Goal: Task Accomplishment & Management: Manage account settings

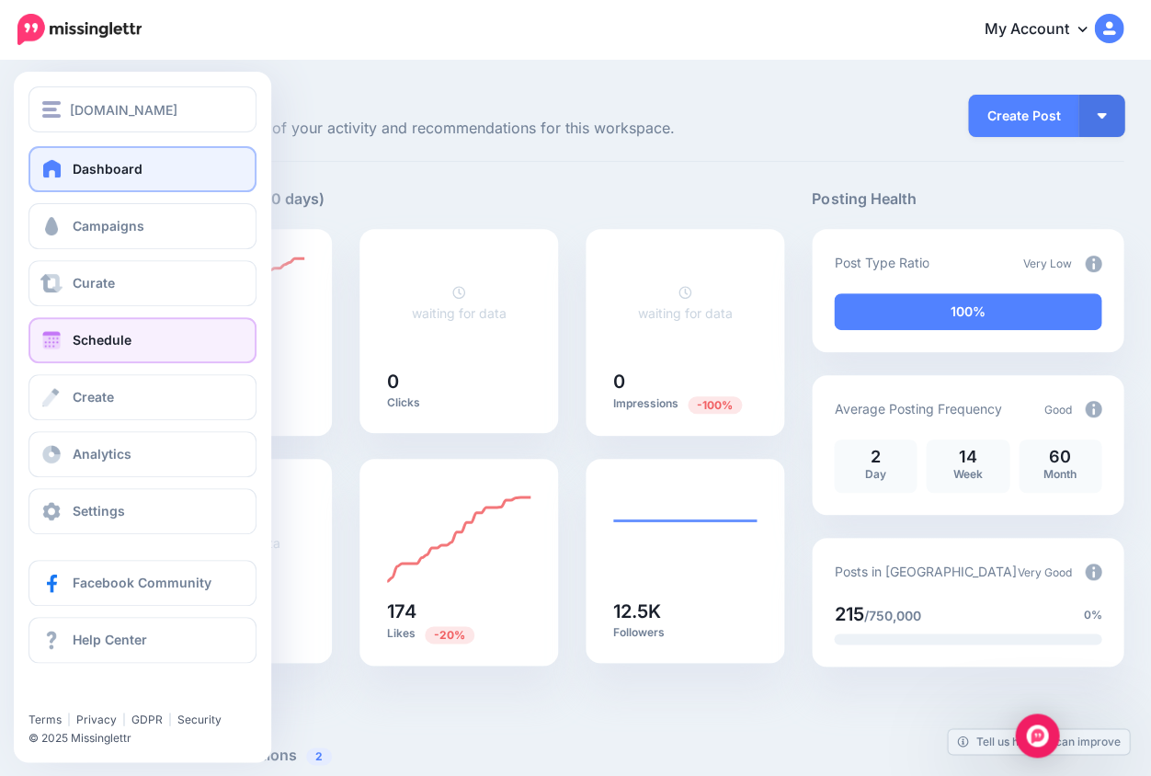
click at [101, 338] on span "Schedule" at bounding box center [102, 340] width 59 height 16
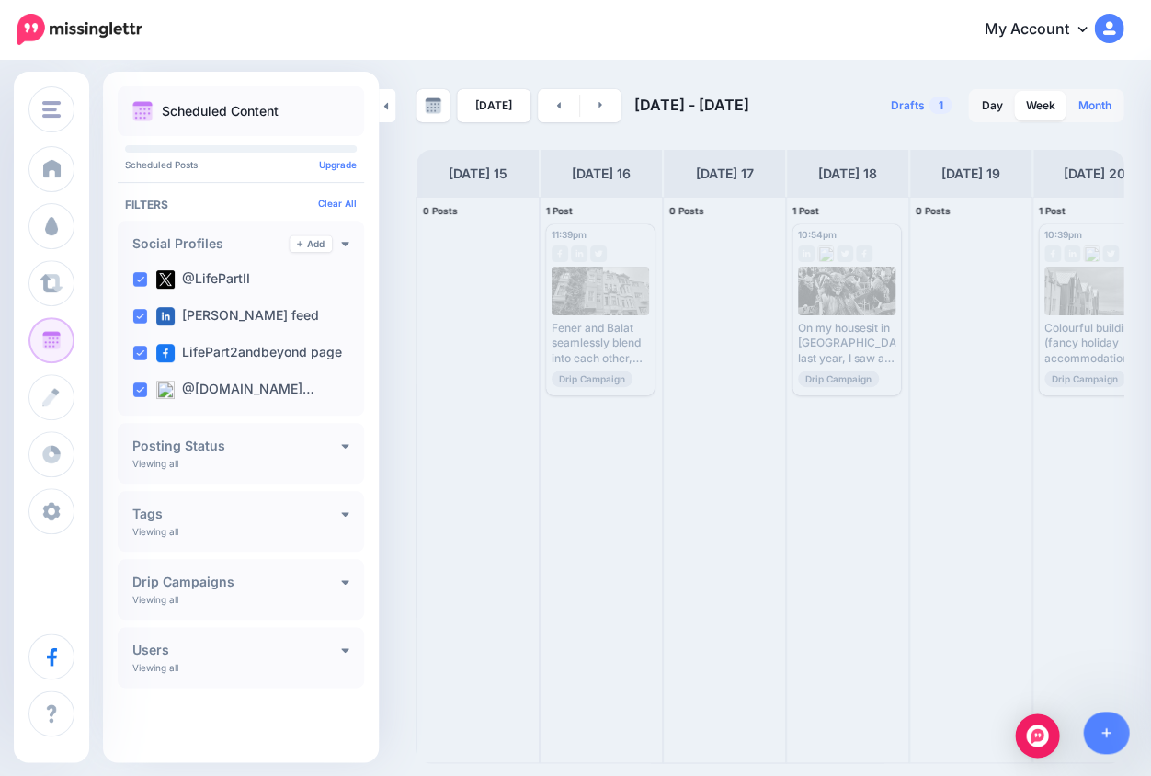
click at [1088, 111] on link "Month" at bounding box center [1094, 105] width 55 height 29
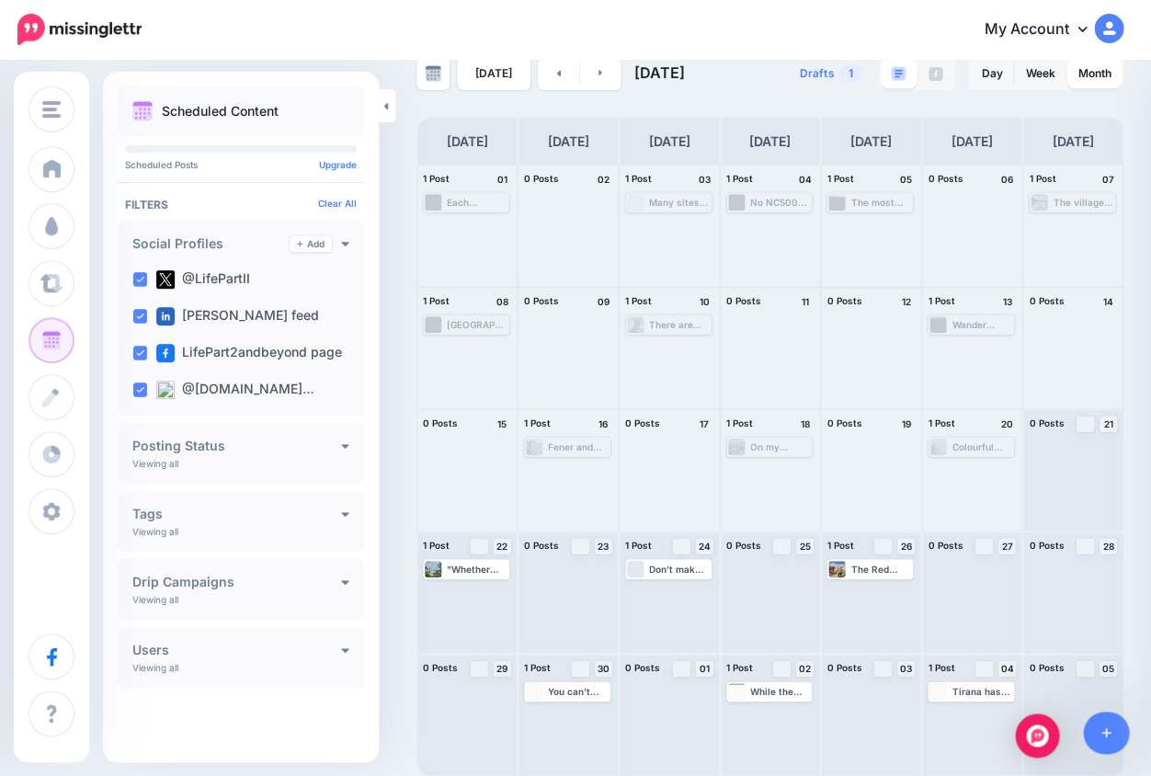
scroll to position [32, 0]
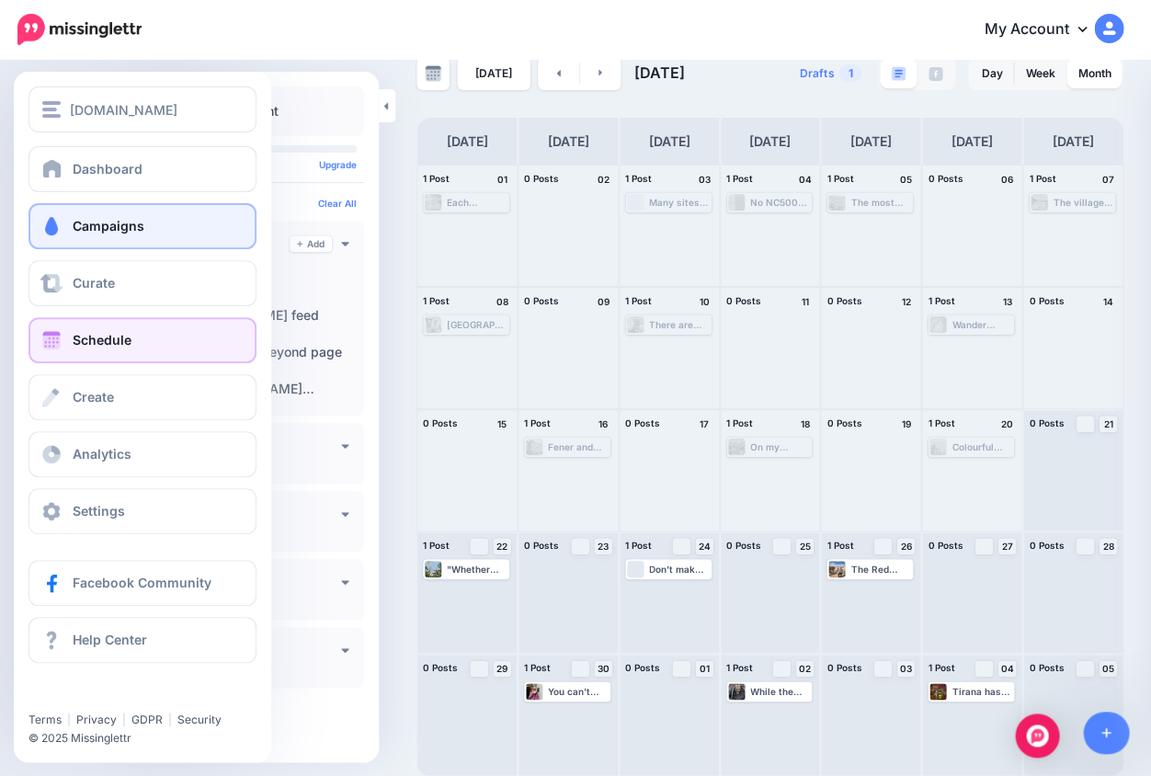
click at [93, 233] on span "Campaigns" at bounding box center [109, 226] width 72 height 16
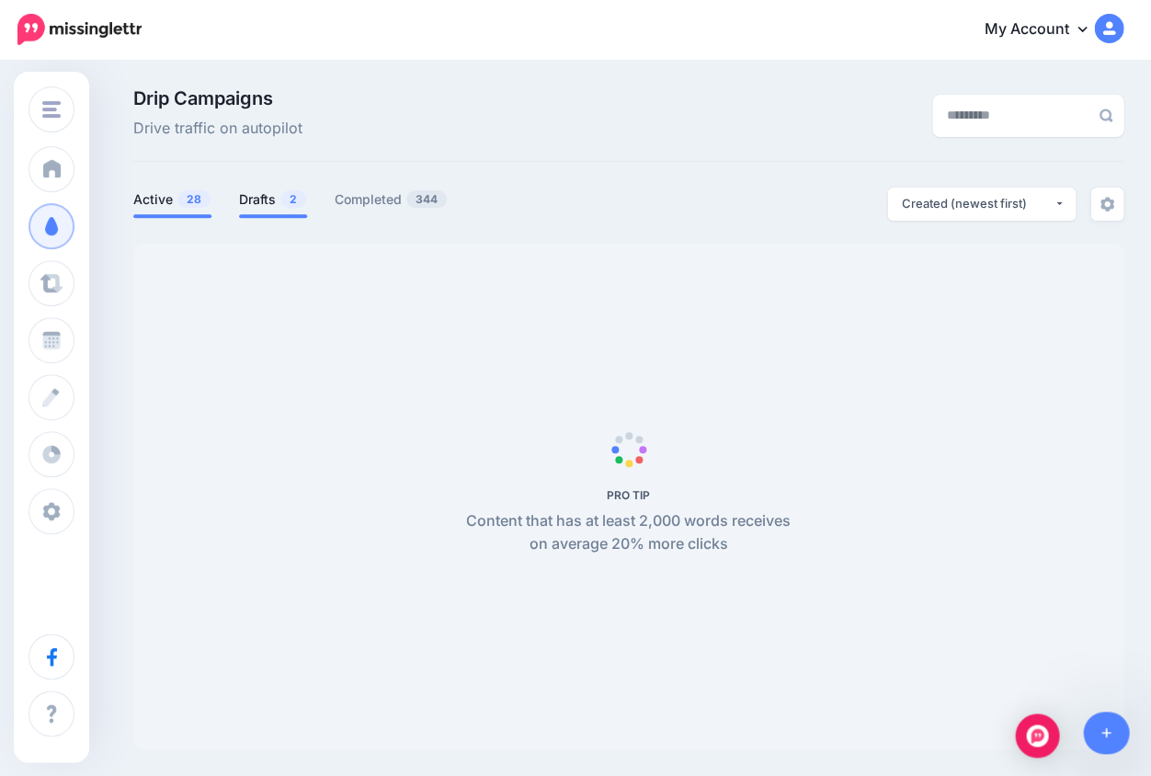
click at [255, 202] on link "Drafts 2" at bounding box center [273, 200] width 68 height 22
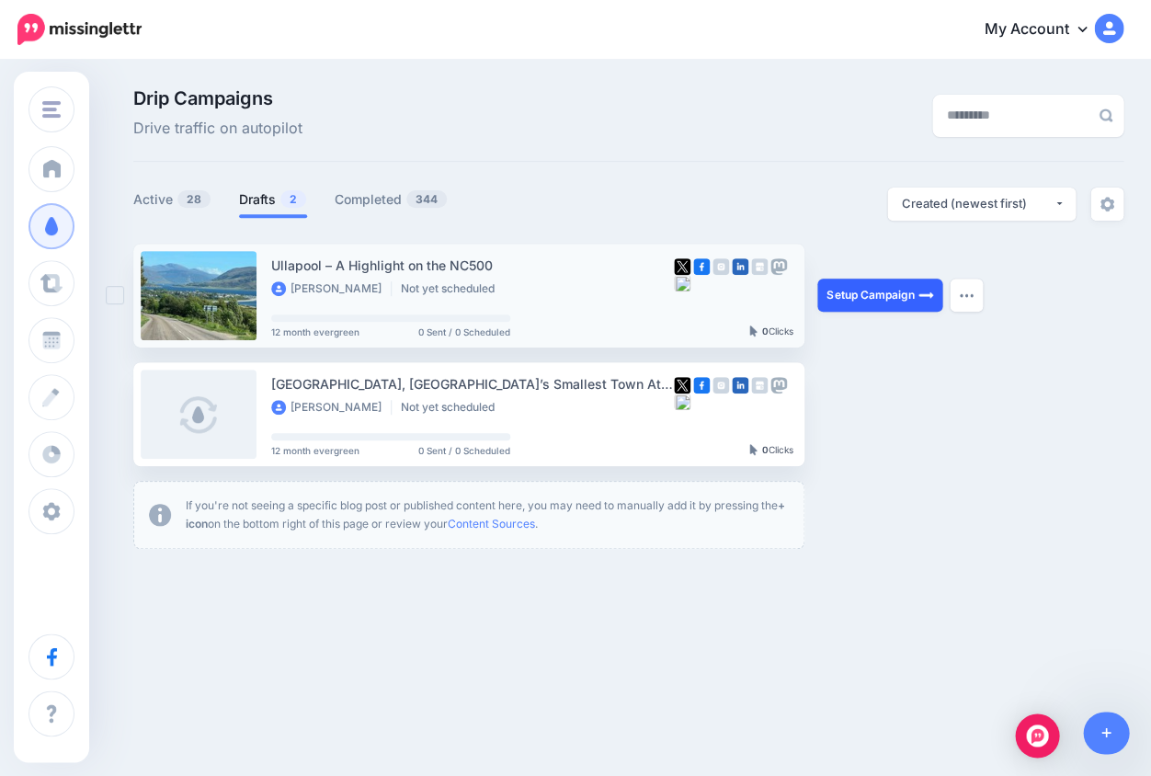
click at [861, 302] on link "Setup Campaign" at bounding box center [879, 295] width 125 height 33
click at [860, 301] on link "Setup Campaign" at bounding box center [879, 295] width 125 height 33
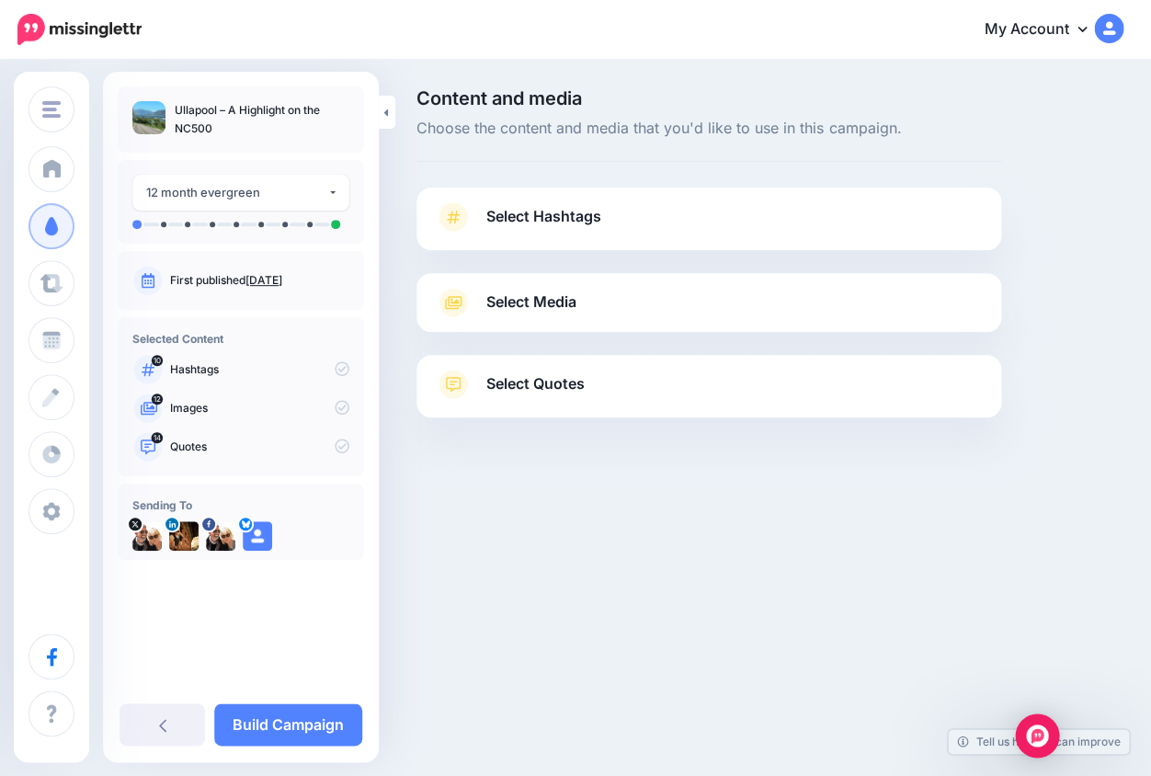
click at [460, 218] on icon at bounding box center [453, 216] width 26 height 29
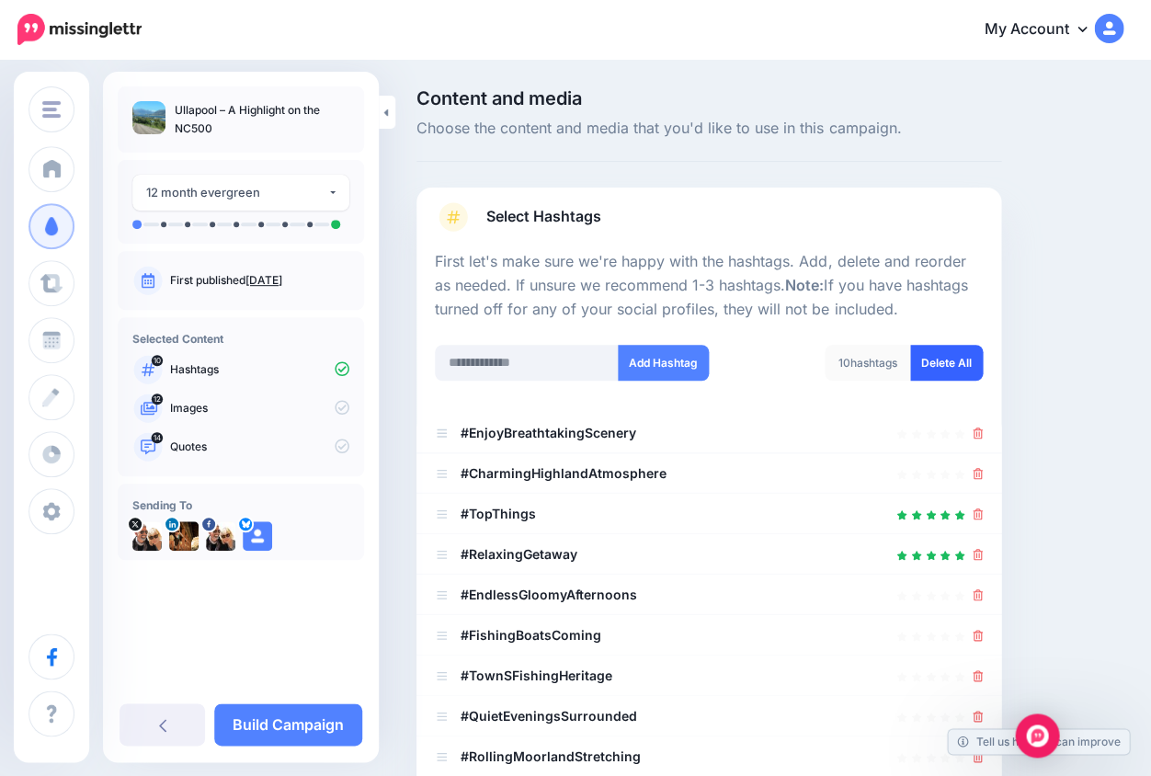
click at [944, 361] on link "Delete All" at bounding box center [946, 363] width 73 height 36
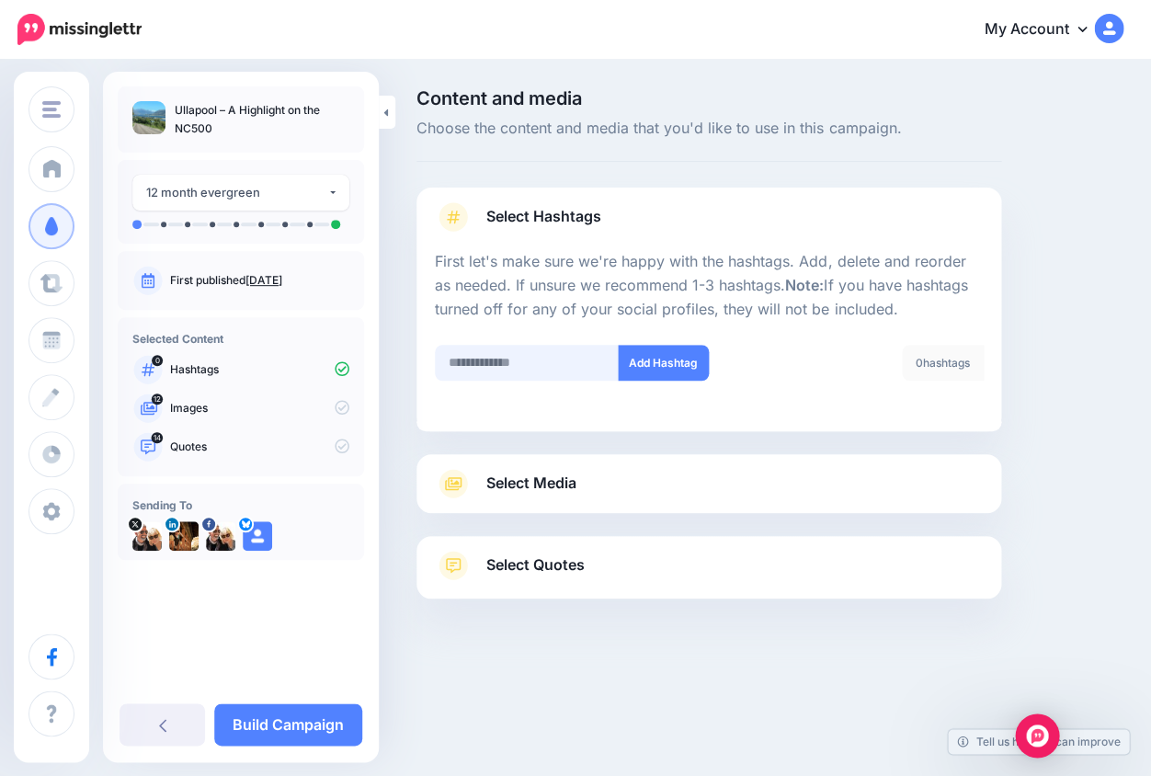
click at [474, 356] on input "text" at bounding box center [527, 363] width 184 height 36
type input "********"
click at [672, 363] on button "Add Hashtag" at bounding box center [663, 363] width 91 height 36
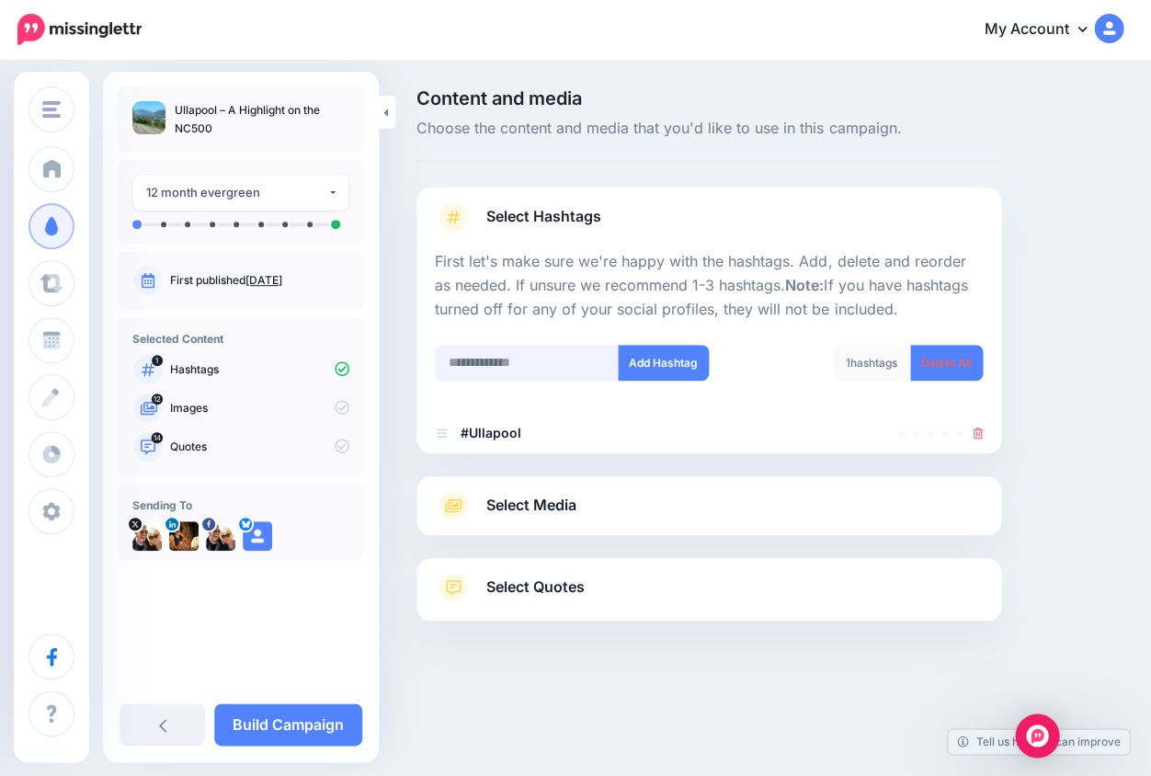
click at [474, 362] on input "text" at bounding box center [527, 363] width 184 height 36
type input "********"
click at [654, 362] on button "Add Hashtag" at bounding box center [663, 363] width 91 height 36
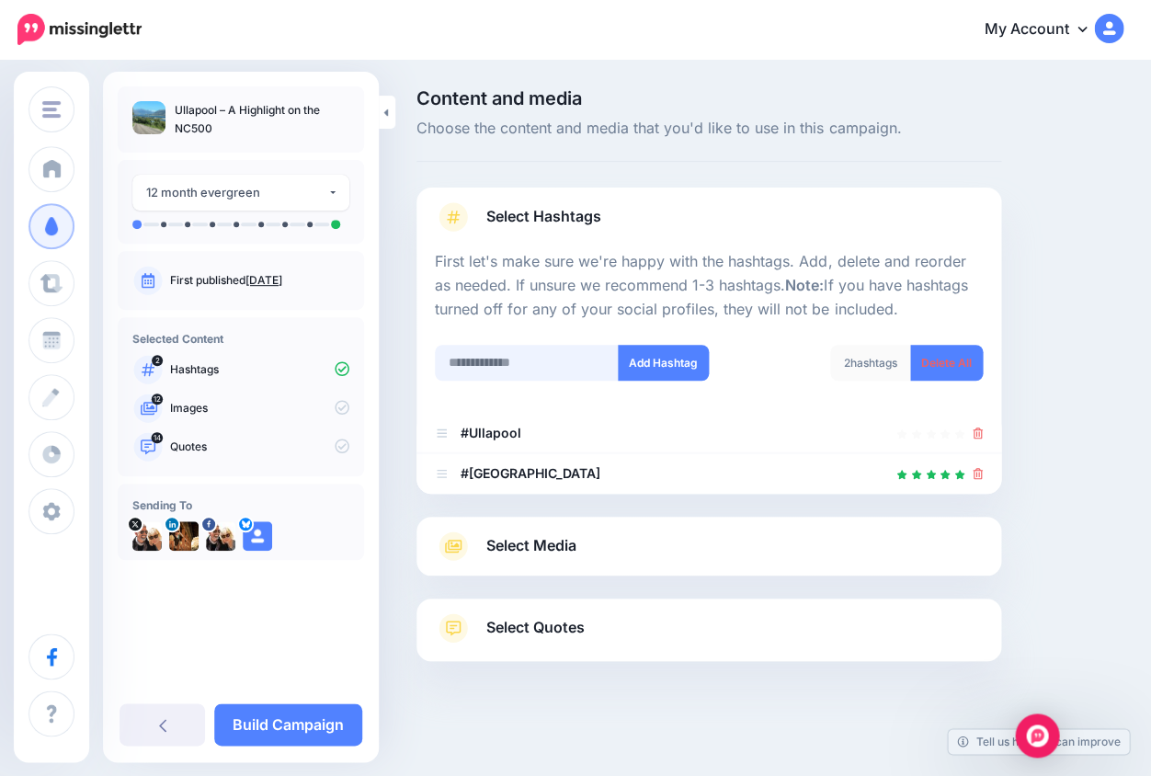
click at [463, 359] on input "text" at bounding box center [527, 363] width 184 height 36
type input "*****"
click at [656, 356] on button "Add Hashtag" at bounding box center [663, 363] width 91 height 36
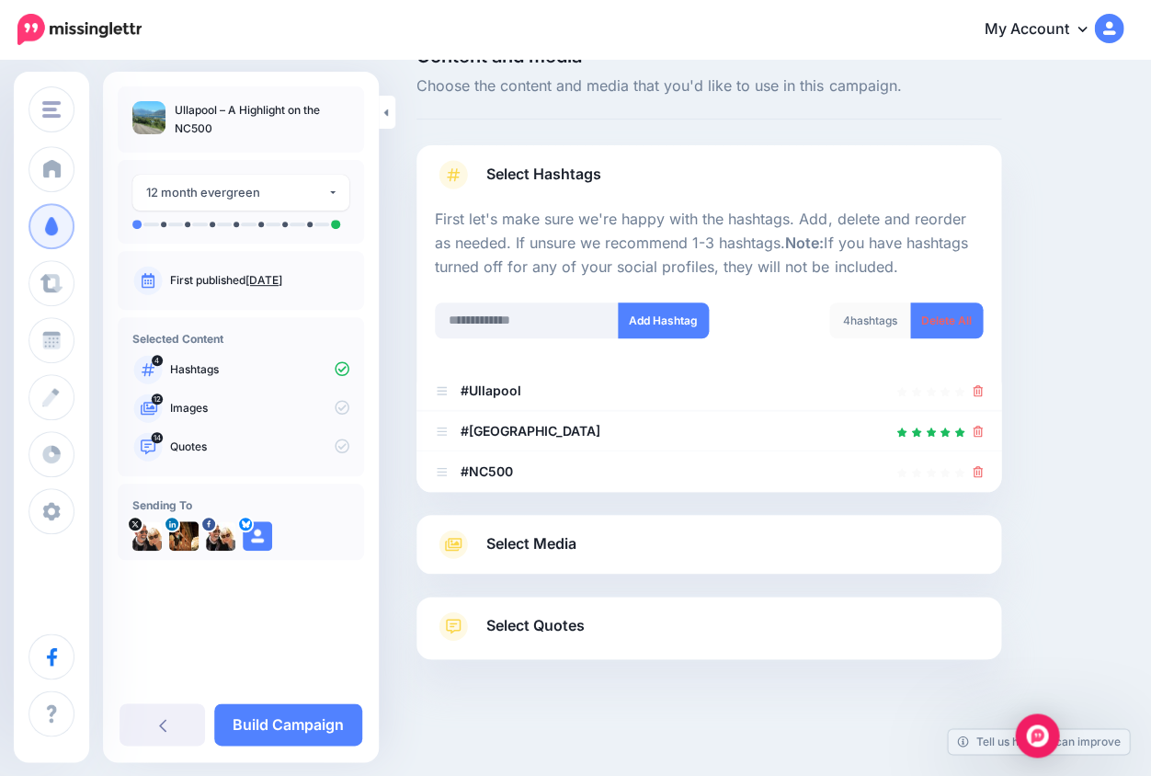
scroll to position [40, 0]
click at [524, 548] on span "Select Media" at bounding box center [531, 545] width 90 height 25
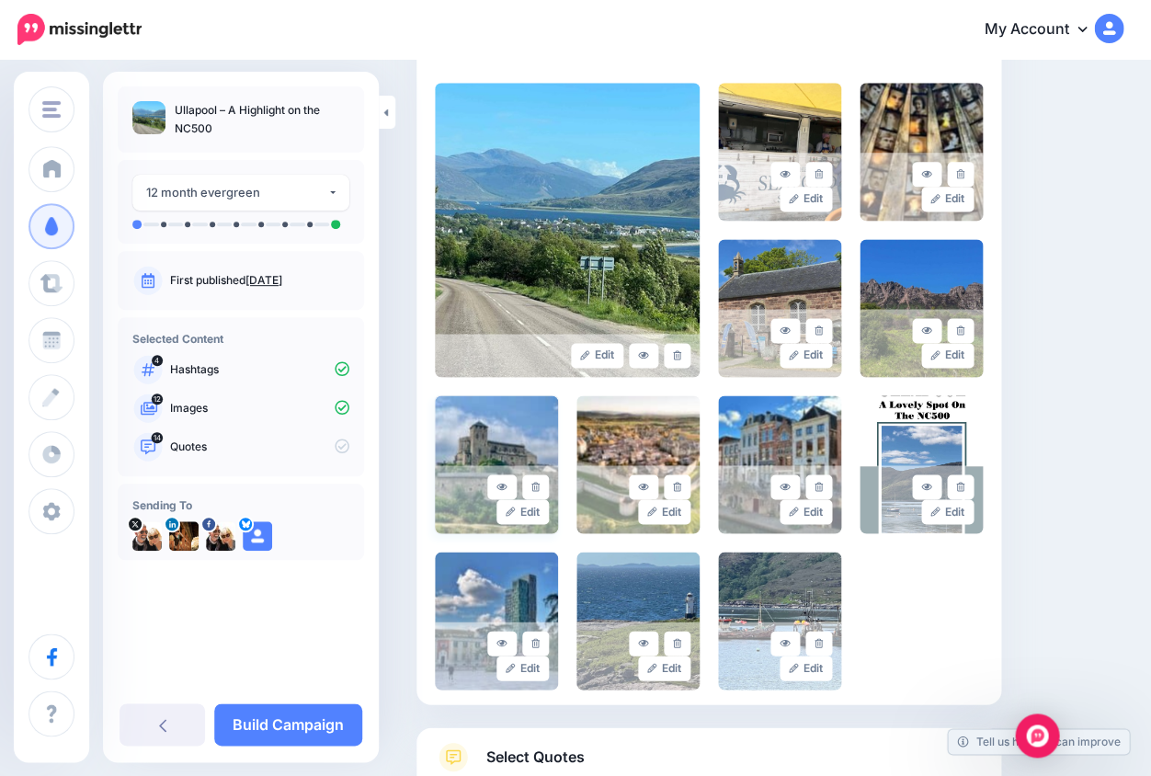
scroll to position [426, 0]
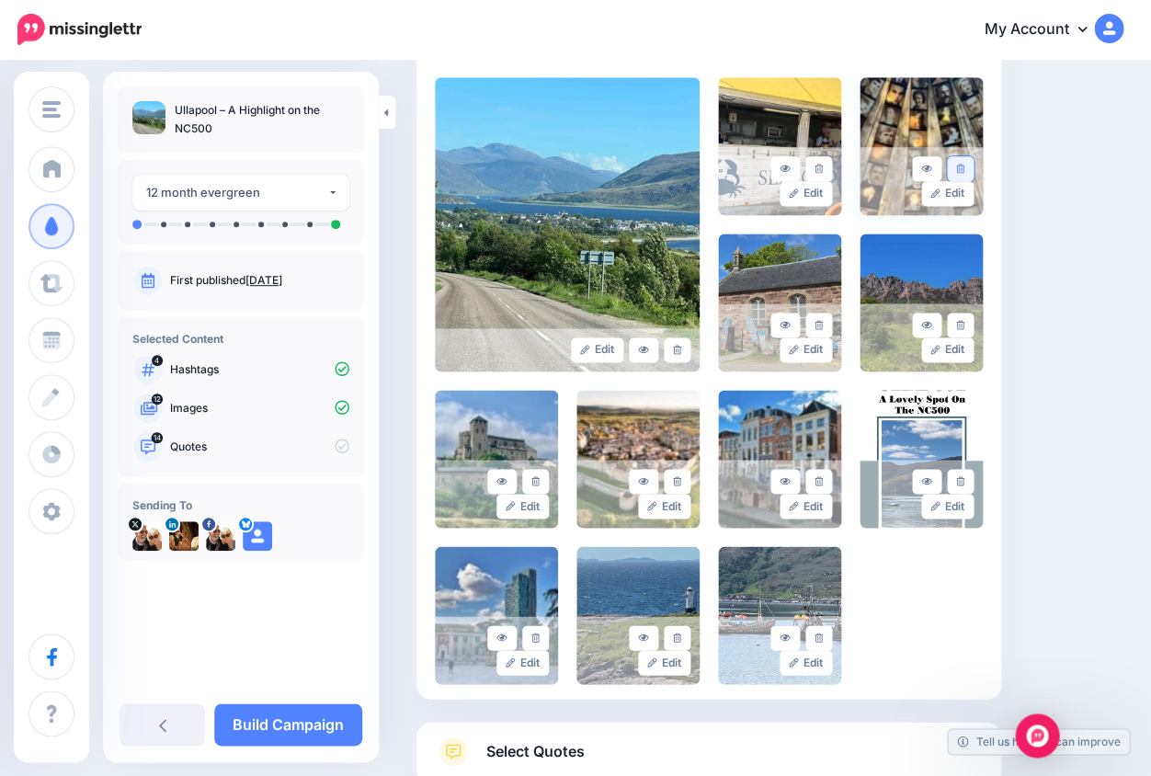
click at [962, 166] on icon at bounding box center [960, 169] width 8 height 10
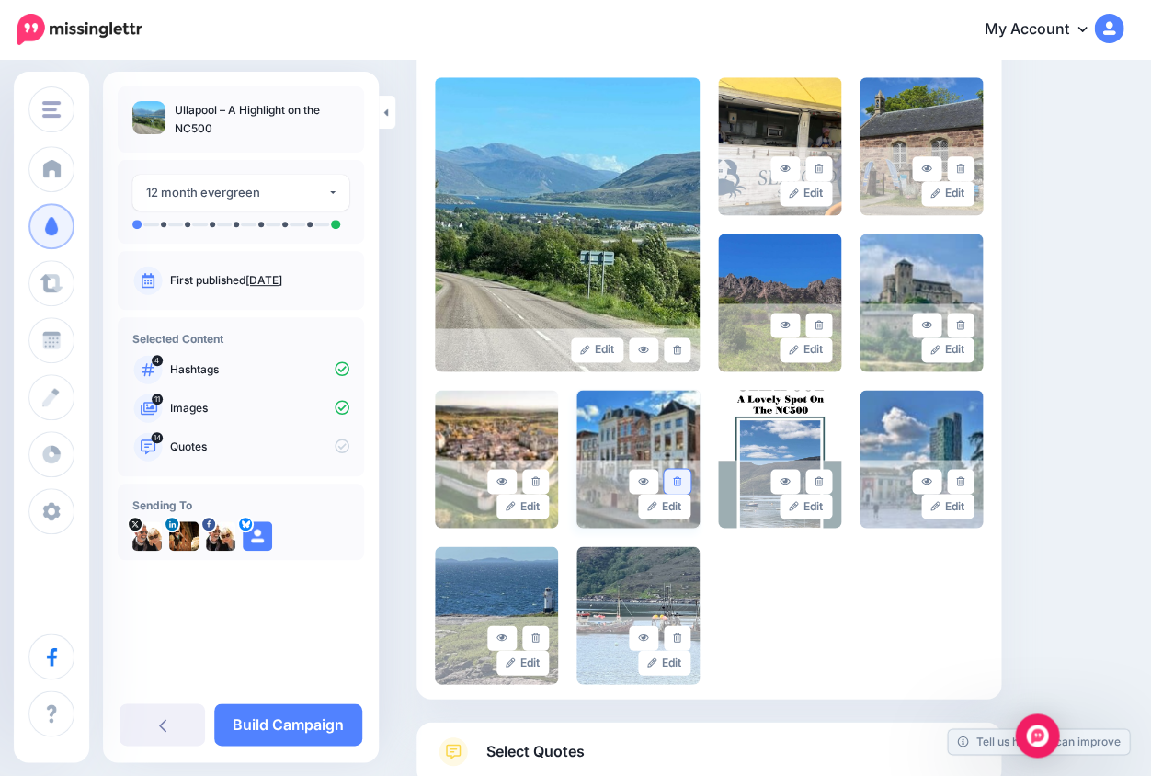
click at [680, 475] on link at bounding box center [677, 481] width 27 height 25
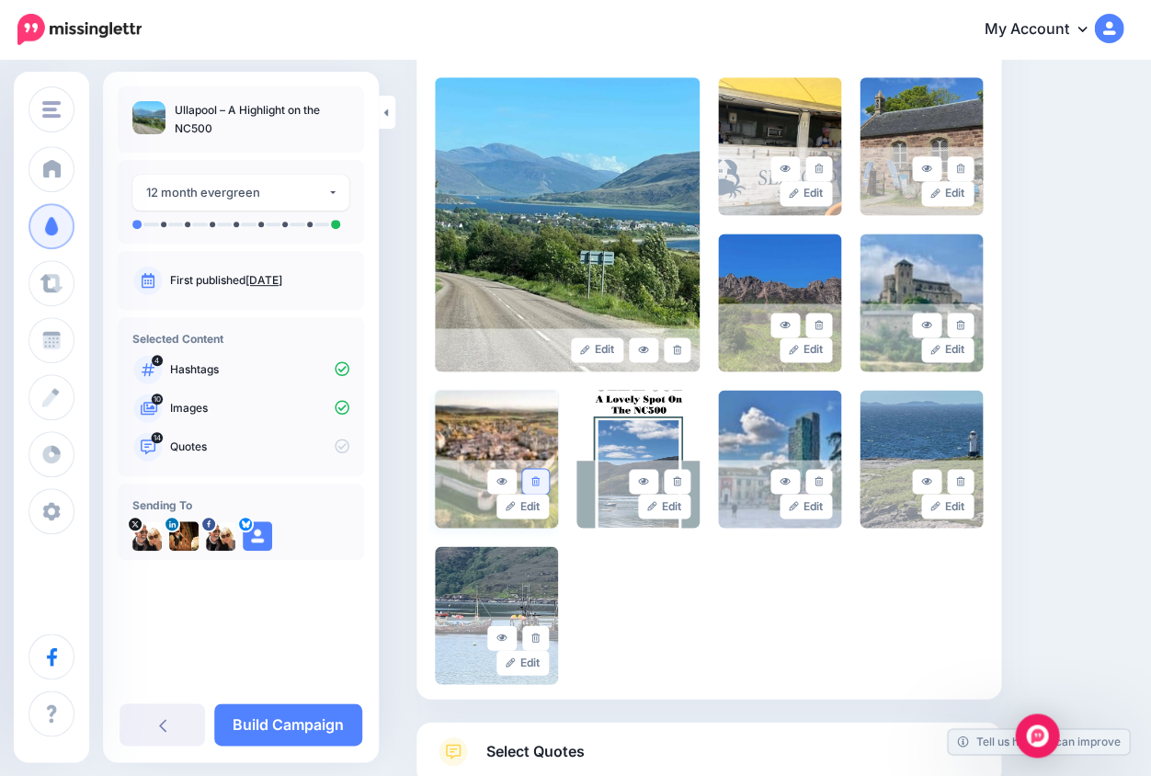
click at [534, 476] on icon at bounding box center [535, 481] width 8 height 10
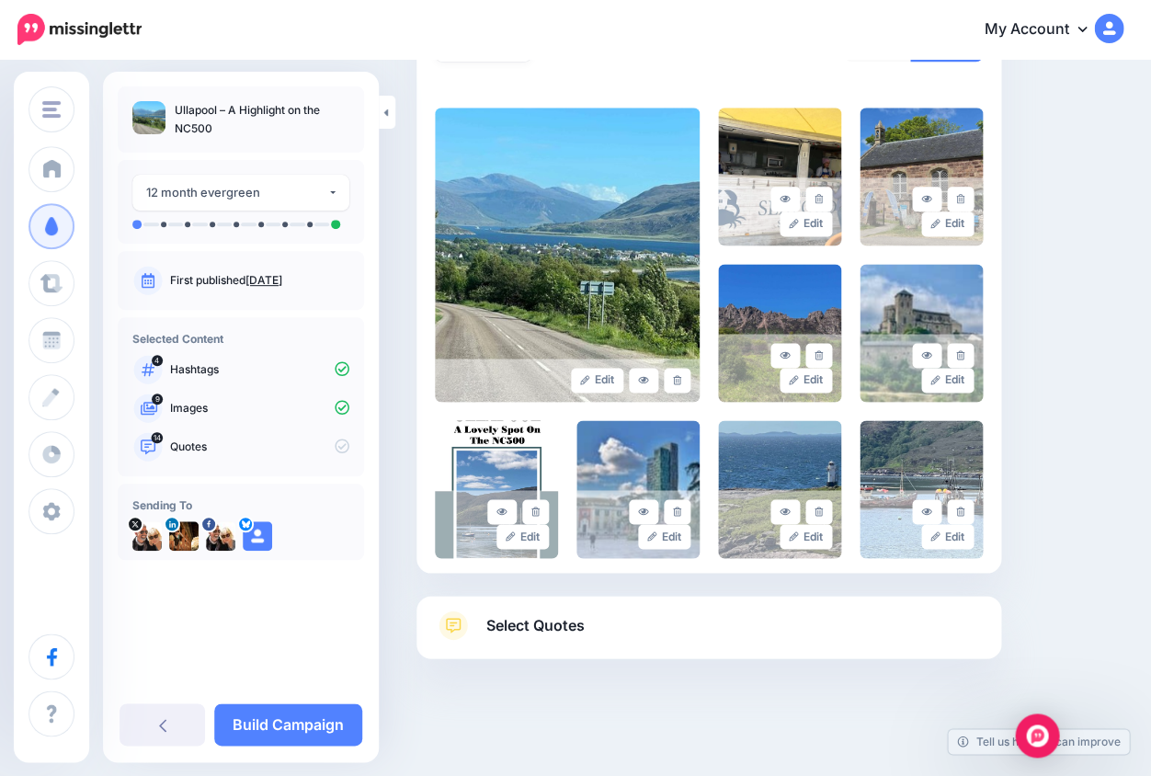
scroll to position [394, 0]
click at [453, 618] on icon at bounding box center [453, 625] width 29 height 29
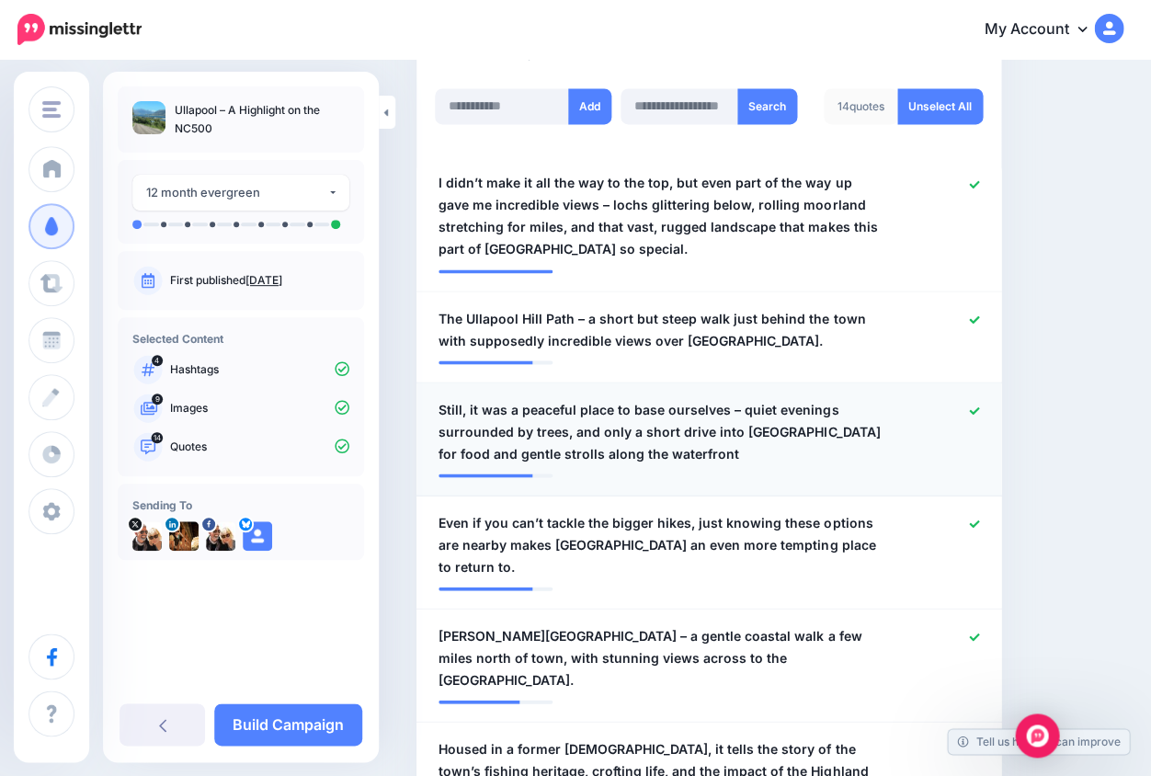
scroll to position [533, 0]
click at [975, 315] on icon at bounding box center [974, 318] width 10 height 7
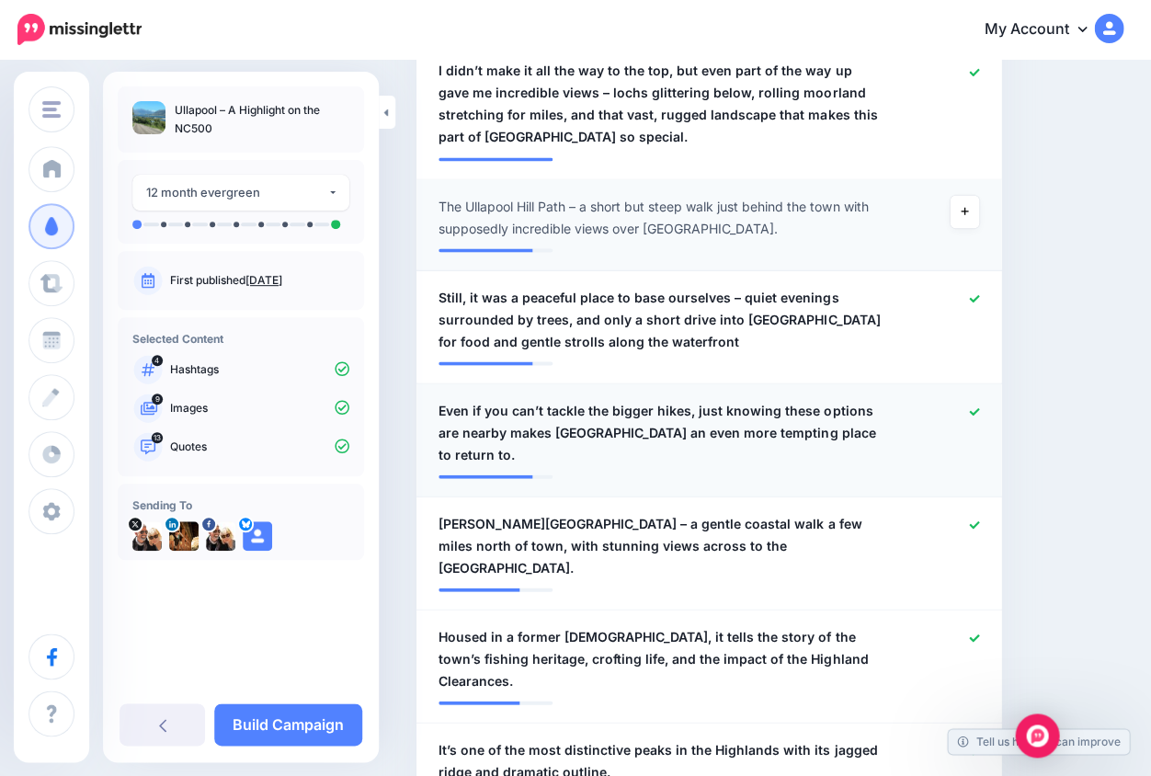
scroll to position [653, 0]
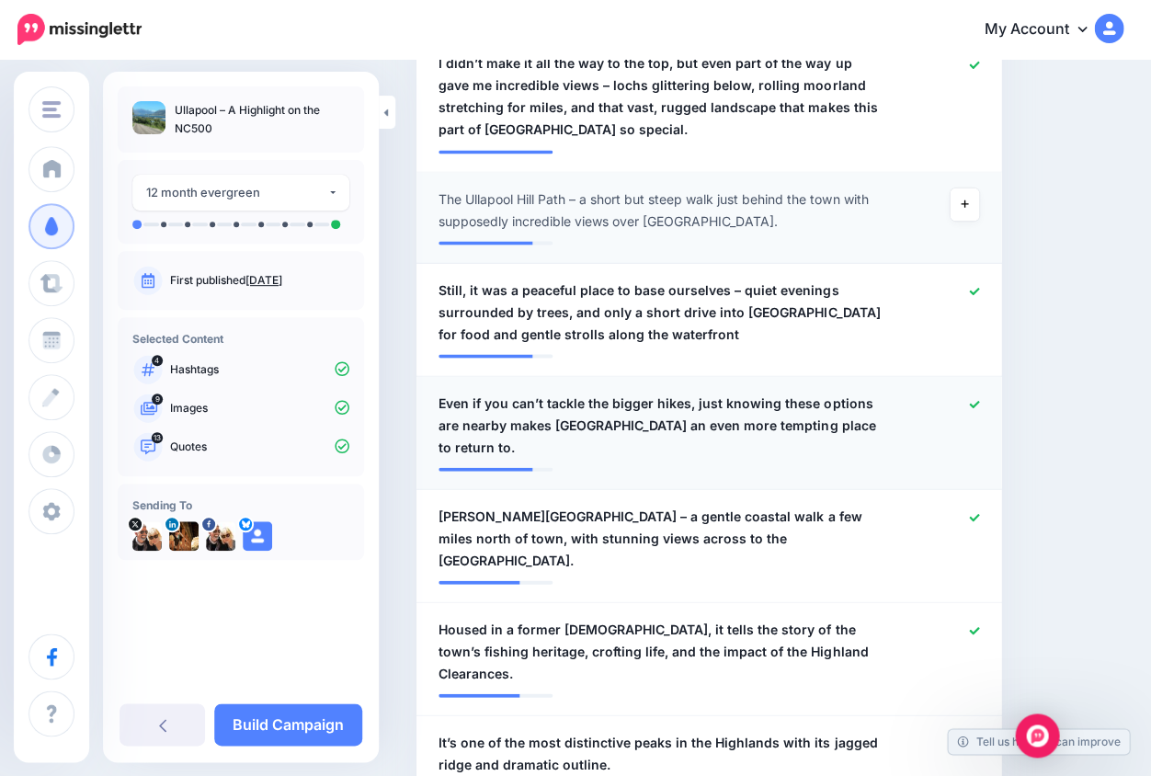
click at [977, 399] on icon at bounding box center [974, 404] width 10 height 10
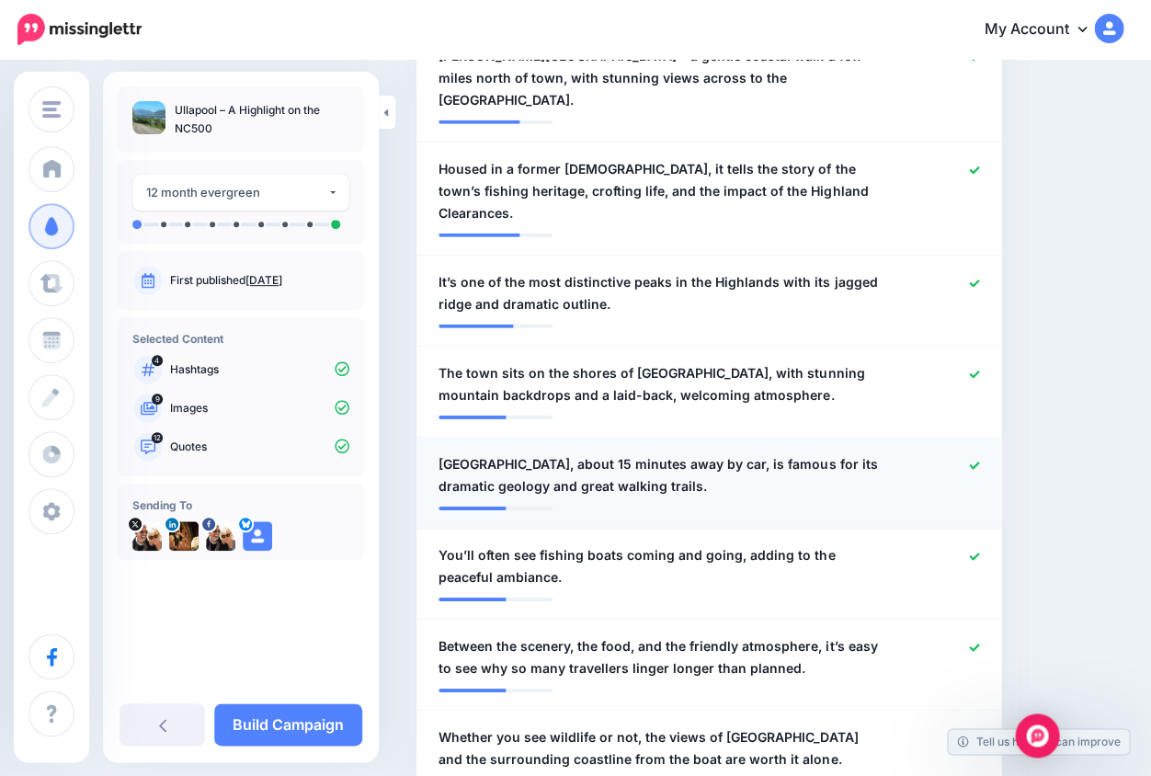
scroll to position [1122, 0]
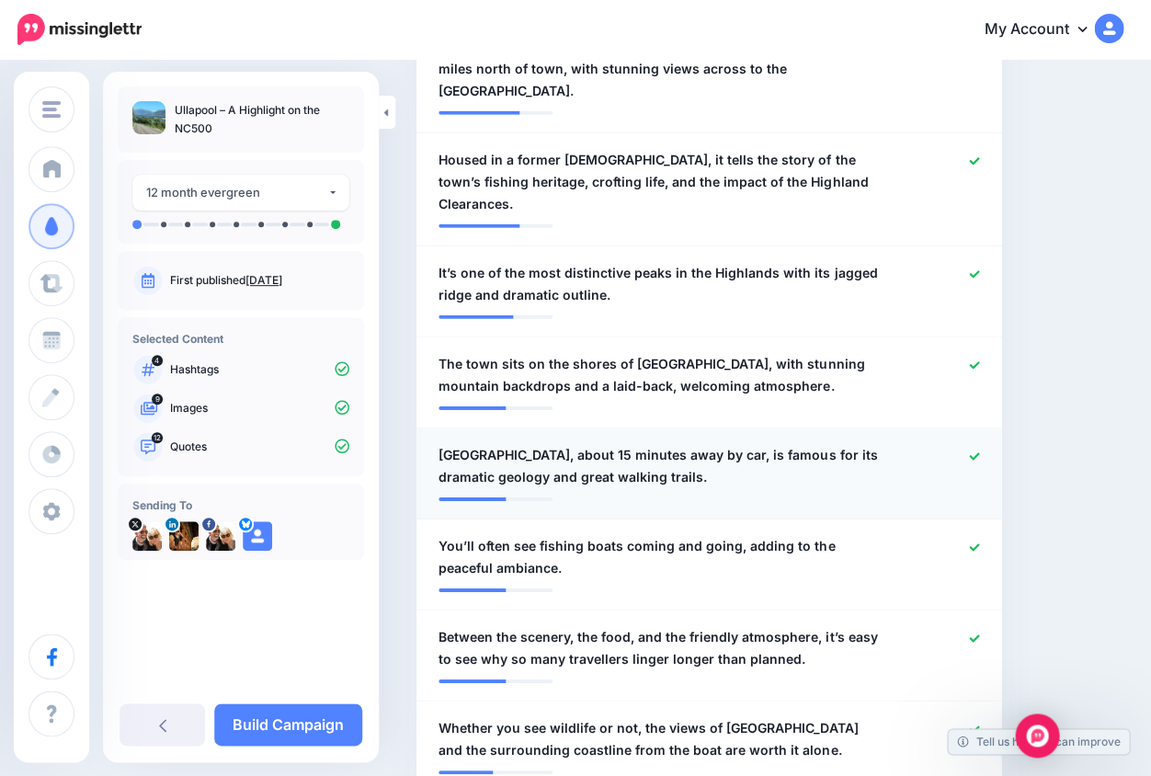
click at [974, 451] on icon at bounding box center [974, 456] width 10 height 10
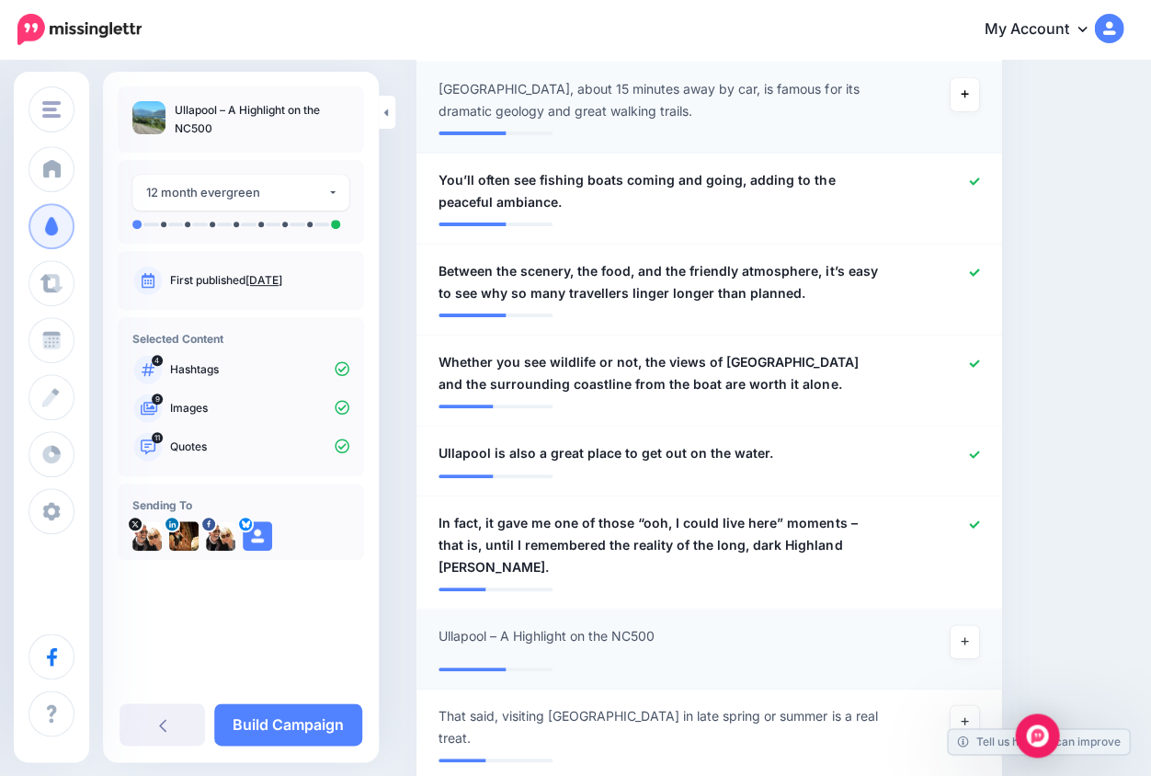
scroll to position [1493, 0]
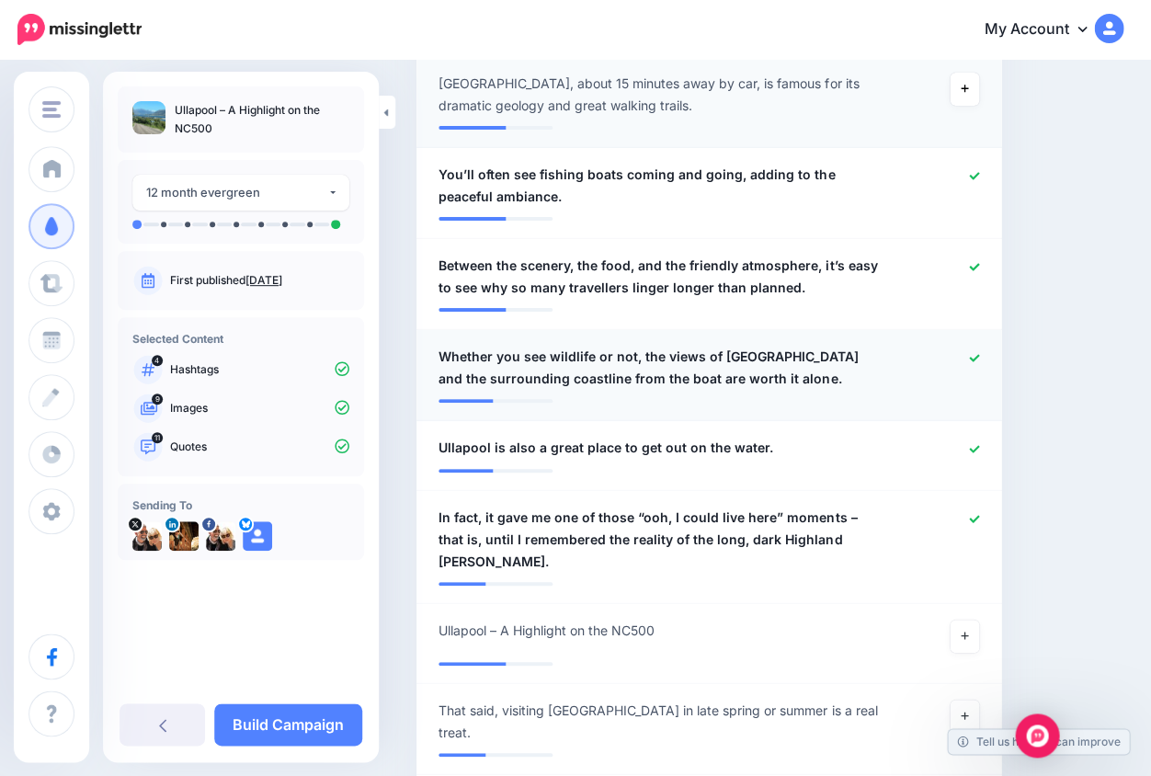
click at [971, 353] on icon at bounding box center [974, 358] width 10 height 10
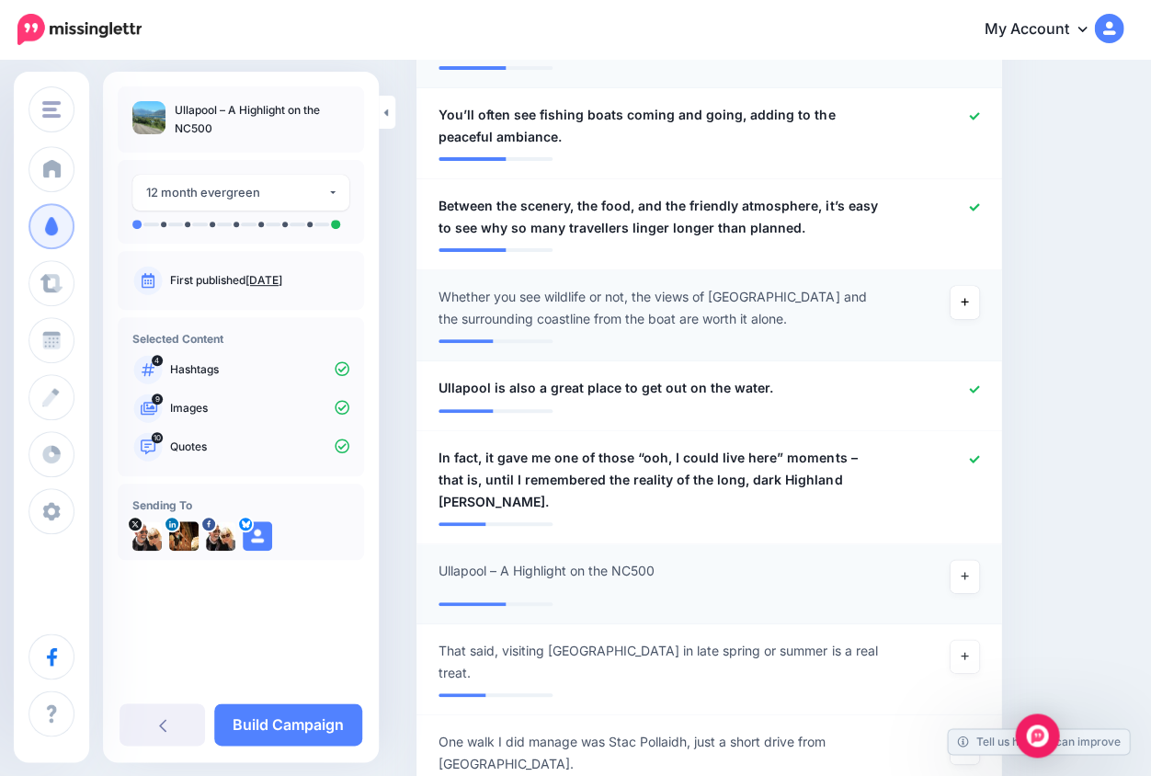
scroll to position [1579, 0]
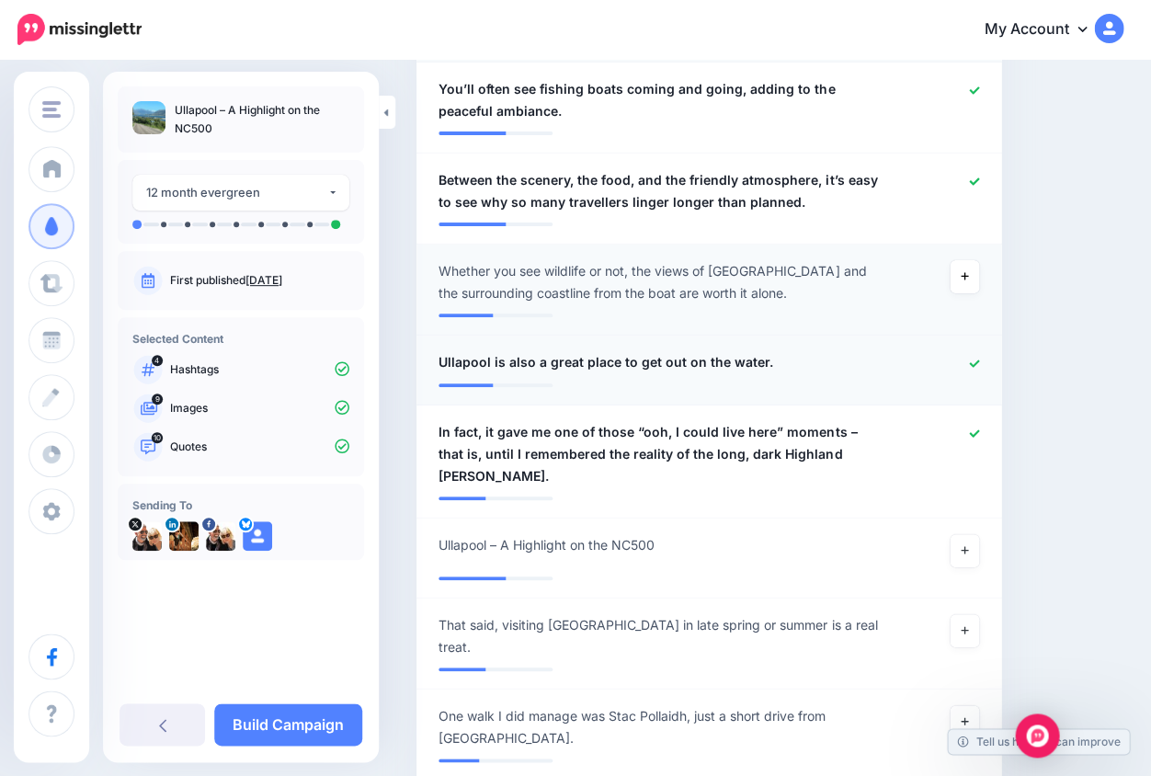
click at [975, 359] on icon at bounding box center [974, 364] width 10 height 10
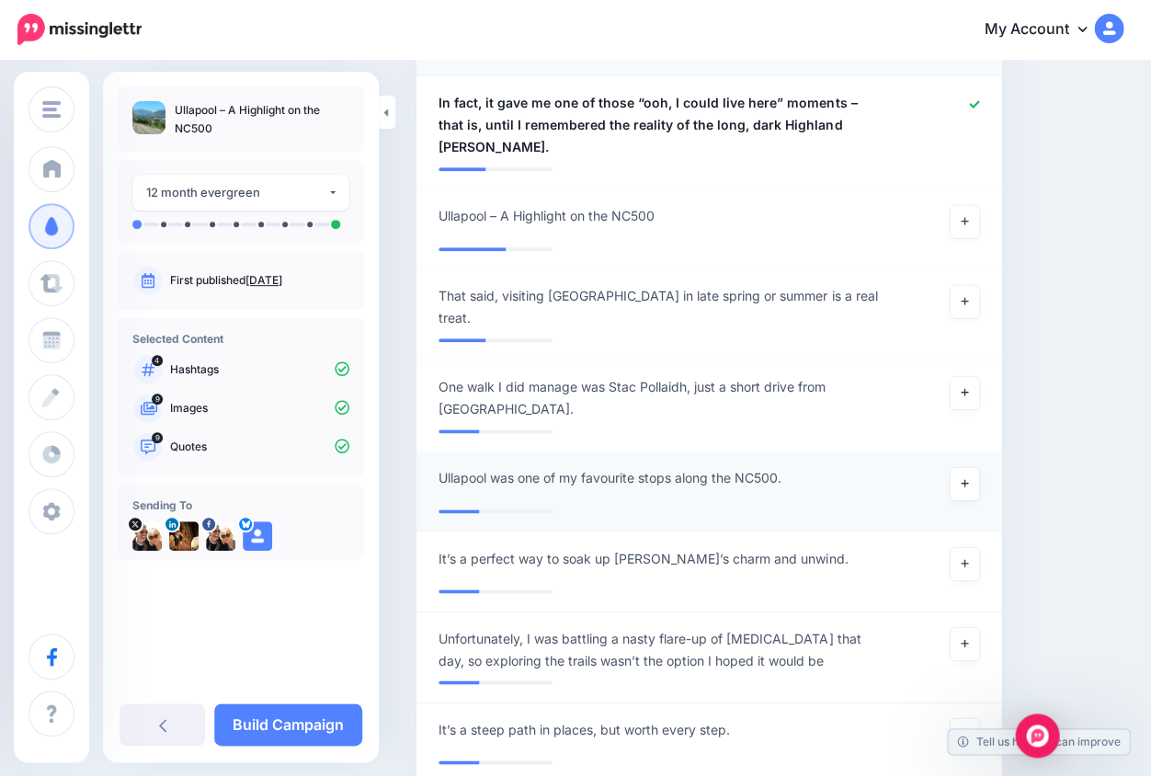
scroll to position [1926, 0]
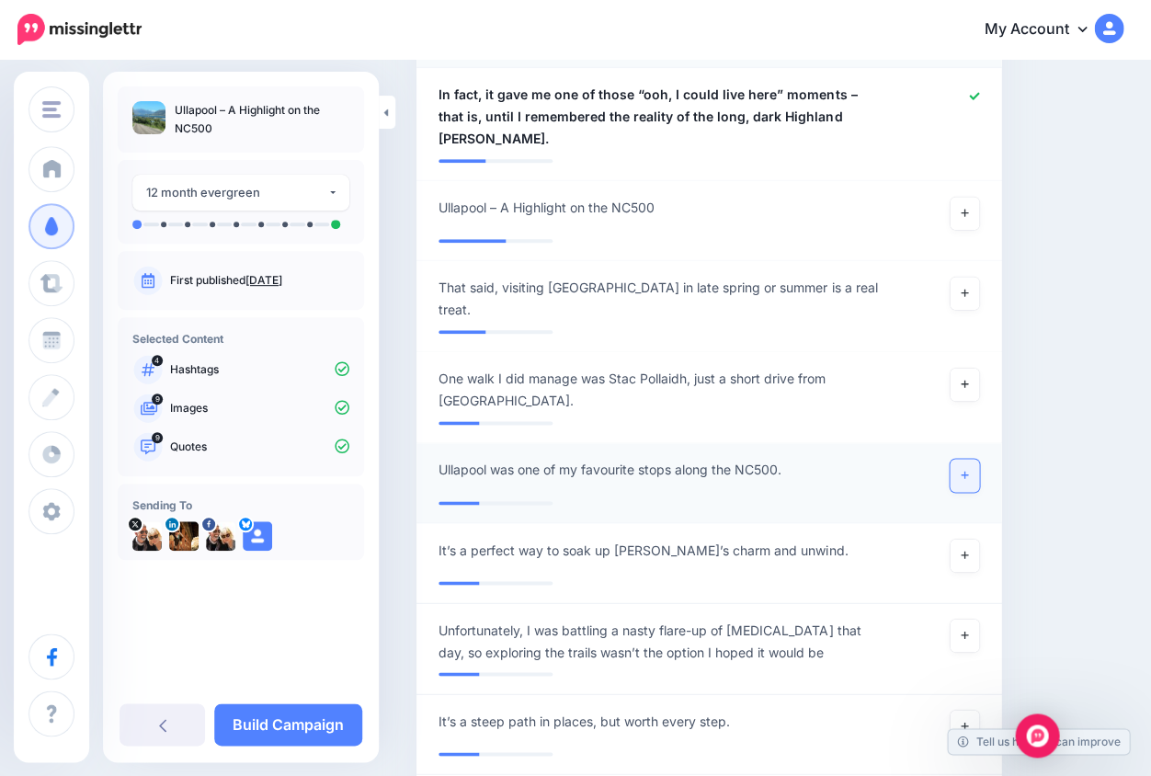
click at [965, 471] on icon at bounding box center [964, 474] width 7 height 7
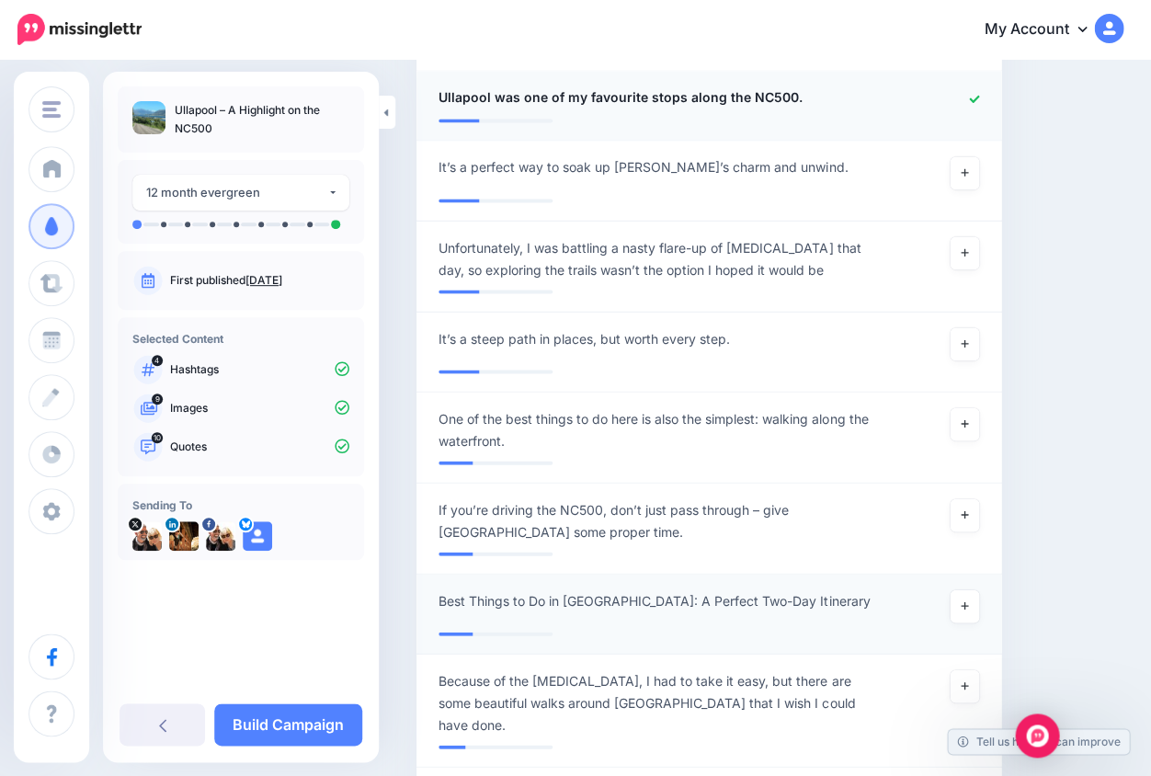
scroll to position [2326, 0]
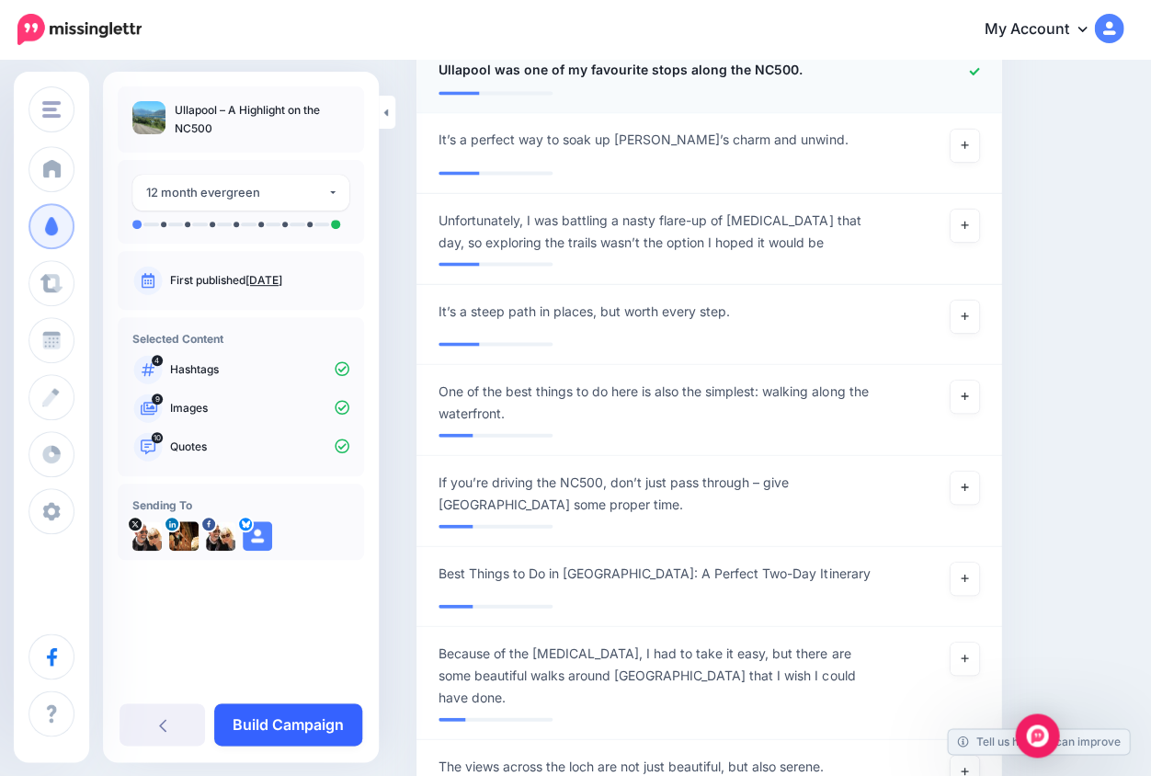
click at [301, 737] on link "Build Campaign" at bounding box center [288, 724] width 148 height 42
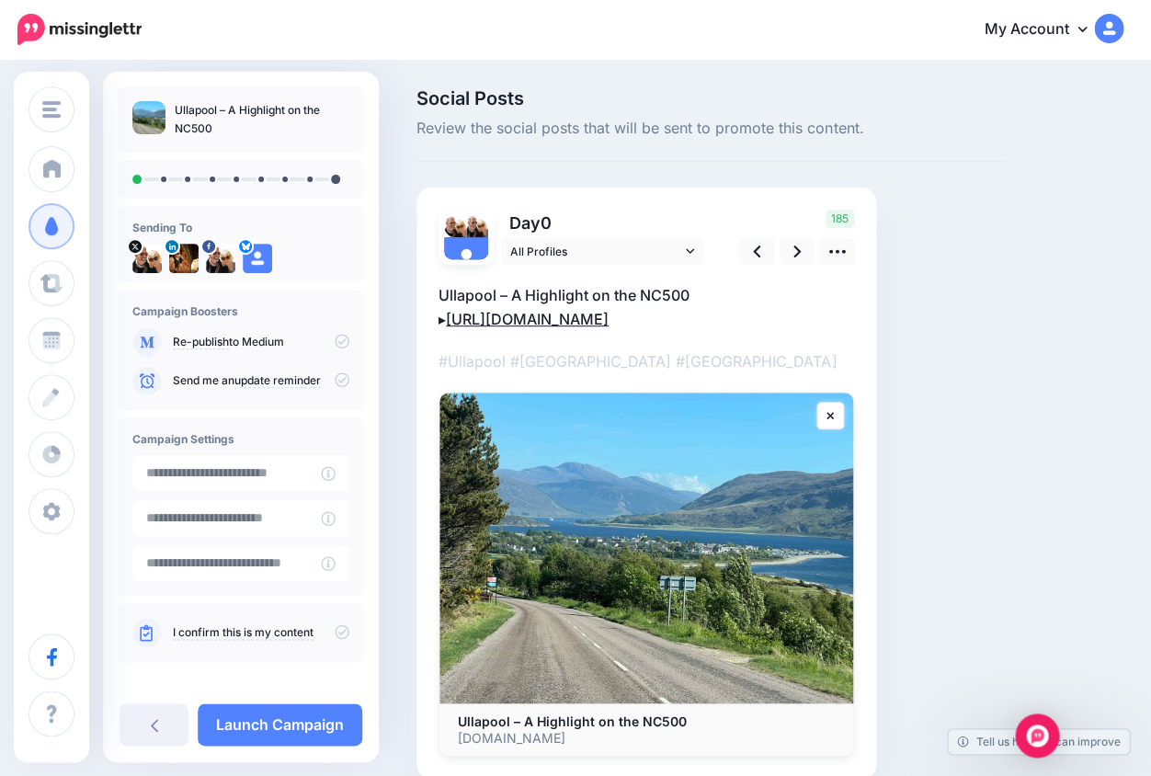
click at [609, 328] on link "[URL][DOMAIN_NAME]" at bounding box center [527, 319] width 163 height 18
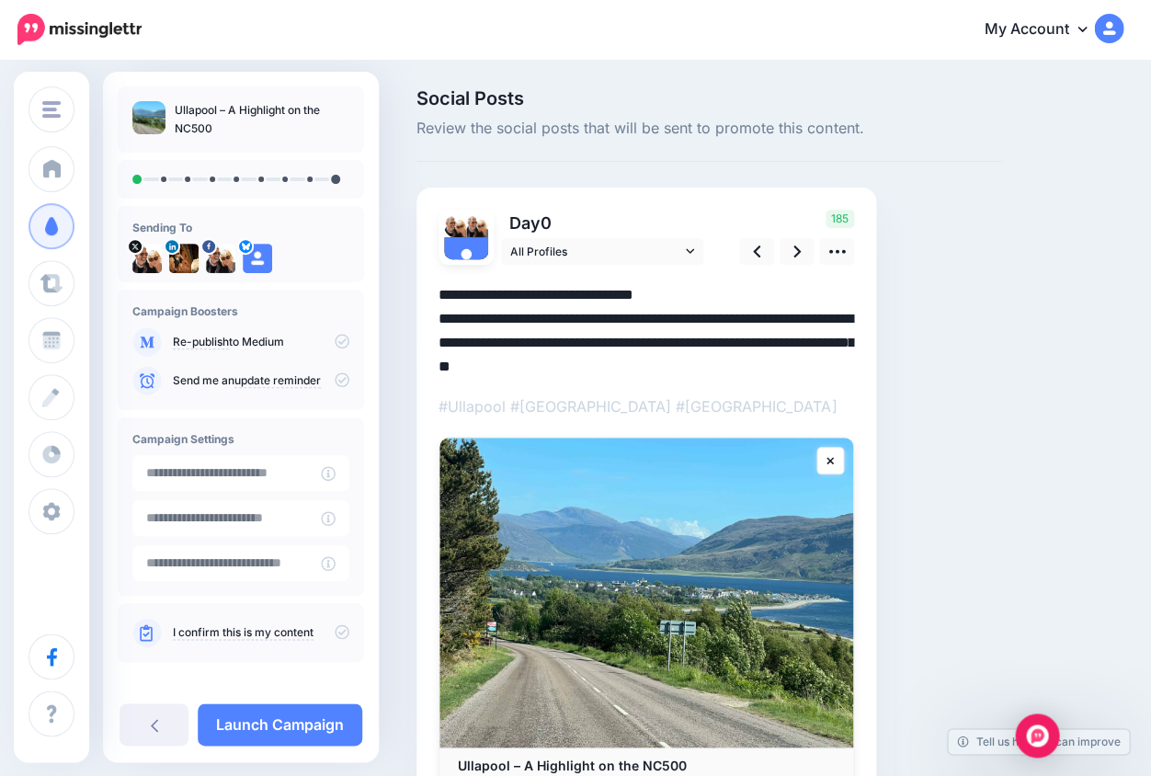
click at [838, 341] on textarea "**********" at bounding box center [647, 329] width 416 height 93
drag, startPoint x: 847, startPoint y: 317, endPoint x: 851, endPoint y: 392, distance: 74.6
click at [851, 392] on div "▸" at bounding box center [647, 533] width 416 height 536
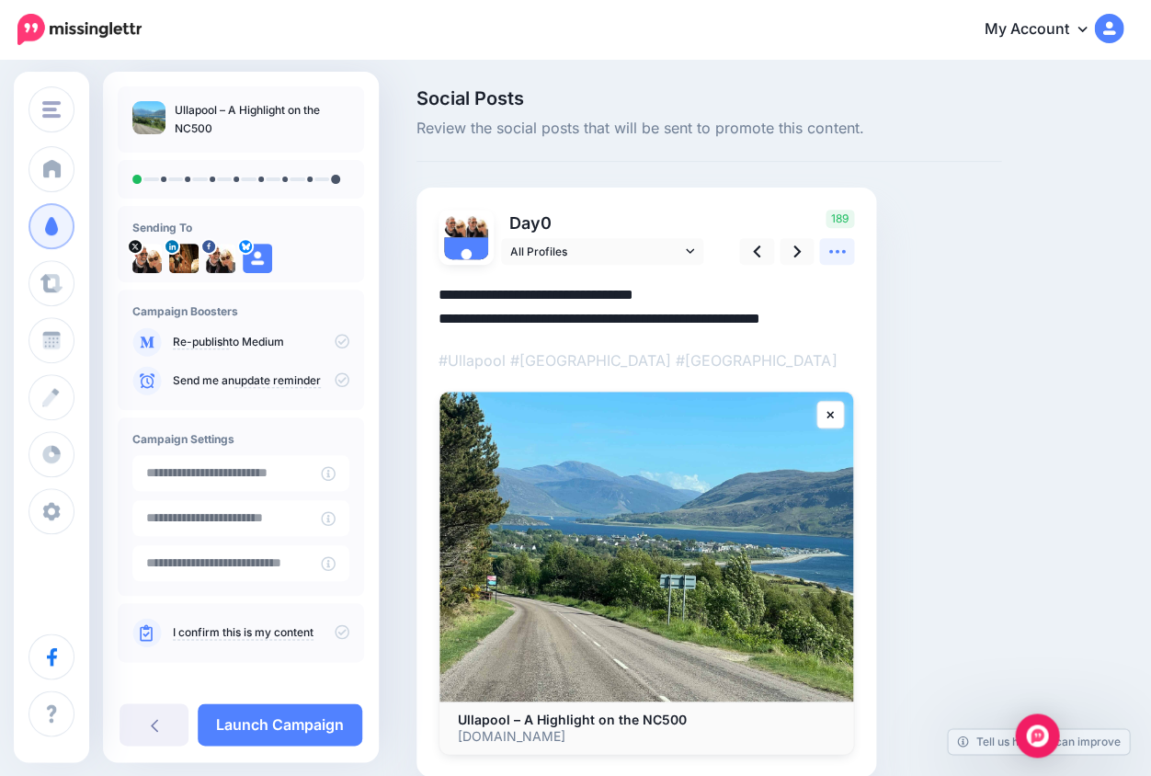
click at [836, 251] on icon at bounding box center [836, 252] width 17 height 4
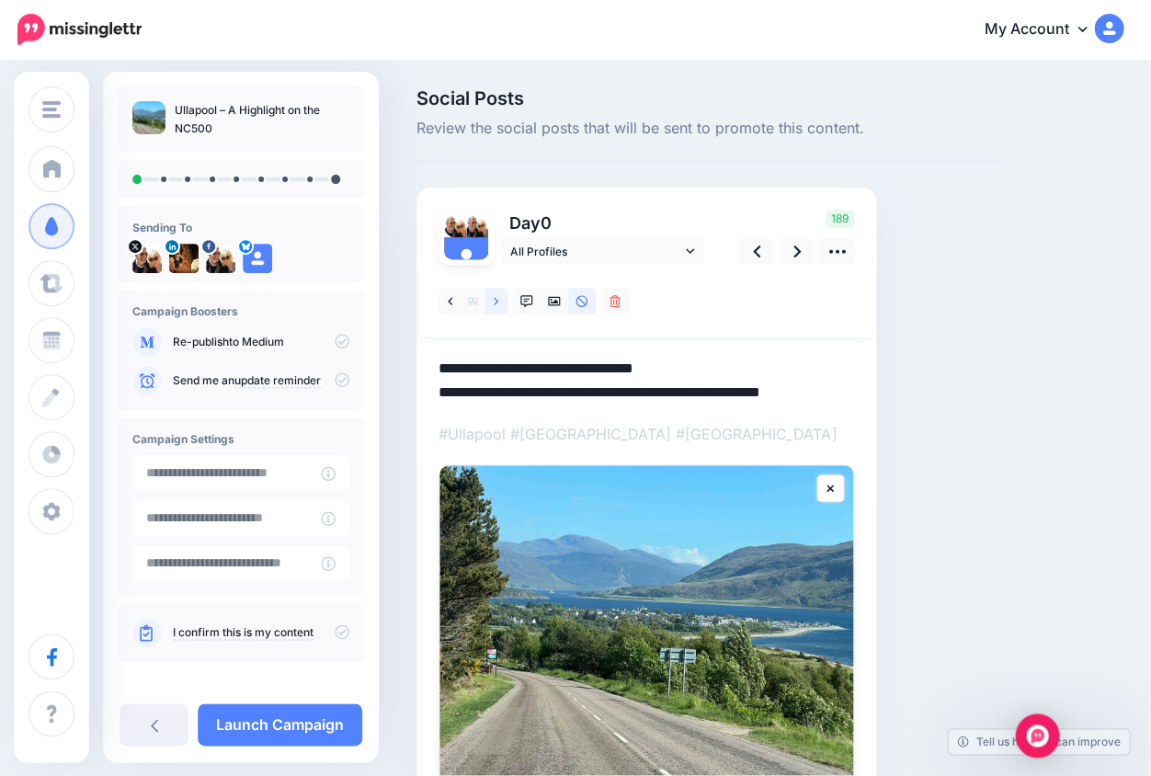
click at [499, 297] on link at bounding box center [496, 301] width 23 height 27
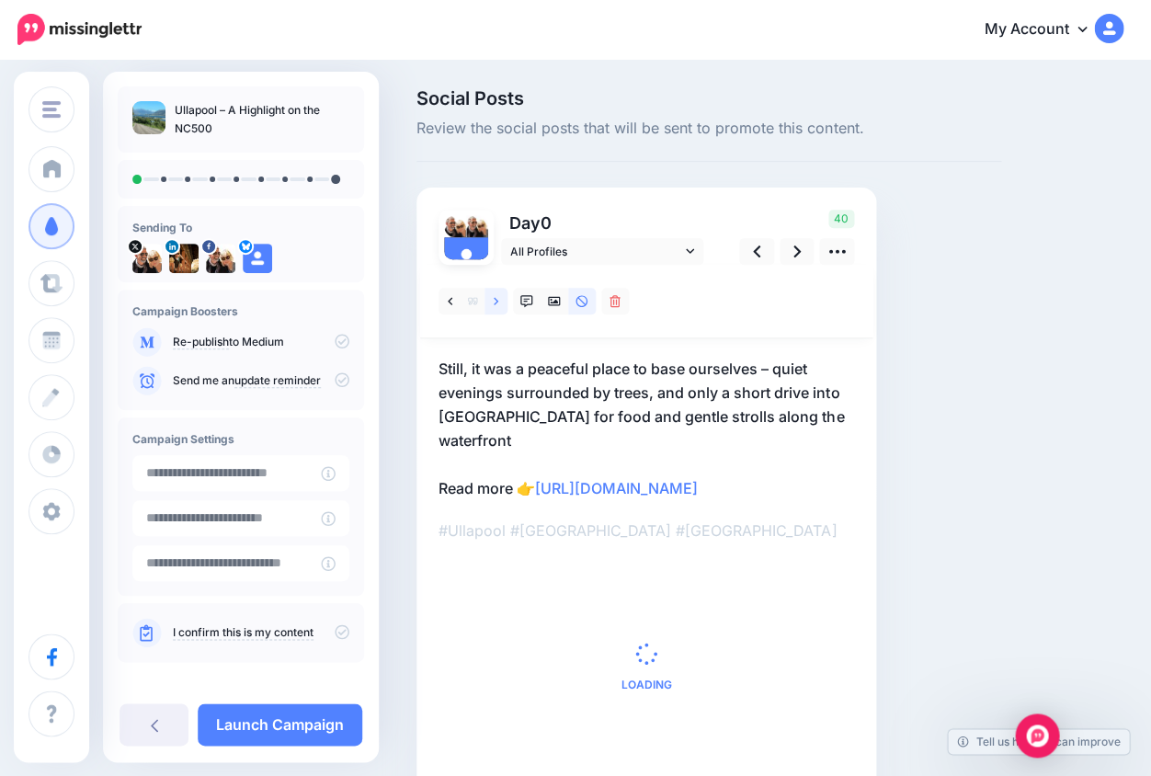
click at [499, 299] on link at bounding box center [496, 301] width 23 height 27
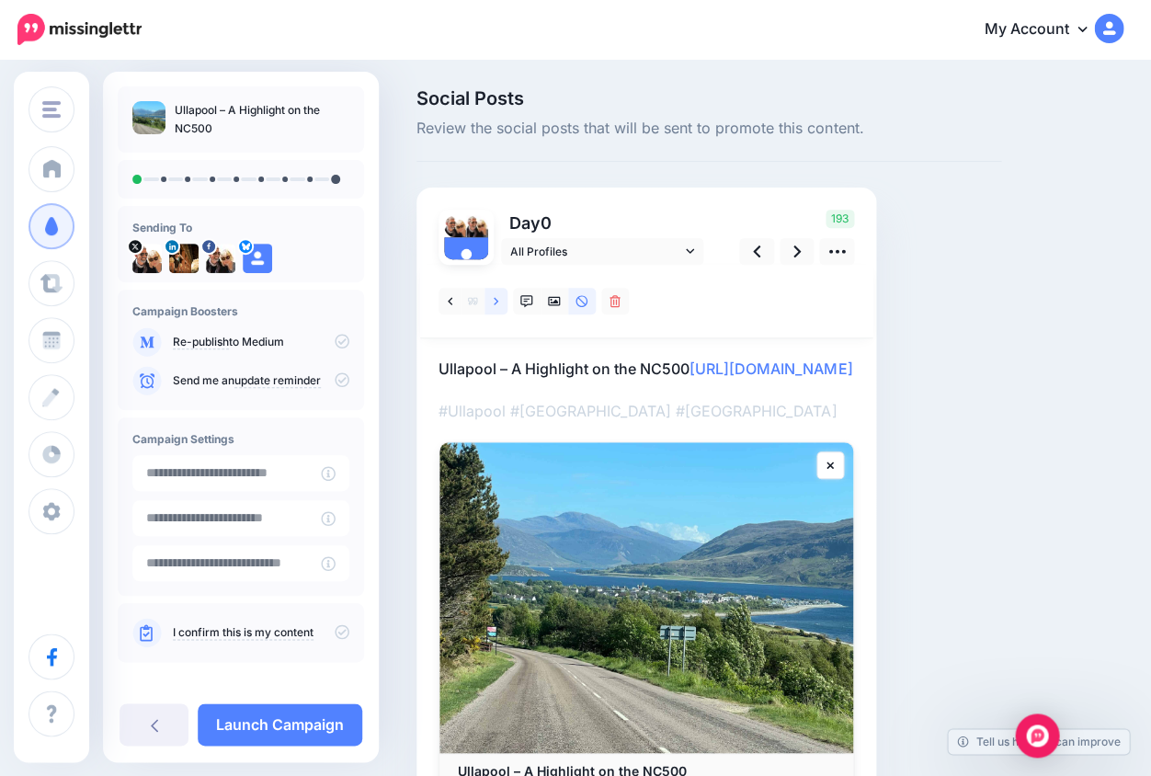
click at [499, 299] on link at bounding box center [496, 301] width 23 height 27
click at [497, 300] on link at bounding box center [496, 301] width 23 height 27
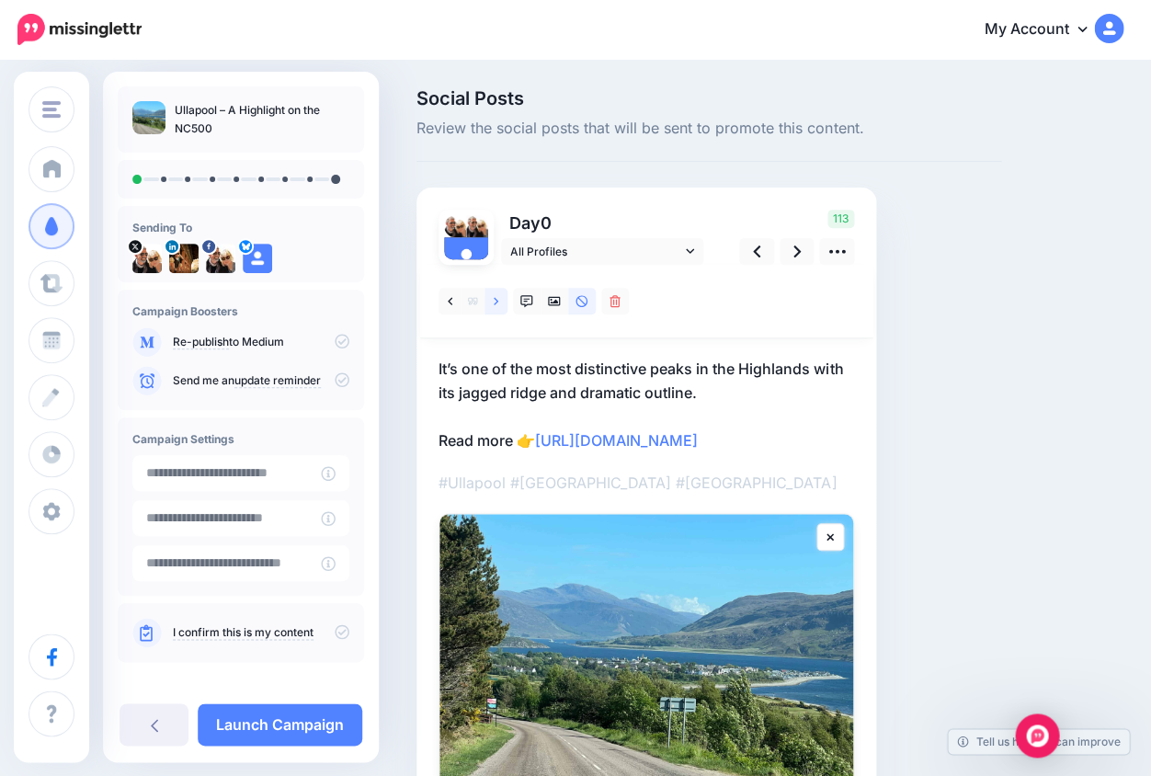
click at [497, 300] on link at bounding box center [496, 301] width 23 height 27
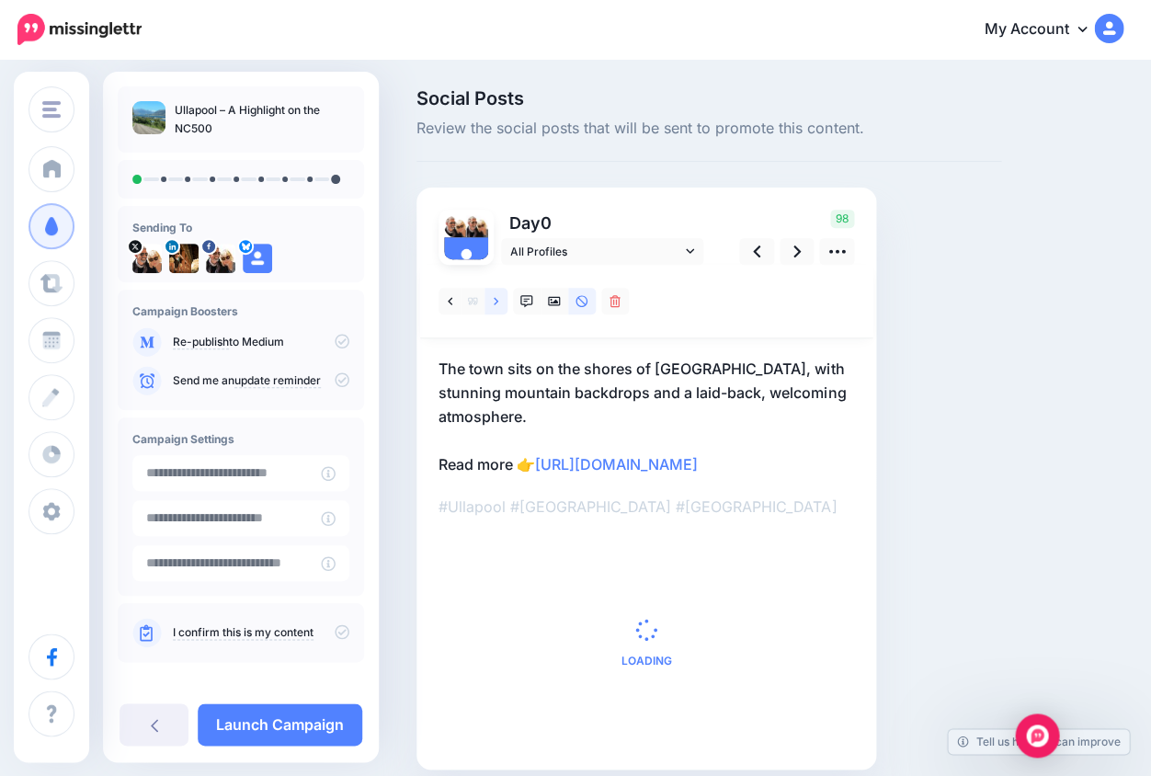
click at [497, 301] on link at bounding box center [496, 301] width 23 height 27
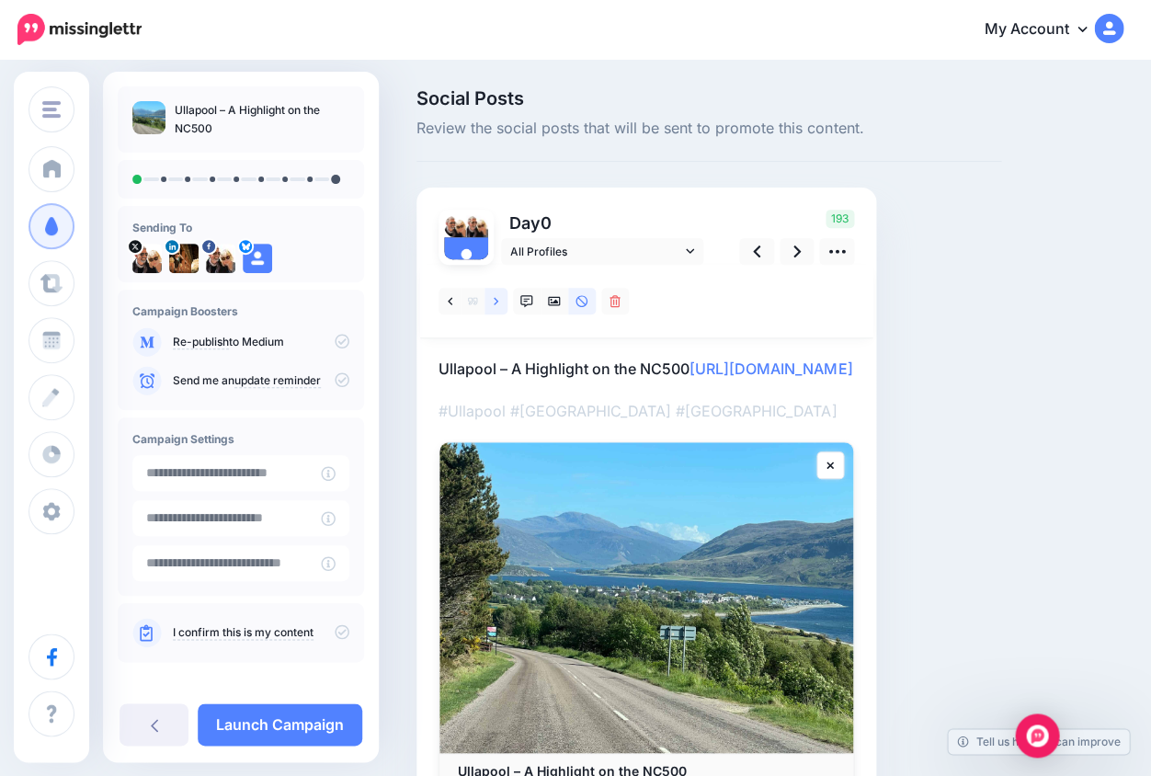
click at [497, 301] on link at bounding box center [496, 301] width 23 height 27
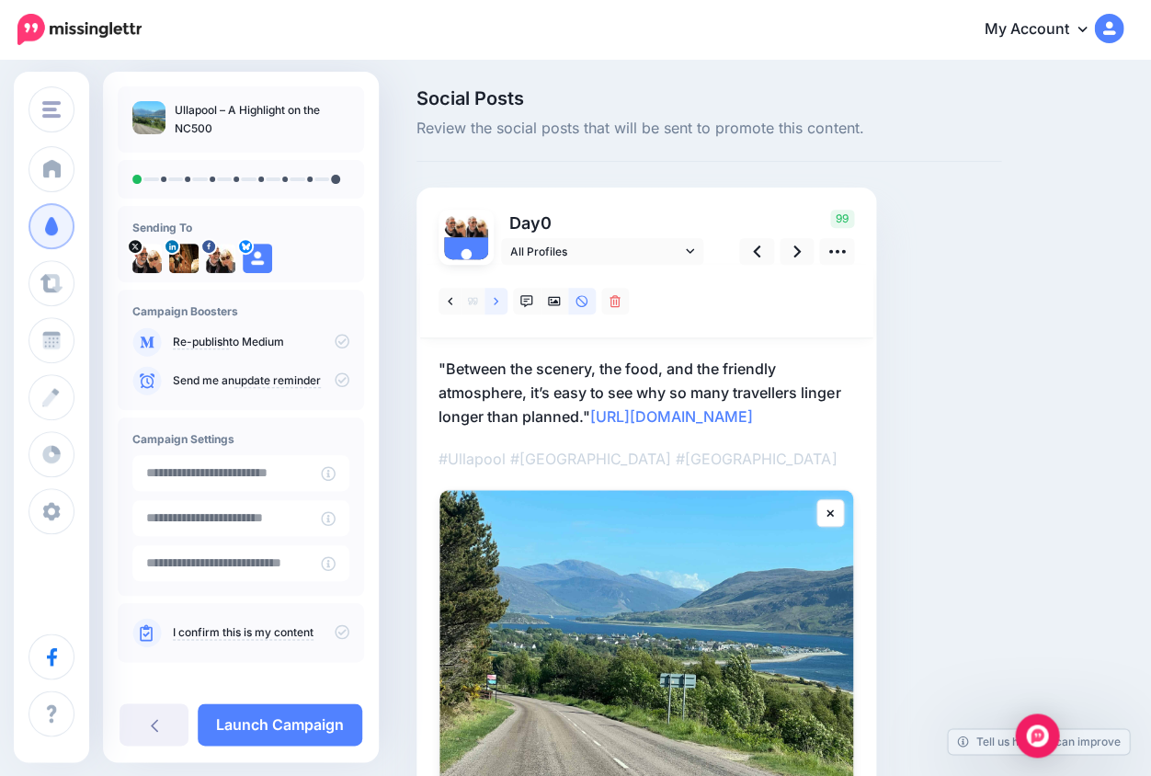
click at [497, 301] on icon at bounding box center [496, 300] width 5 height 7
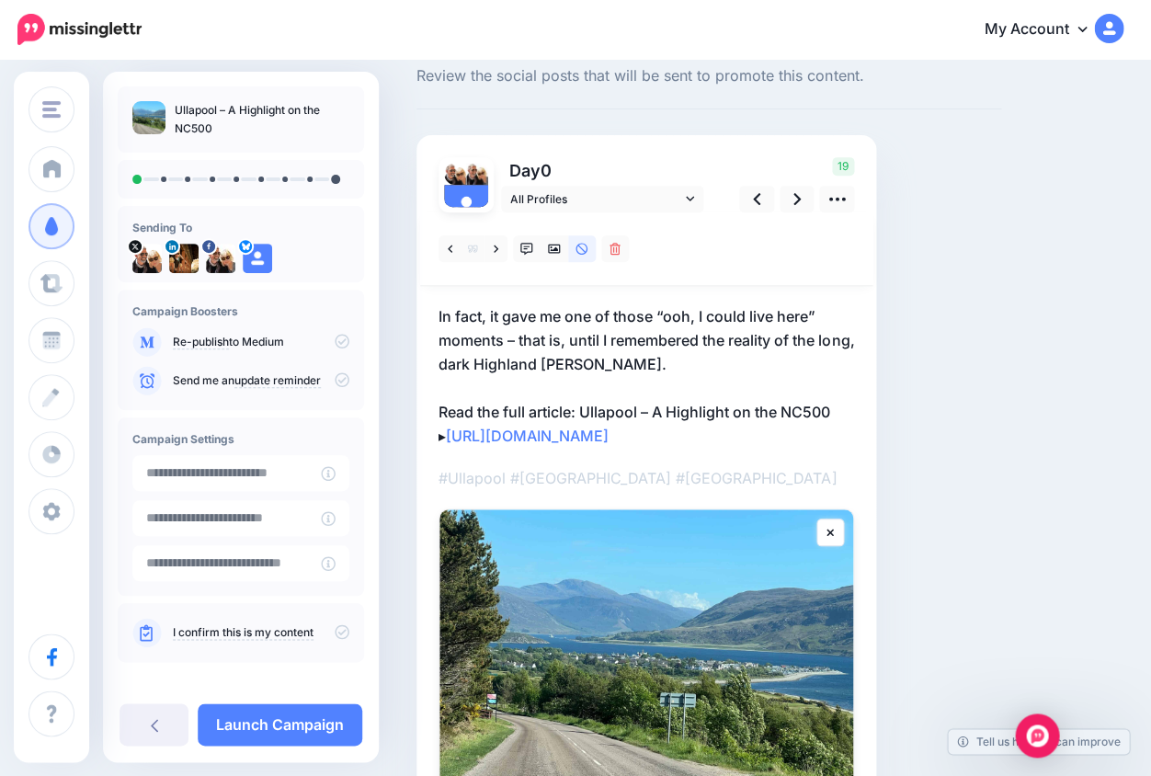
scroll to position [48, 0]
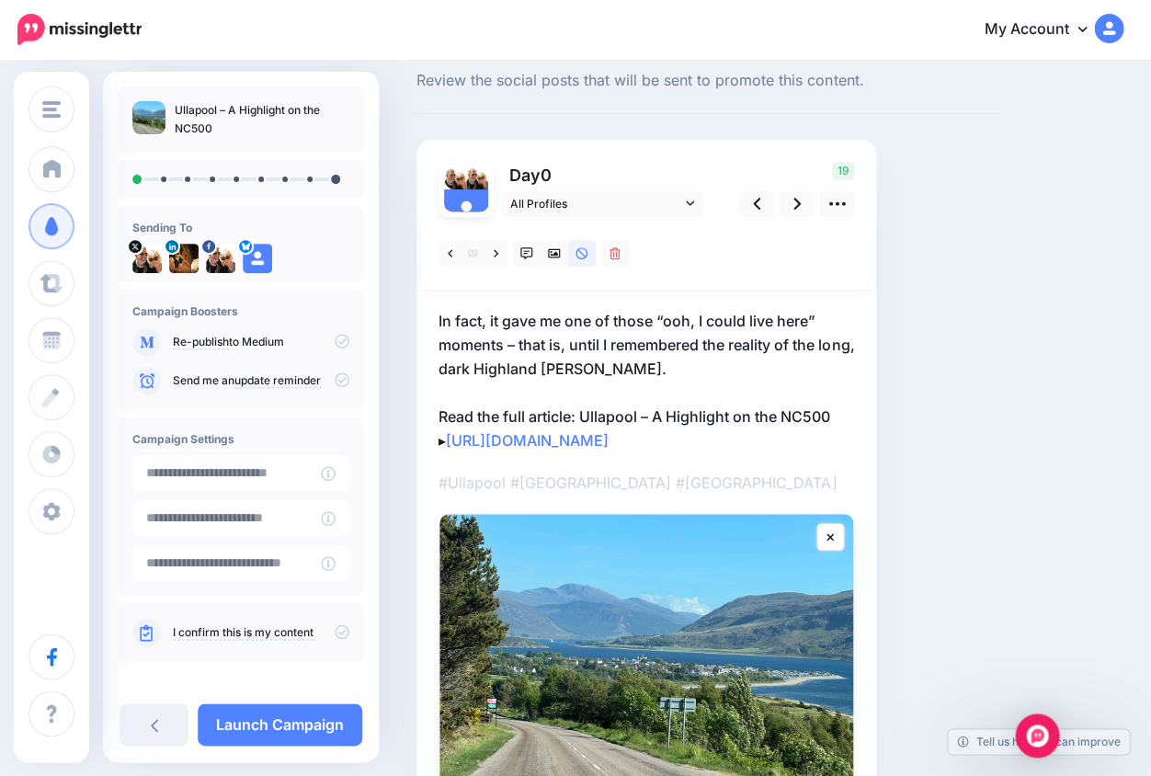
click at [500, 318] on p "In fact, it gave me one of those “ooh, I could live here” moments – that is, un…" at bounding box center [647, 380] width 416 height 143
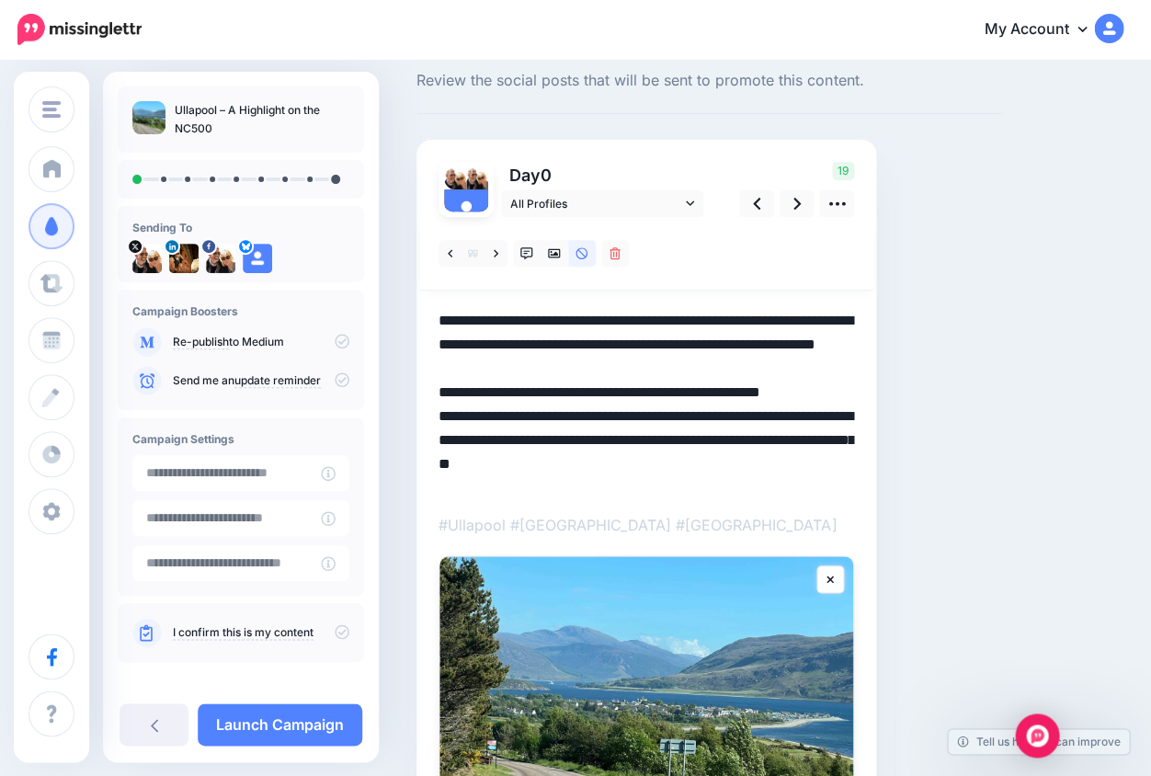
drag, startPoint x: 499, startPoint y: 317, endPoint x: 415, endPoint y: 321, distance: 84.7
click at [415, 321] on div "Social Posts Review the social posts that will be sent to promote this content.…" at bounding box center [709, 518] width 612 height 955
drag, startPoint x: 847, startPoint y: 435, endPoint x: 856, endPoint y: 501, distance: 66.8
click at [856, 502] on div "Day 0 All Profiles" at bounding box center [647, 541] width 460 height 803
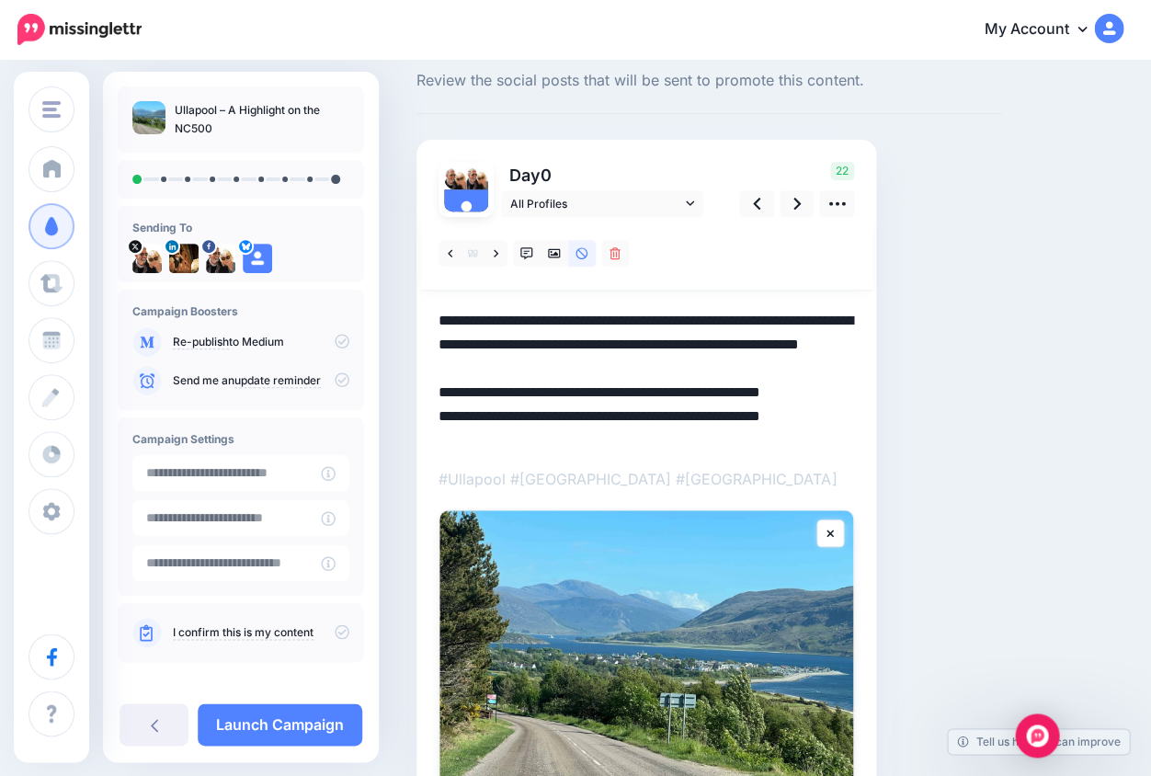
click at [634, 362] on textarea "**********" at bounding box center [647, 379] width 416 height 140
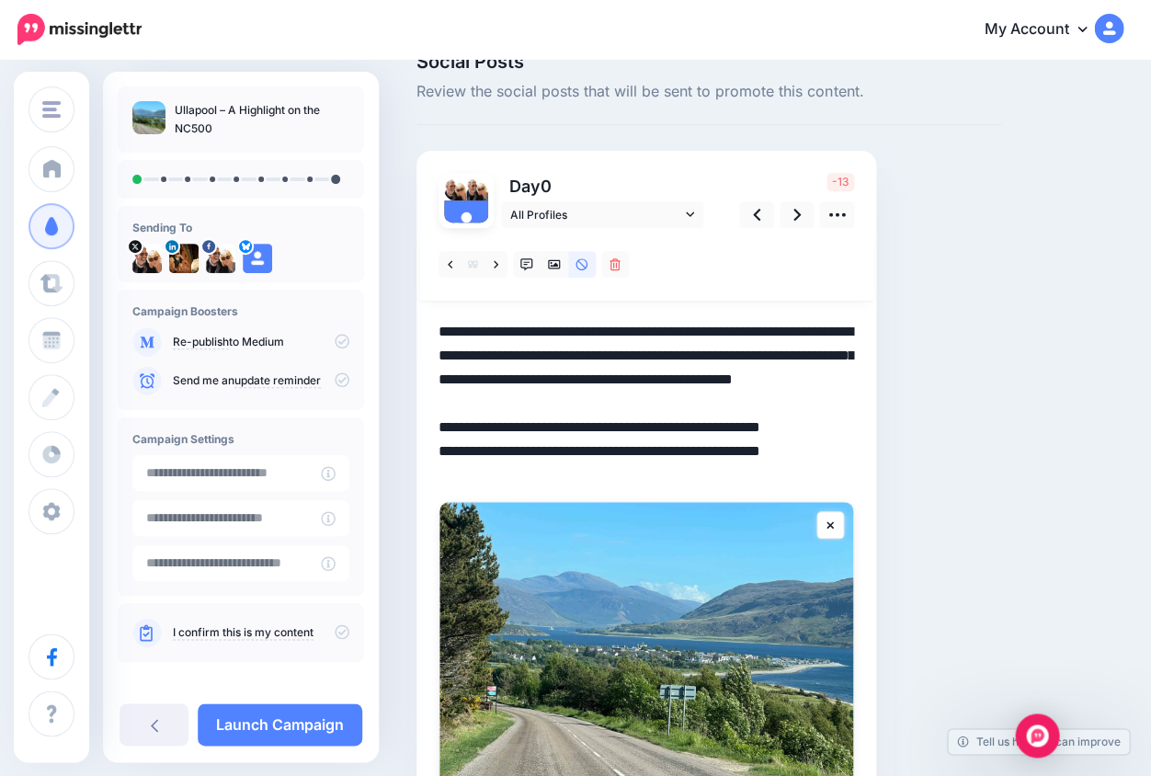
scroll to position [33, 0]
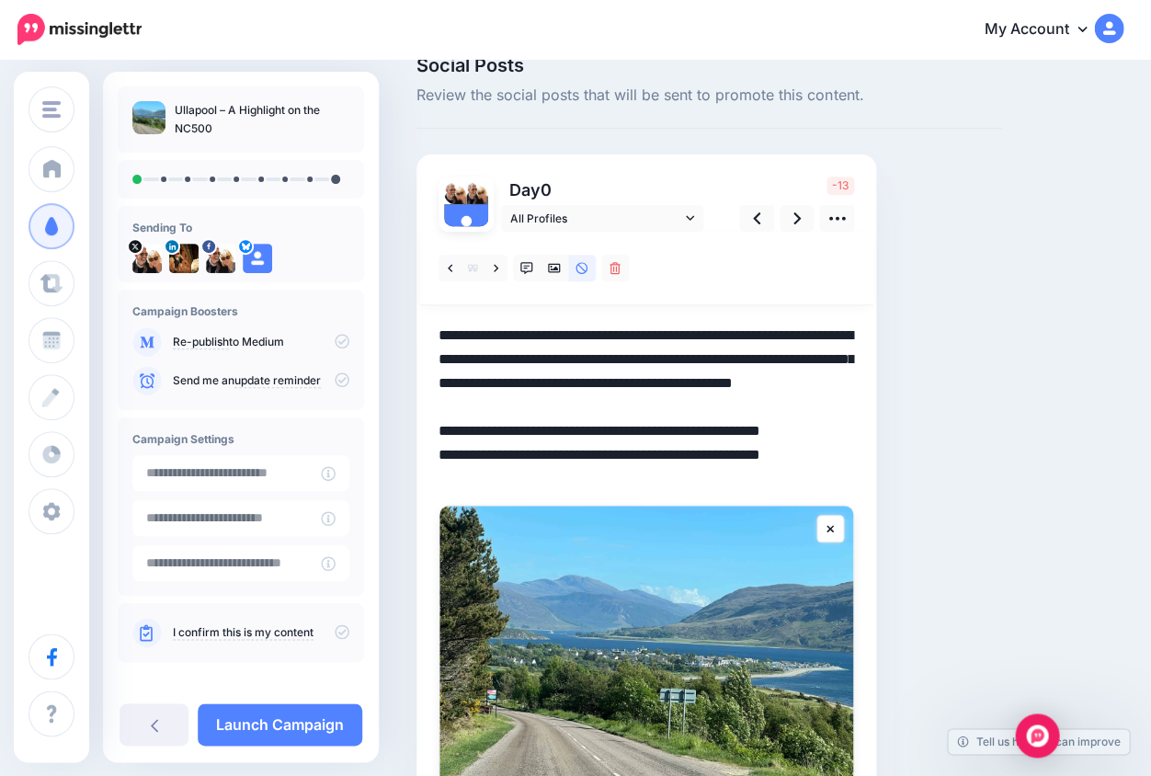
drag, startPoint x: 539, startPoint y: 379, endPoint x: 473, endPoint y: 383, distance: 66.3
click at [473, 382] on textarea "**********" at bounding box center [647, 405] width 416 height 163
drag, startPoint x: 640, startPoint y: 381, endPoint x: 602, endPoint y: 380, distance: 37.7
click at [602, 380] on textarea "**********" at bounding box center [647, 405] width 416 height 163
drag, startPoint x: 564, startPoint y: 357, endPoint x: 520, endPoint y: 356, distance: 44.1
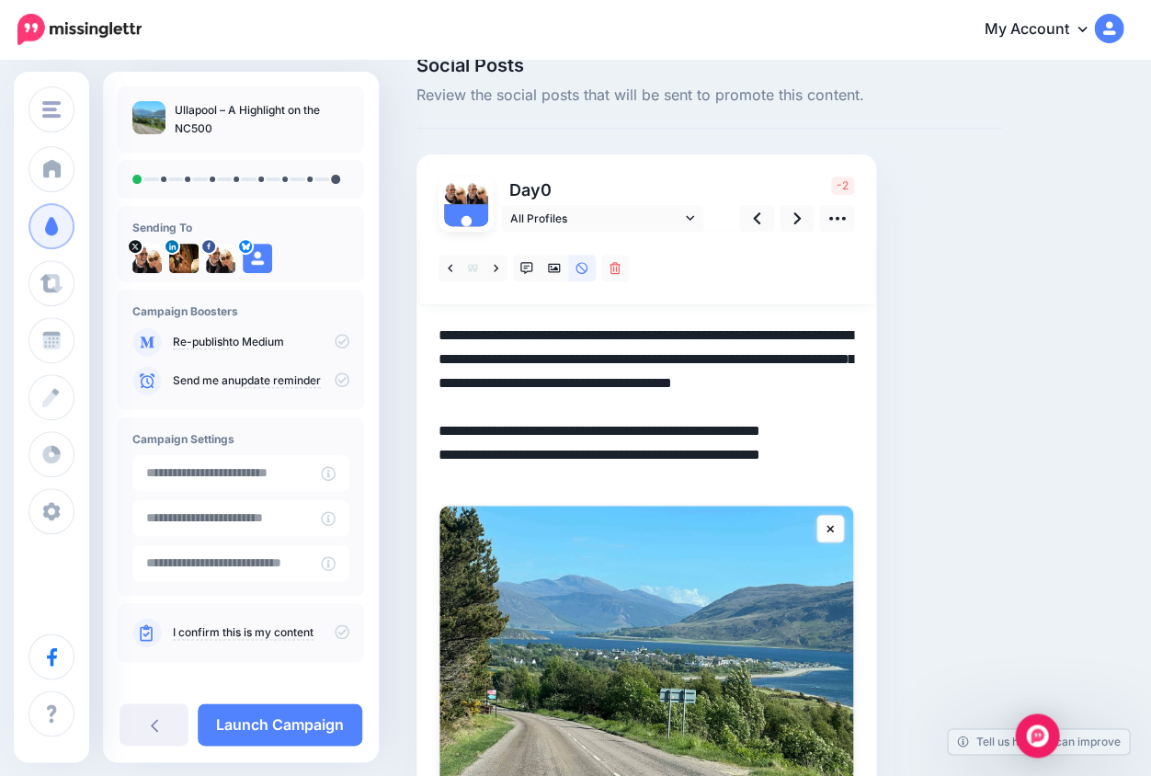
click at [520, 356] on textarea "**********" at bounding box center [647, 405] width 416 height 163
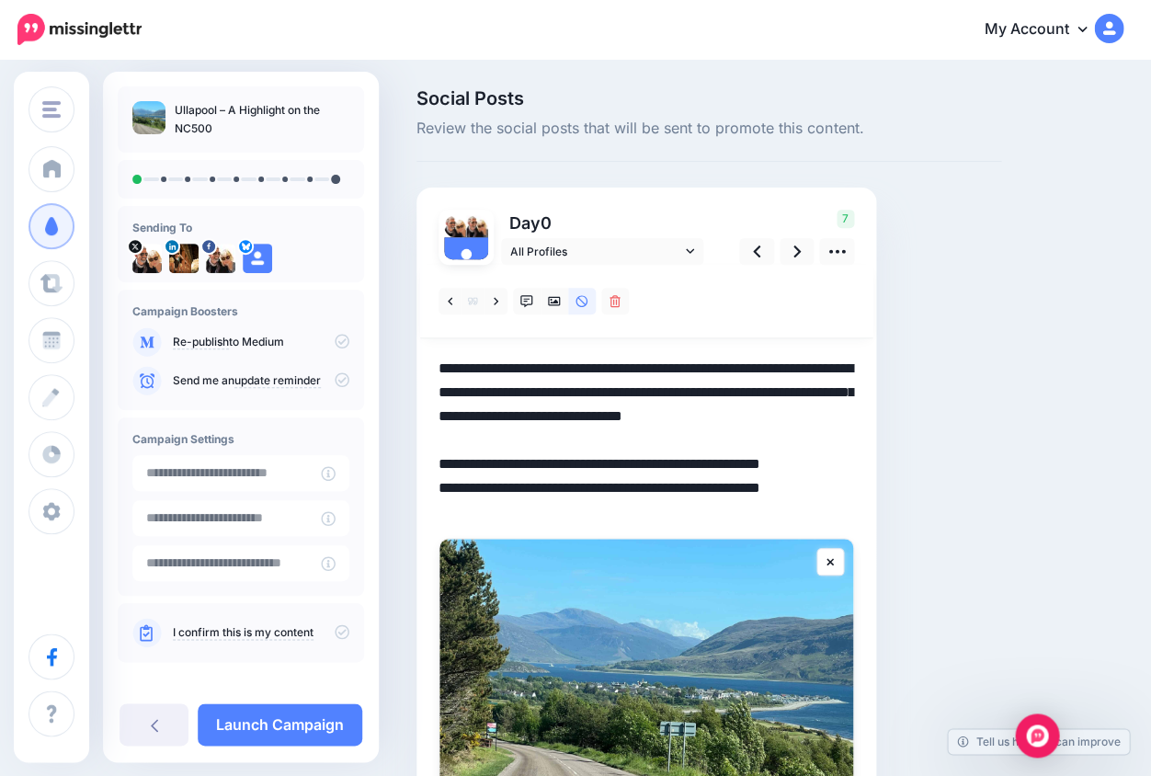
scroll to position [0, 0]
click at [799, 251] on icon at bounding box center [797, 252] width 7 height 12
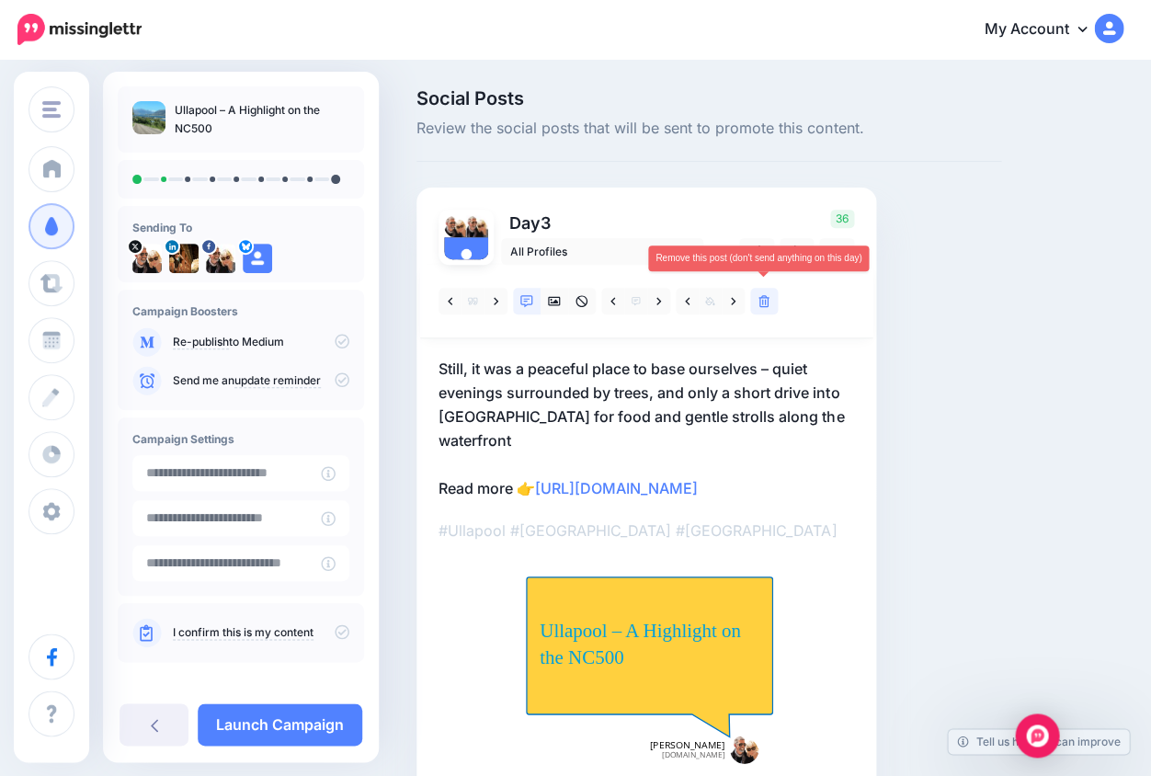
click at [763, 301] on icon at bounding box center [764, 301] width 11 height 13
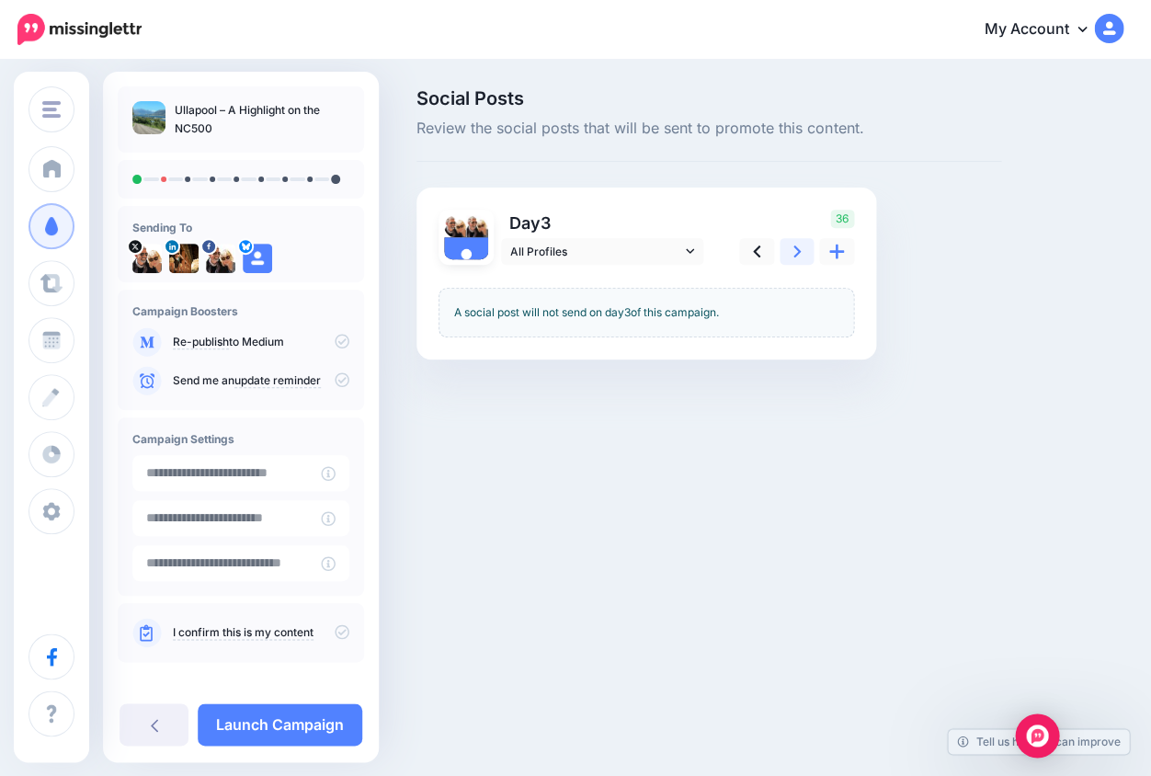
click at [796, 247] on icon at bounding box center [797, 252] width 7 height 12
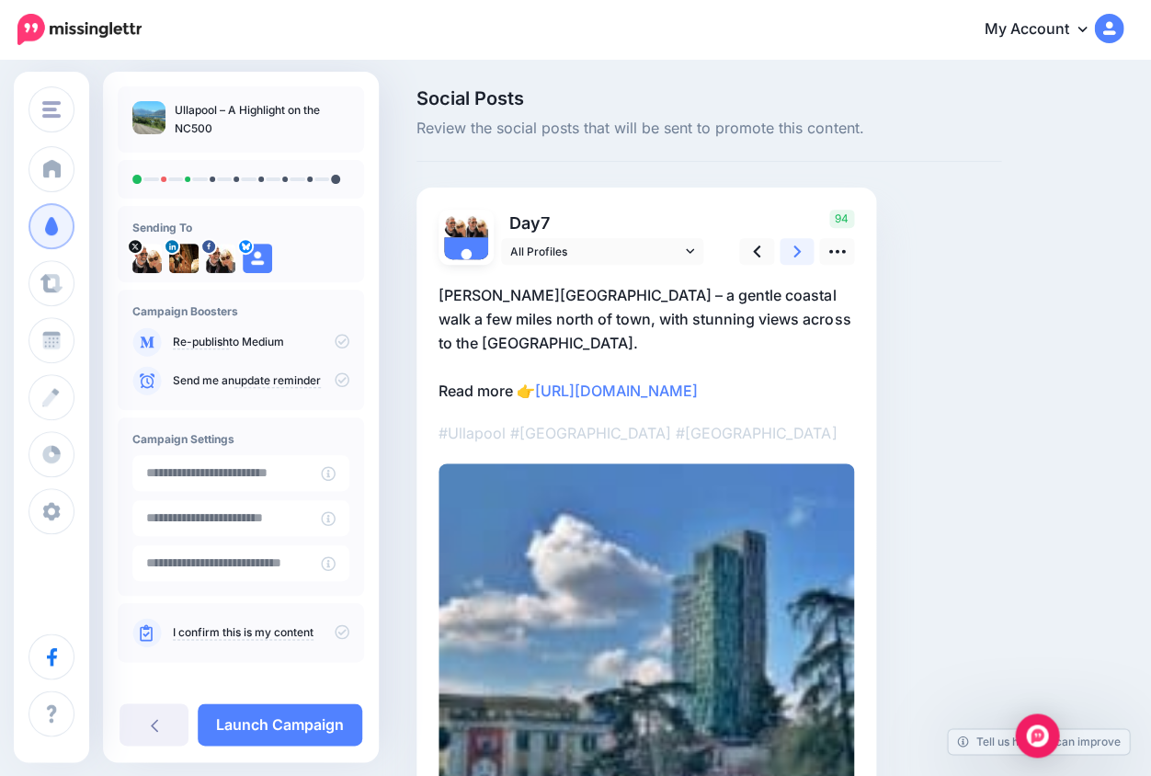
click at [798, 251] on icon at bounding box center [797, 252] width 7 height 12
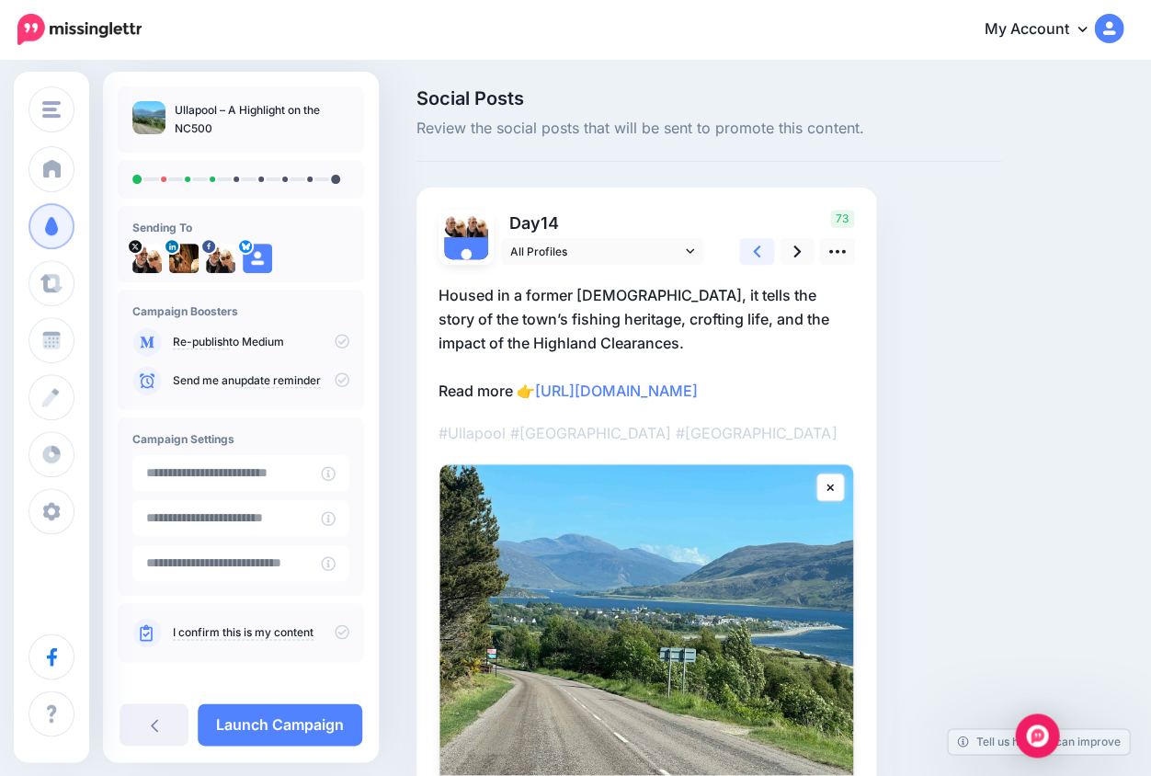
click at [760, 251] on link at bounding box center [756, 251] width 35 height 27
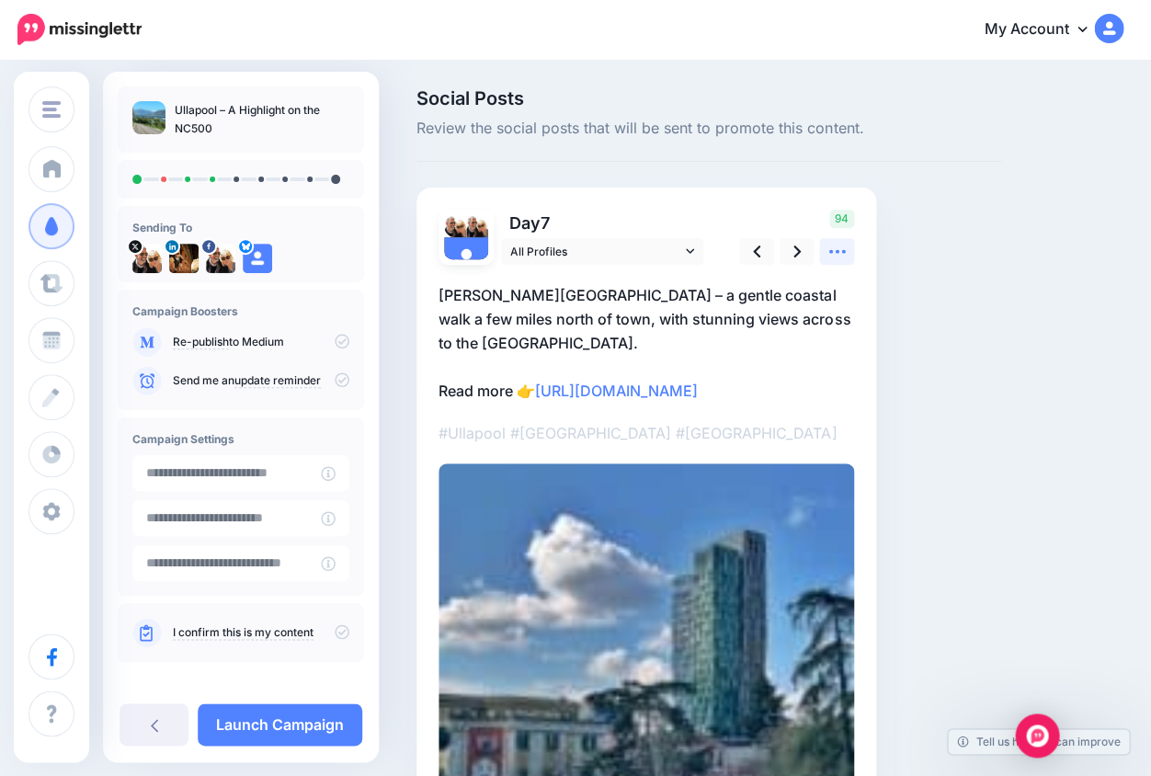
click at [840, 255] on icon at bounding box center [837, 251] width 19 height 19
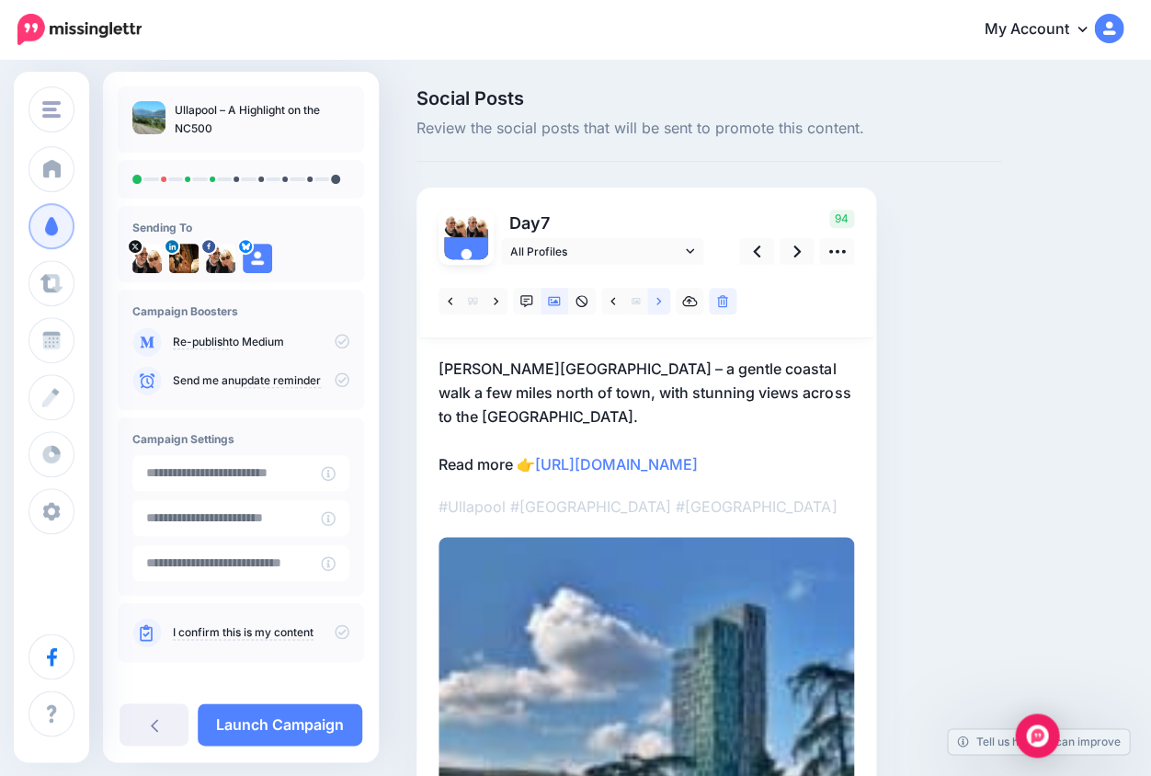
click at [657, 300] on icon at bounding box center [659, 301] width 5 height 13
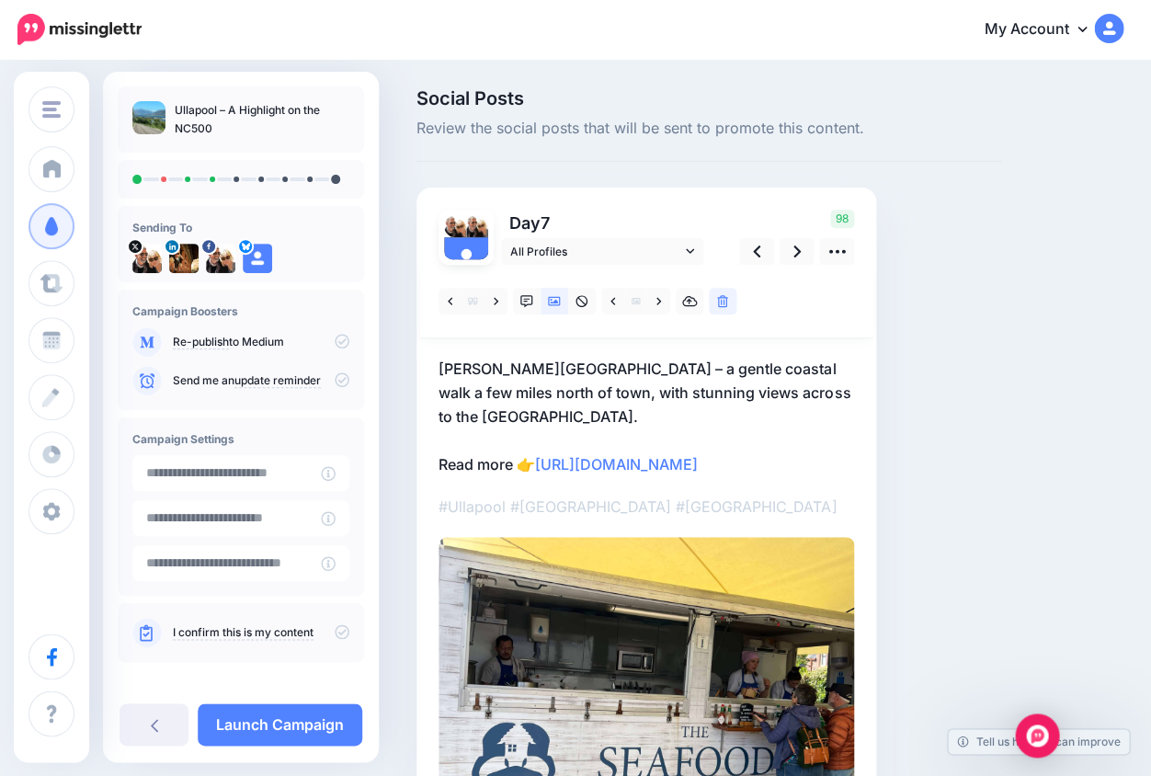
click at [631, 476] on p "Rhue Lighthouse – a gentle coastal walk a few miles north of town, with stunnin…" at bounding box center [647, 417] width 416 height 120
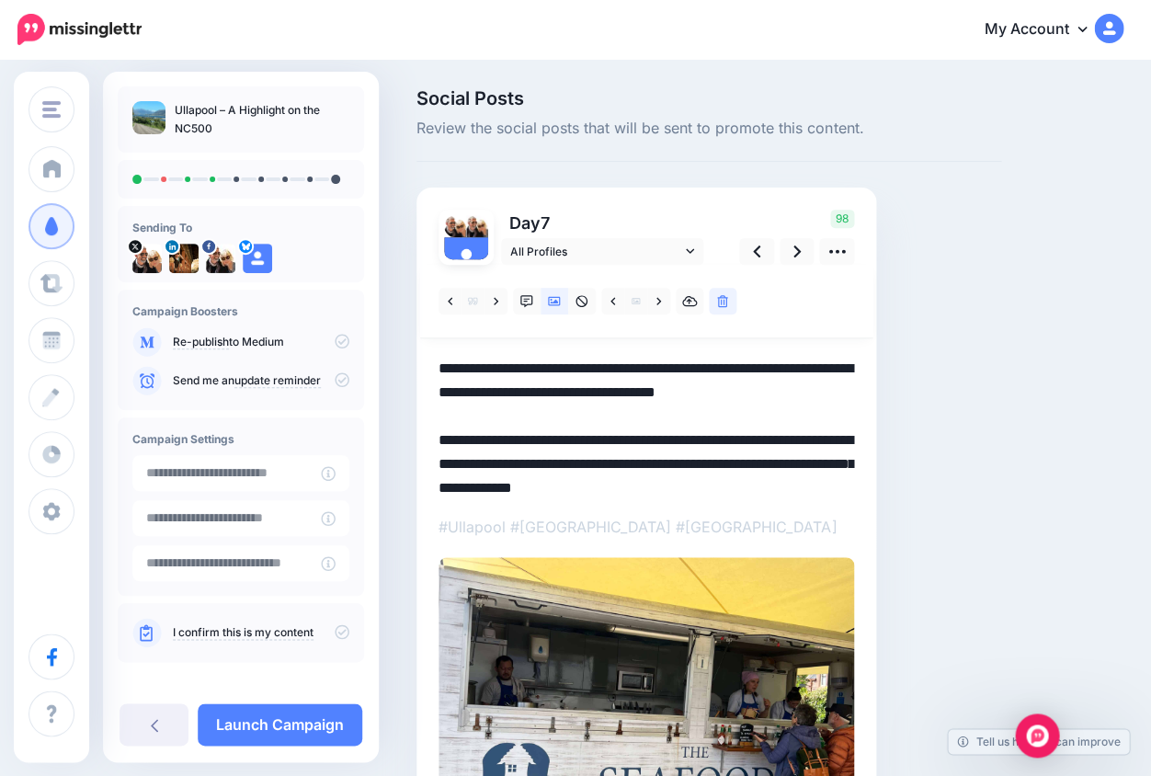
drag, startPoint x: 544, startPoint y: 460, endPoint x: 576, endPoint y: 557, distance: 102.4
click at [576, 557] on div at bounding box center [647, 567] width 416 height 604
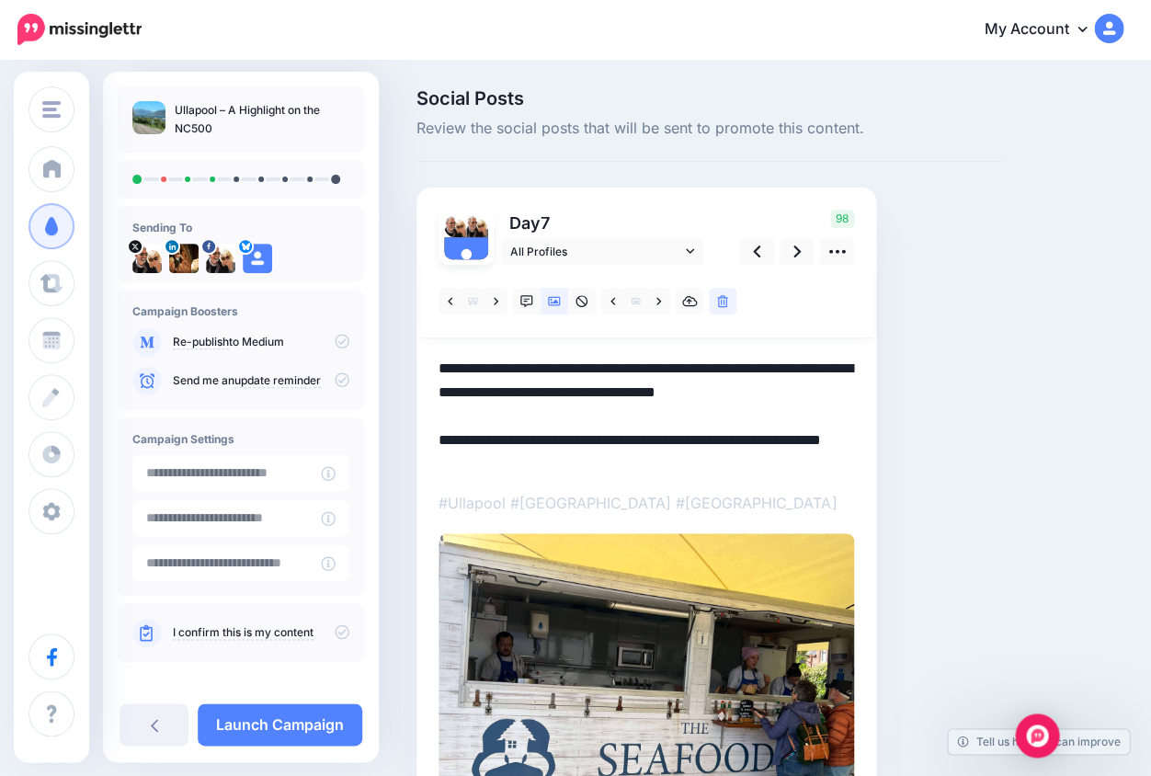
drag, startPoint x: 441, startPoint y: 363, endPoint x: 859, endPoint y: 383, distance: 417.9
click at [859, 383] on div "Day 7 All Profiles" at bounding box center [647, 528] width 460 height 680
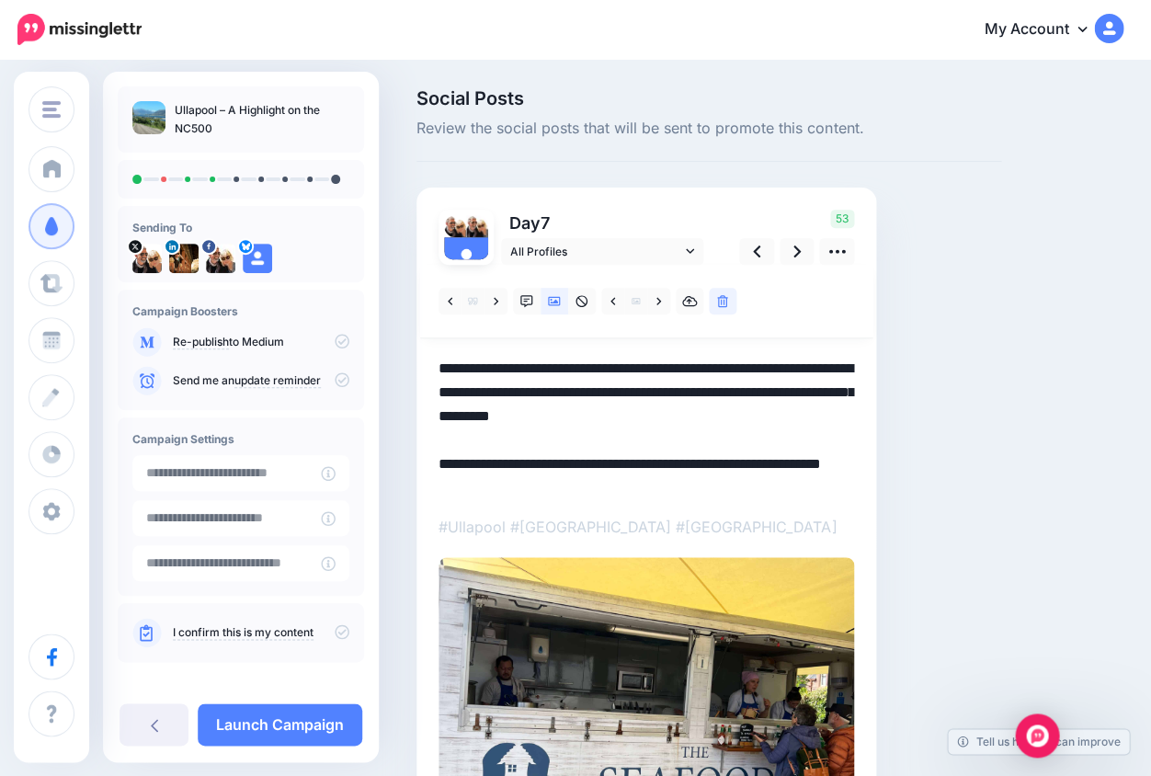
click at [644, 415] on textarea "**********" at bounding box center [647, 427] width 416 height 140
drag, startPoint x: 748, startPoint y: 415, endPoint x: 783, endPoint y: 414, distance: 35.9
click at [783, 414] on textarea "**********" at bounding box center [647, 427] width 416 height 140
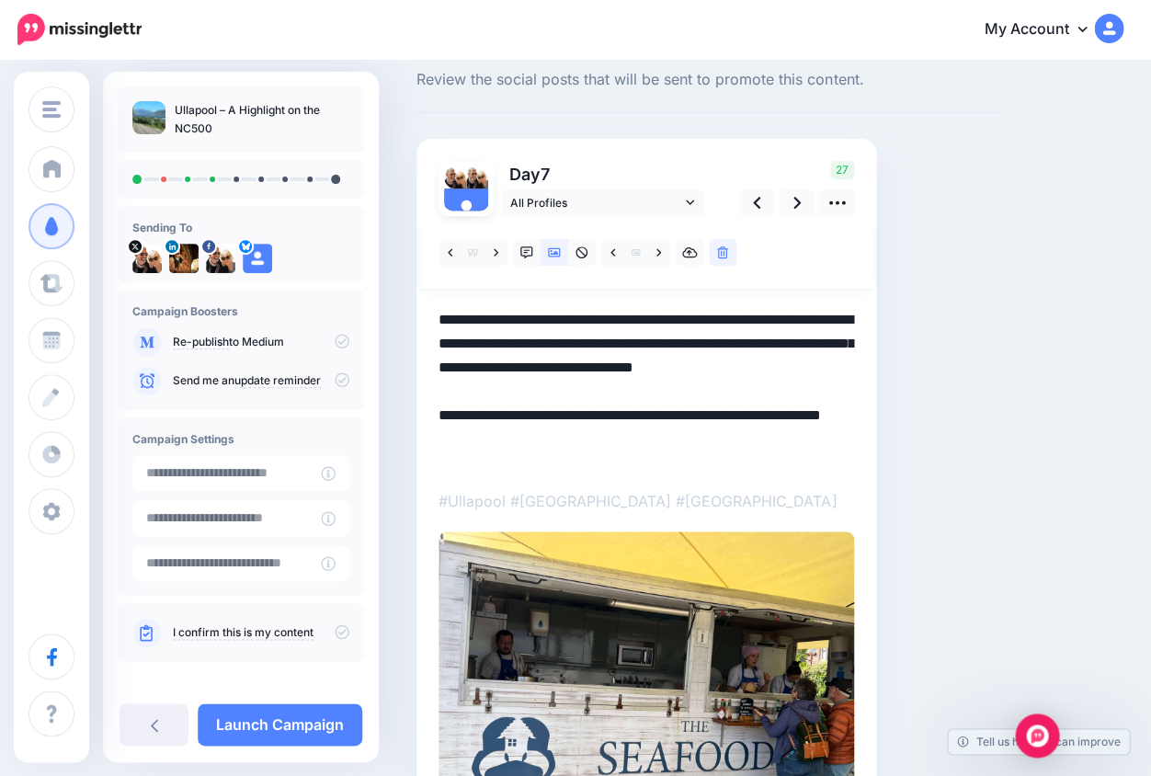
scroll to position [25, 0]
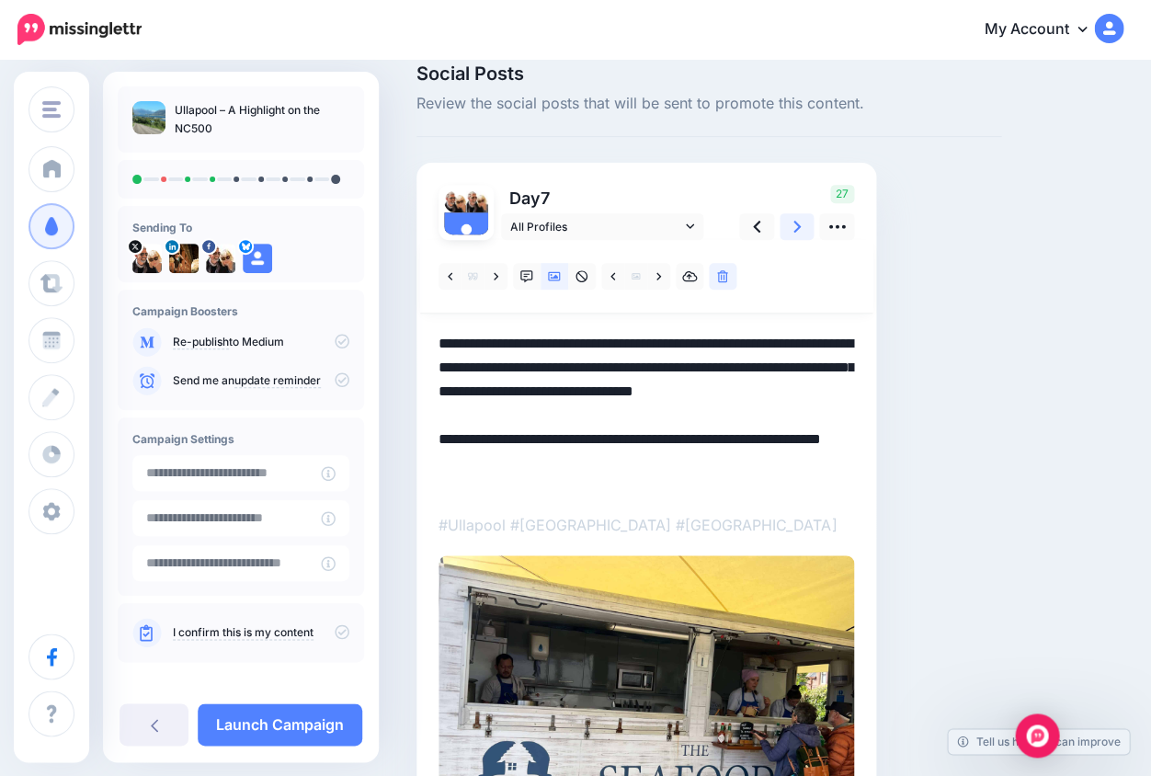
click at [797, 224] on icon at bounding box center [797, 227] width 7 height 12
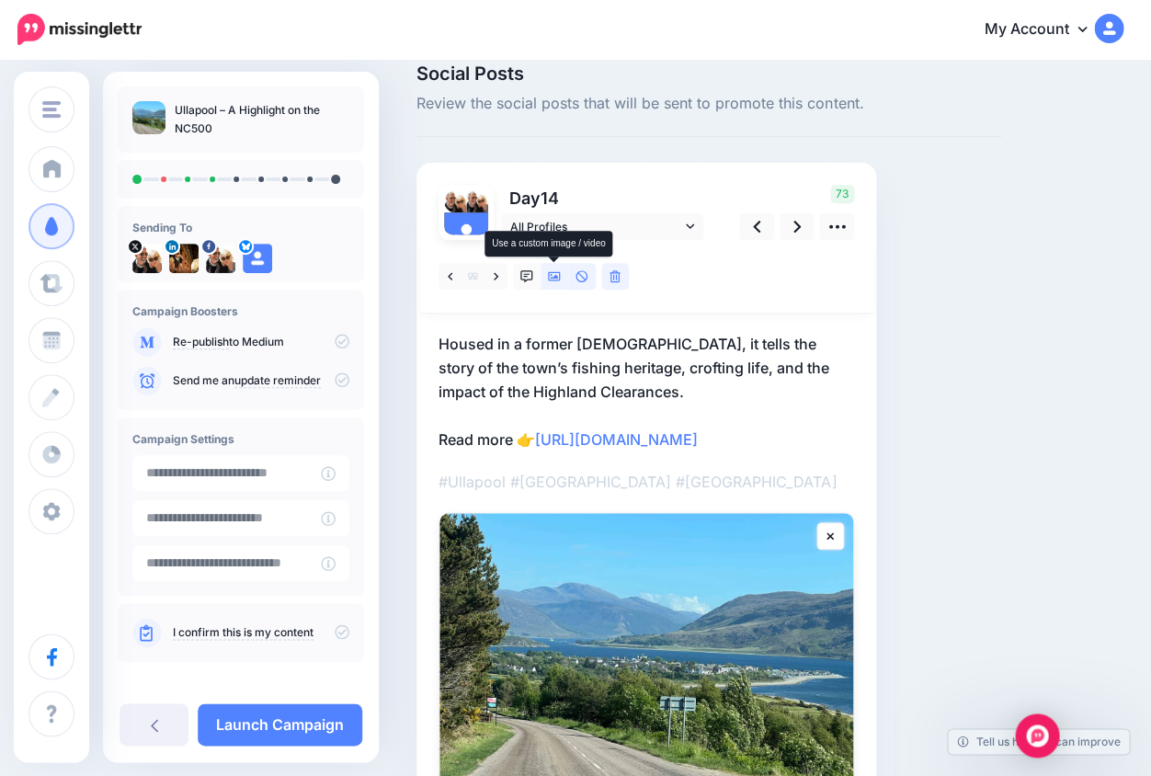
click at [554, 276] on icon at bounding box center [554, 276] width 13 height 9
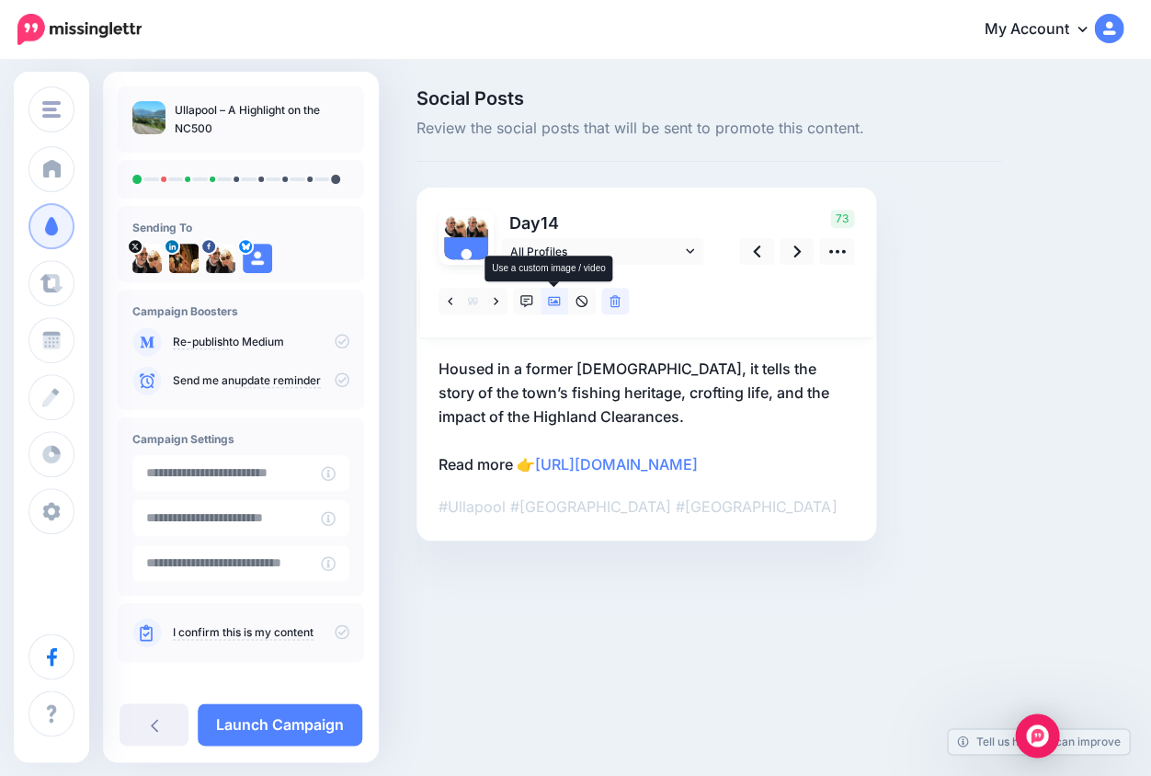
scroll to position [0, 0]
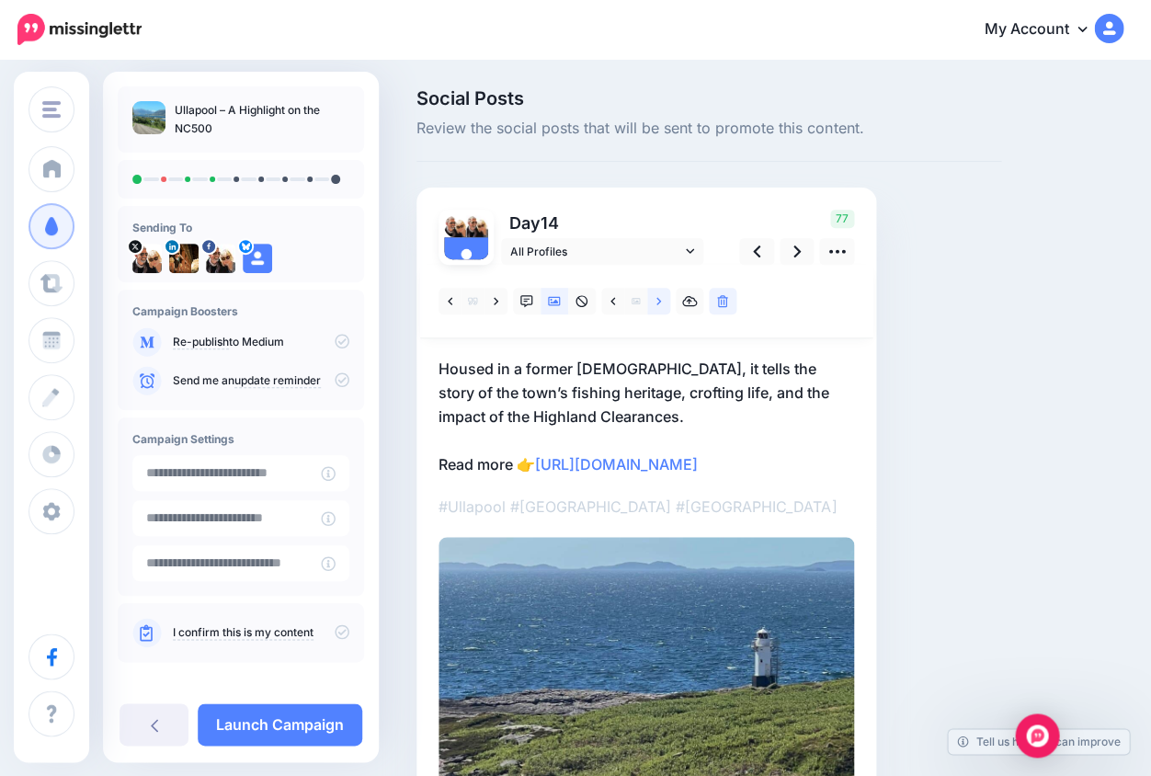
click at [660, 296] on icon at bounding box center [659, 301] width 5 height 13
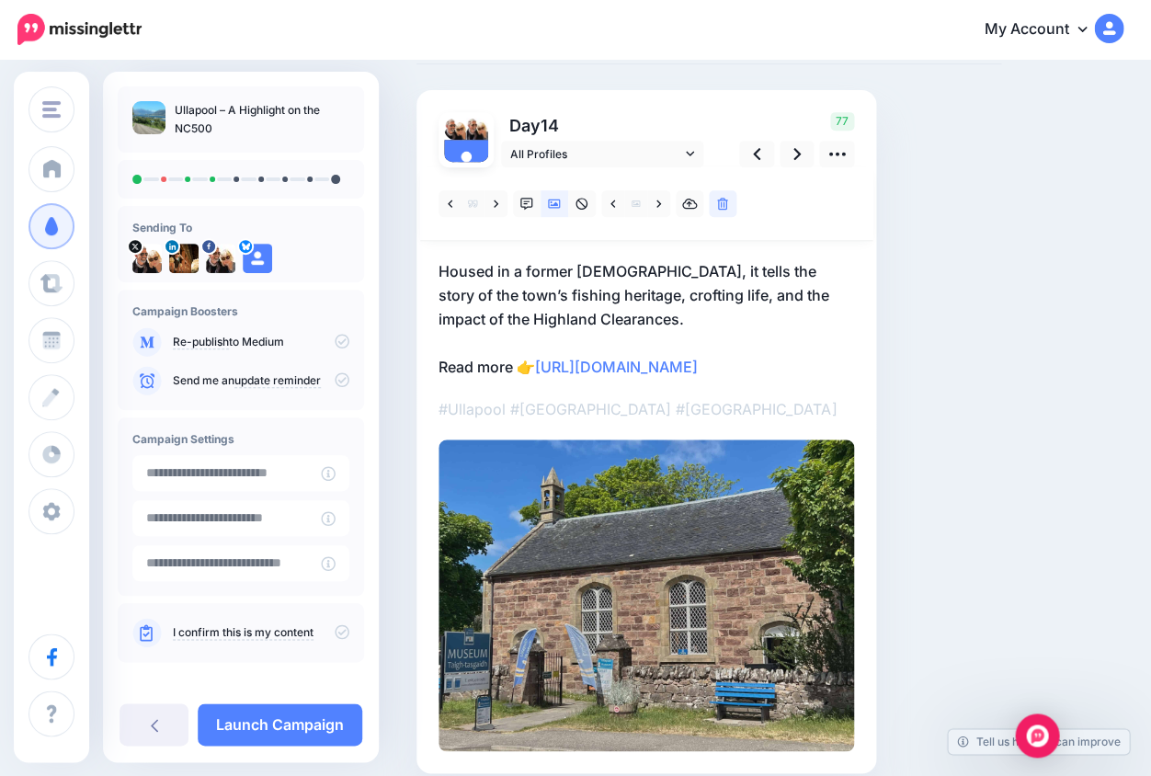
scroll to position [109, 0]
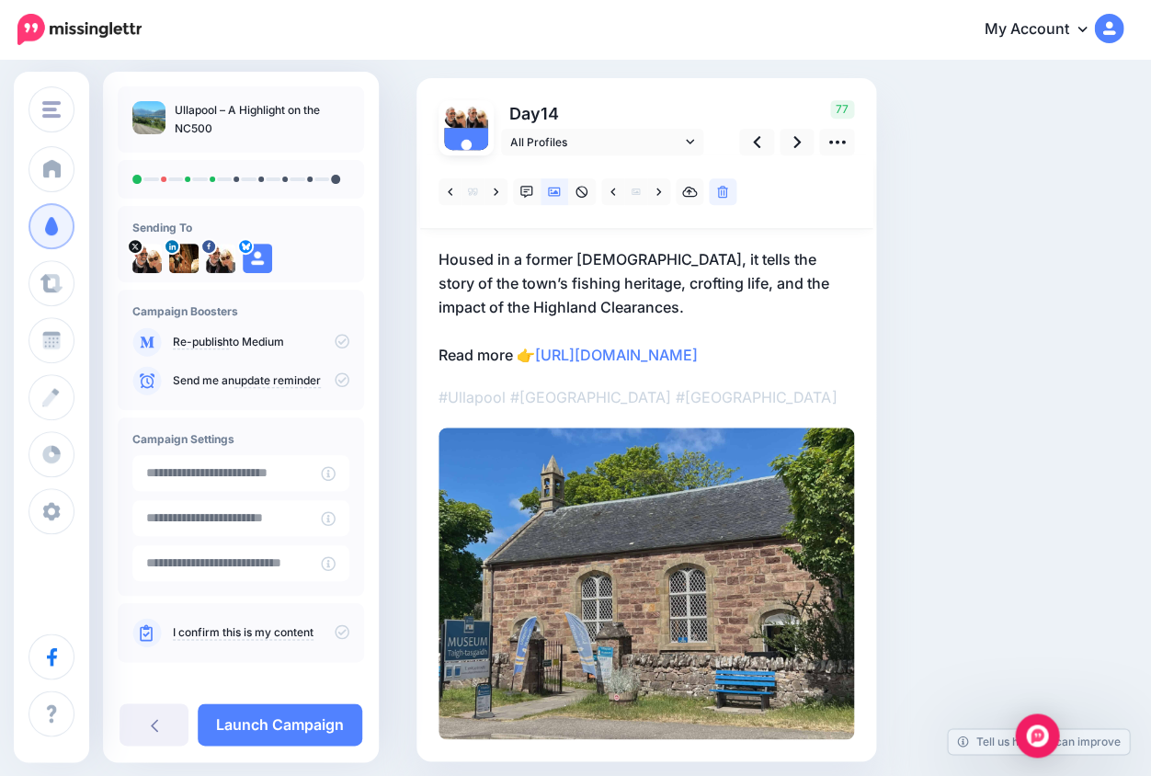
click at [551, 367] on p "Housed in a former church, it tells the story of the town’s fishing heritage, c…" at bounding box center [647, 307] width 416 height 120
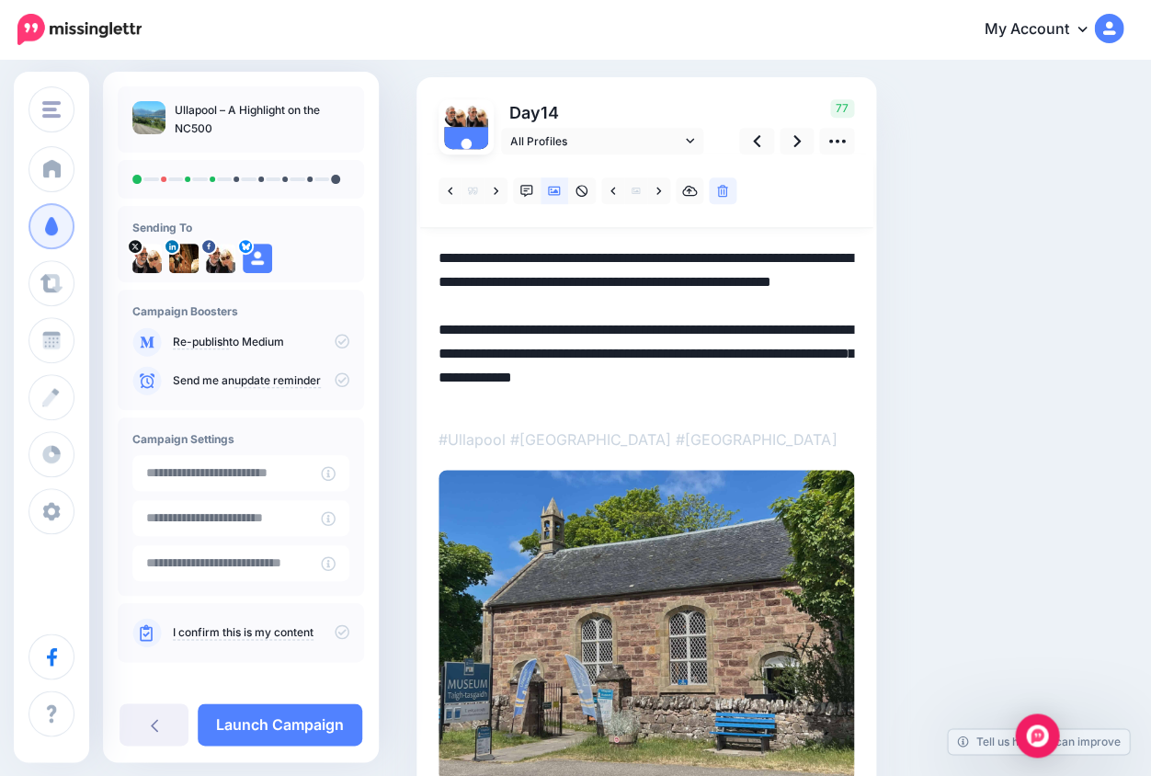
drag, startPoint x: 540, startPoint y: 374, endPoint x: 595, endPoint y: 424, distance: 74.2
click at [595, 424] on div at bounding box center [647, 467] width 416 height 627
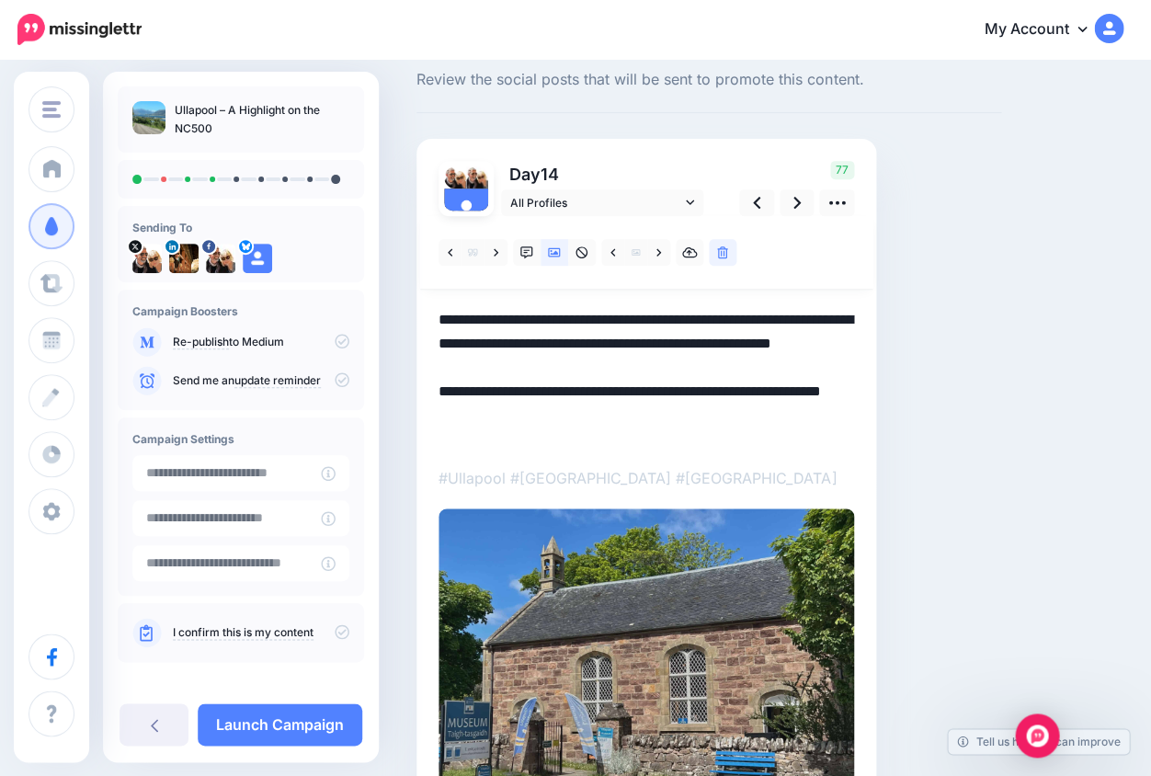
scroll to position [10, 0]
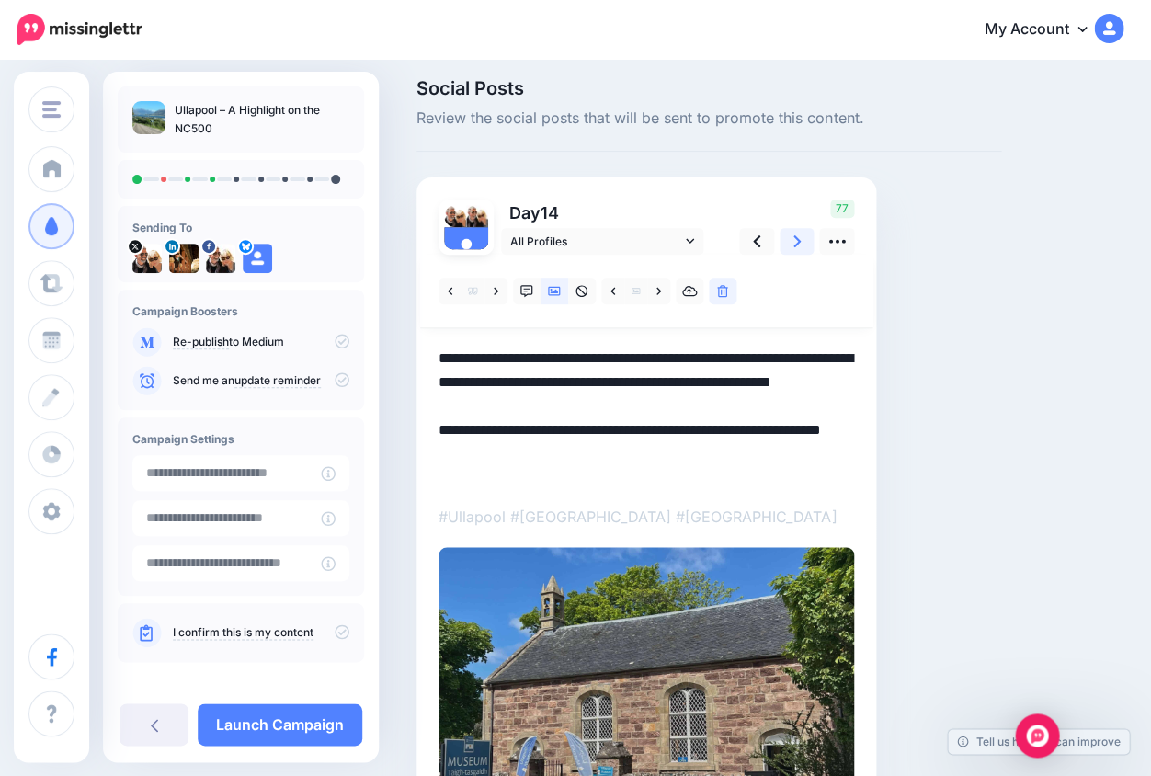
click at [796, 240] on icon at bounding box center [797, 241] width 7 height 19
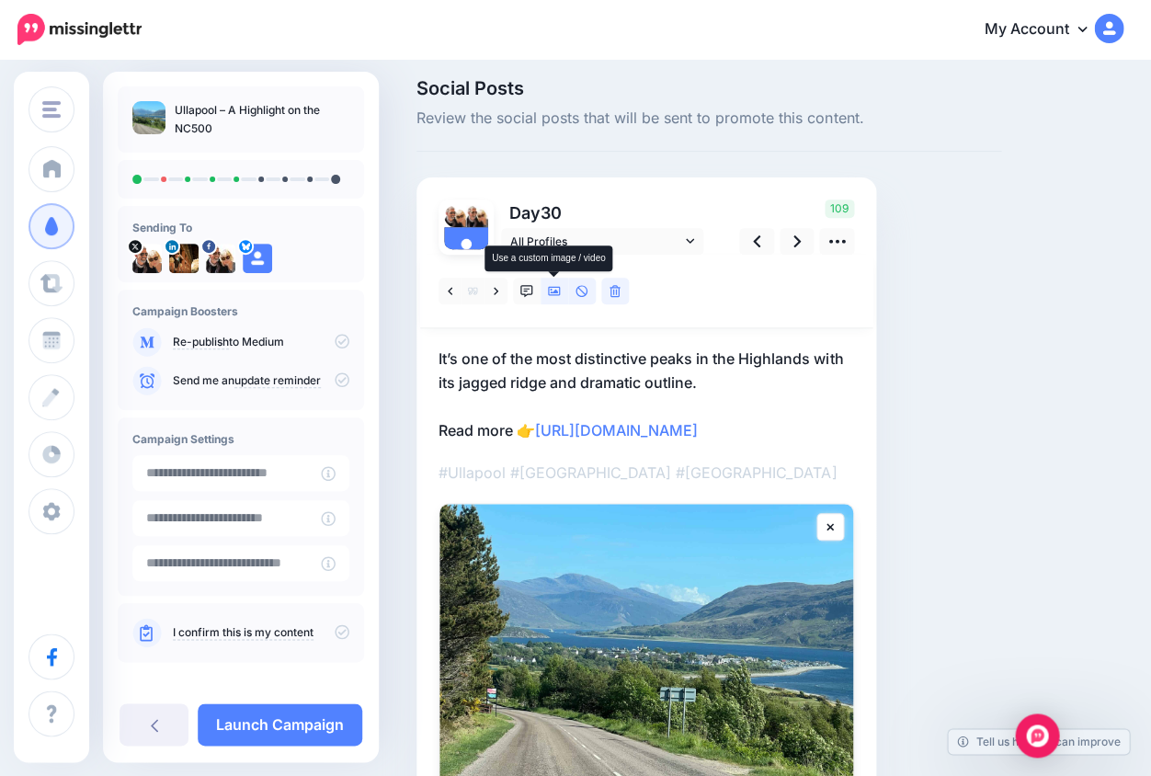
click at [553, 292] on icon at bounding box center [554, 291] width 13 height 13
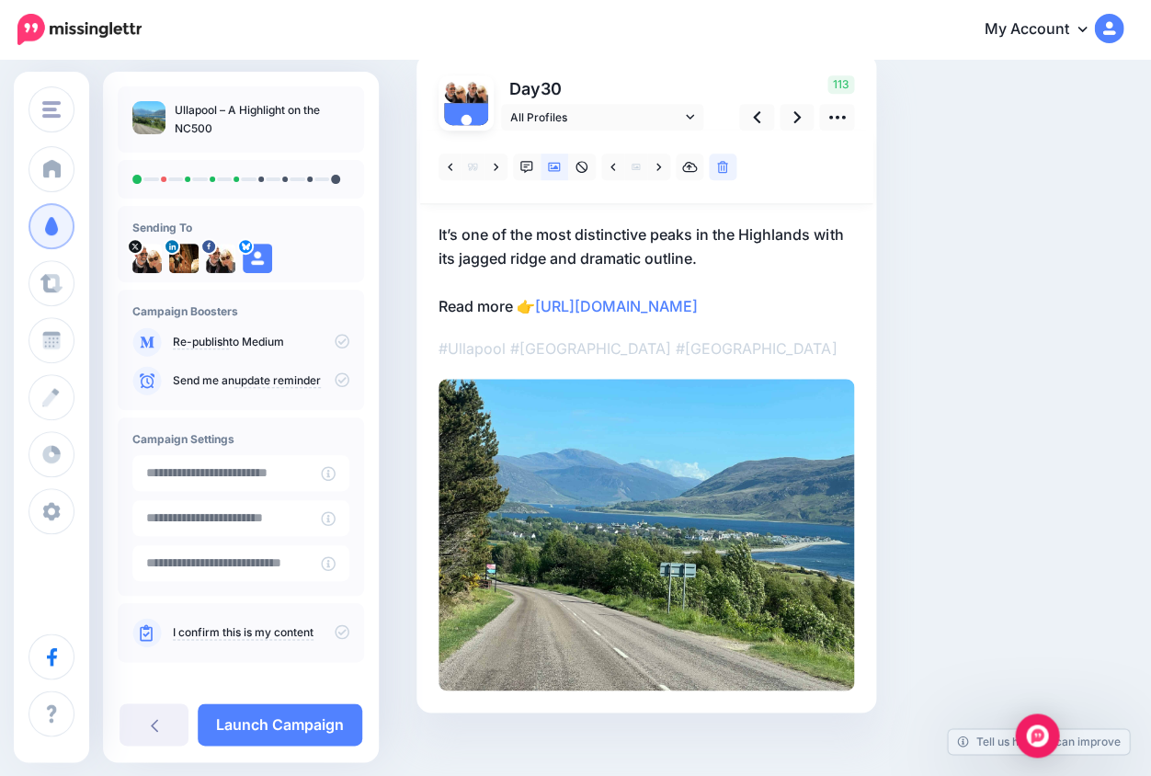
scroll to position [0, 0]
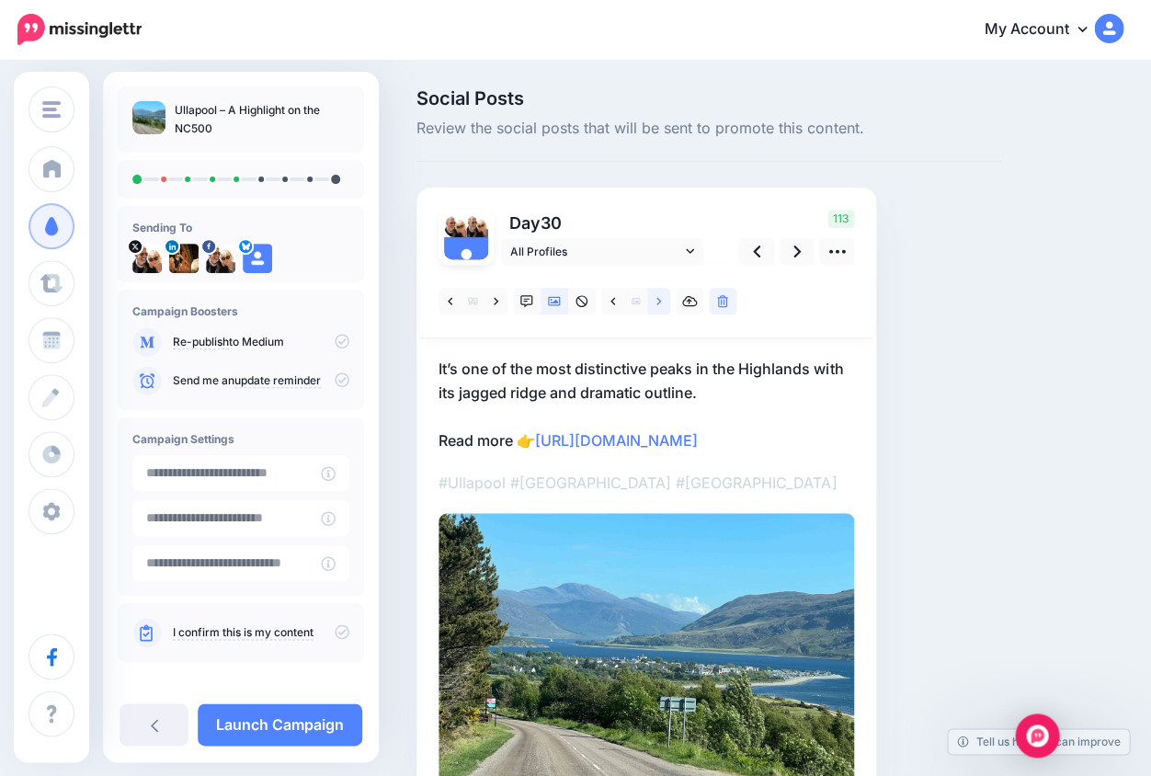
click at [658, 301] on icon at bounding box center [659, 300] width 5 height 7
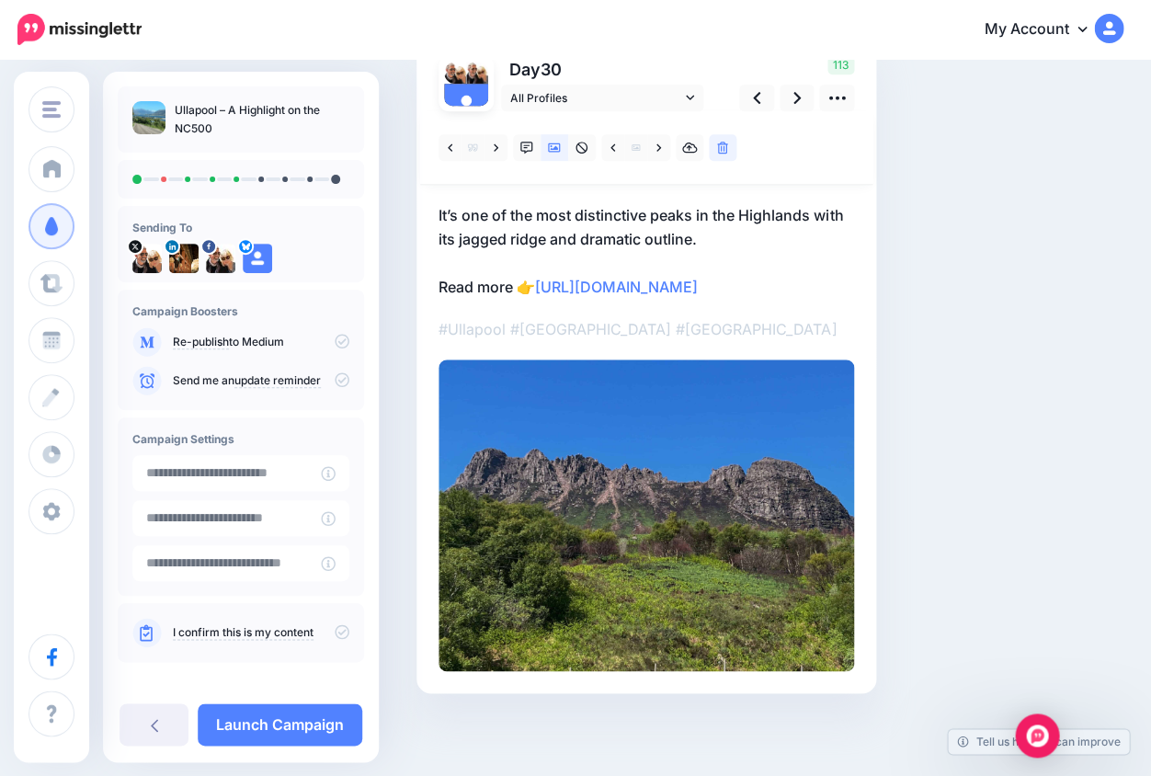
scroll to position [132, 0]
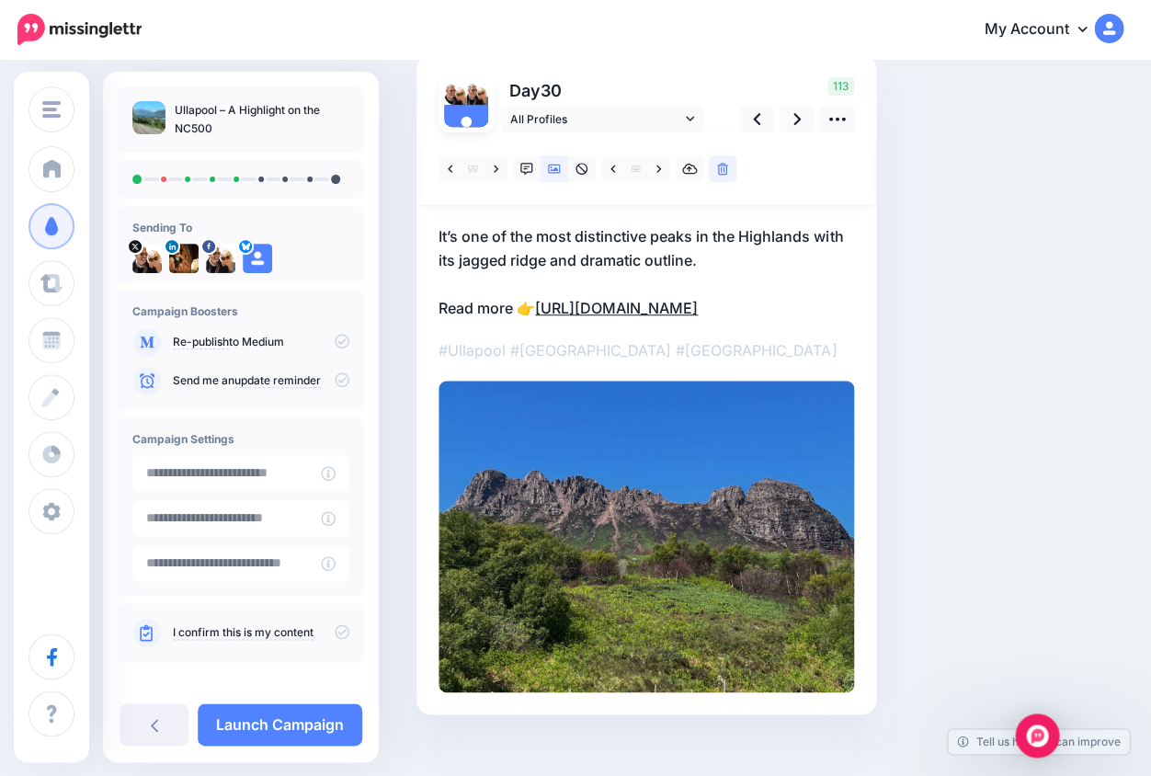
click at [545, 317] on link "https://lifepart2andbeyond.com/things-to-do-in-ullapool/?utm_campaign=ullapool-…" at bounding box center [616, 308] width 163 height 18
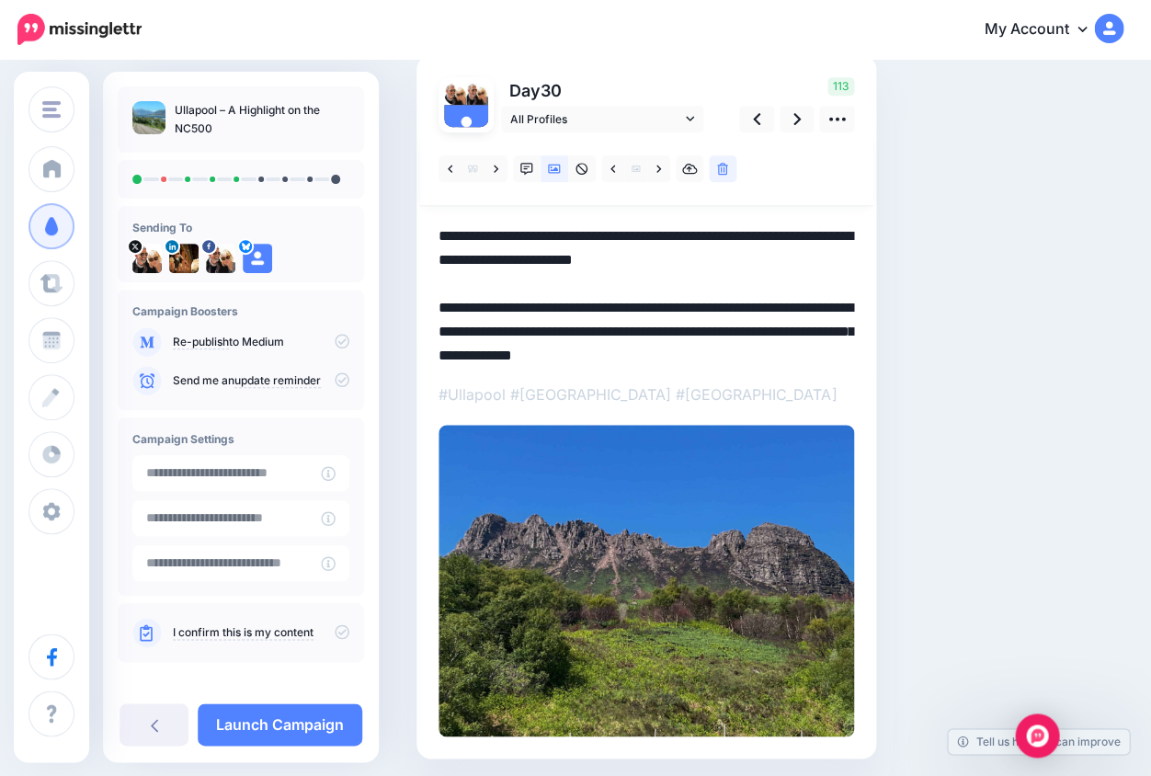
drag, startPoint x: 543, startPoint y: 327, endPoint x: 828, endPoint y: 369, distance: 288.0
click at [825, 369] on div at bounding box center [647, 434] width 416 height 604
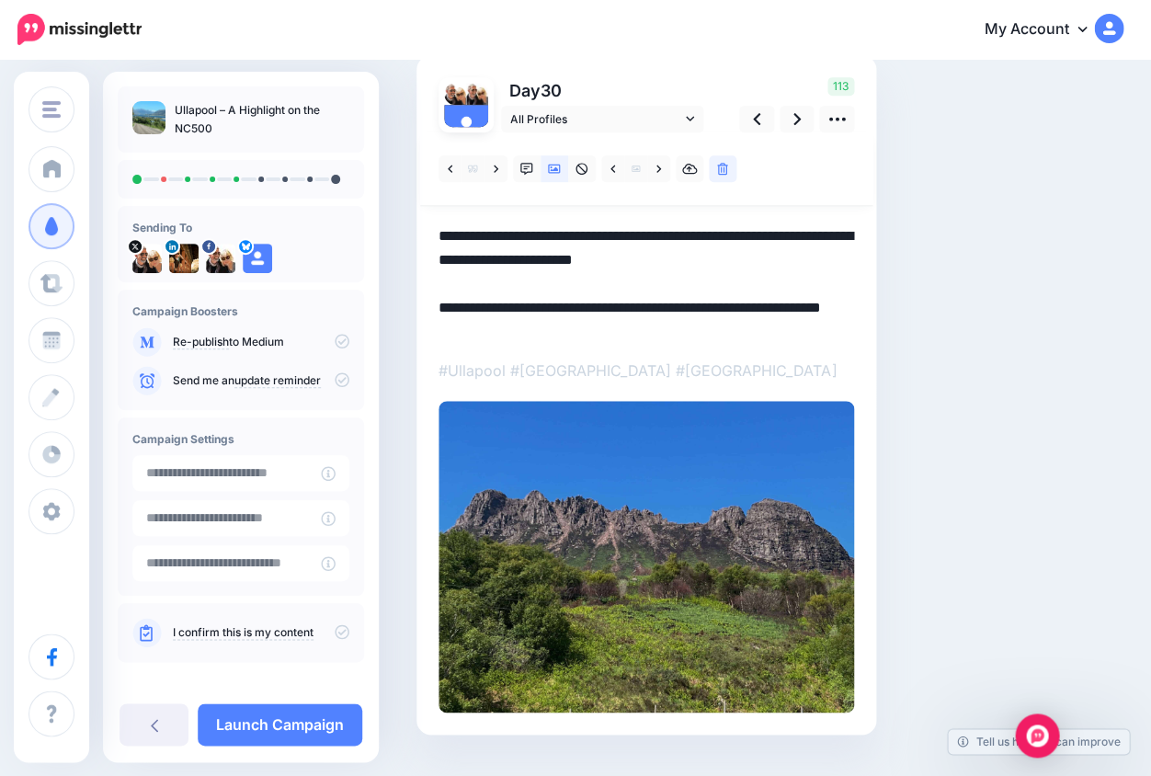
drag, startPoint x: 461, startPoint y: 234, endPoint x: 430, endPoint y: 234, distance: 30.3
click at [429, 234] on div "Day 30 All Profiles" at bounding box center [647, 395] width 460 height 680
paste textarea "********"
click at [817, 258] on textarea "**********" at bounding box center [647, 282] width 416 height 116
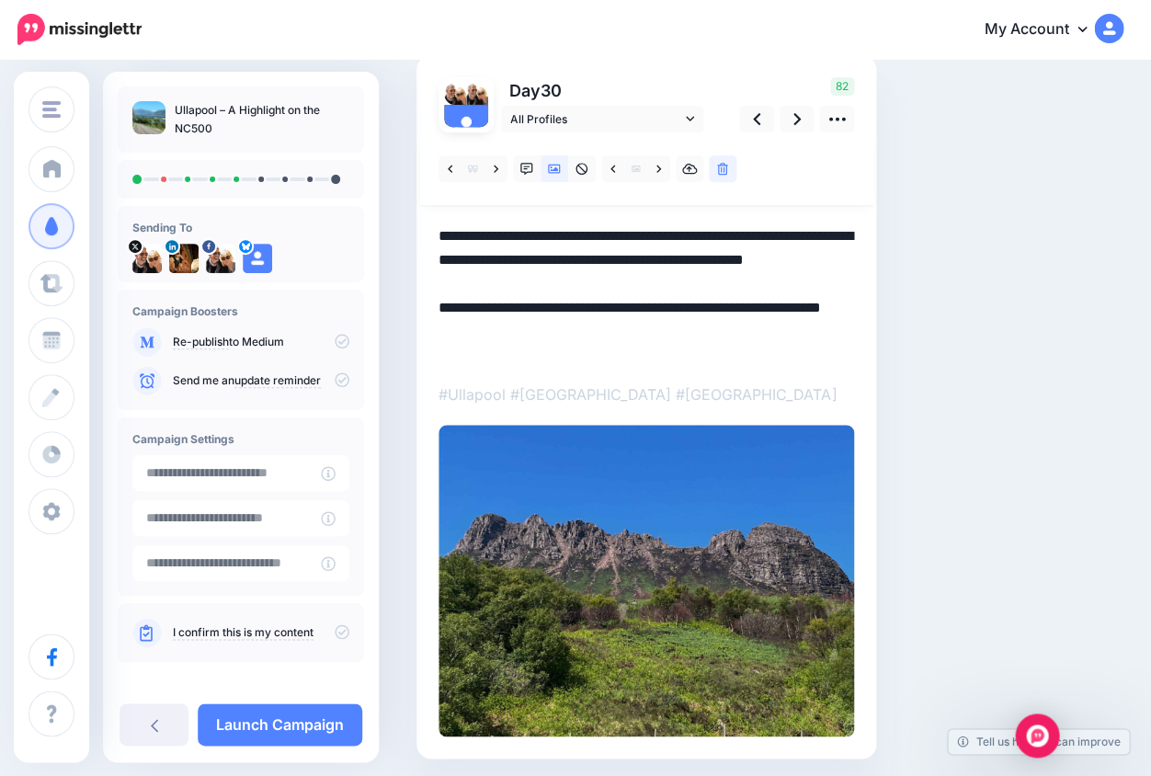
click at [805, 257] on textarea "**********" at bounding box center [647, 294] width 416 height 140
click at [795, 119] on icon at bounding box center [797, 118] width 7 height 19
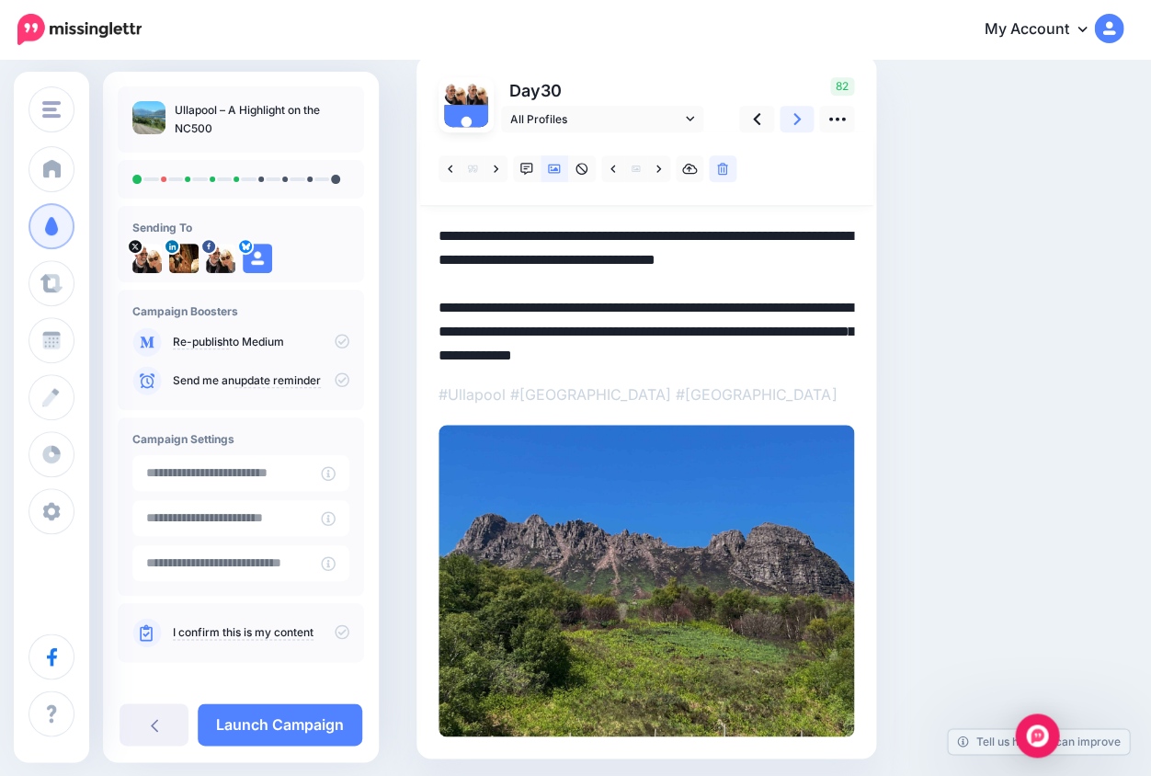
scroll to position [118, 0]
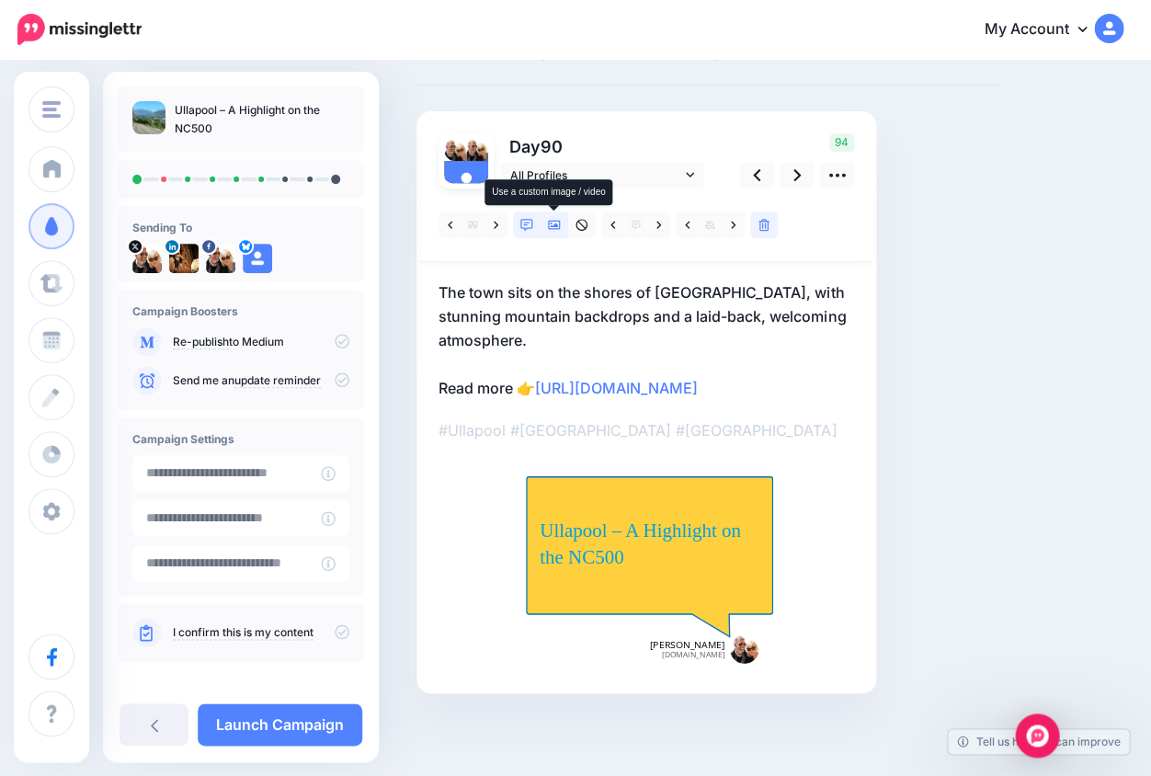
click at [553, 221] on icon at bounding box center [554, 225] width 13 height 9
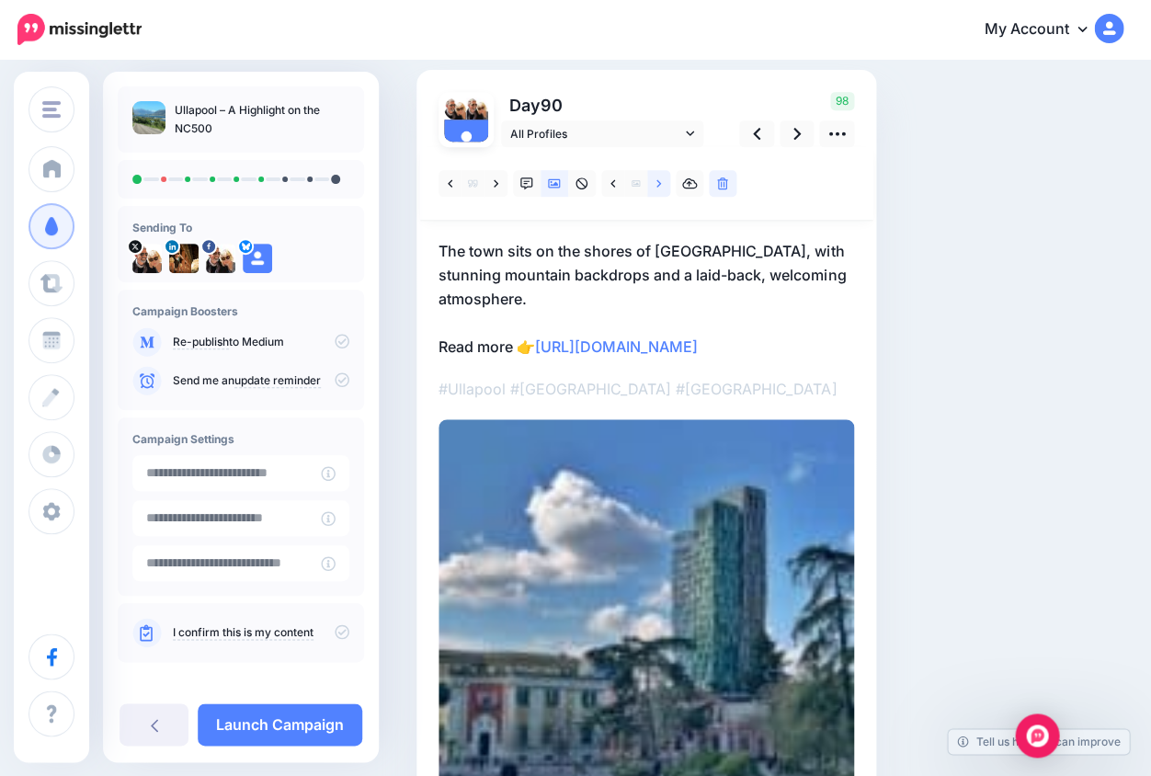
click at [662, 181] on link at bounding box center [658, 183] width 23 height 27
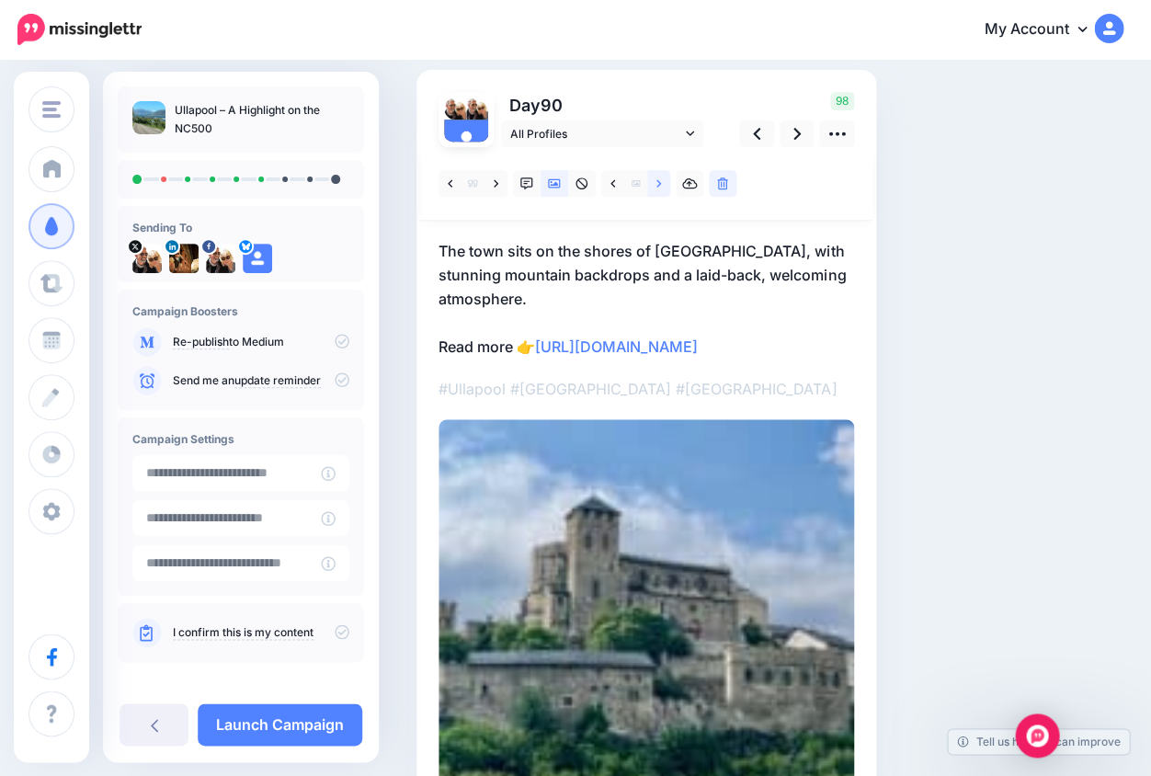
click at [661, 182] on link at bounding box center [658, 183] width 23 height 27
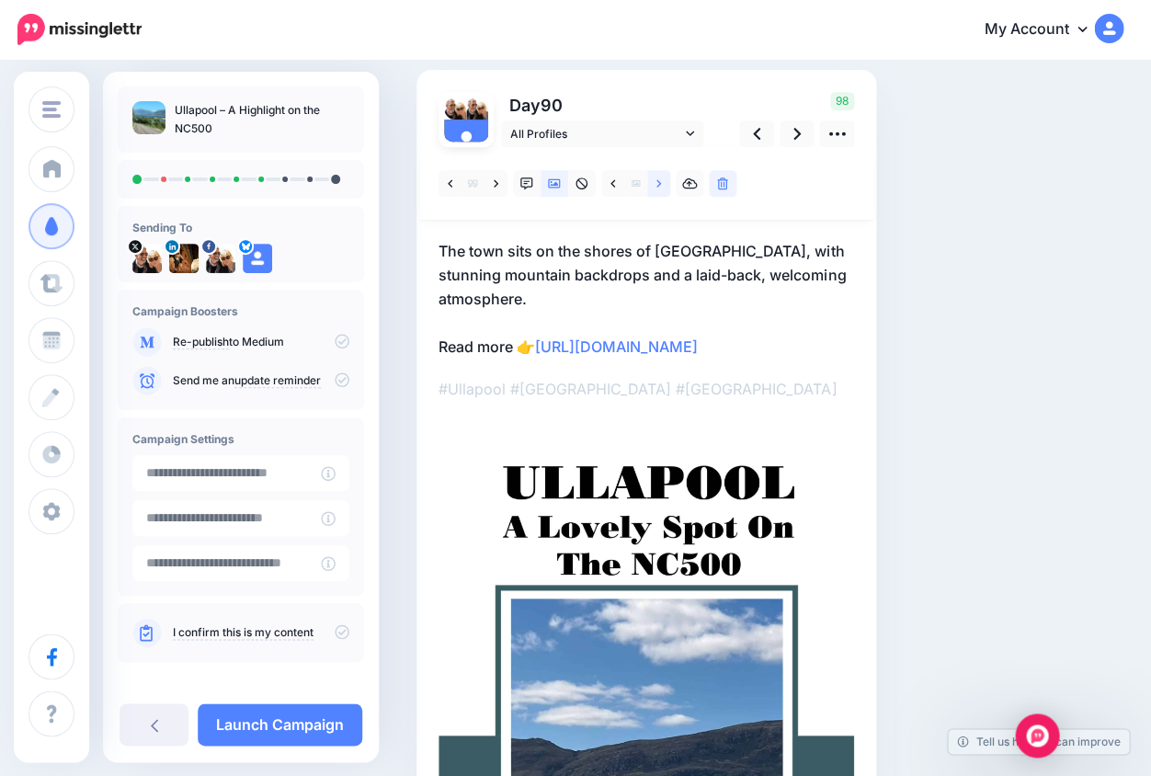
click at [660, 182] on icon at bounding box center [659, 182] width 5 height 7
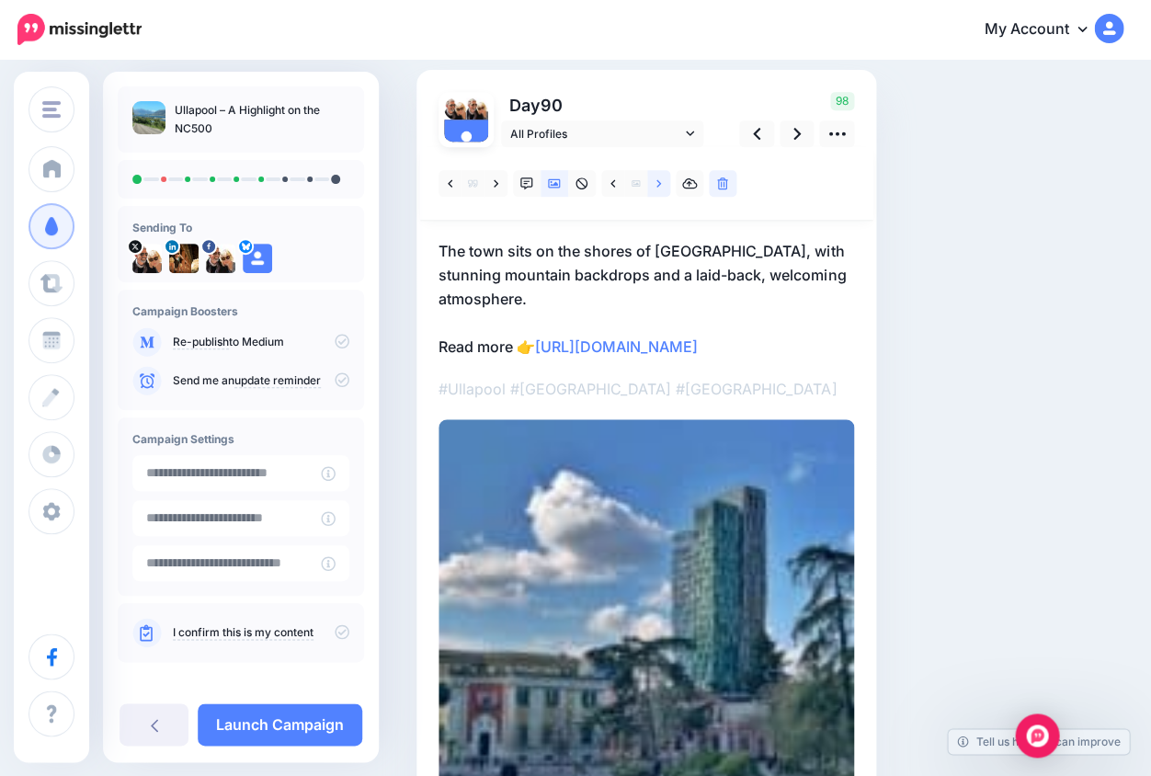
click at [660, 182] on icon at bounding box center [659, 182] width 5 height 7
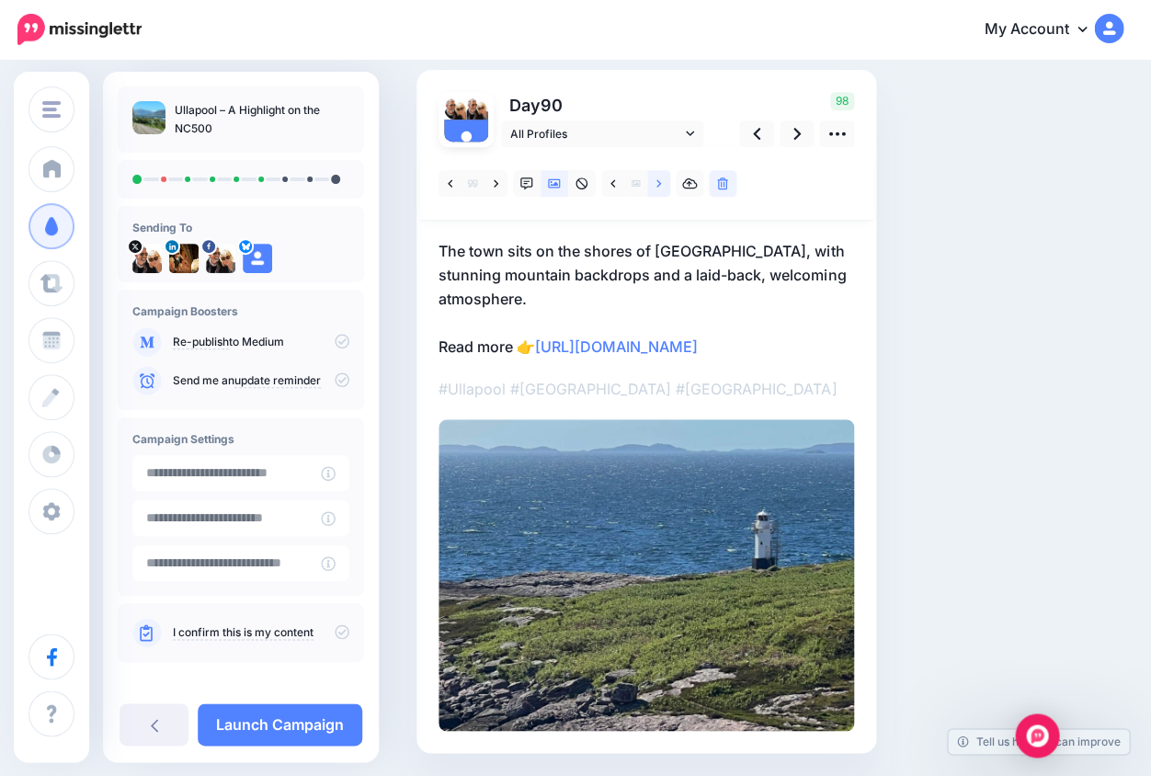
click at [658, 182] on icon at bounding box center [659, 183] width 5 height 13
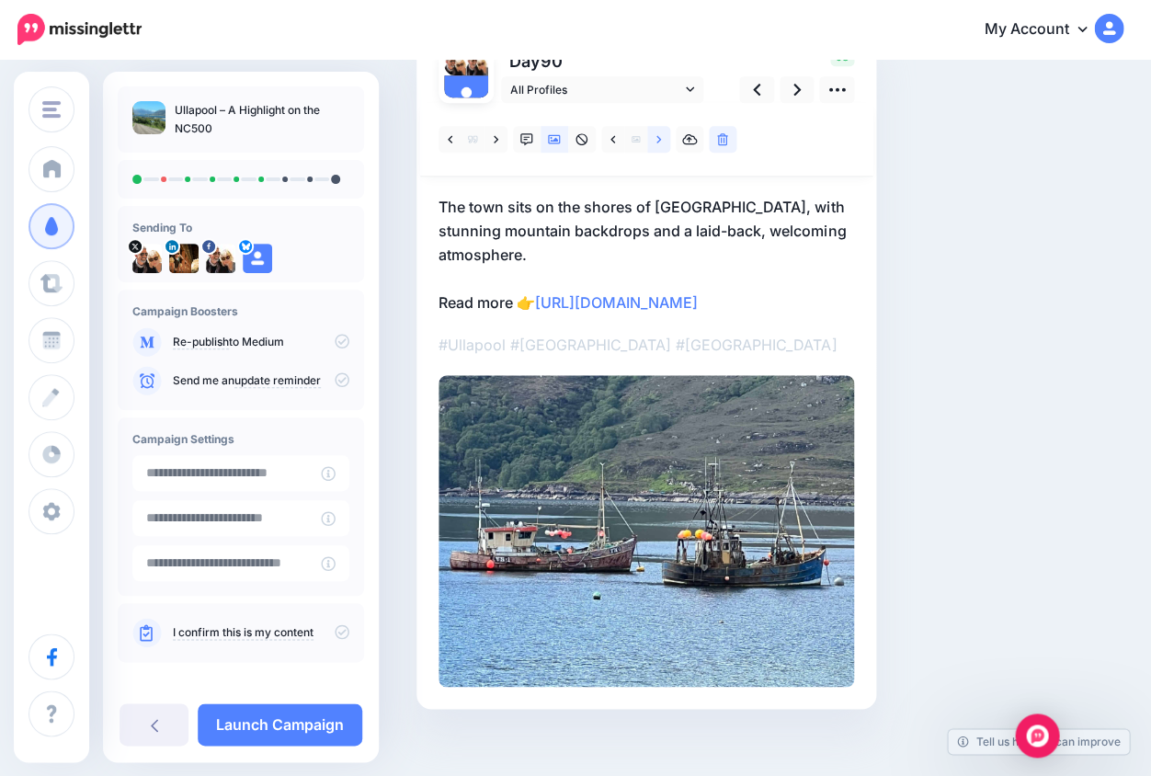
scroll to position [162, 0]
click at [701, 357] on p "#Ullapool #[GEOGRAPHIC_DATA] #[GEOGRAPHIC_DATA]" at bounding box center [647, 345] width 416 height 24
click at [676, 314] on p "The town sits on the shores of Loch Broom, with stunning mountain backdrops and…" at bounding box center [647, 255] width 416 height 120
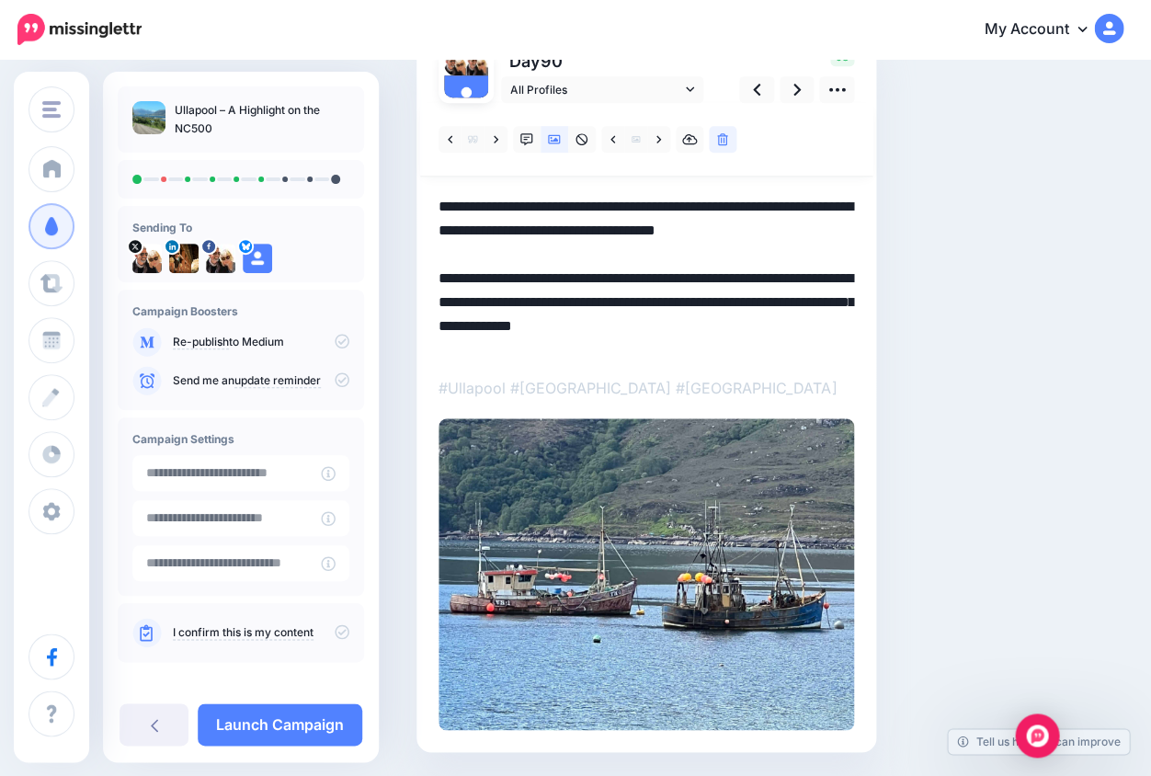
drag, startPoint x: 539, startPoint y: 318, endPoint x: 815, endPoint y: 371, distance: 281.0
click at [815, 371] on div at bounding box center [647, 416] width 416 height 627
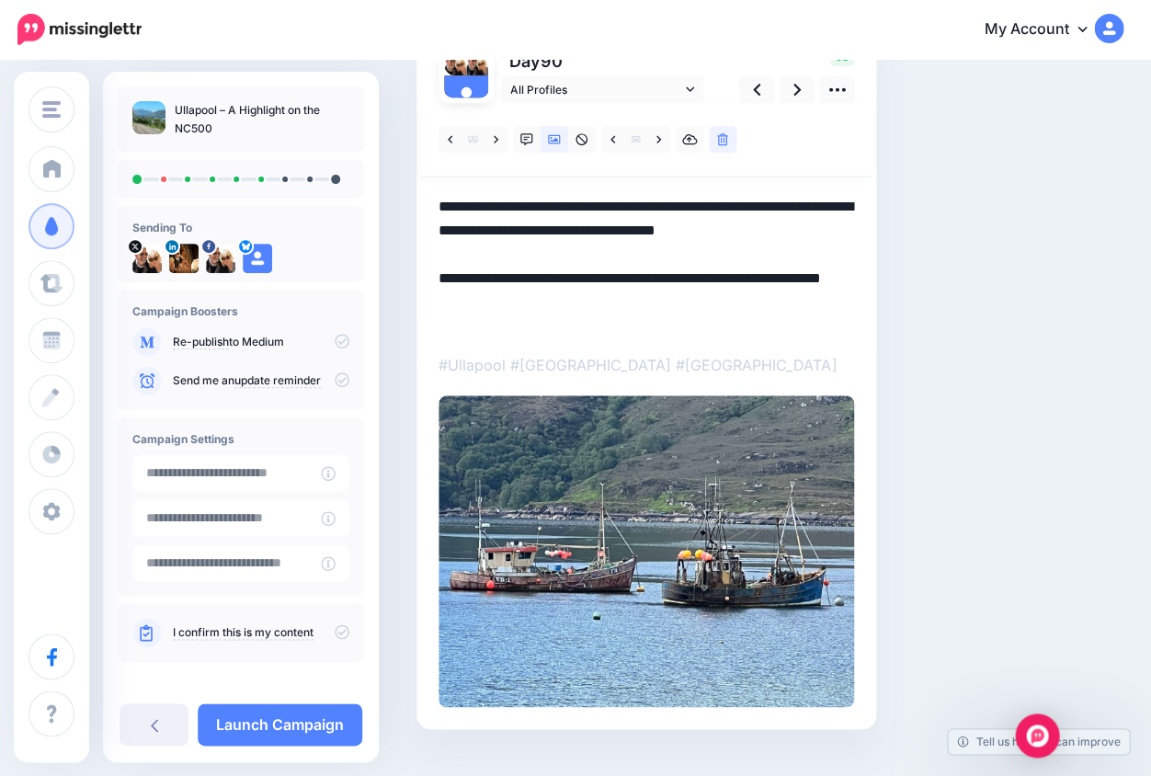
drag, startPoint x: 504, startPoint y: 204, endPoint x: 436, endPoint y: 204, distance: 68.0
click at [436, 204] on div "Day 90 All Profiles" at bounding box center [647, 377] width 460 height 703
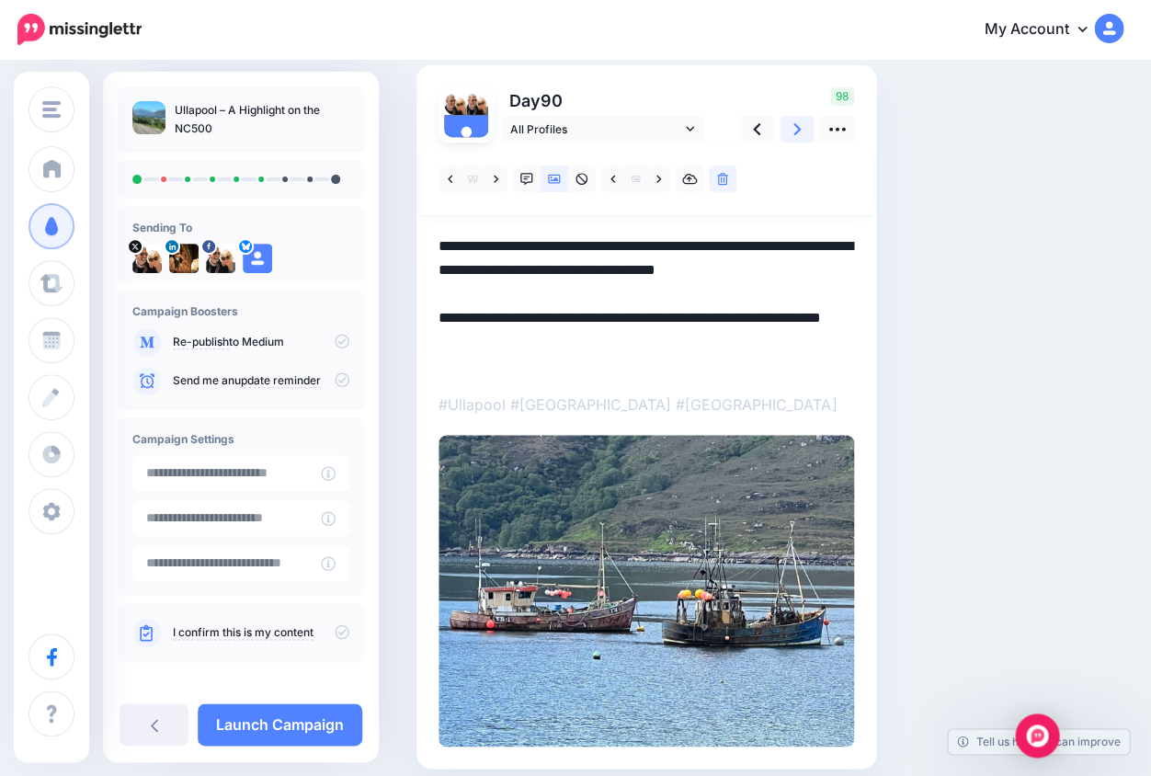
scroll to position [110, 0]
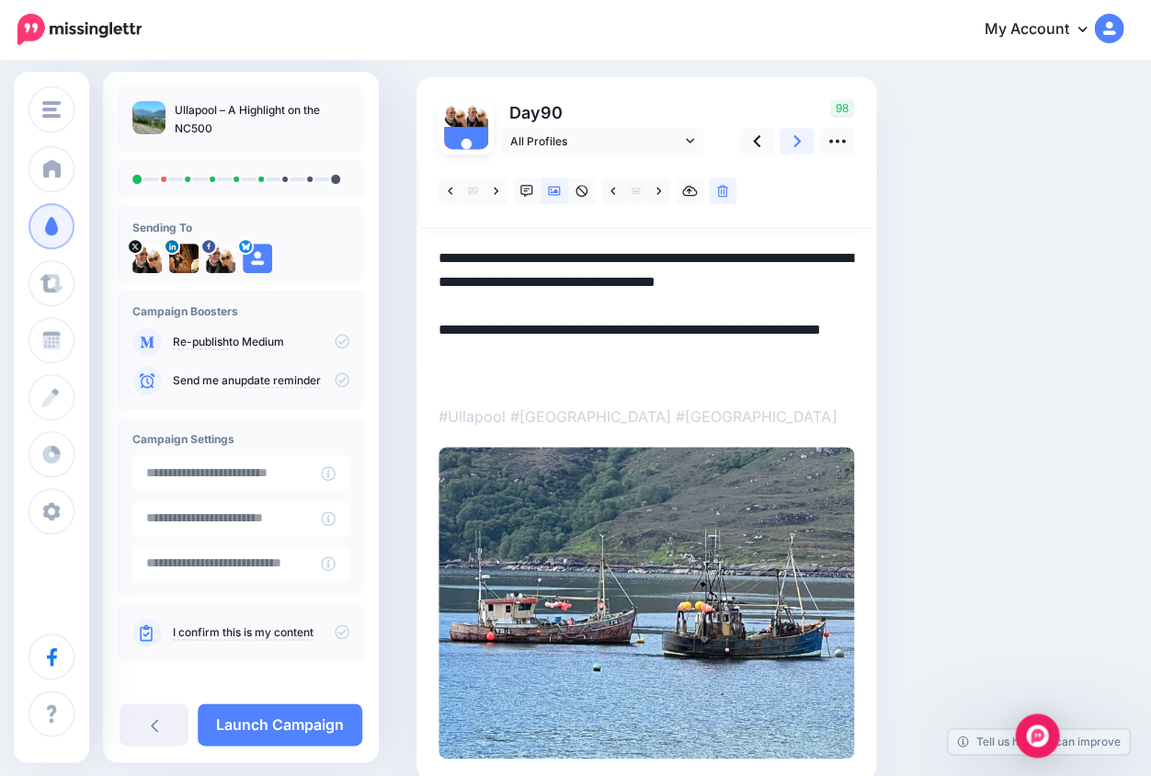
click at [796, 142] on icon at bounding box center [797, 141] width 7 height 12
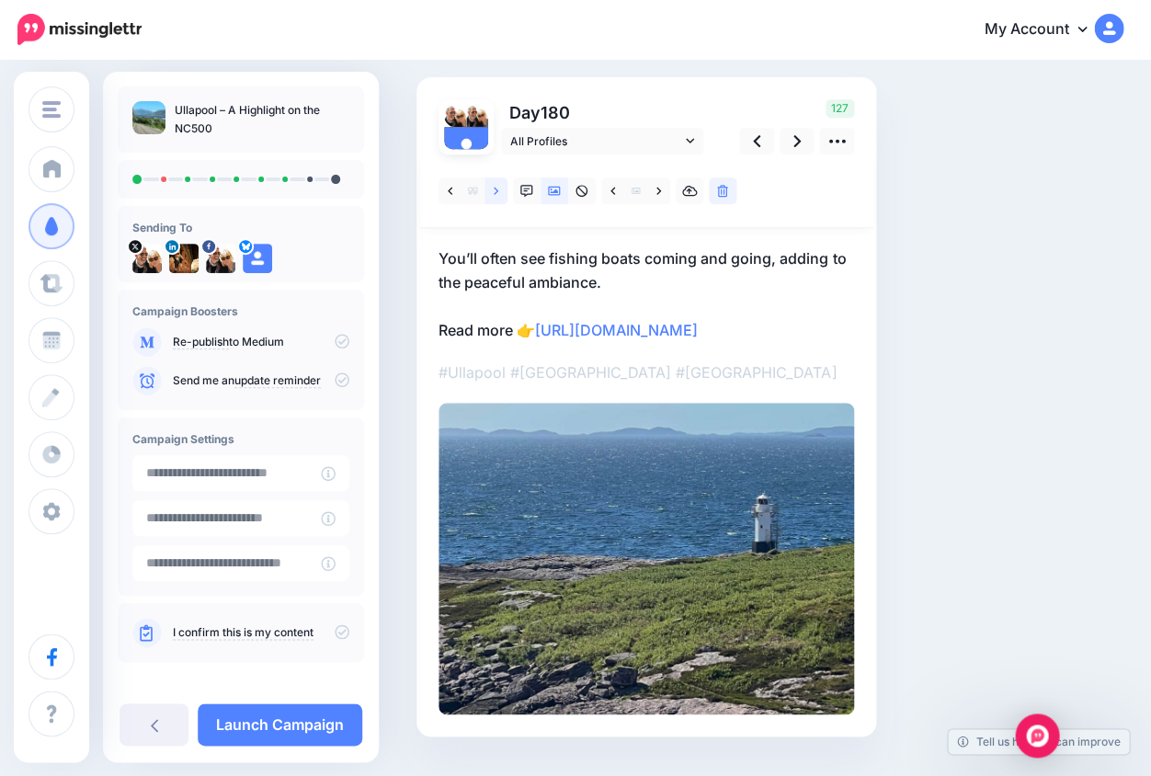
click at [495, 189] on icon at bounding box center [496, 191] width 5 height 13
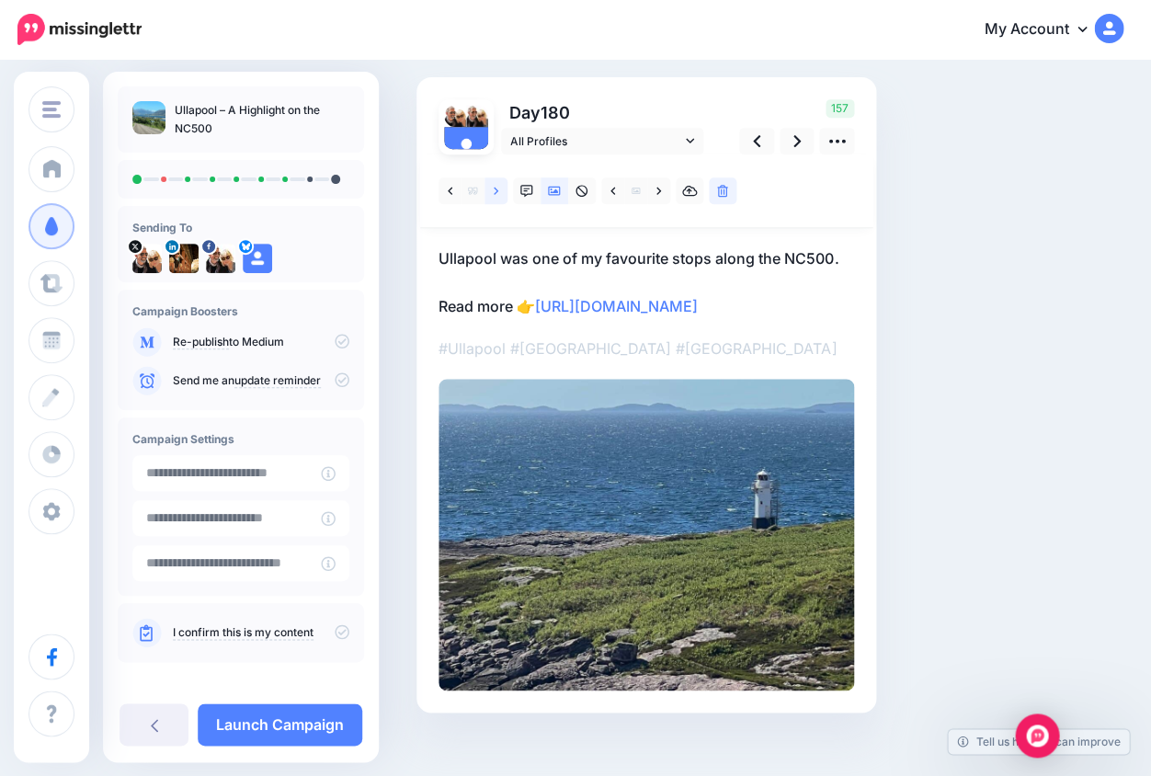
click at [495, 189] on icon at bounding box center [496, 191] width 5 height 13
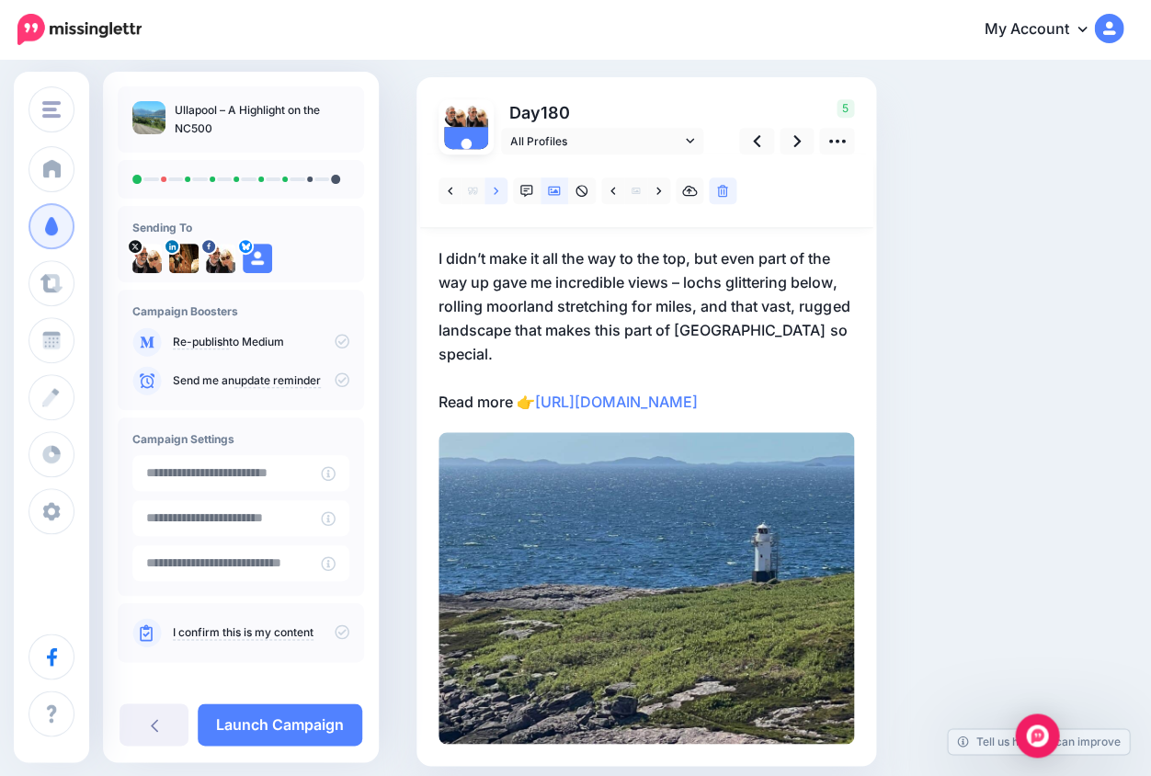
click at [497, 189] on icon at bounding box center [496, 190] width 5 height 7
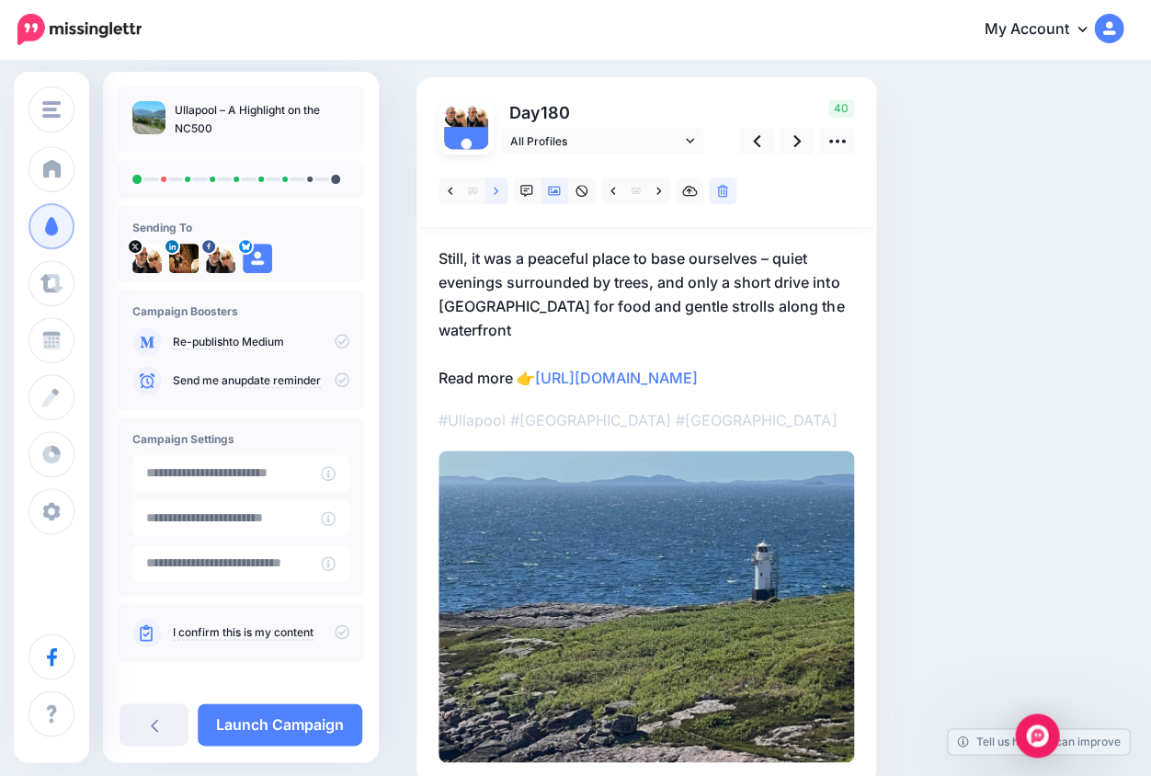
click at [497, 189] on icon at bounding box center [496, 190] width 5 height 7
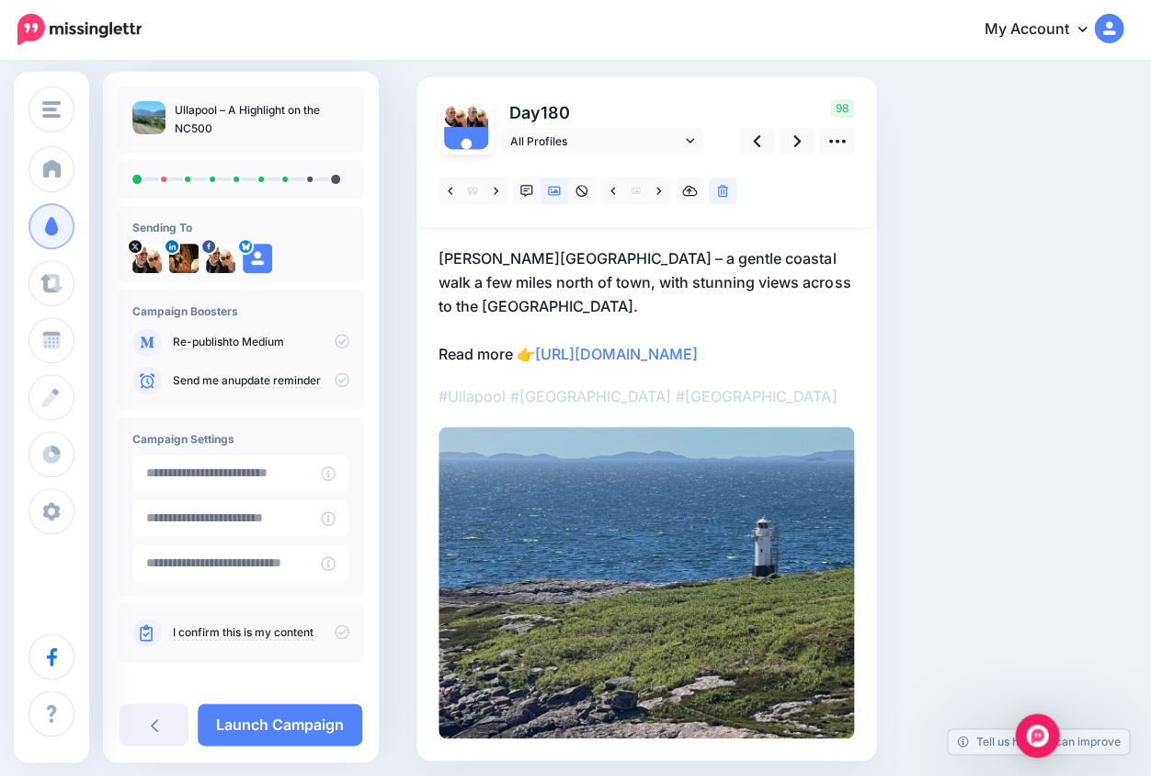
click at [700, 397] on div at bounding box center [647, 446] width 416 height 584
click at [550, 349] on link "https://lifepart2andbeyond.com/things-to-do-in-ullapool/?utm_campaign=ullapool-…" at bounding box center [616, 354] width 163 height 18
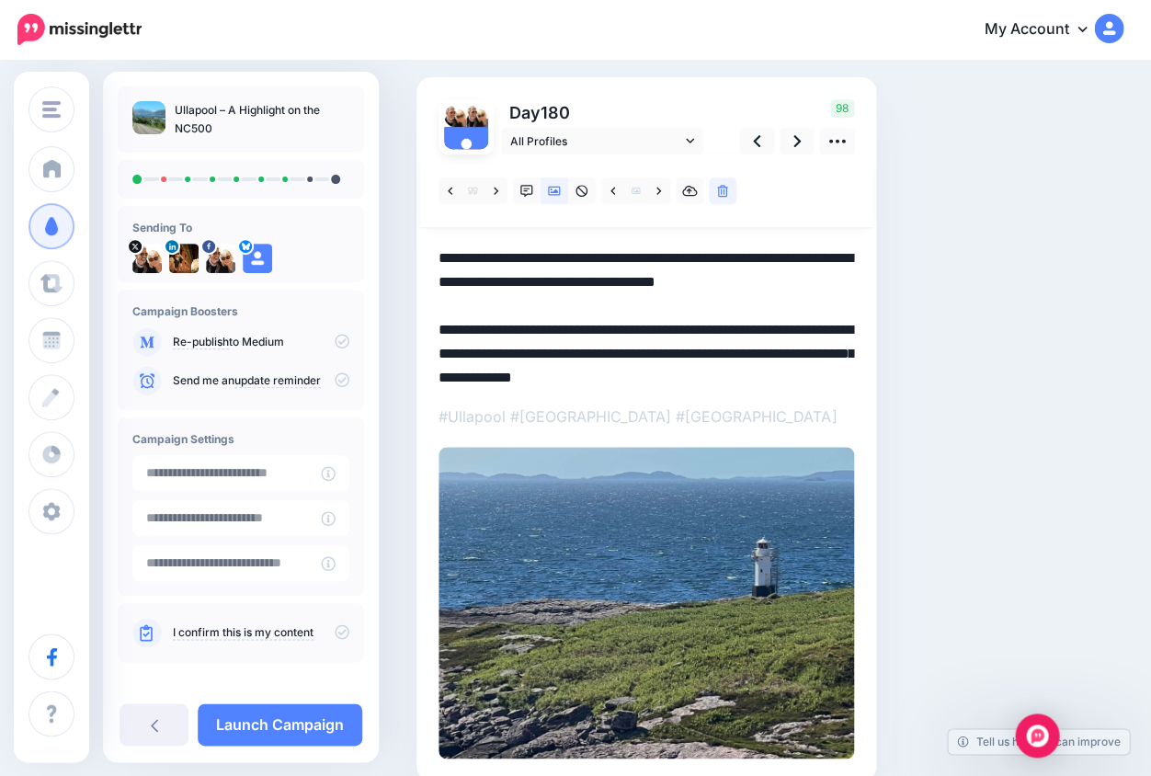
drag, startPoint x: 543, startPoint y: 349, endPoint x: 554, endPoint y: 379, distance: 32.3
click at [554, 379] on textarea "**********" at bounding box center [647, 316] width 416 height 140
click at [536, 344] on textarea "**********" at bounding box center [647, 316] width 416 height 140
drag, startPoint x: 543, startPoint y: 349, endPoint x: 862, endPoint y: 387, distance: 321.3
click at [862, 387] on div "Day 180 All Profiles" at bounding box center [647, 428] width 460 height 703
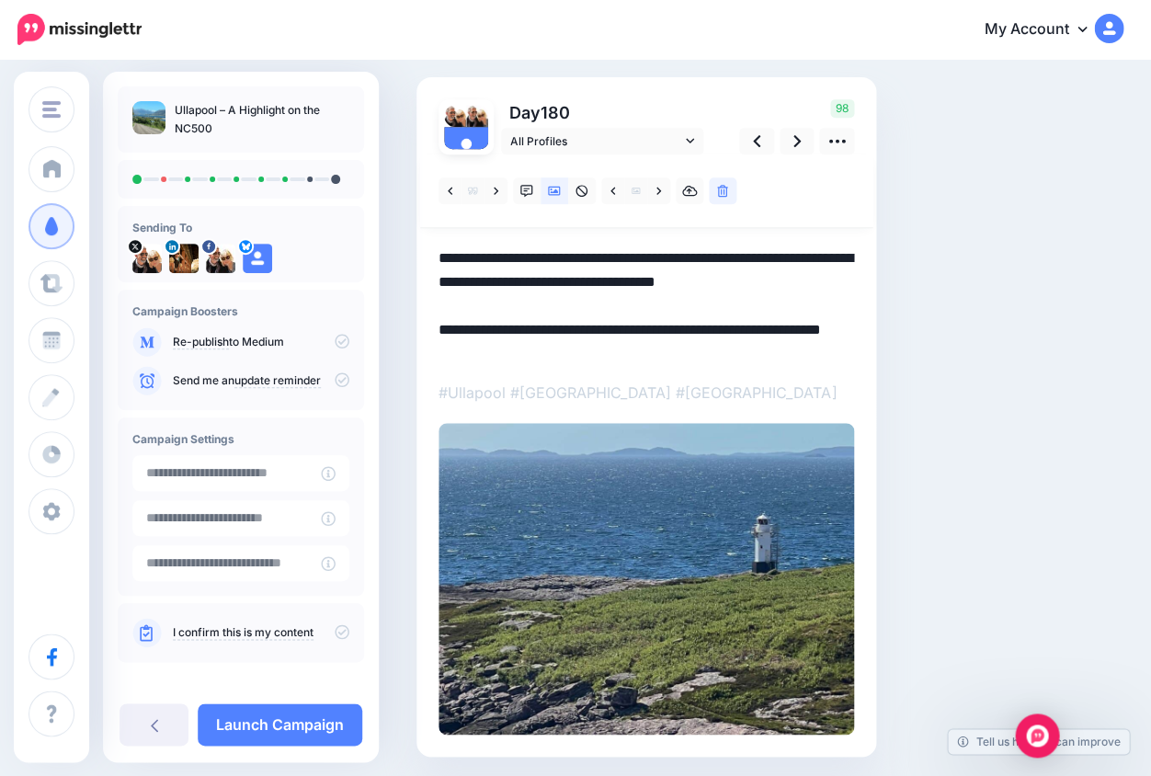
click at [828, 283] on textarea "**********" at bounding box center [647, 304] width 416 height 116
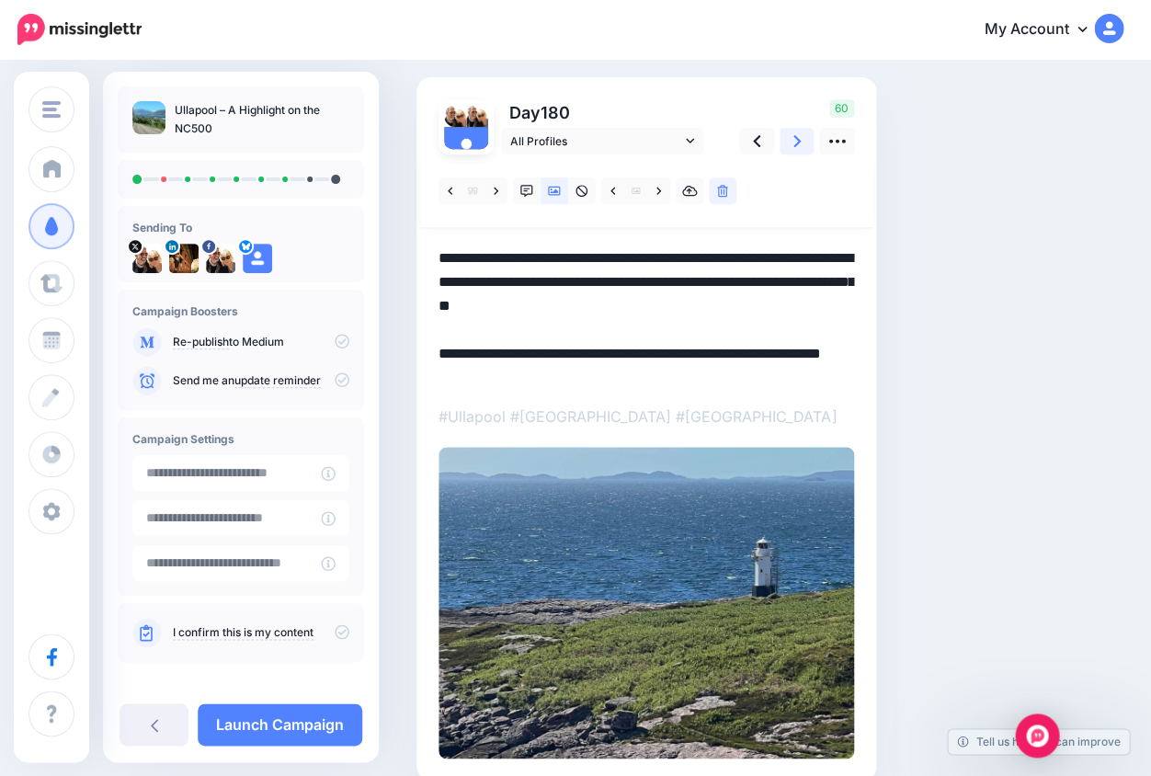
click at [796, 141] on icon at bounding box center [797, 140] width 7 height 19
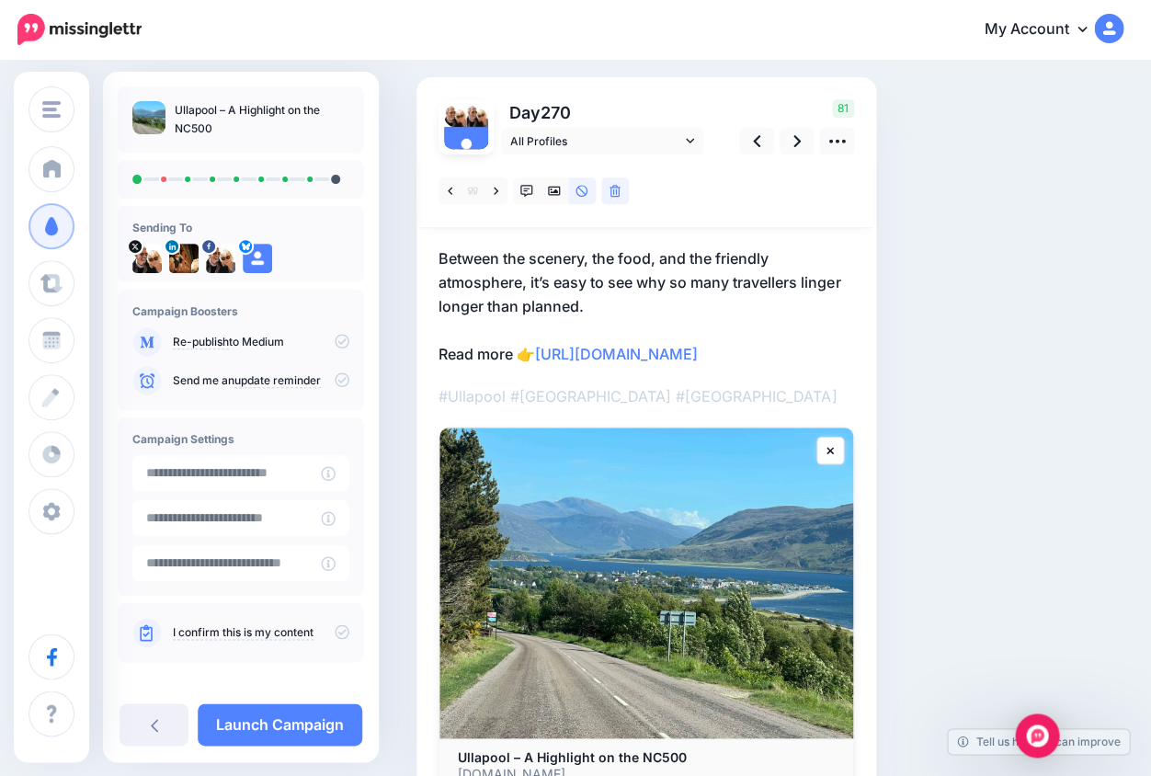
click at [706, 413] on div at bounding box center [647, 472] width 416 height 637
click at [550, 363] on link "https://lifepart2andbeyond.com/things-to-do-in-ullapool/?utm_campaign=ullapool-…" at bounding box center [616, 354] width 163 height 18
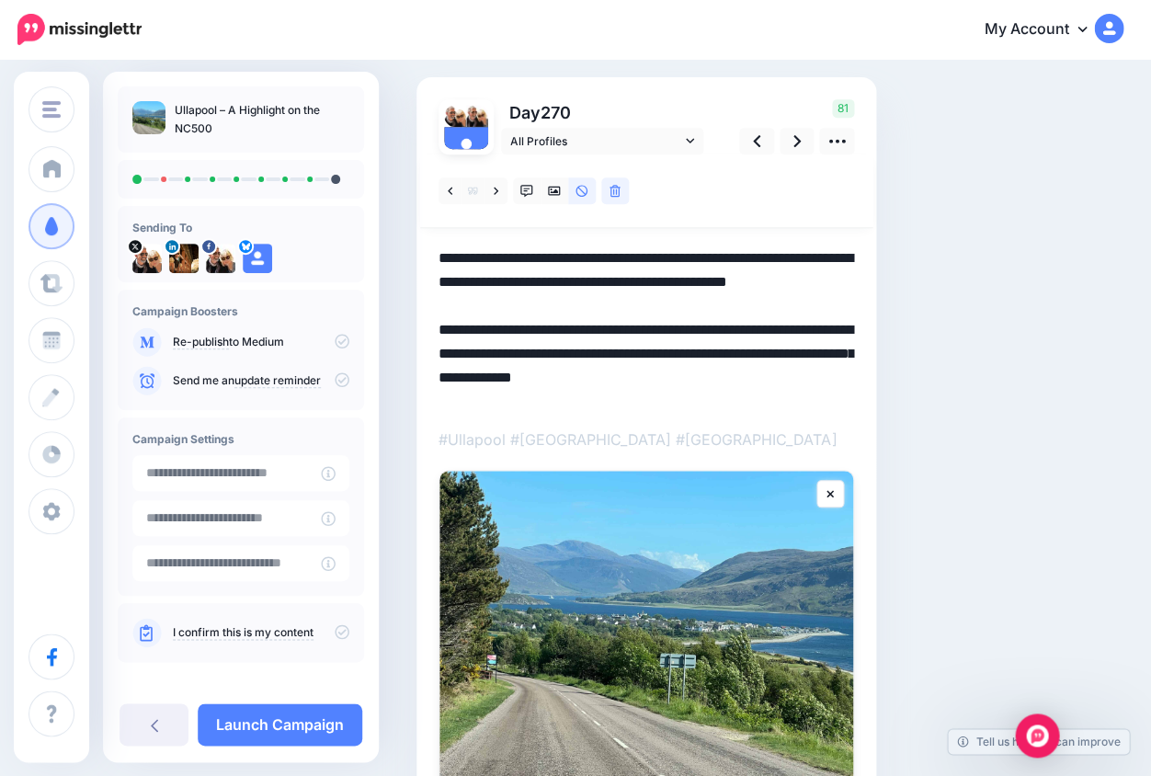
click at [541, 372] on textarea "**********" at bounding box center [647, 327] width 416 height 163
click at [497, 189] on icon at bounding box center [496, 190] width 5 height 7
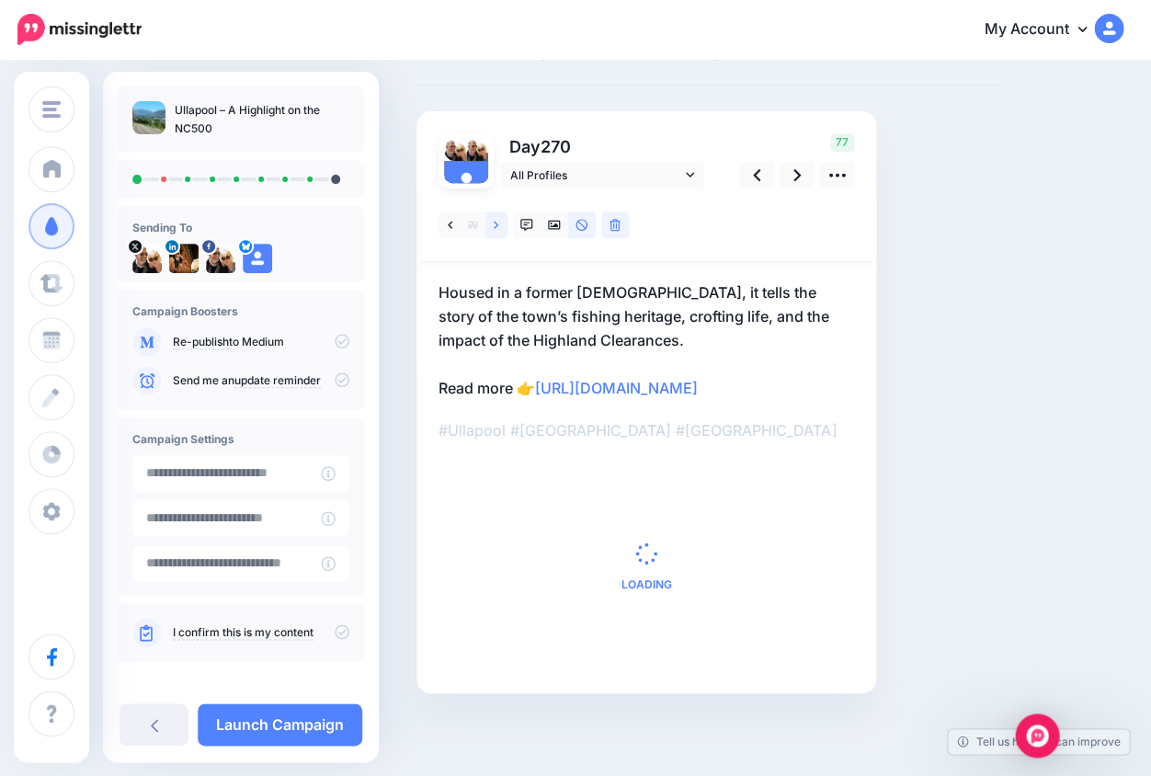
click at [497, 211] on link at bounding box center [496, 224] width 23 height 27
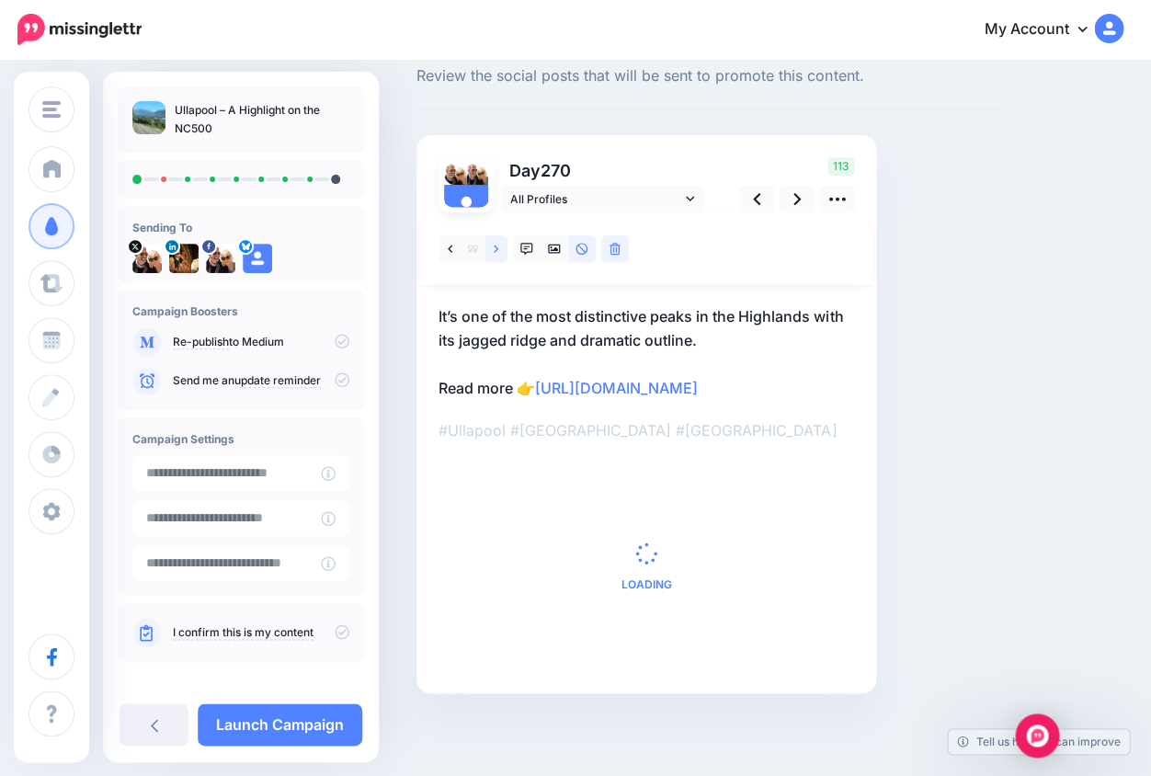
scroll to position [95, 0]
click at [497, 235] on link at bounding box center [496, 248] width 23 height 27
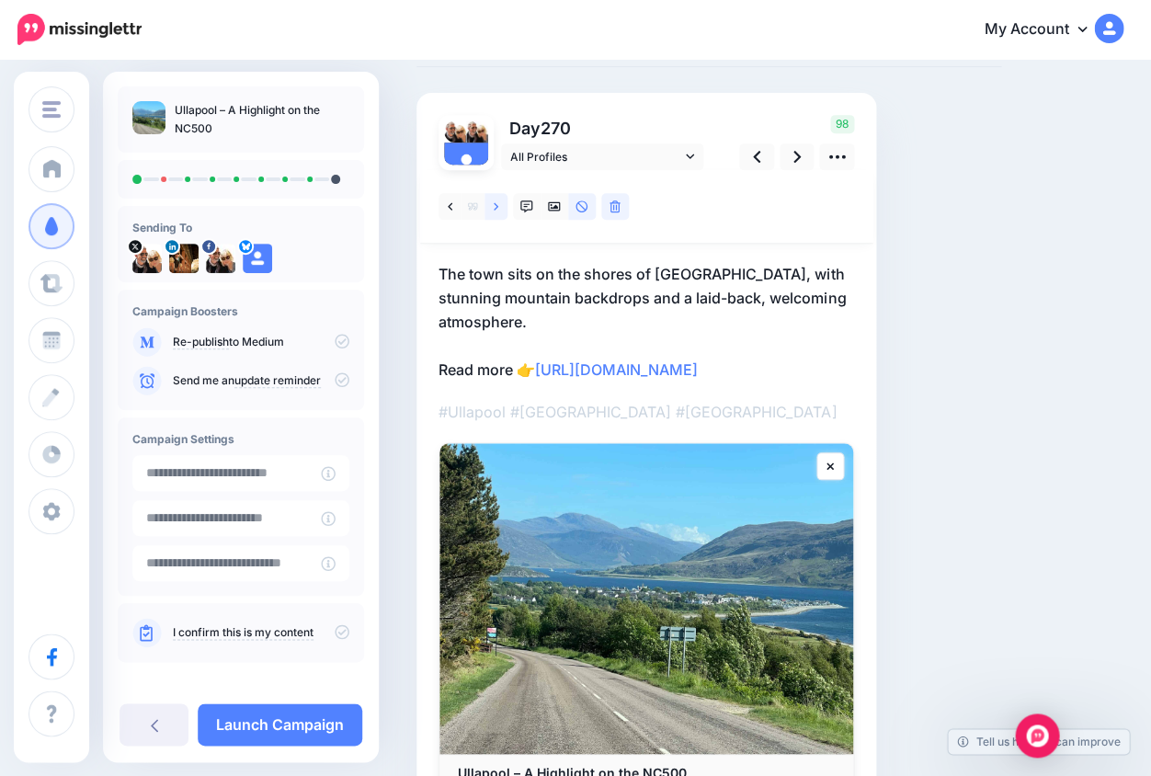
click at [497, 208] on icon at bounding box center [496, 206] width 5 height 13
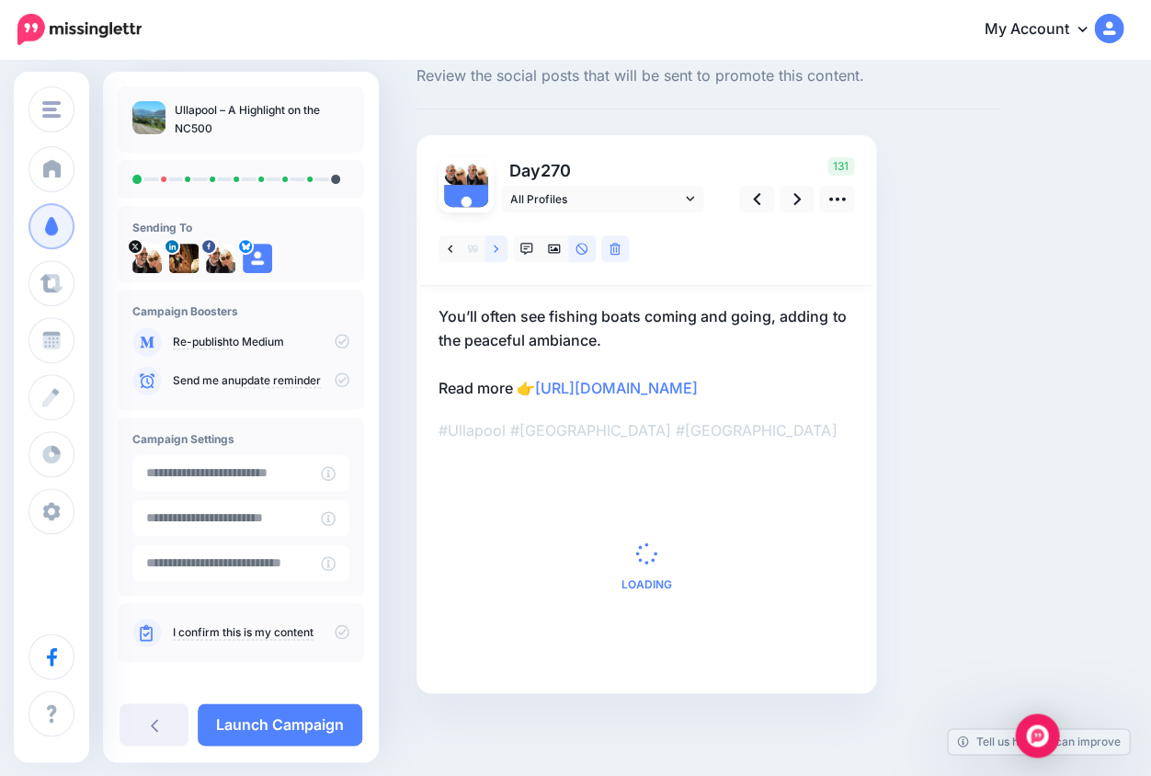
click at [497, 243] on icon at bounding box center [496, 249] width 5 height 13
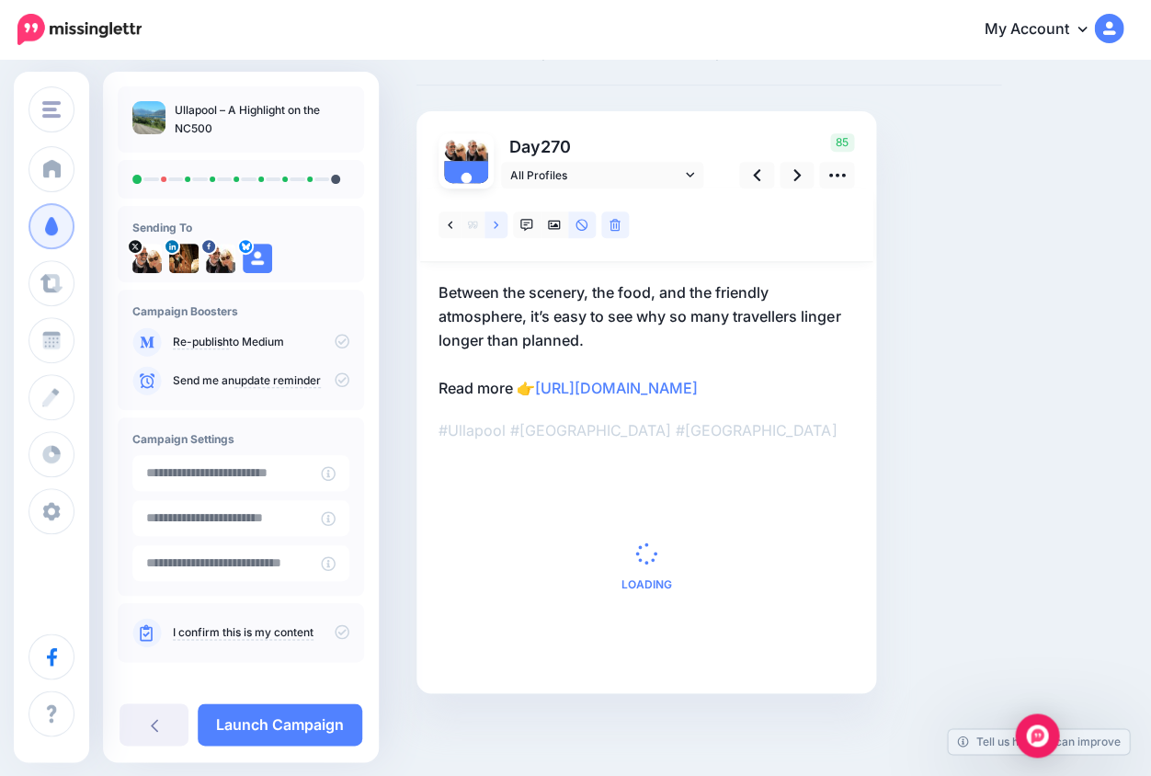
click at [497, 219] on icon at bounding box center [496, 225] width 5 height 13
click at [496, 219] on icon at bounding box center [496, 225] width 5 height 13
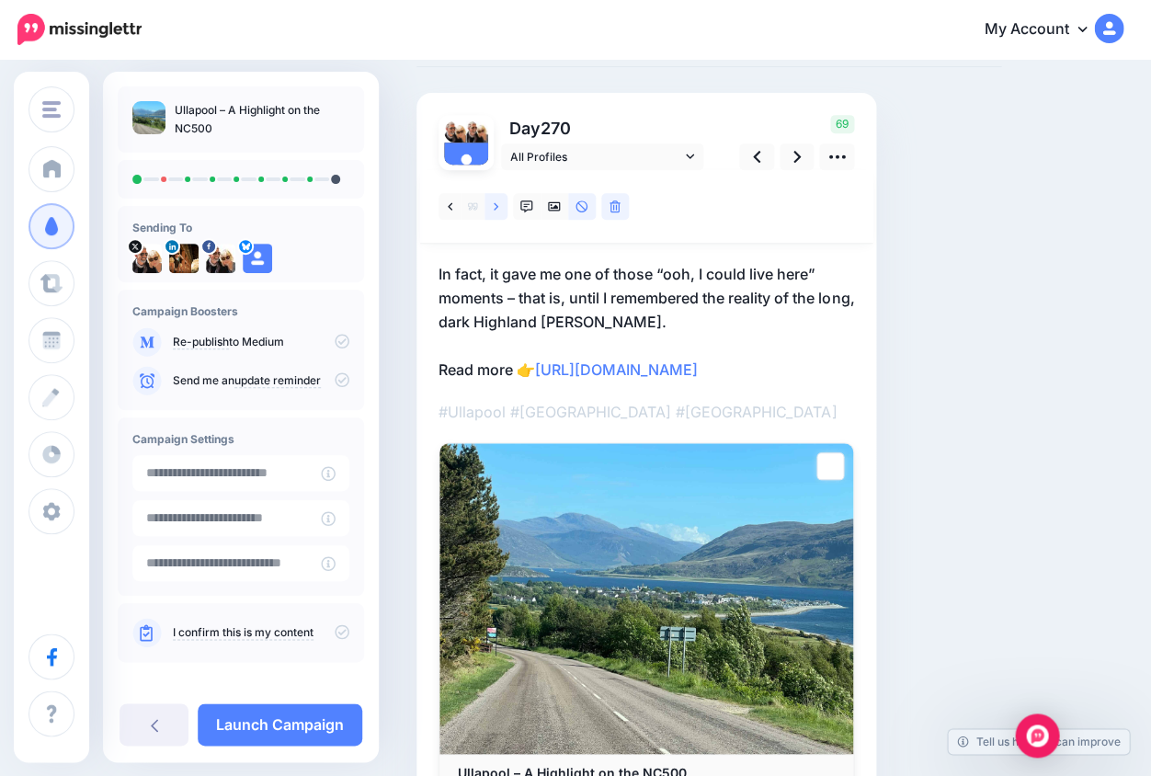
scroll to position [72, 0]
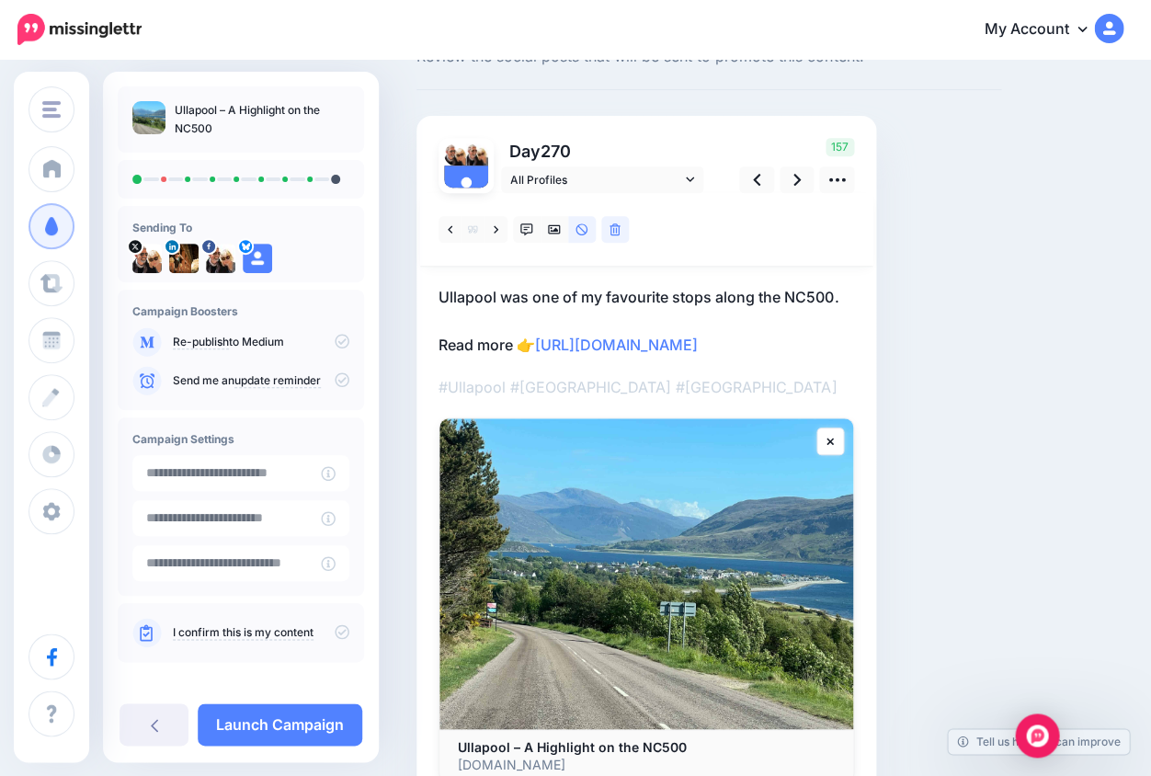
click at [632, 399] on p "#Ullapool #[GEOGRAPHIC_DATA] #[GEOGRAPHIC_DATA]" at bounding box center [647, 387] width 416 height 24
click at [553, 354] on link "https://lifepart2andbeyond.com/things-to-do-in-ullapool/?utm_campaign=ullapool-…" at bounding box center [616, 345] width 163 height 18
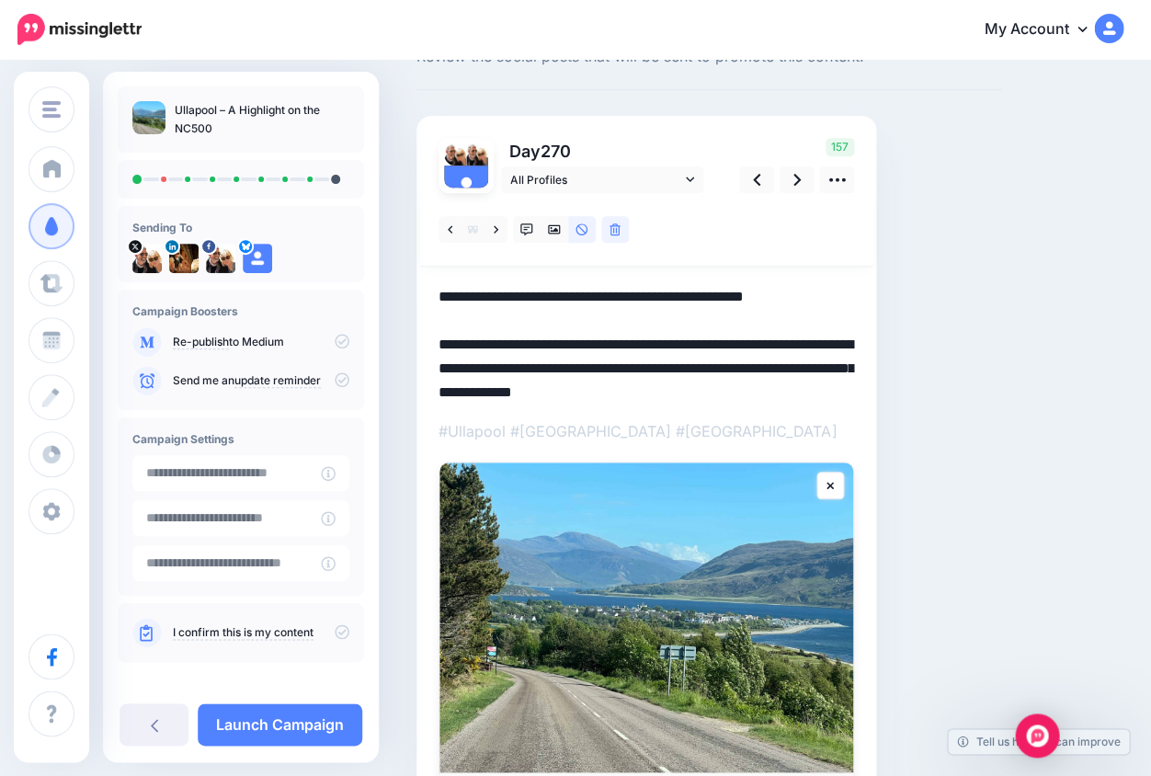
drag, startPoint x: 543, startPoint y: 366, endPoint x: 672, endPoint y: 438, distance: 148.2
click at [672, 439] on div at bounding box center [647, 509] width 416 height 633
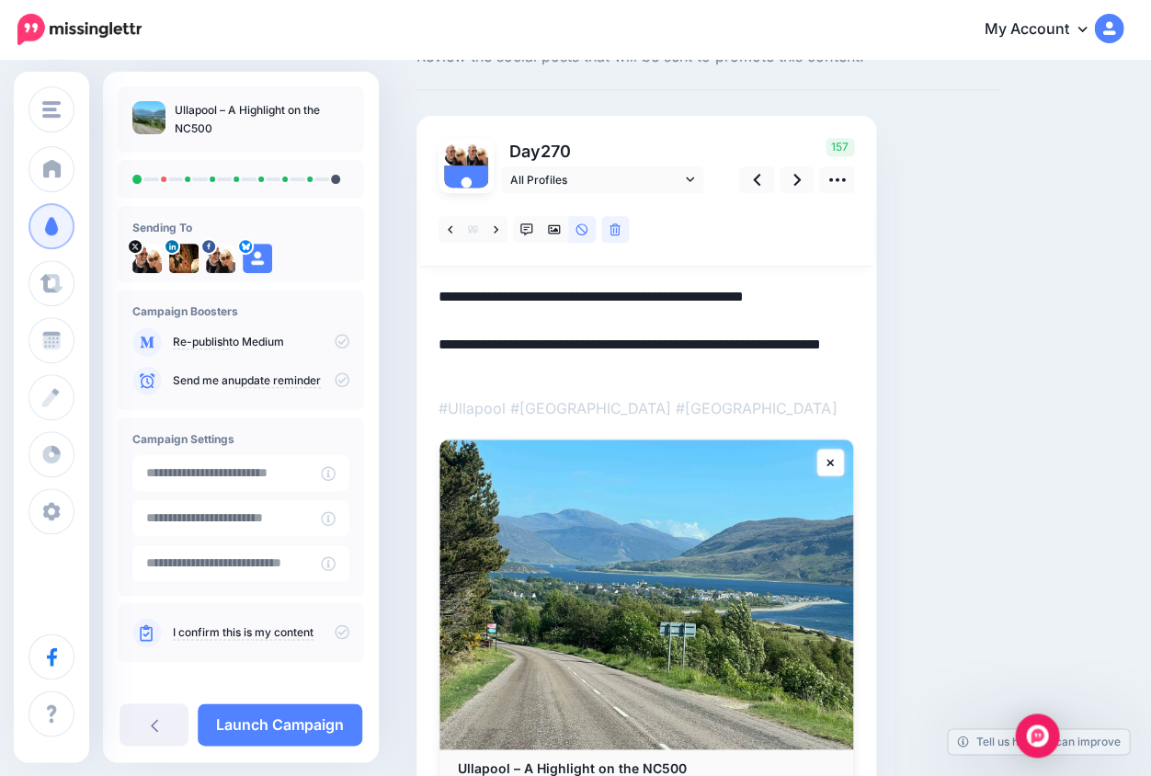
click at [602, 294] on textarea "**********" at bounding box center [647, 331] width 416 height 93
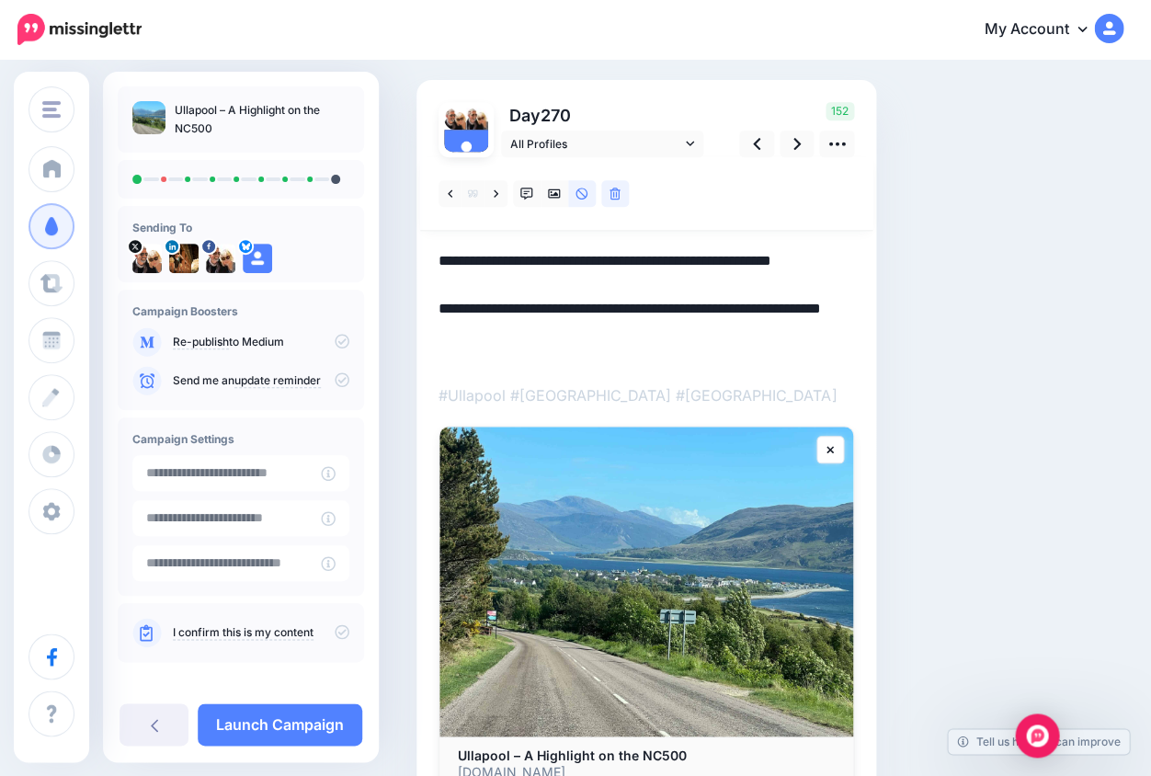
scroll to position [104, 0]
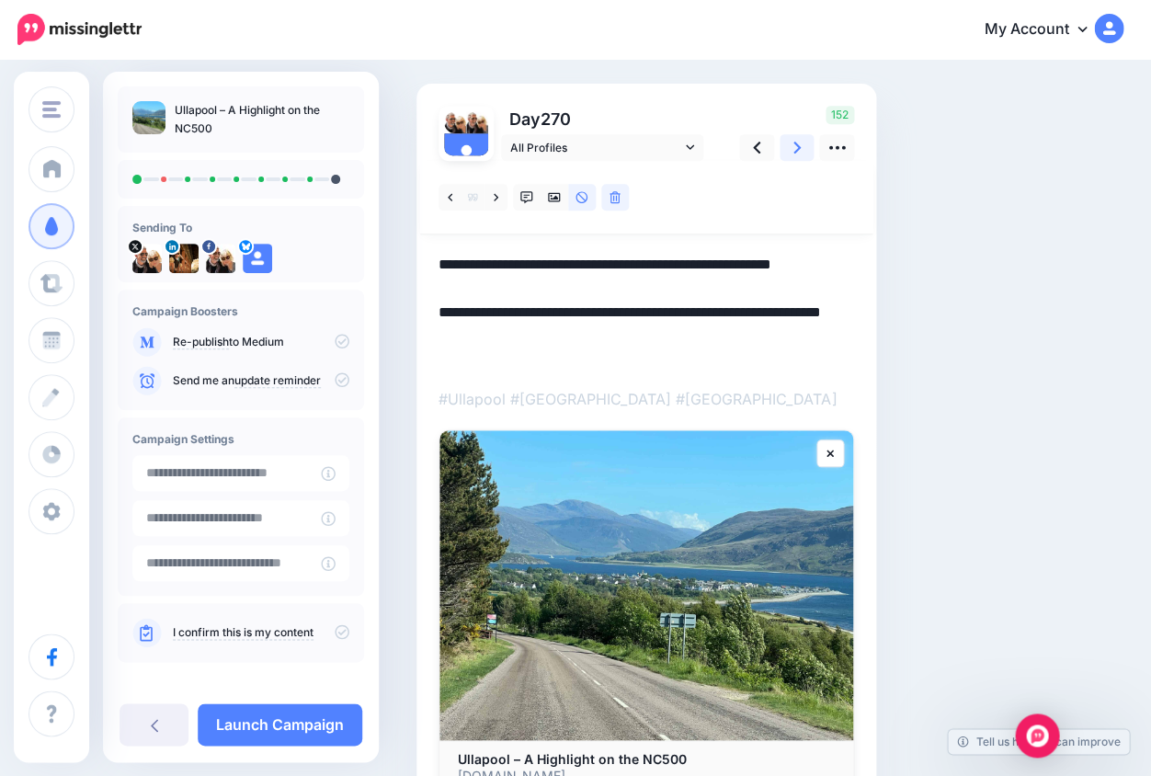
click at [799, 145] on icon at bounding box center [797, 148] width 7 height 12
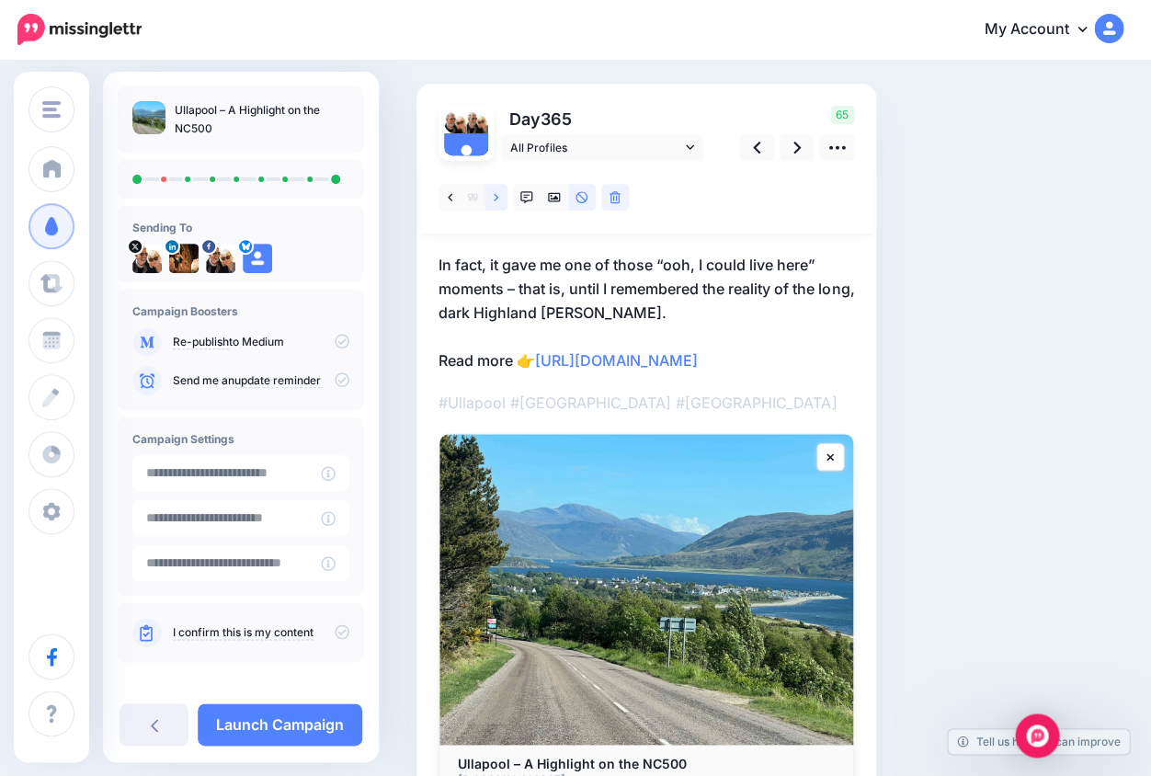
click at [497, 195] on icon at bounding box center [496, 196] width 5 height 7
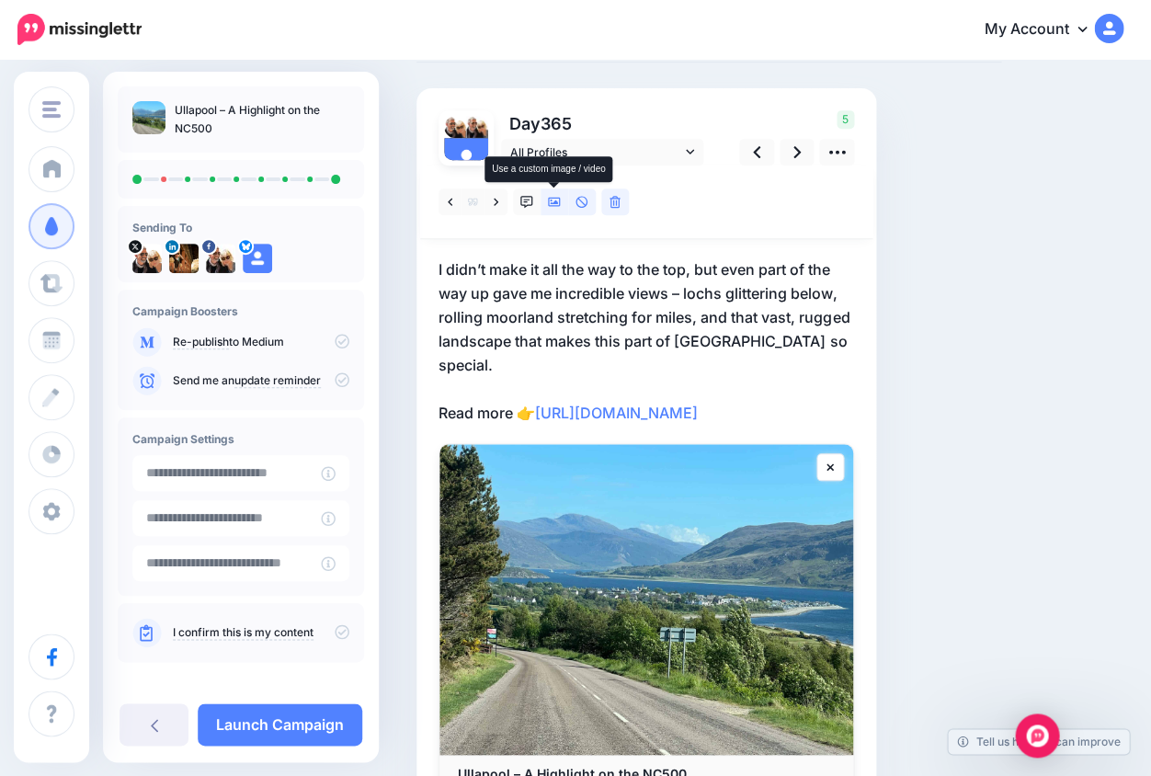
click at [555, 199] on icon at bounding box center [554, 202] width 13 height 13
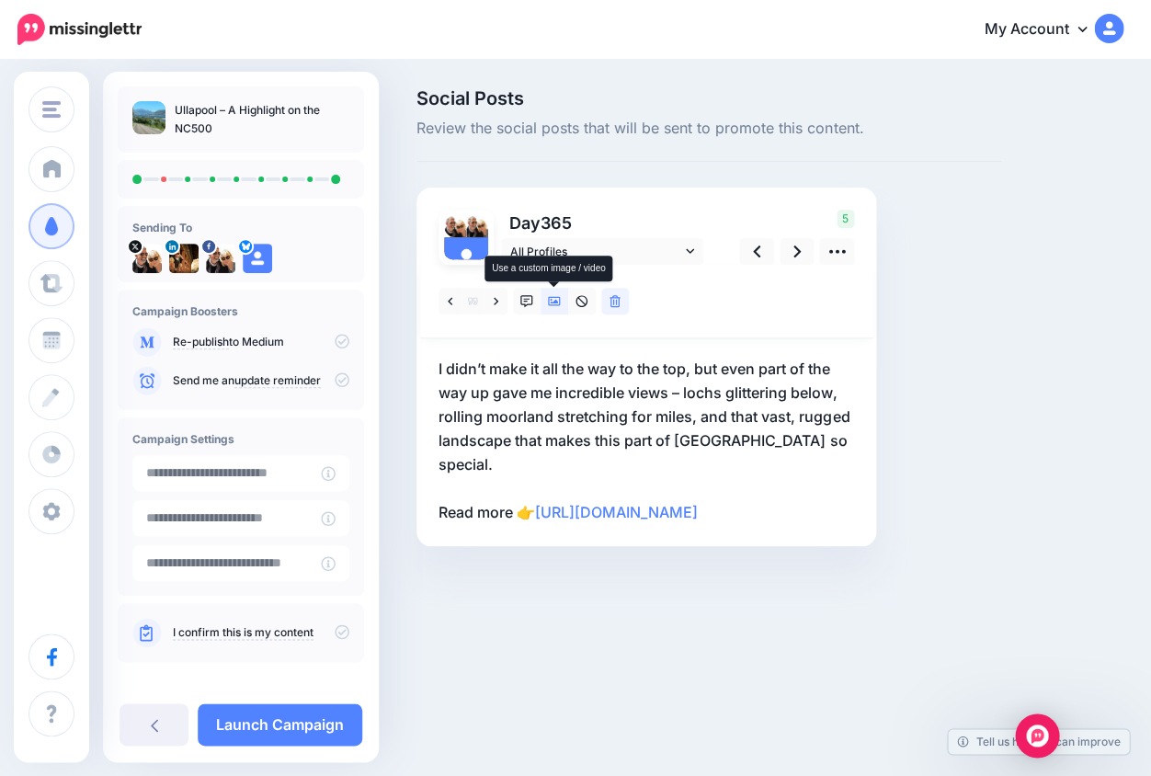
scroll to position [0, 0]
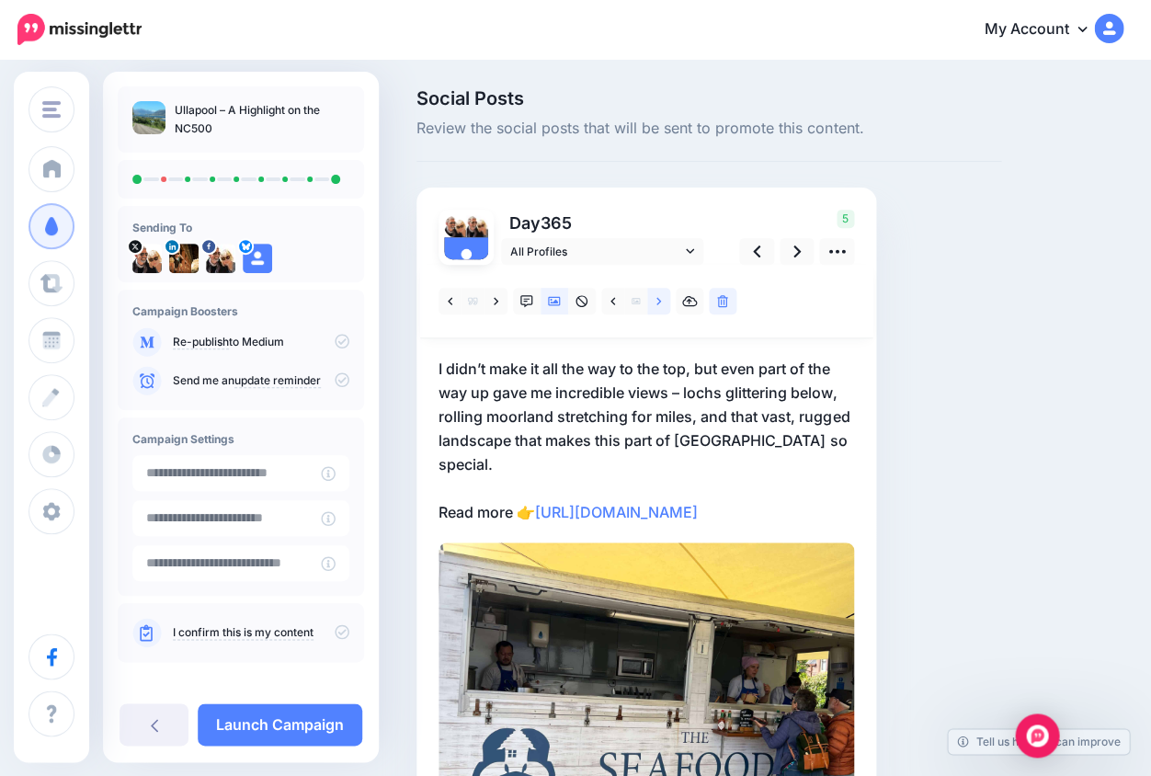
click at [659, 302] on icon at bounding box center [659, 301] width 5 height 13
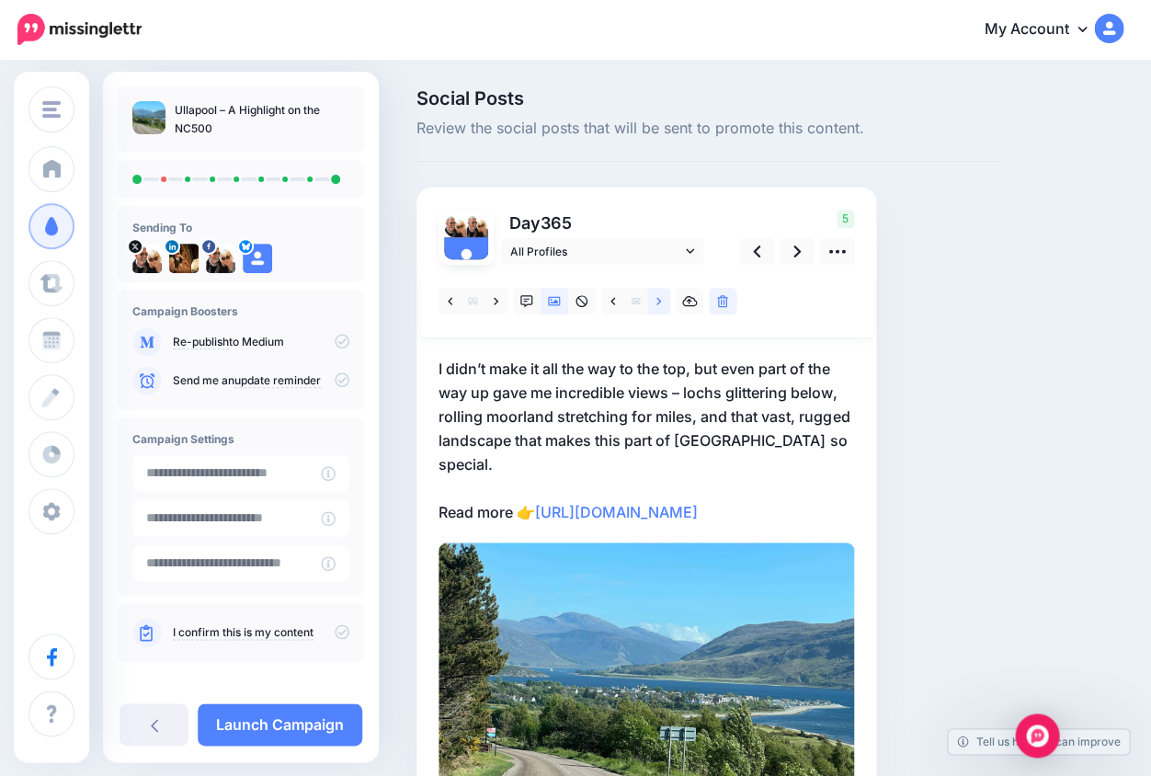
click at [659, 302] on icon at bounding box center [659, 301] width 5 height 13
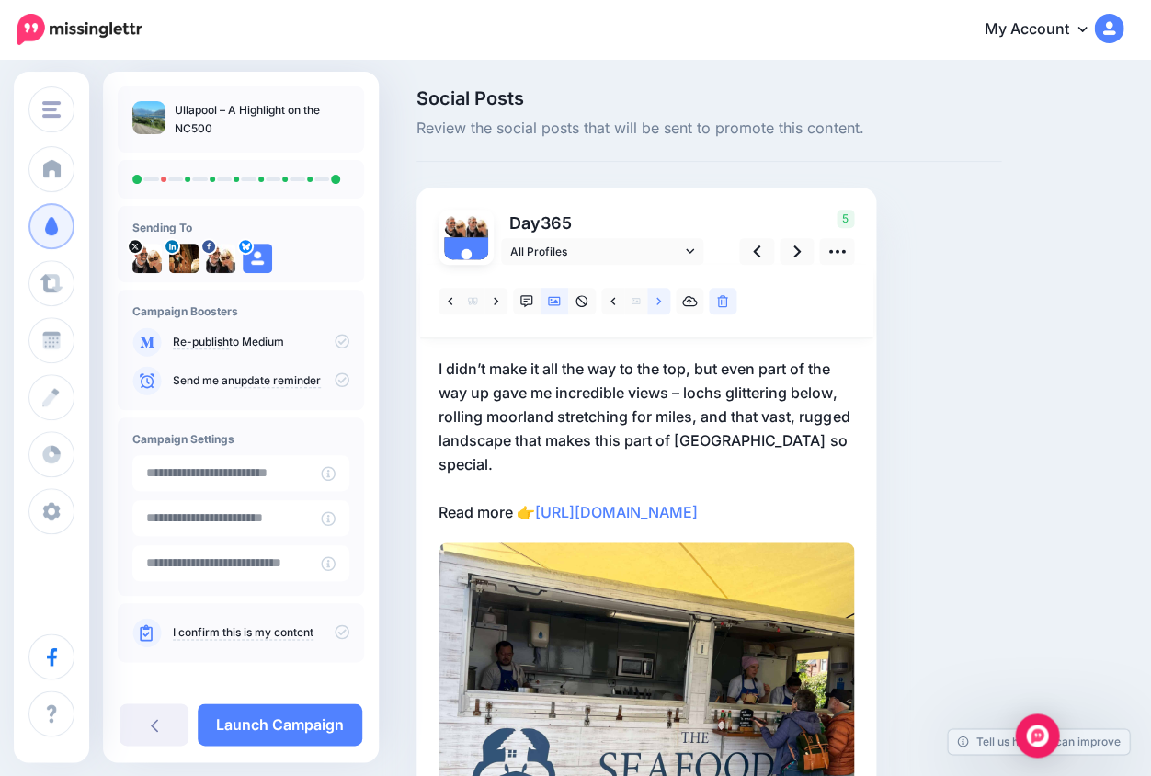
click at [659, 302] on icon at bounding box center [659, 301] width 5 height 13
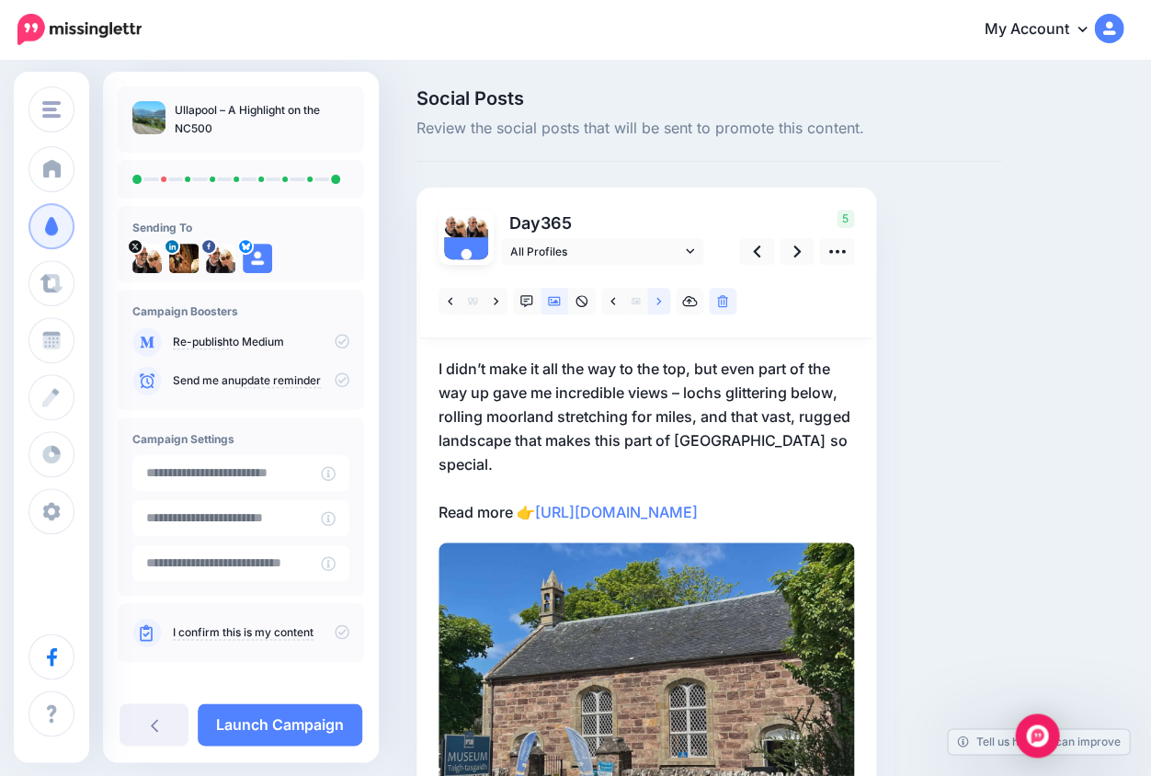
click at [659, 302] on icon at bounding box center [659, 301] width 5 height 13
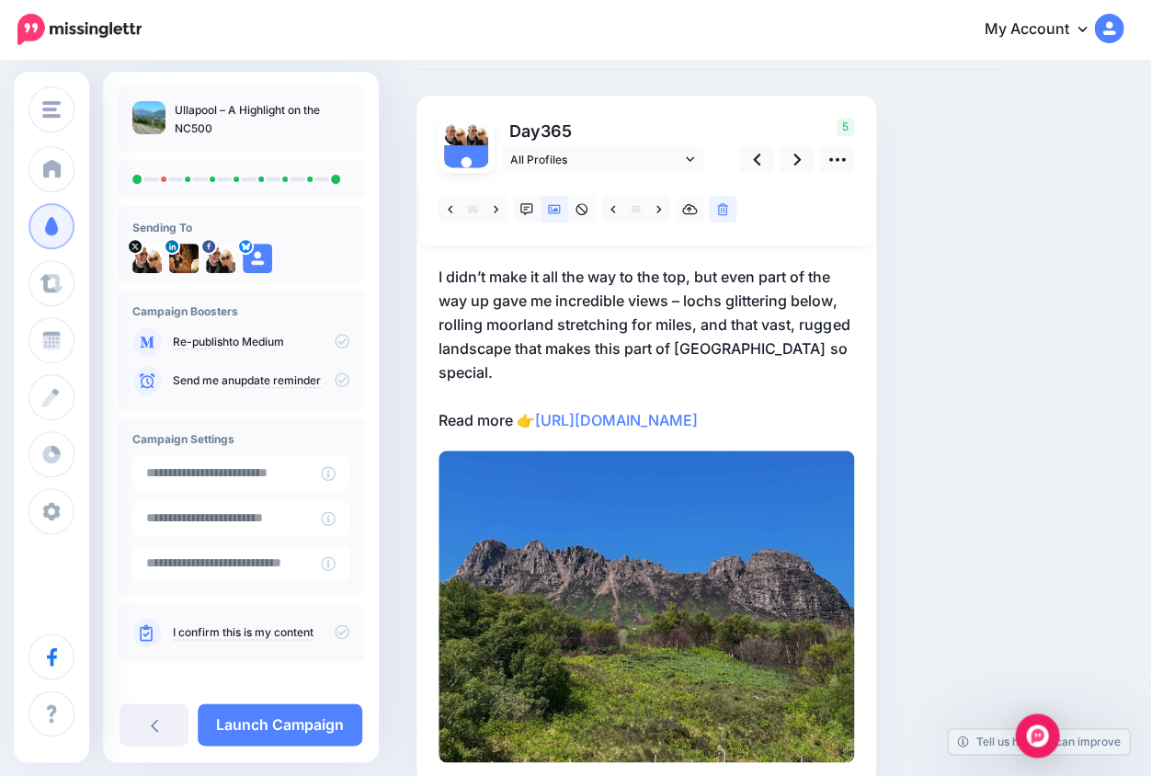
scroll to position [108, 0]
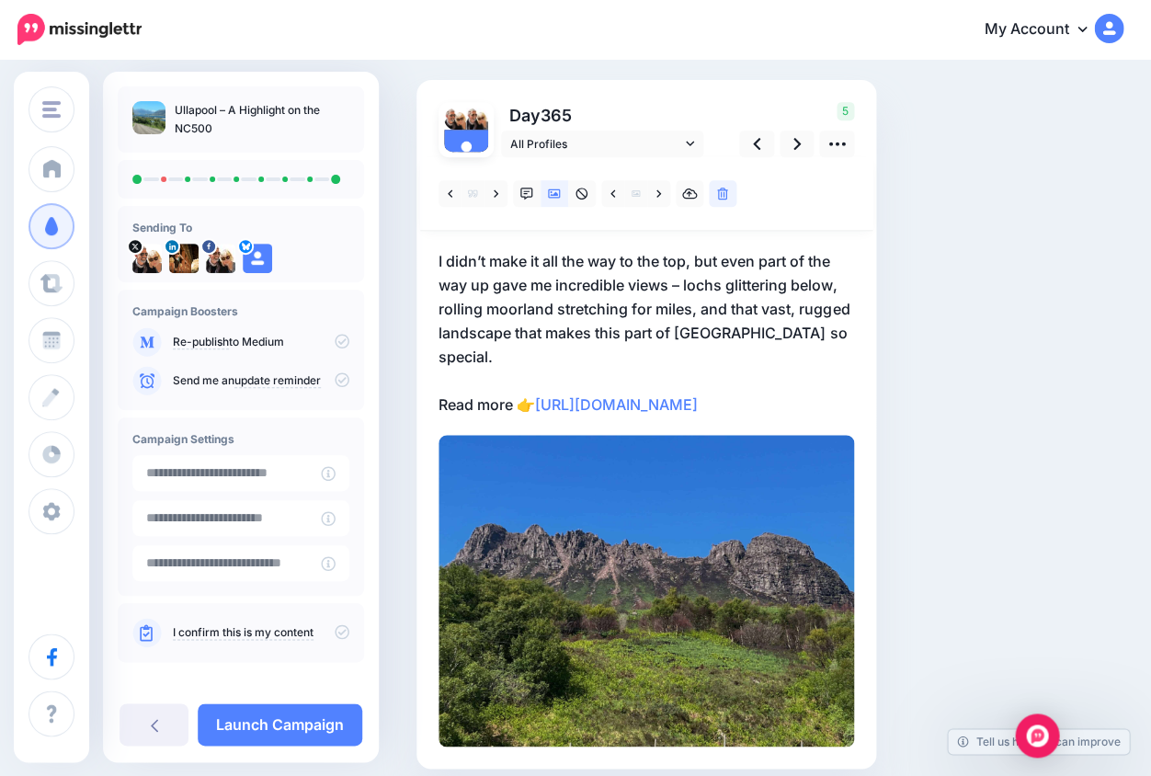
click at [649, 451] on div at bounding box center [647, 451] width 416 height 589
click at [543, 400] on link "https://lifepart2andbeyond.com/things-to-do-in-ullapool/?utm_campaign=ullapool-…" at bounding box center [616, 404] width 163 height 18
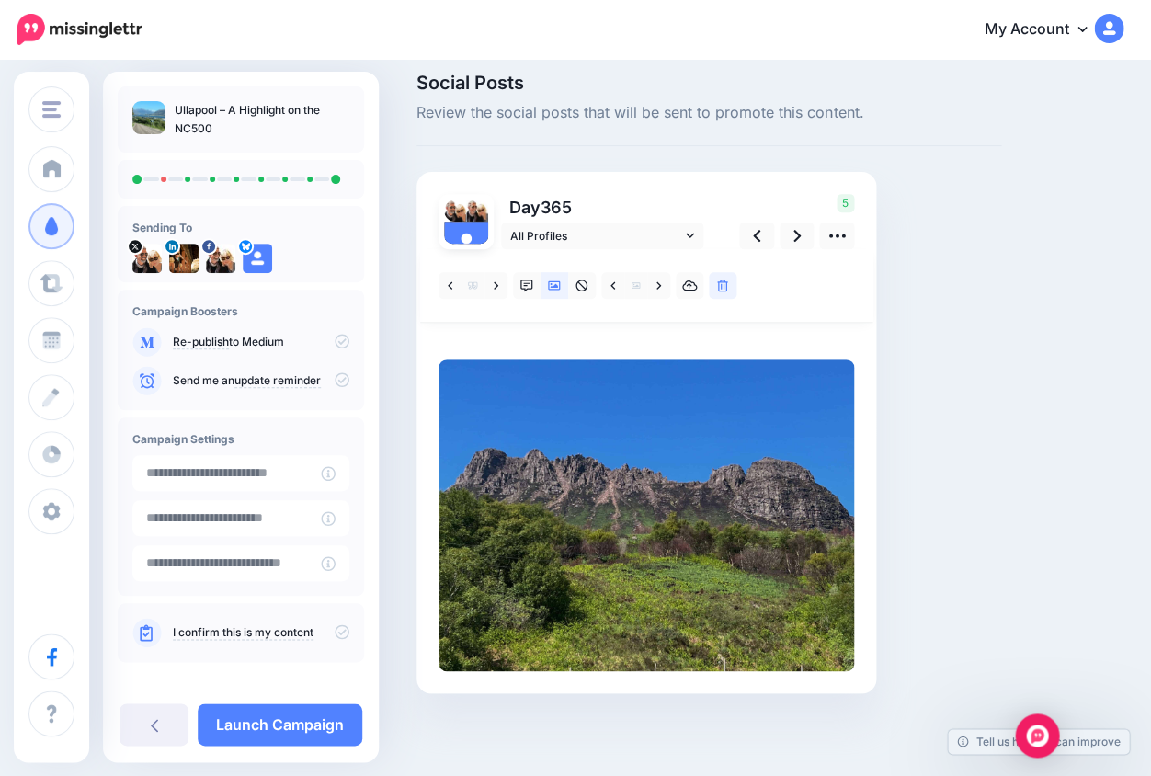
scroll to position [0, 0]
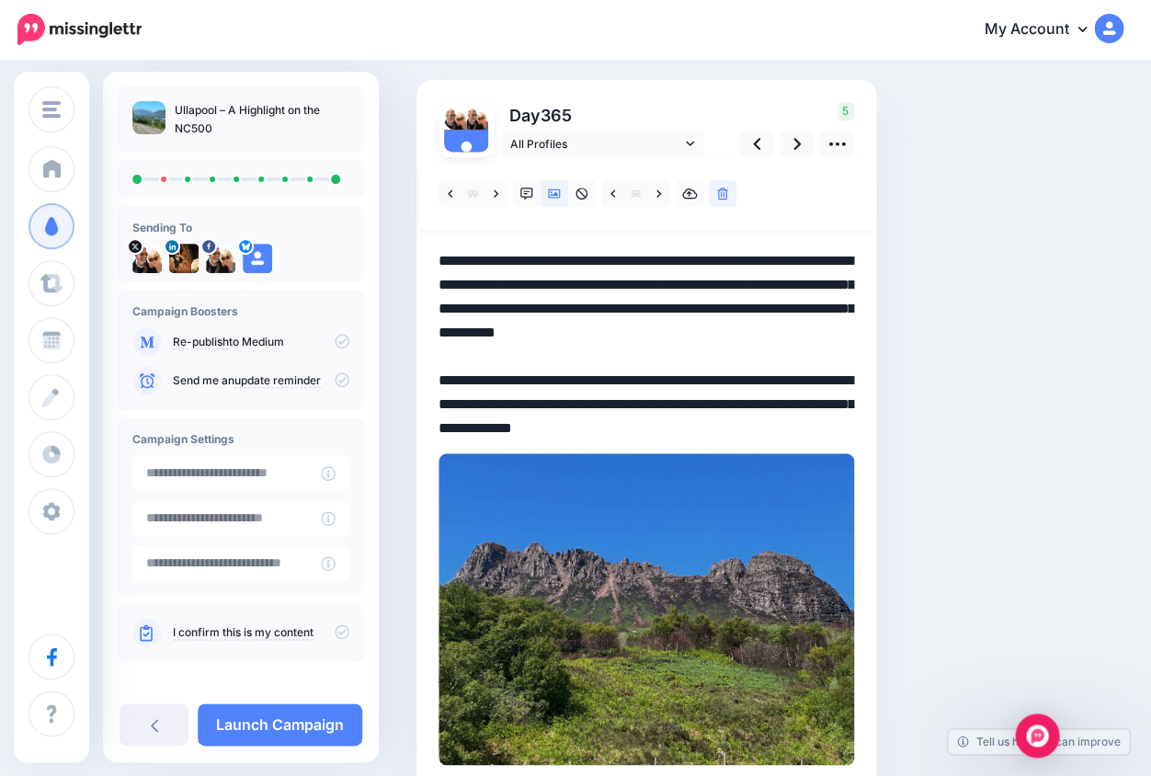
drag, startPoint x: 542, startPoint y: 396, endPoint x: 834, endPoint y: 434, distance: 294.8
click at [834, 434] on div at bounding box center [647, 461] width 416 height 608
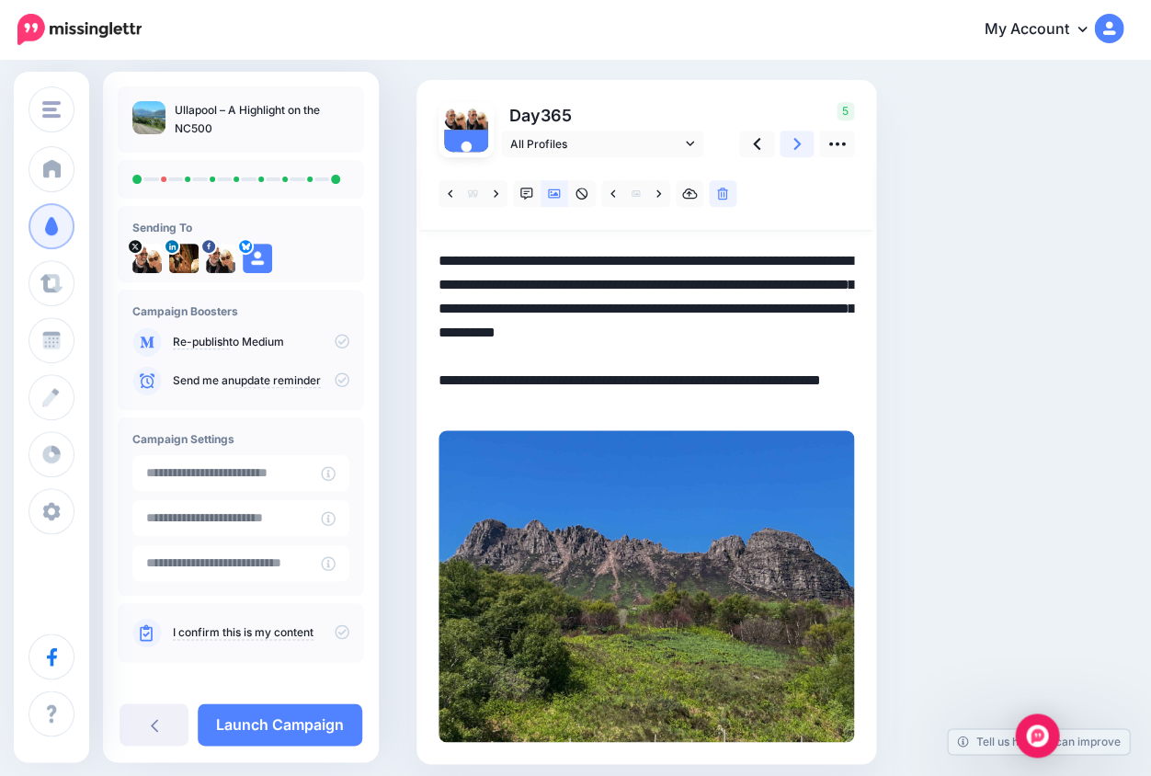
type textarea "**********"
click at [798, 145] on icon at bounding box center [797, 143] width 7 height 19
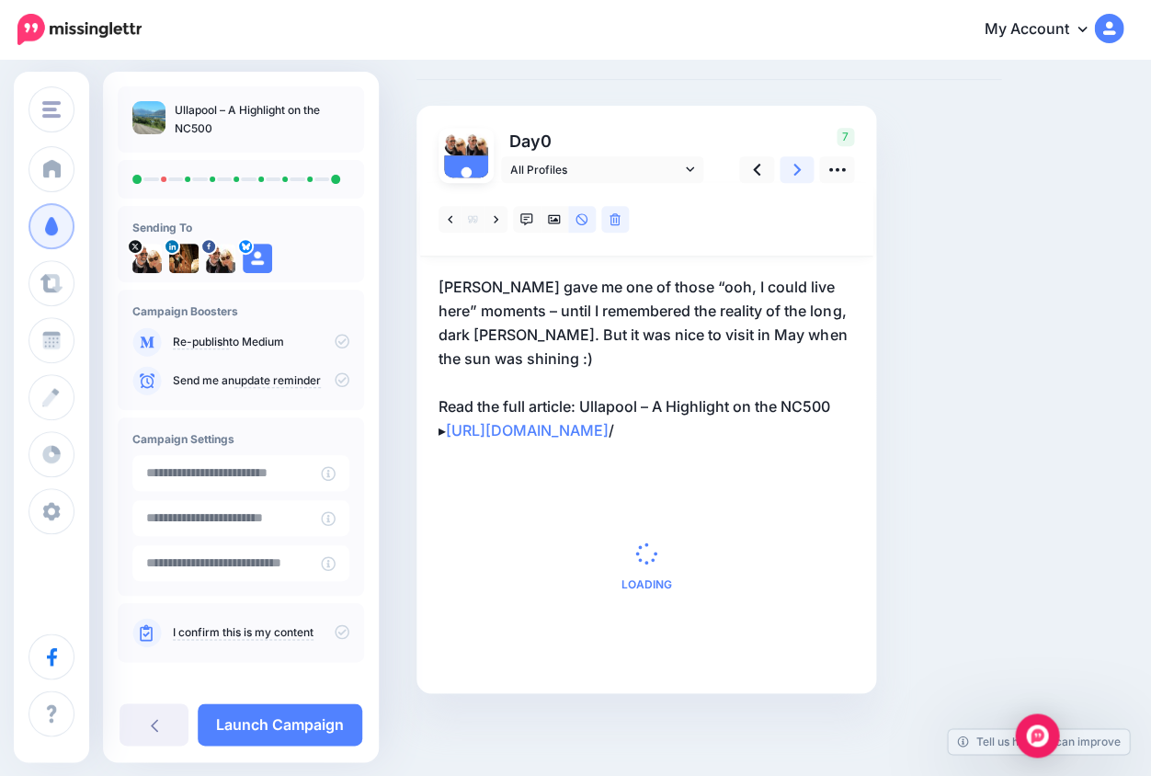
scroll to position [76, 0]
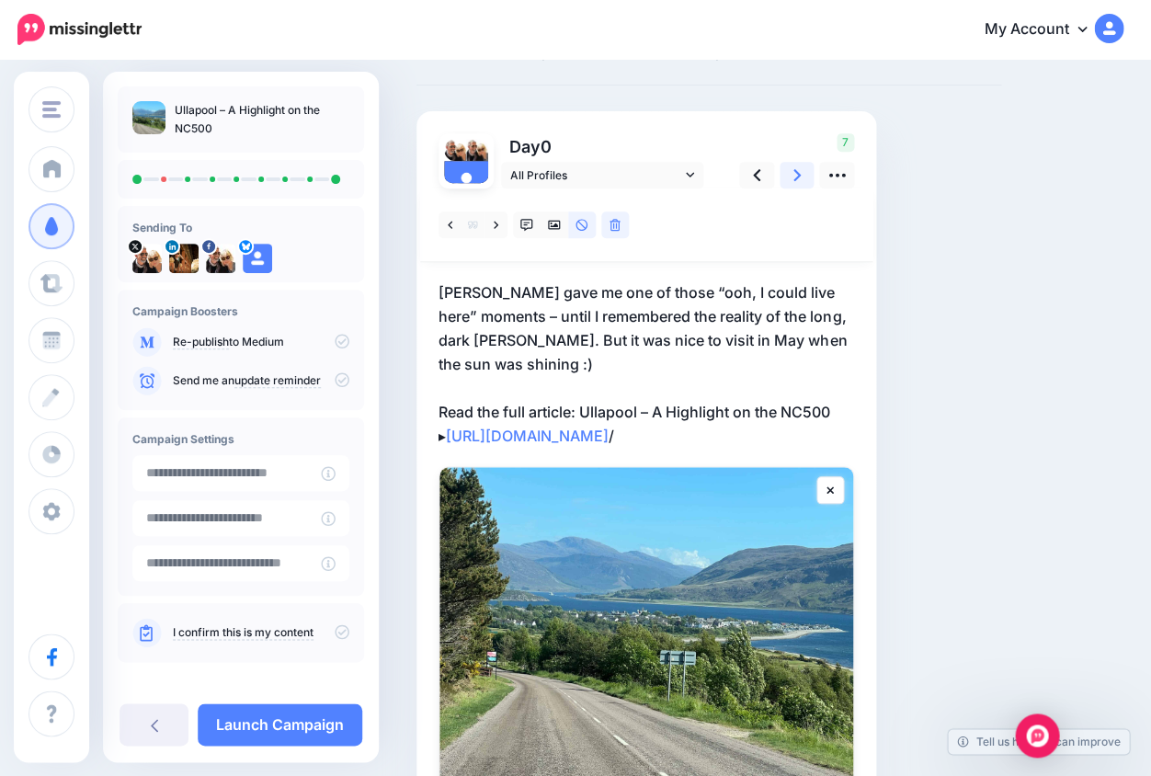
click at [799, 175] on icon at bounding box center [797, 175] width 7 height 19
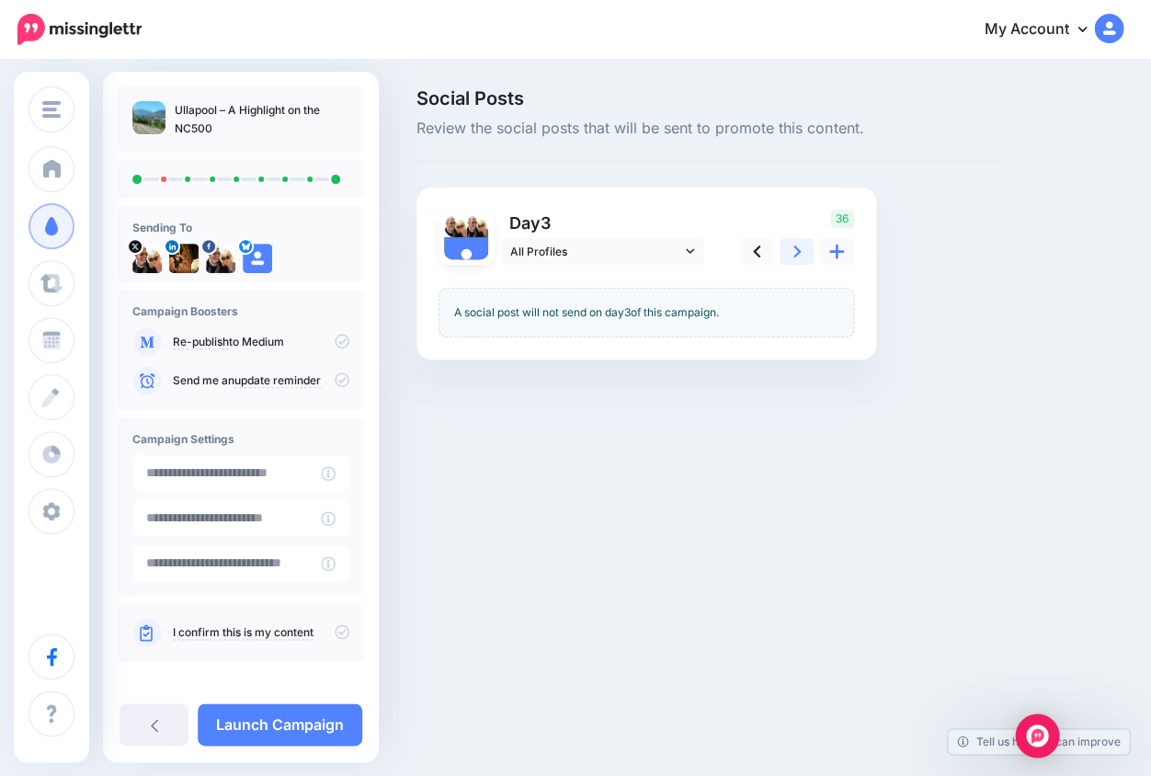
click at [798, 246] on icon at bounding box center [797, 251] width 7 height 19
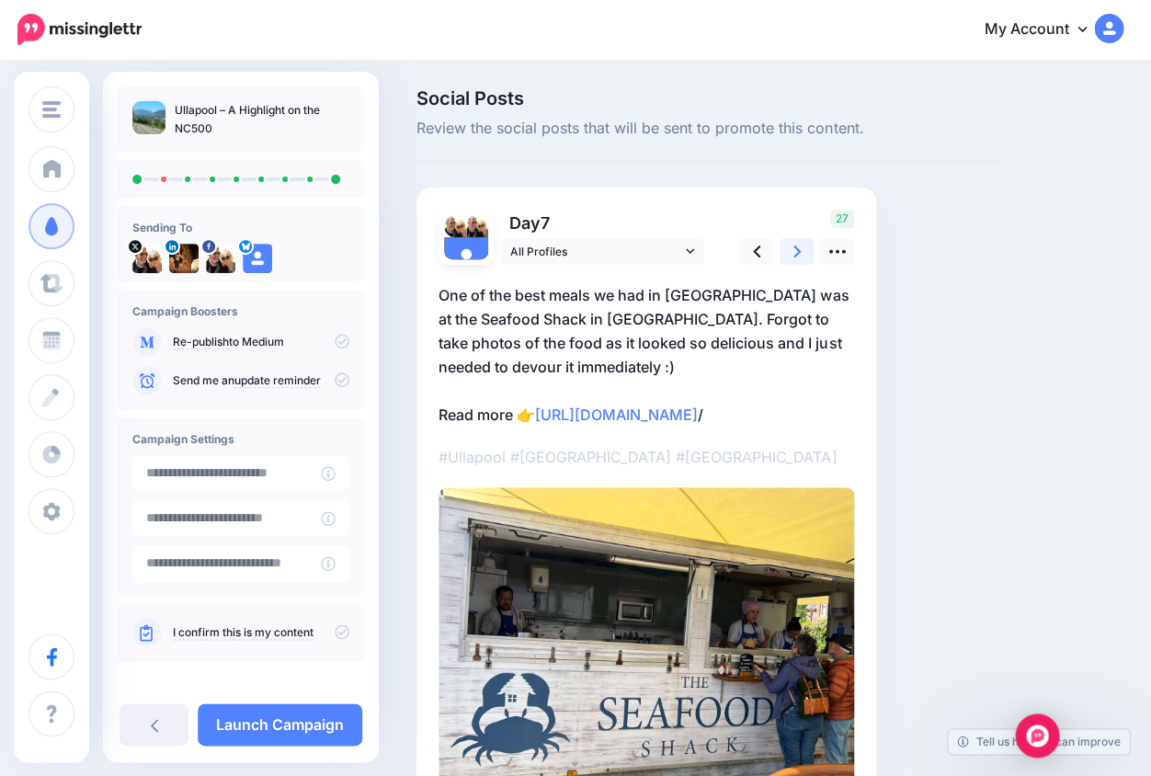
click at [798, 246] on icon at bounding box center [797, 251] width 7 height 19
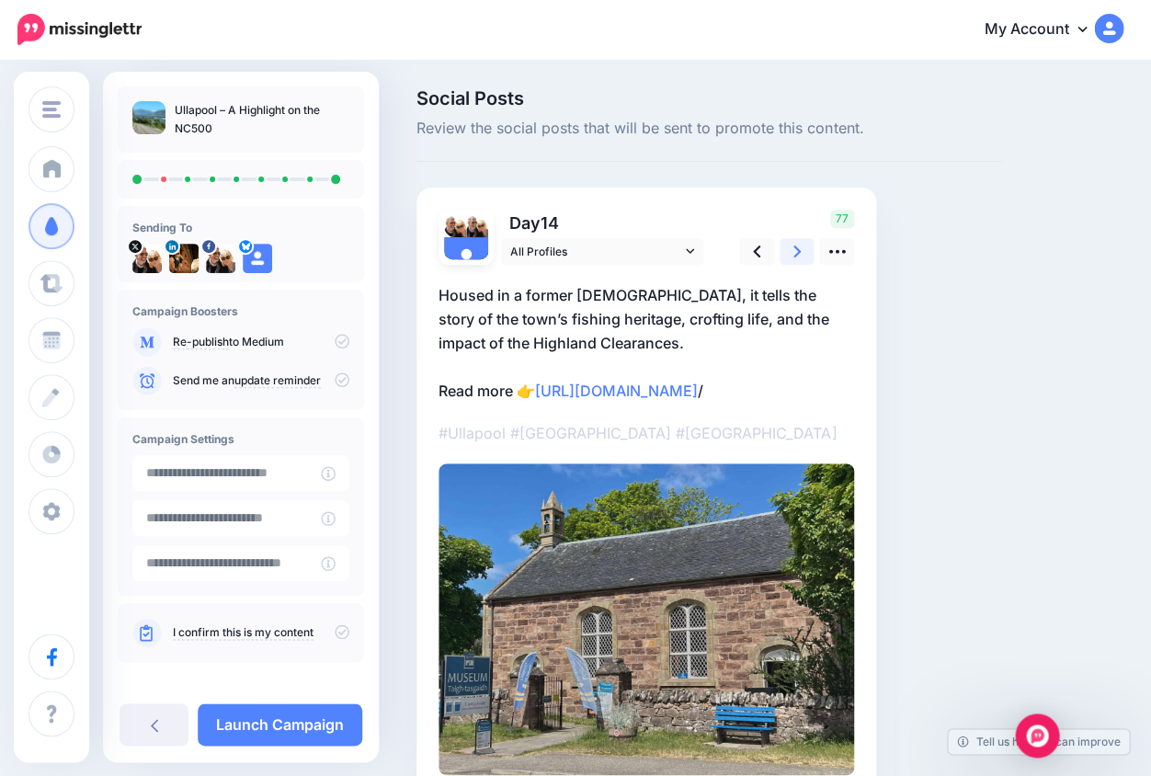
click at [798, 246] on icon at bounding box center [797, 251] width 7 height 19
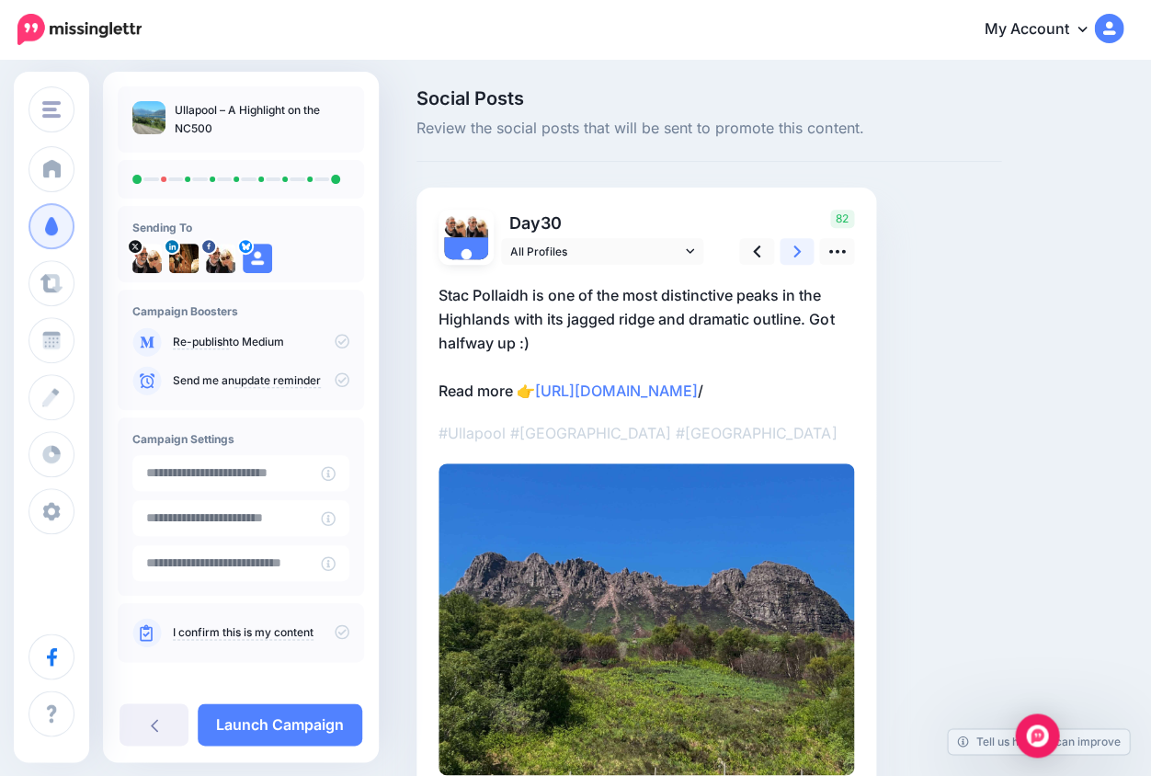
click at [798, 246] on icon at bounding box center [797, 251] width 7 height 19
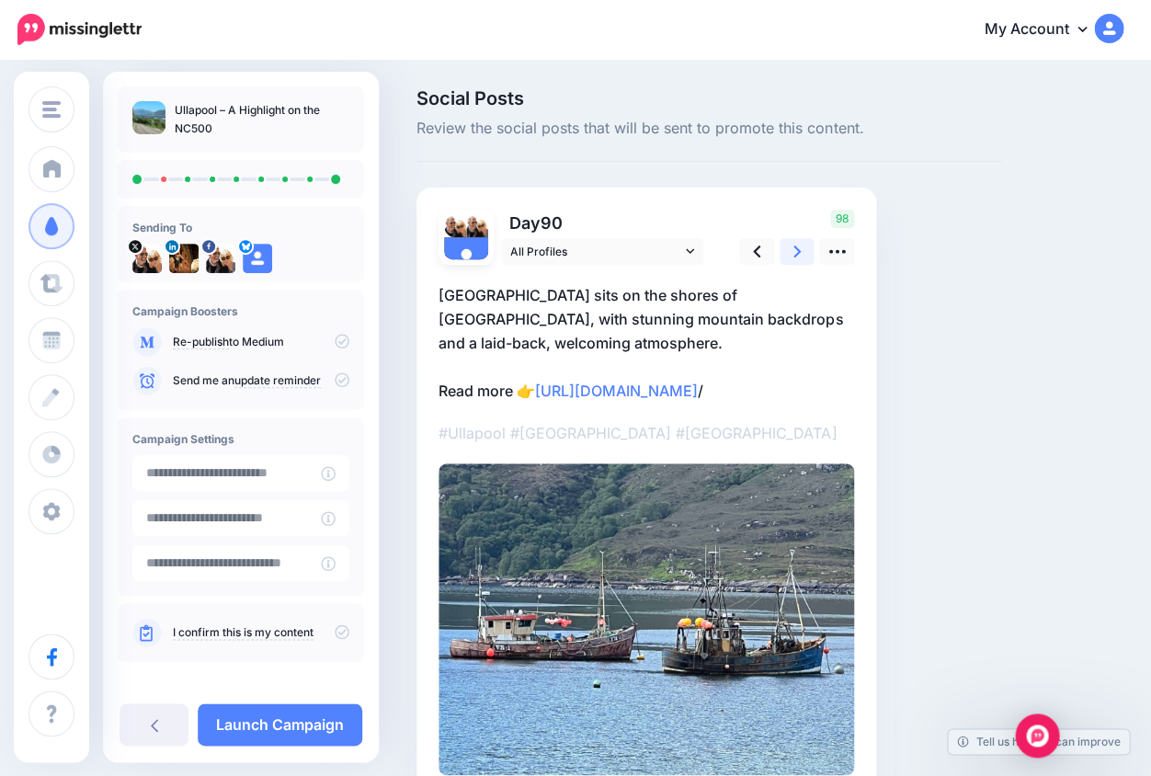
click at [798, 246] on icon at bounding box center [797, 251] width 7 height 19
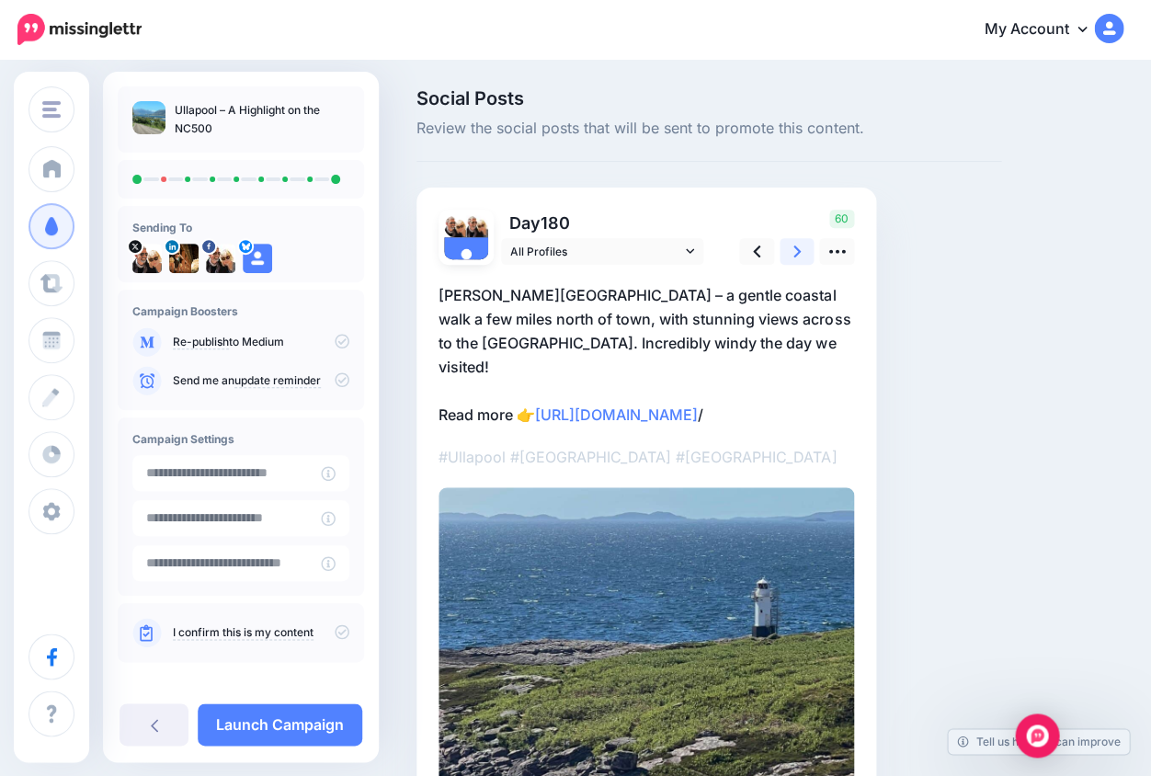
click at [798, 246] on icon at bounding box center [797, 251] width 7 height 19
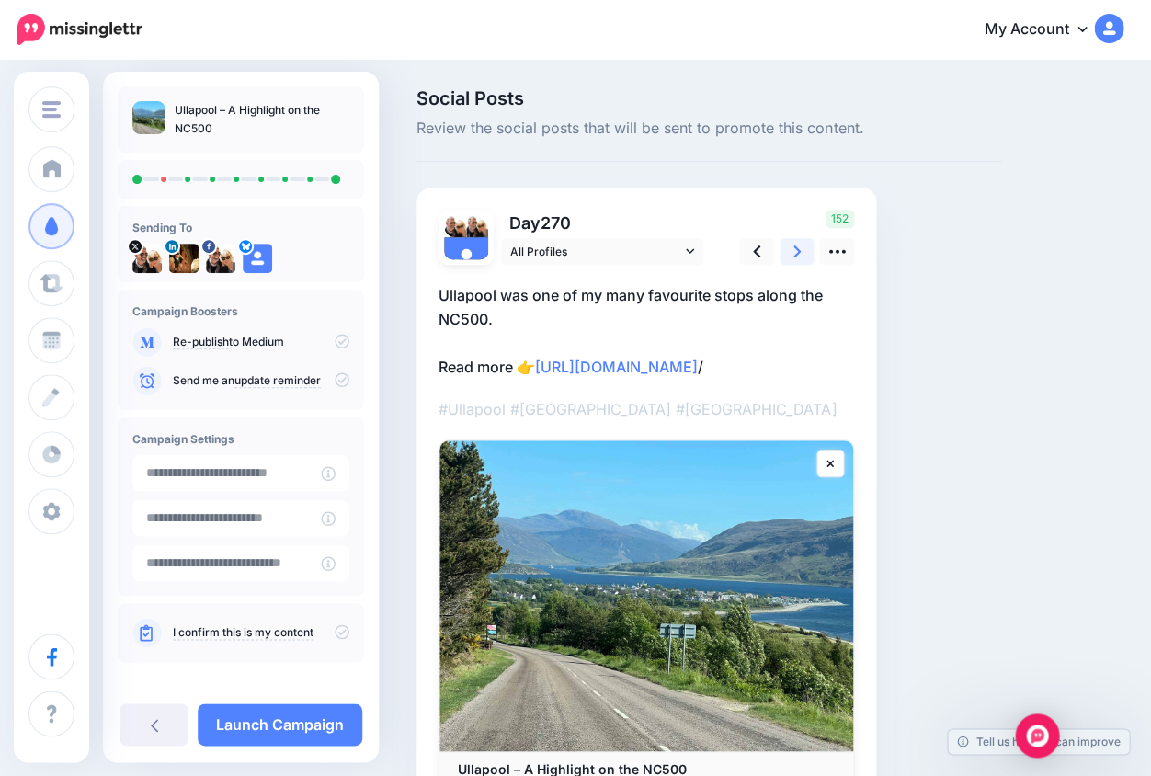
click at [798, 246] on icon at bounding box center [797, 251] width 7 height 19
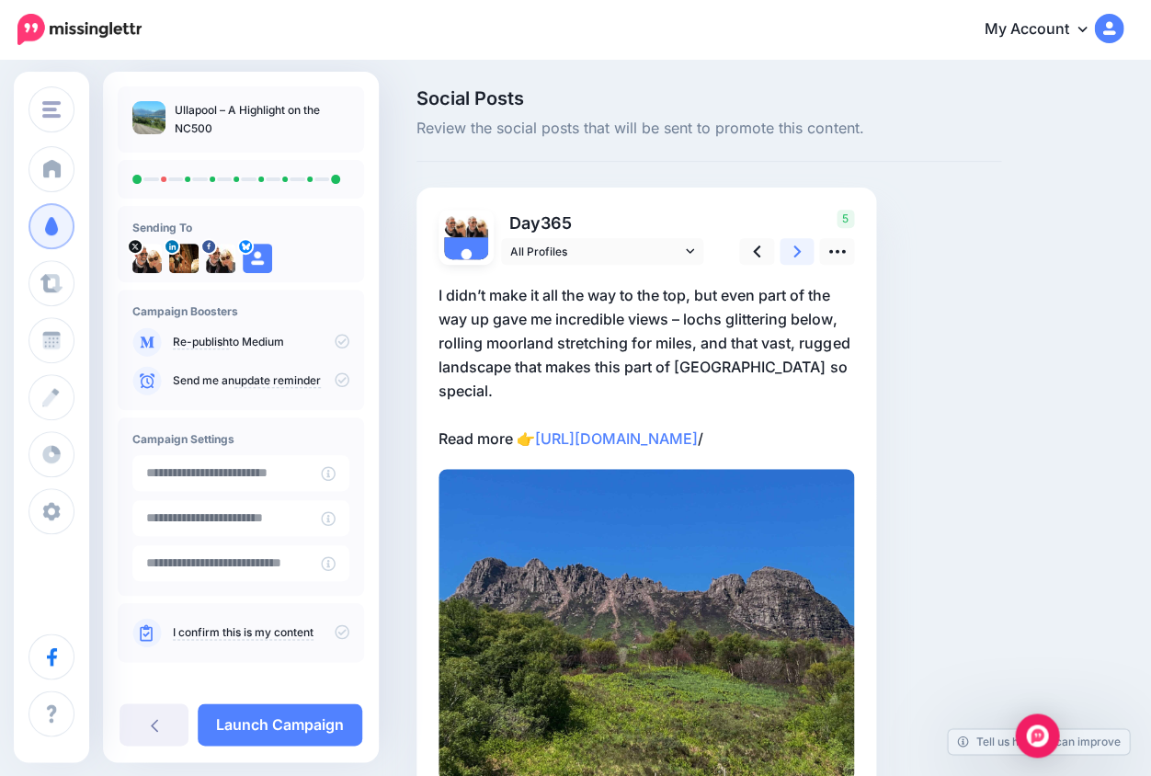
click at [798, 257] on icon at bounding box center [797, 251] width 7 height 19
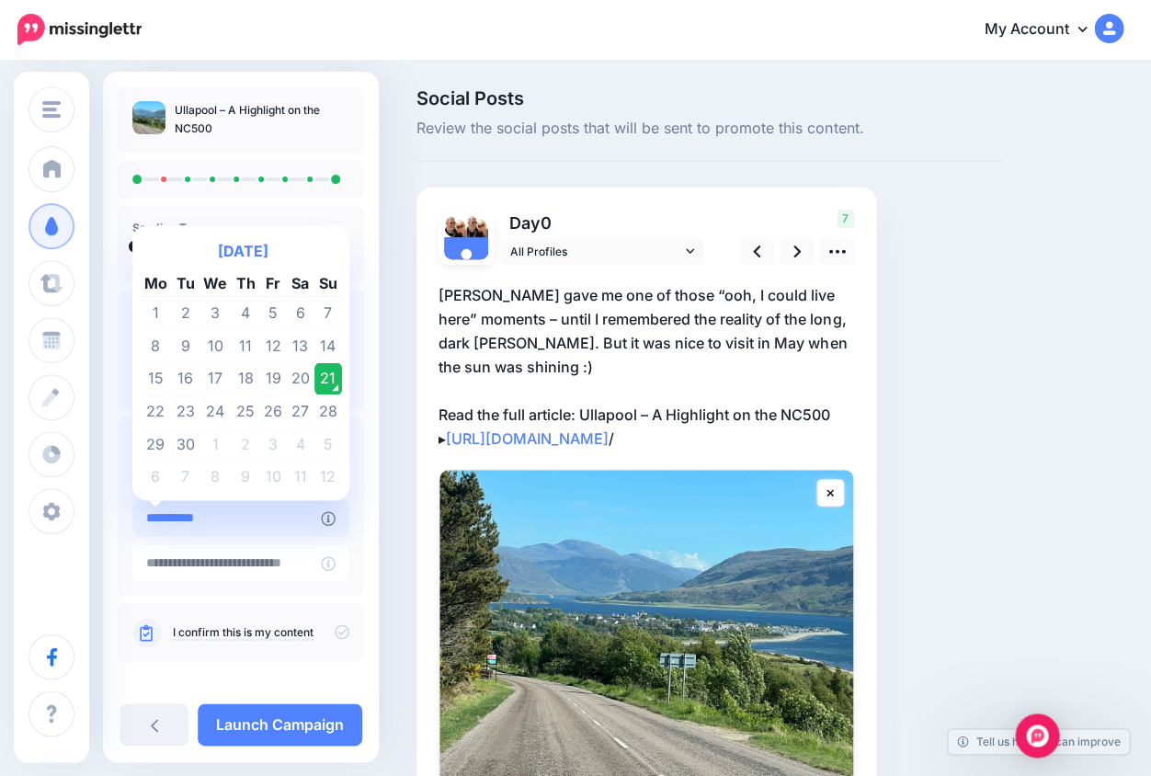
click at [281, 513] on input "**********" at bounding box center [226, 518] width 189 height 36
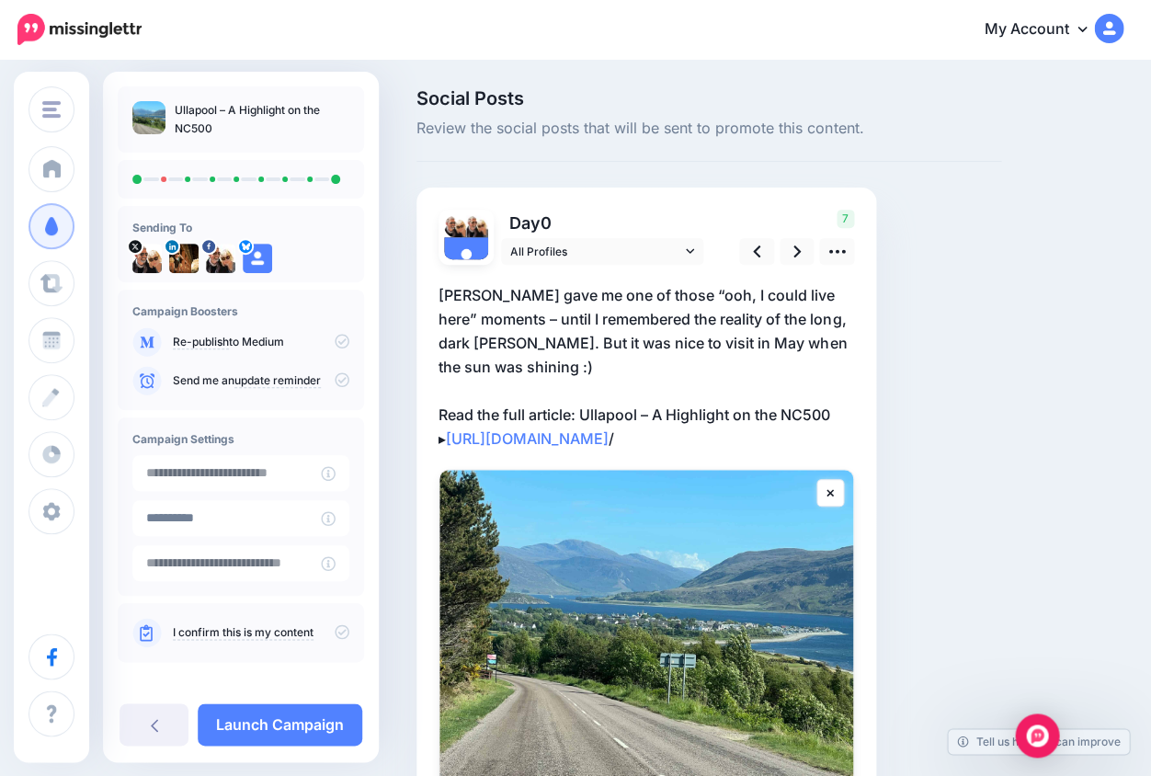
click at [394, 399] on div "Social Posts Review the social posts that will be sent to promote this content.…" at bounding box center [575, 500] width 1151 height 877
click at [260, 520] on input "**********" at bounding box center [226, 518] width 189 height 36
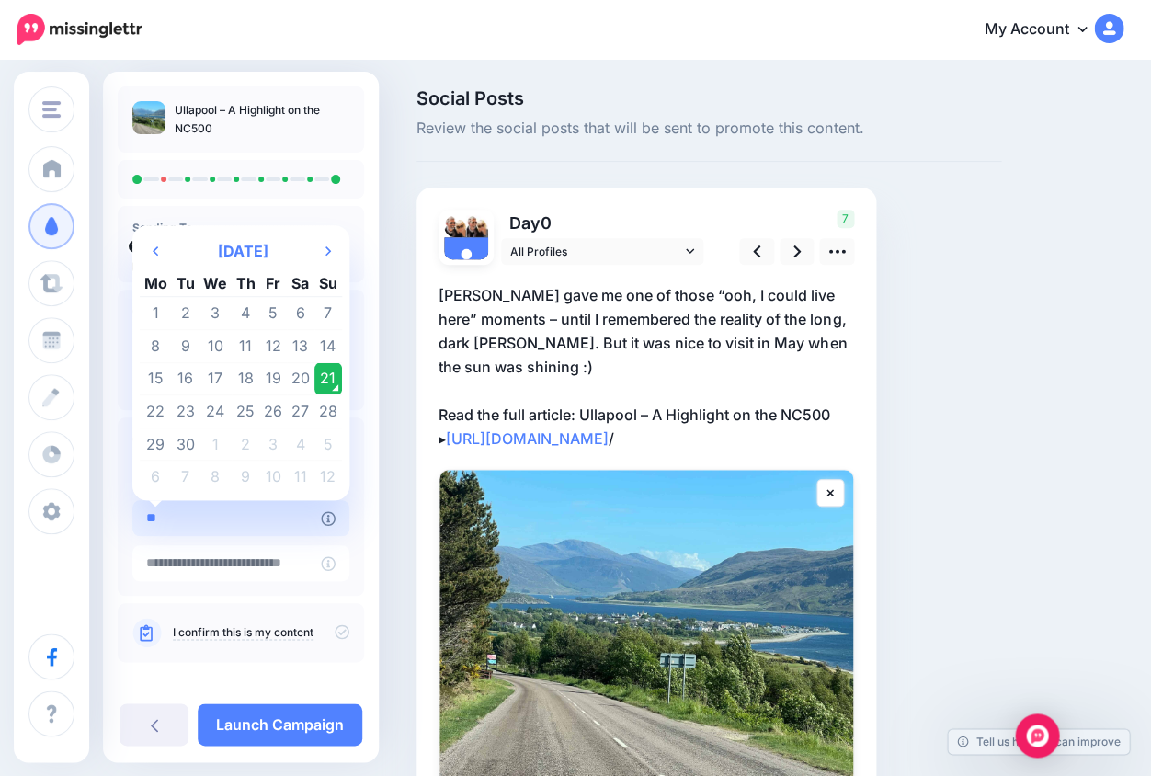
type input "*"
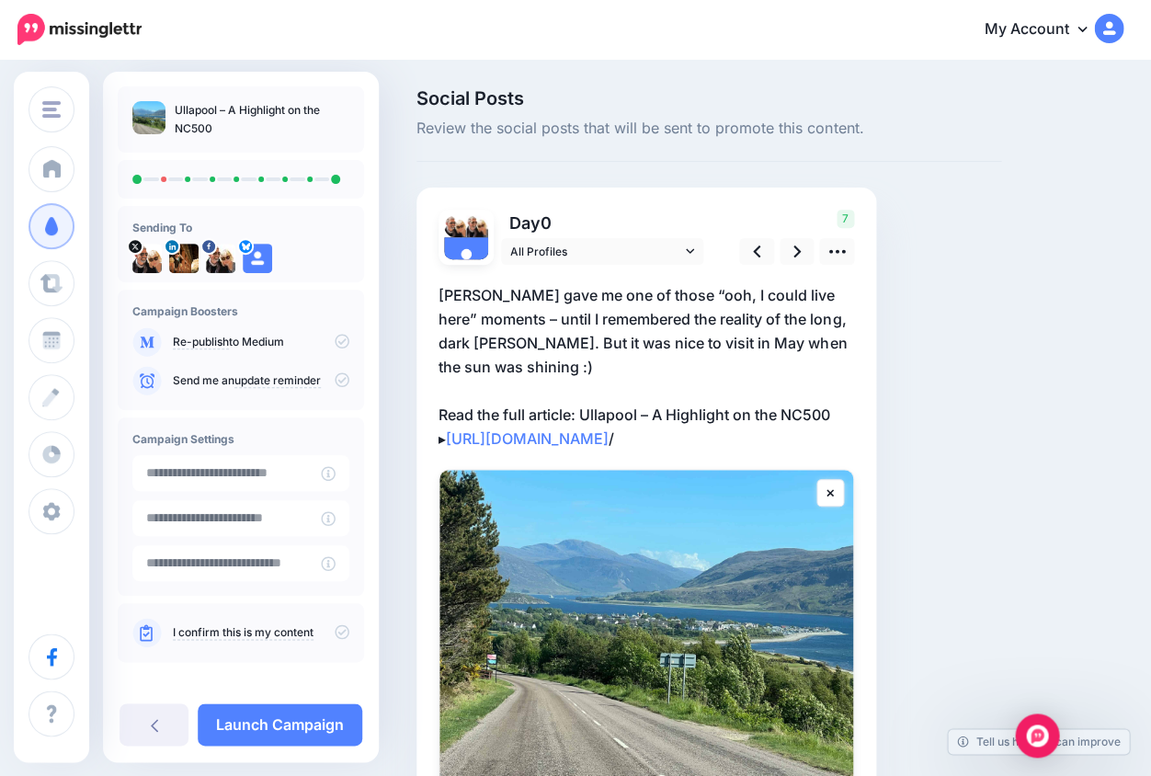
click at [115, 528] on div "Ullapool – A Highlight on the NC500 Sending To" at bounding box center [241, 385] width 276 height 598
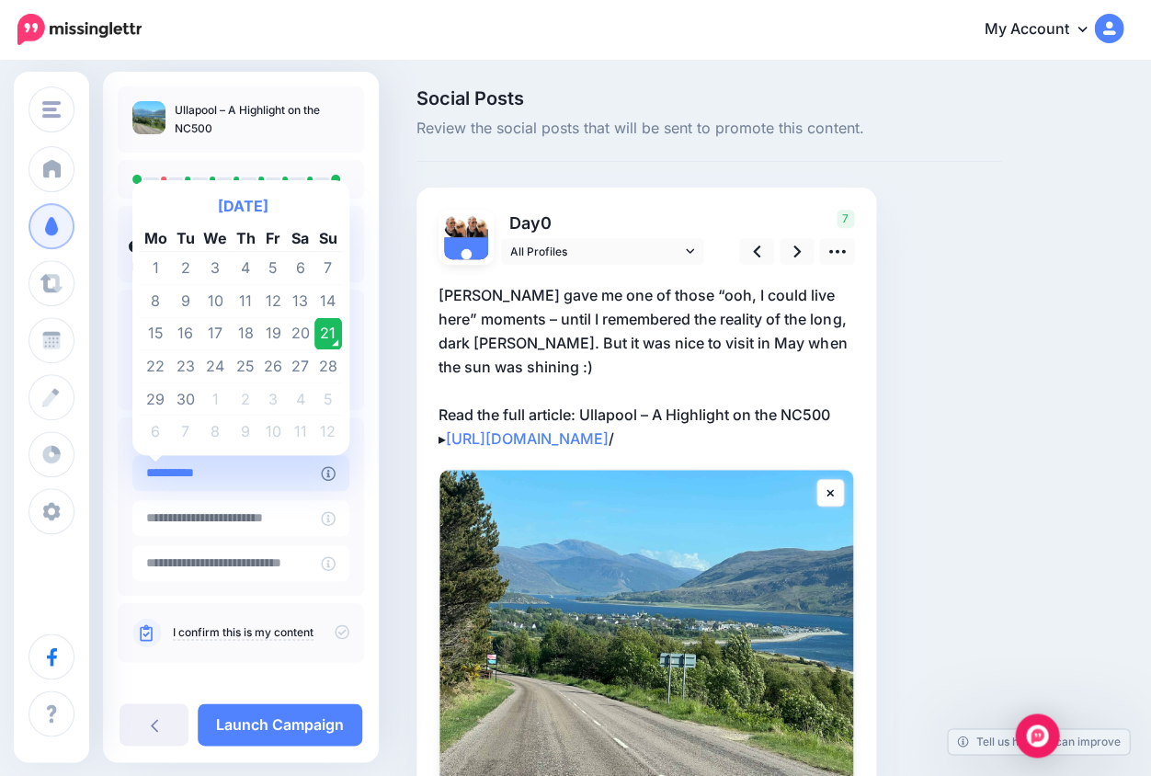
click at [166, 468] on input "**********" at bounding box center [226, 473] width 189 height 36
click at [290, 369] on td "27" at bounding box center [301, 366] width 28 height 33
type input "**********"
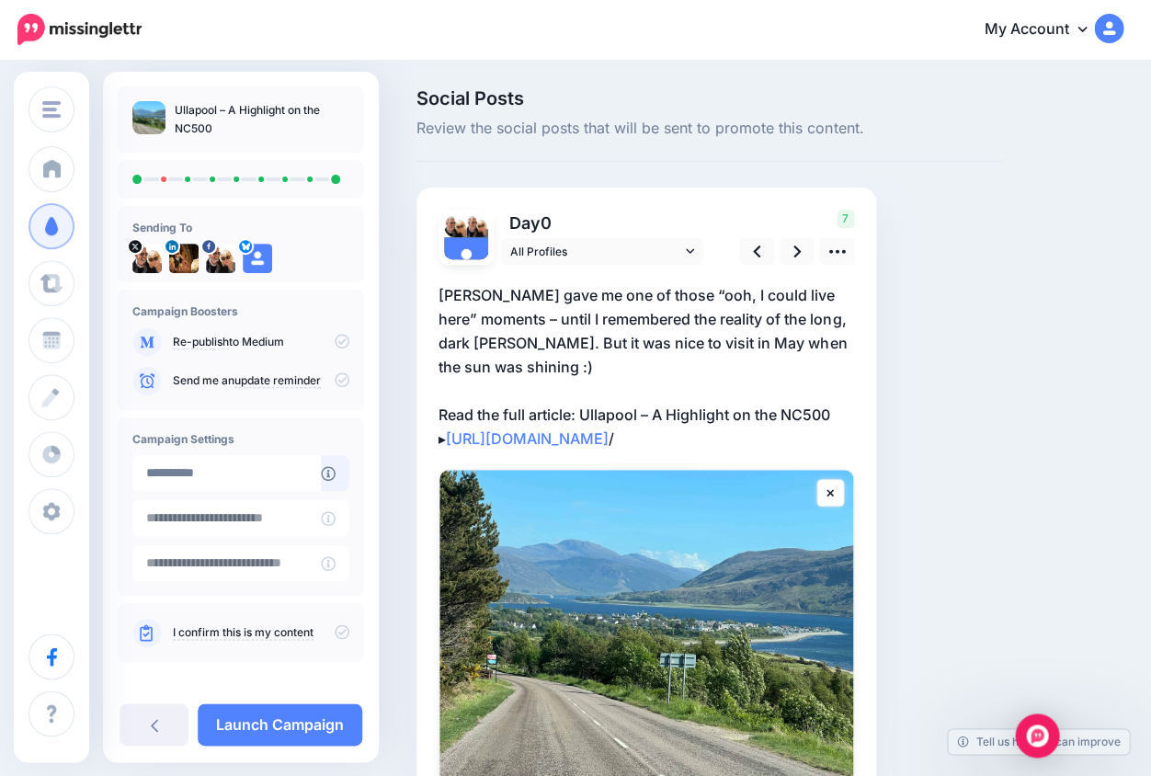
click at [338, 628] on icon at bounding box center [342, 631] width 15 height 15
click at [257, 726] on link "Launch Campaign" at bounding box center [280, 724] width 165 height 42
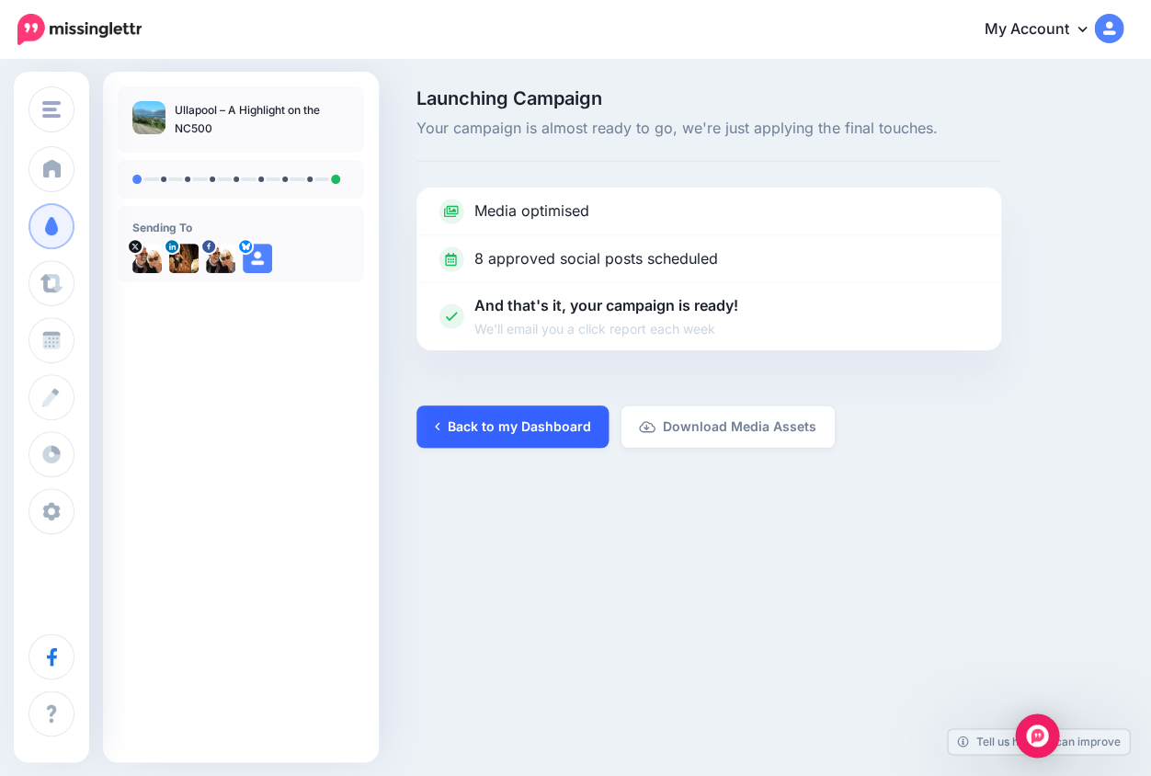
click at [486, 429] on link "Back to my Dashboard" at bounding box center [513, 427] width 192 height 42
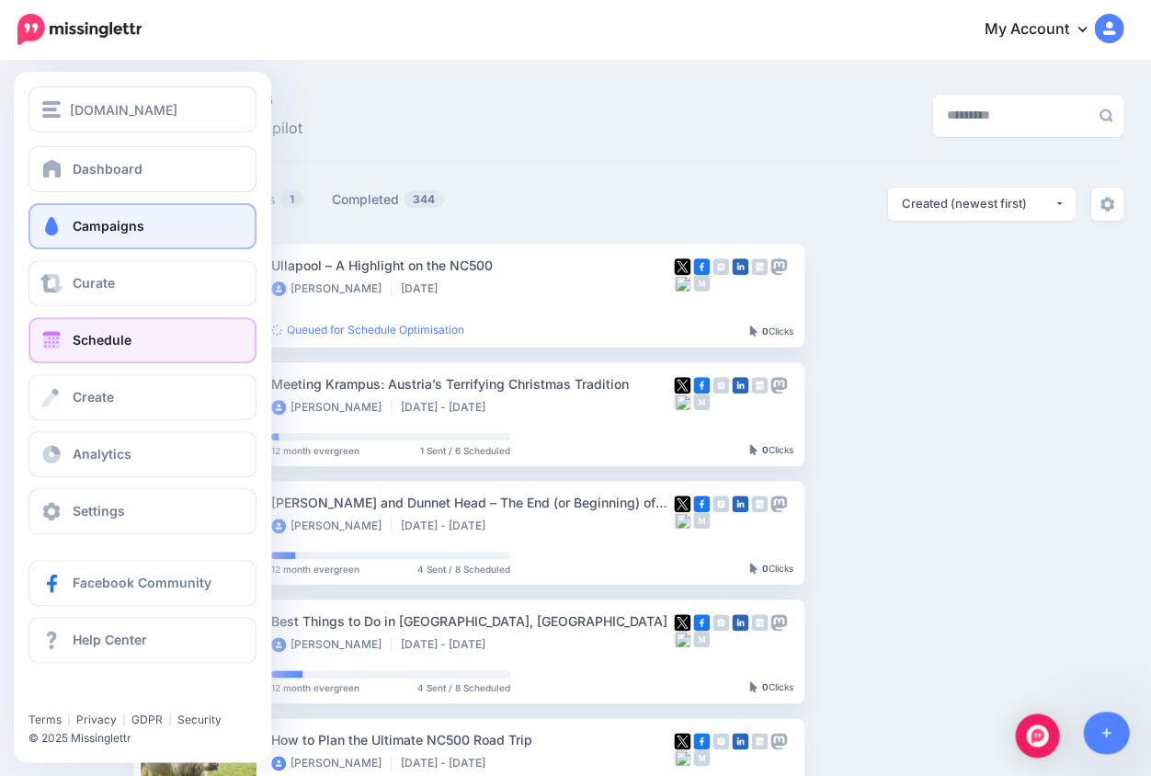
click at [103, 348] on span "Schedule" at bounding box center [102, 340] width 59 height 16
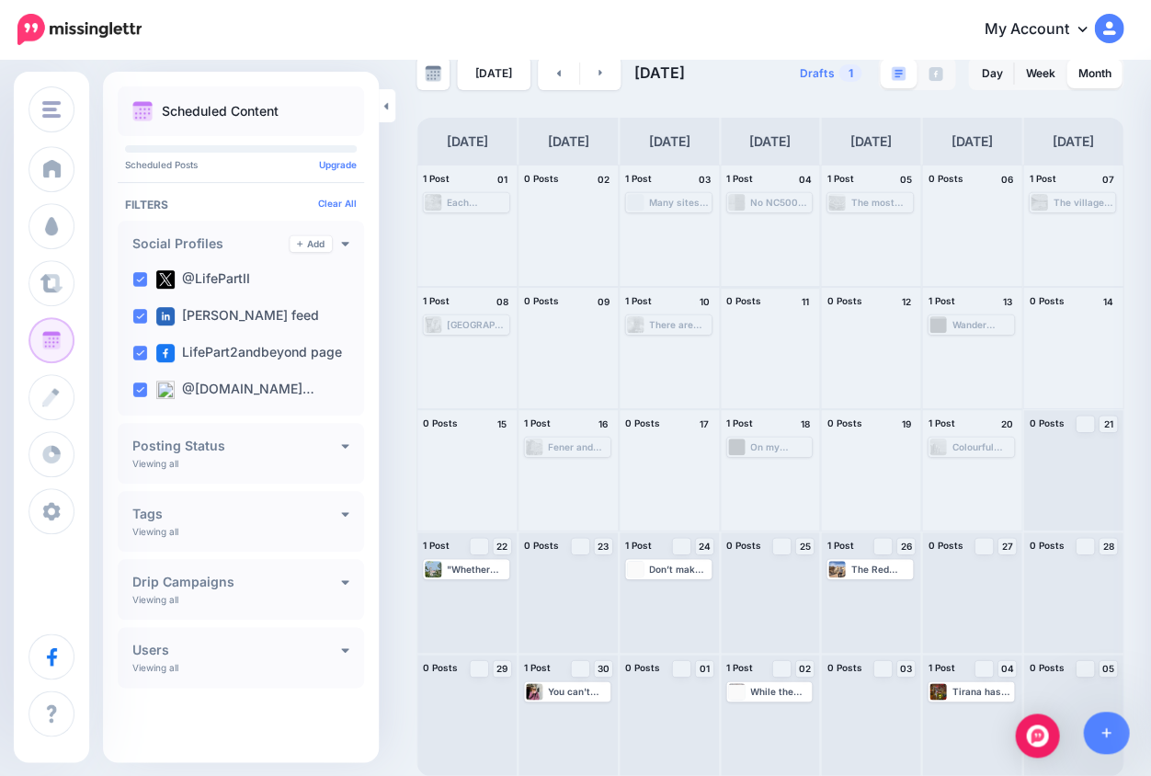
scroll to position [32, 0]
click at [597, 71] on link at bounding box center [600, 73] width 41 height 33
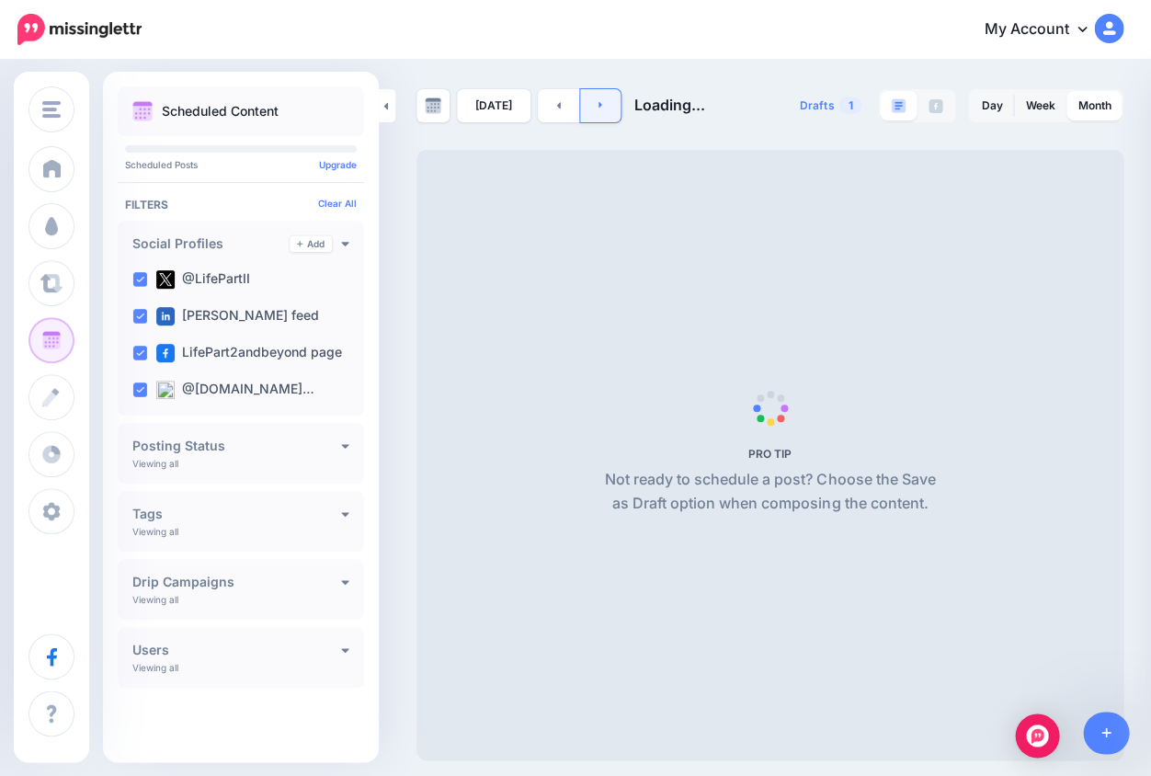
scroll to position [0, 0]
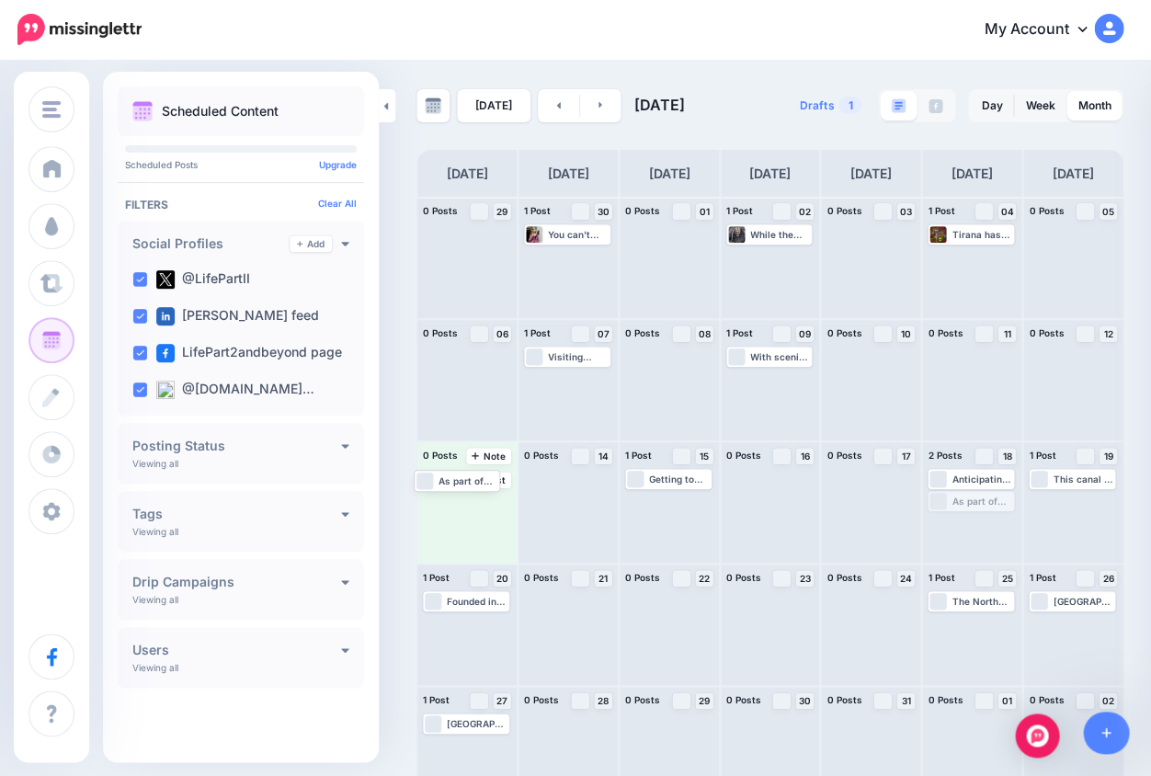
drag, startPoint x: 959, startPoint y: 502, endPoint x: 445, endPoint y: 483, distance: 514.4
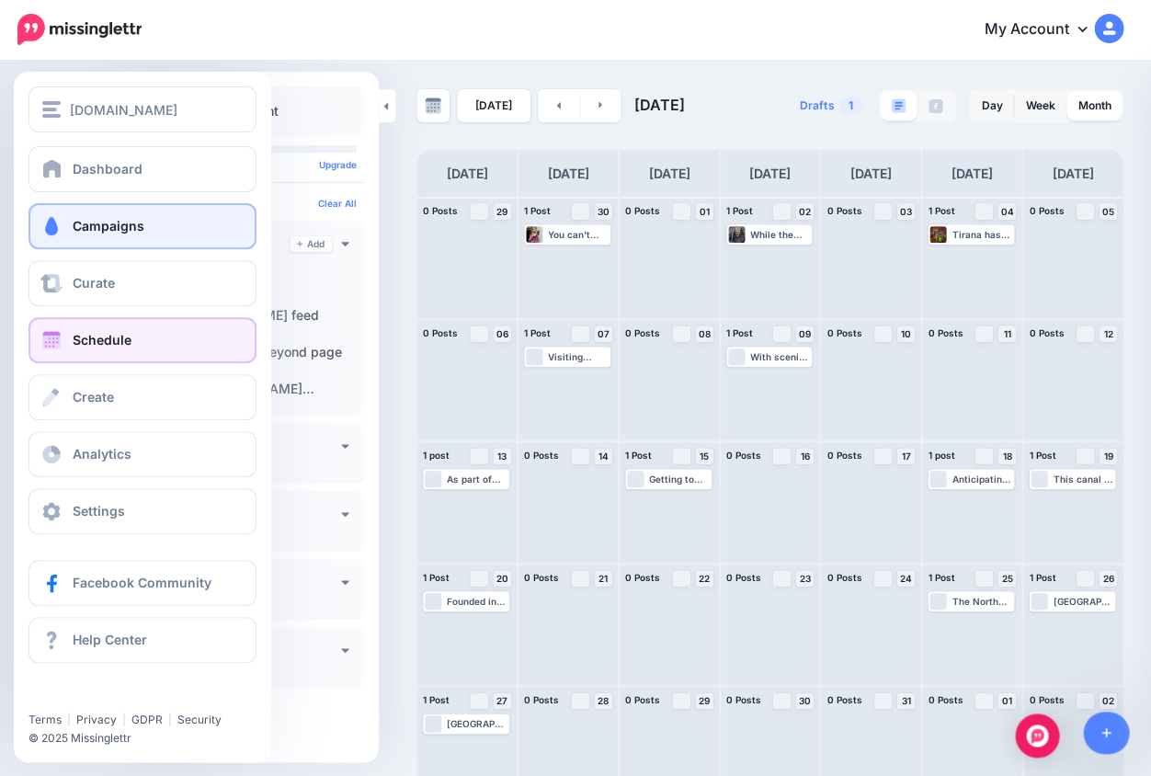
click at [84, 227] on span "Campaigns" at bounding box center [109, 226] width 72 height 16
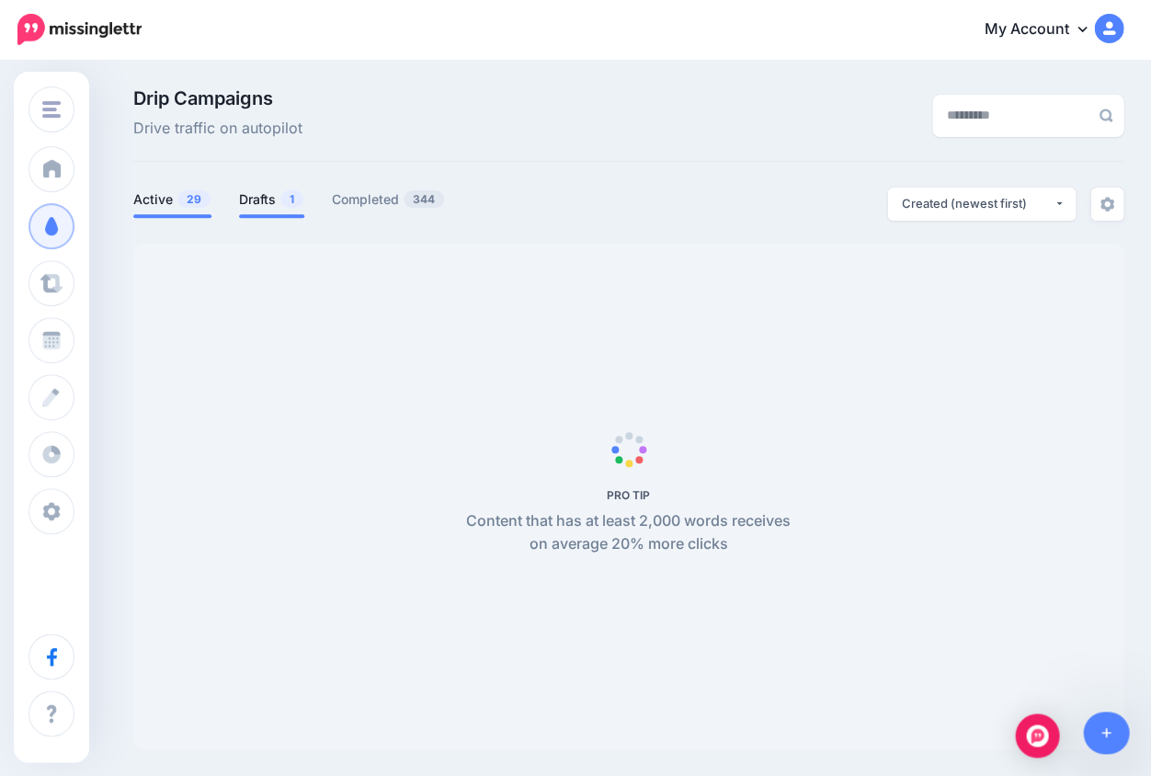
click at [268, 205] on link "Drafts 1" at bounding box center [271, 200] width 65 height 22
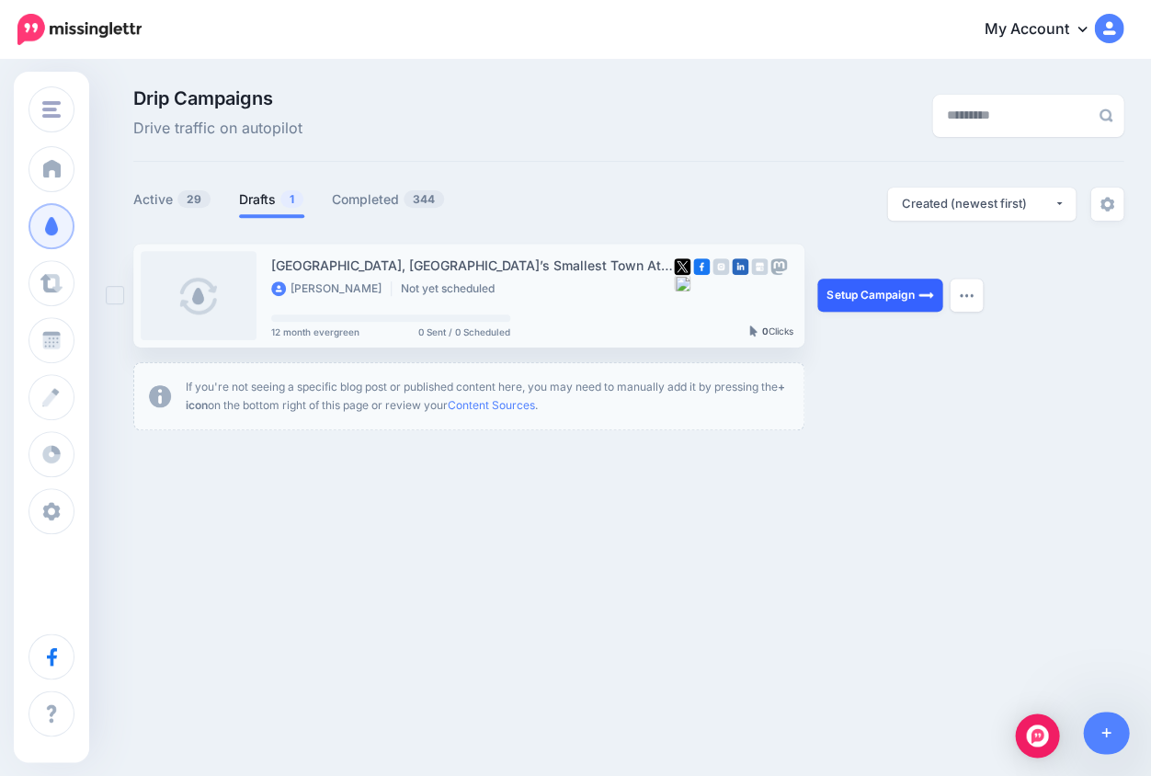
click at [887, 298] on link "Setup Campaign" at bounding box center [879, 295] width 125 height 33
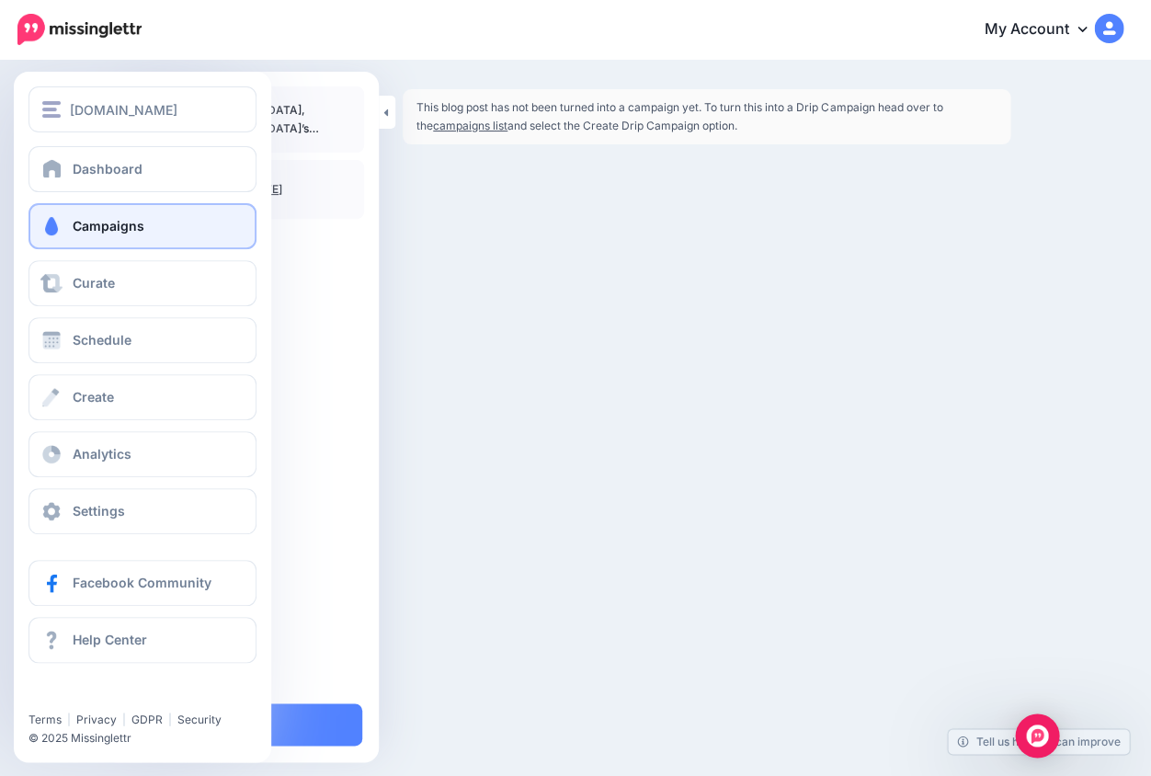
click at [117, 226] on span "Campaigns" at bounding box center [109, 226] width 72 height 16
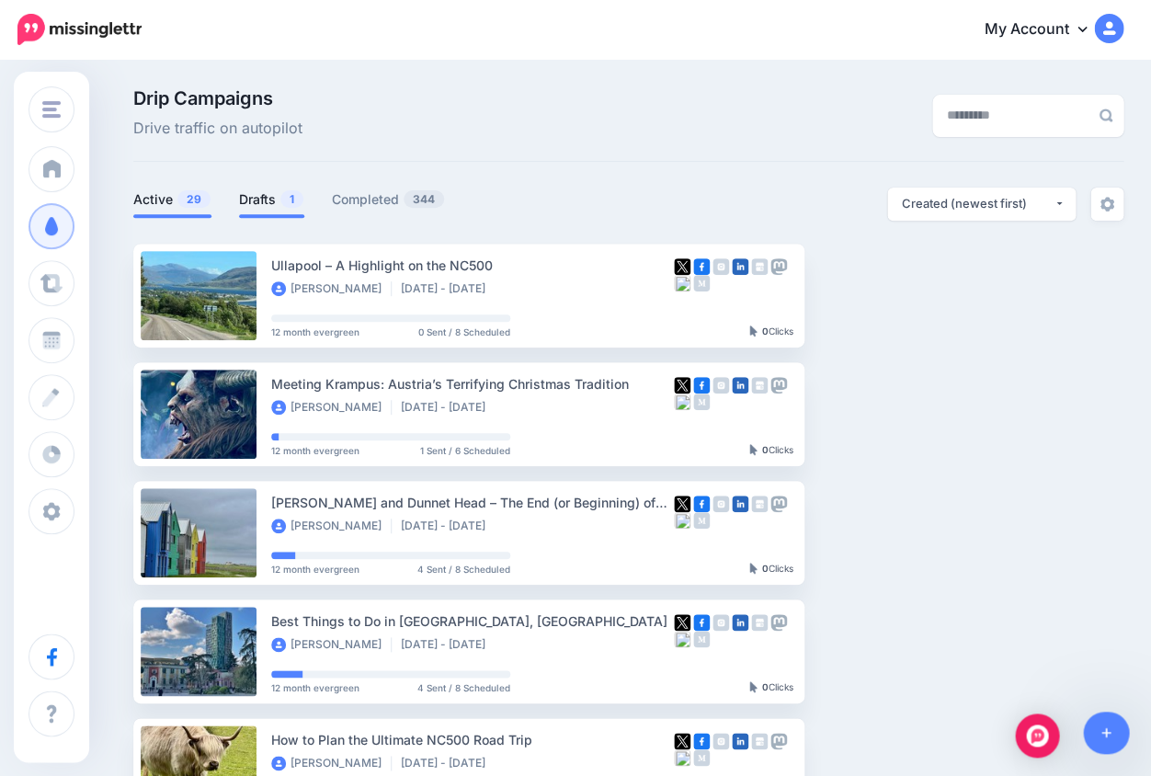
click at [263, 203] on link "Drafts 1" at bounding box center [271, 200] width 65 height 22
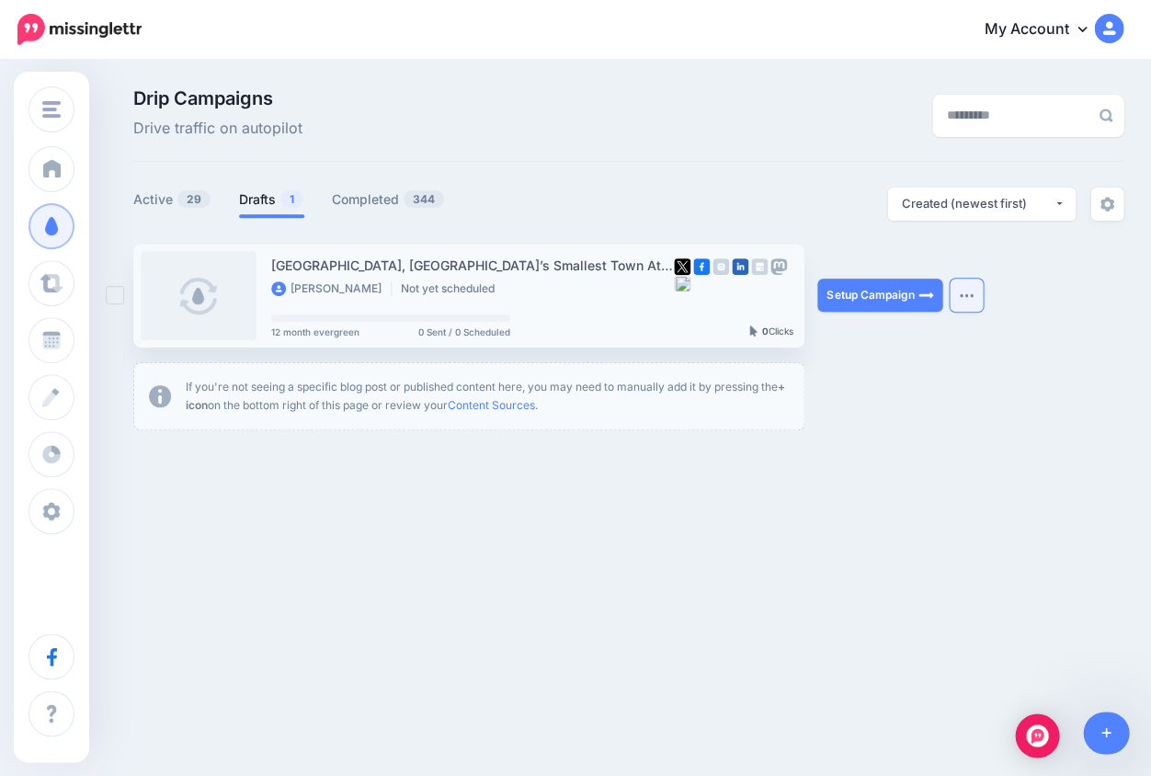
click at [968, 298] on button "button" at bounding box center [966, 295] width 33 height 33
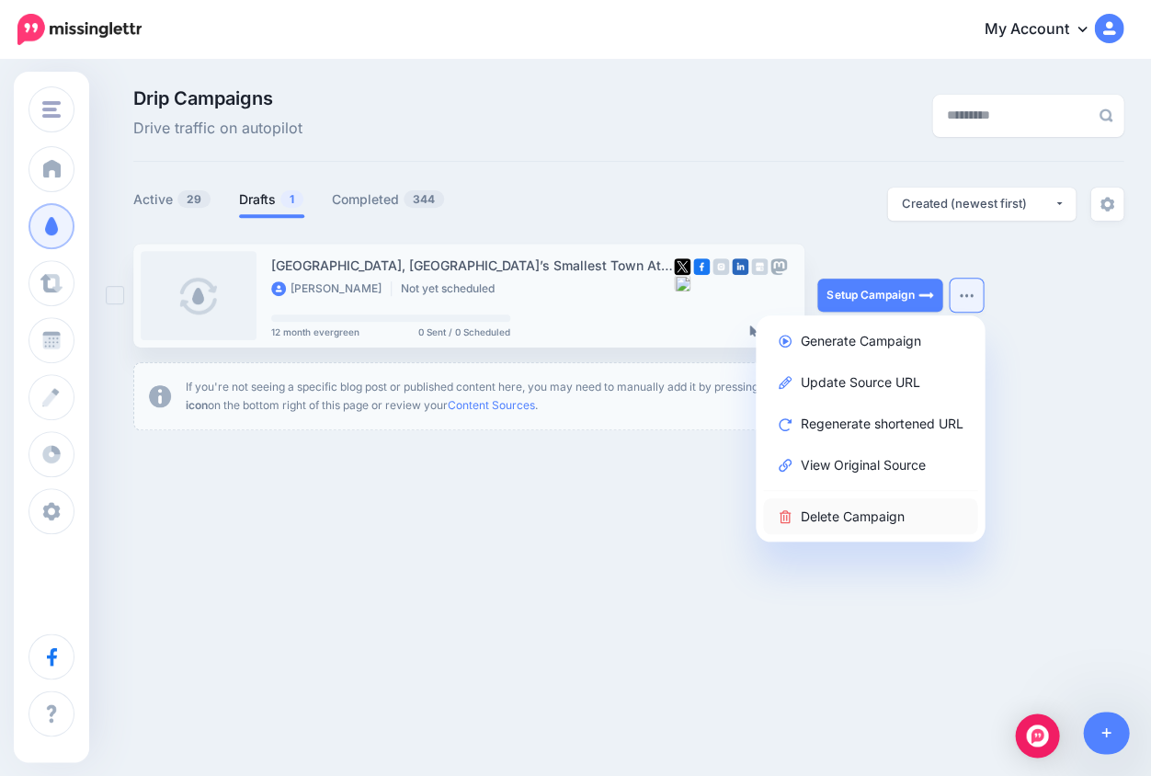
click at [851, 515] on link "Delete Campaign" at bounding box center [870, 516] width 214 height 36
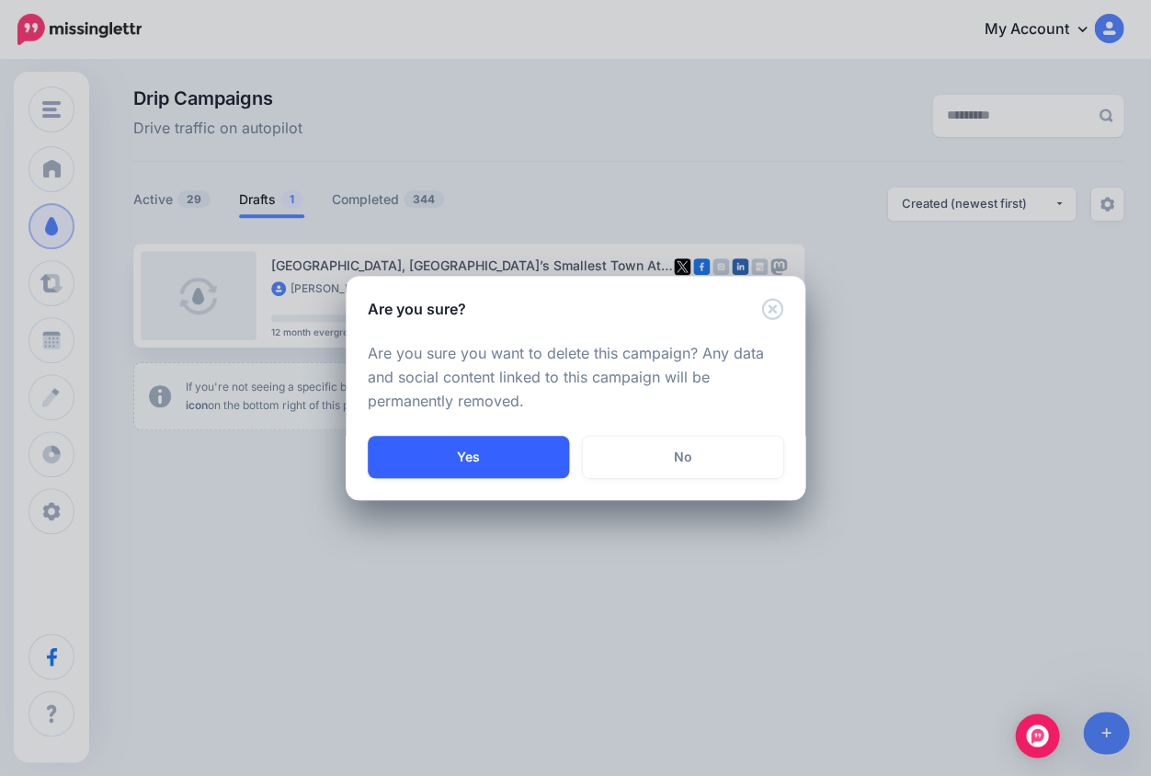
click at [505, 457] on button "Yes" at bounding box center [468, 457] width 201 height 42
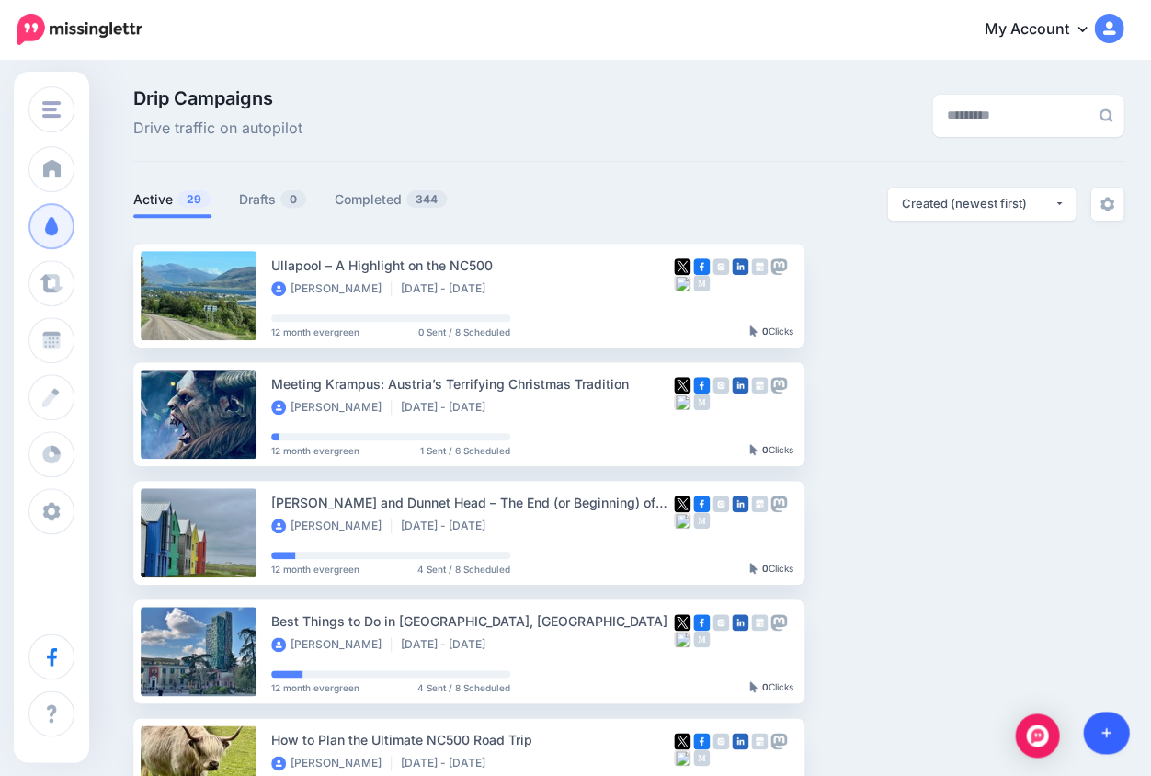
click at [1108, 737] on icon at bounding box center [1107, 732] width 10 height 13
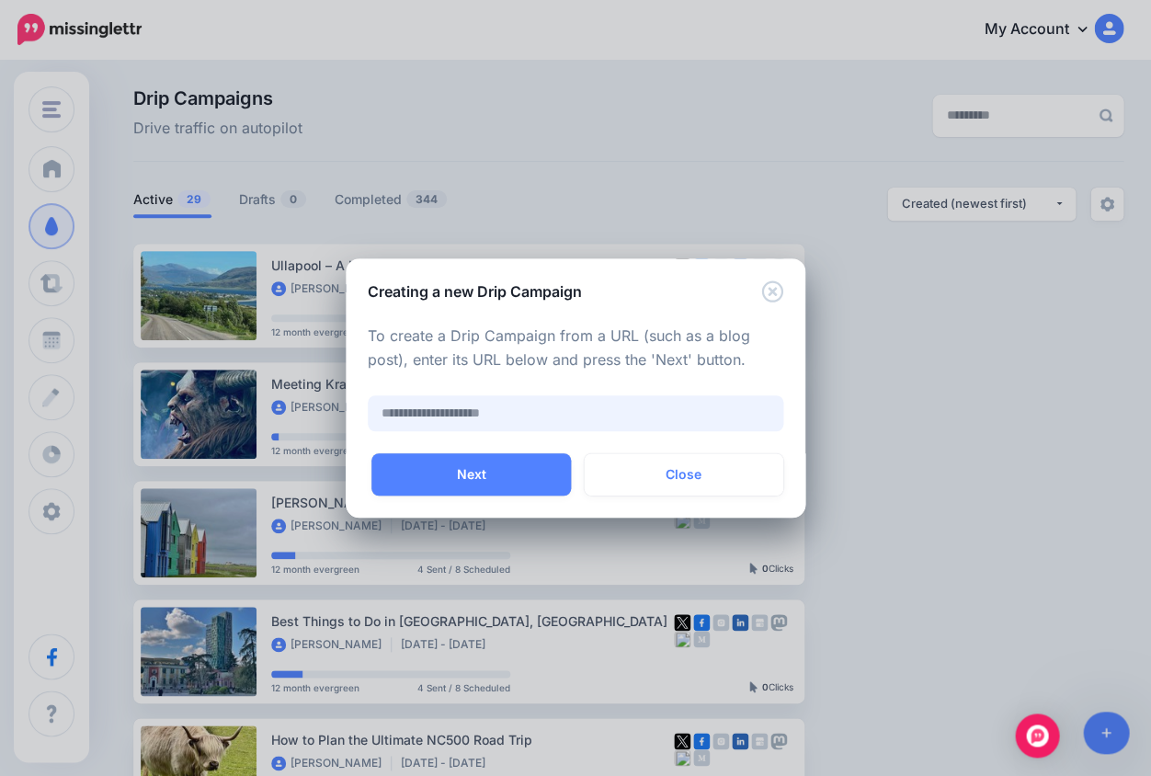
paste input "**********"
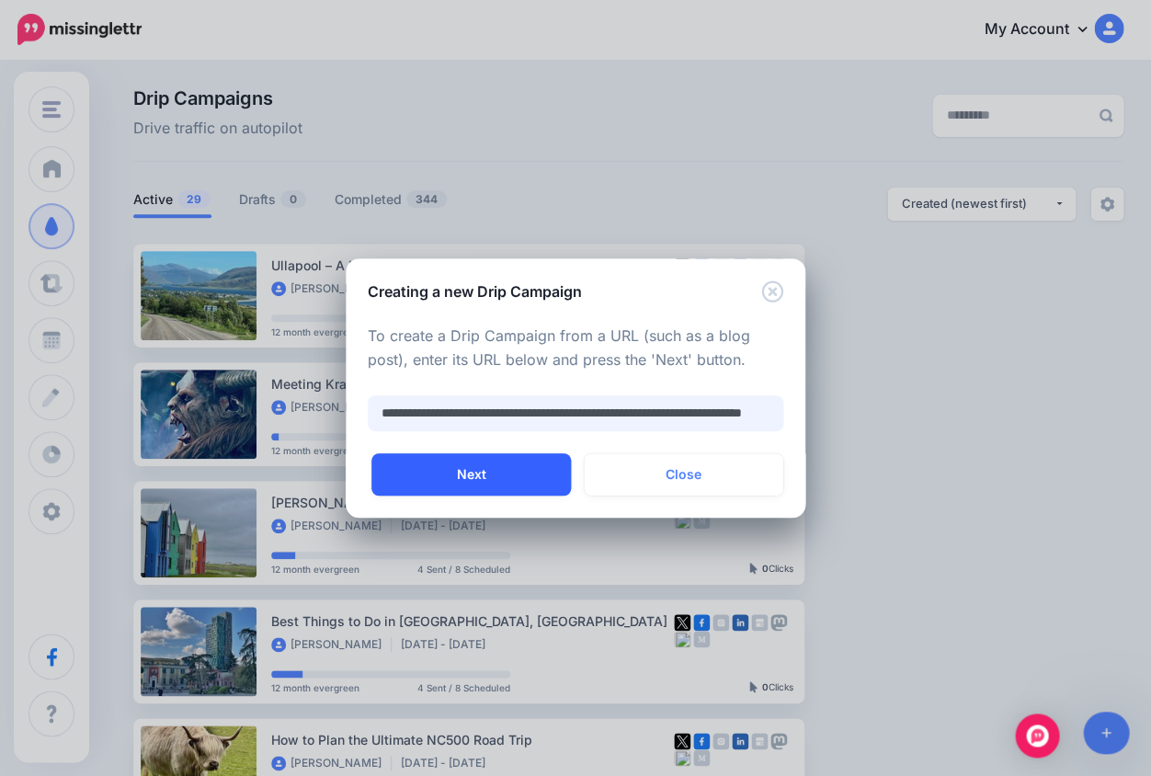
type input "**********"
click at [463, 465] on button "Next" at bounding box center [471, 474] width 200 height 42
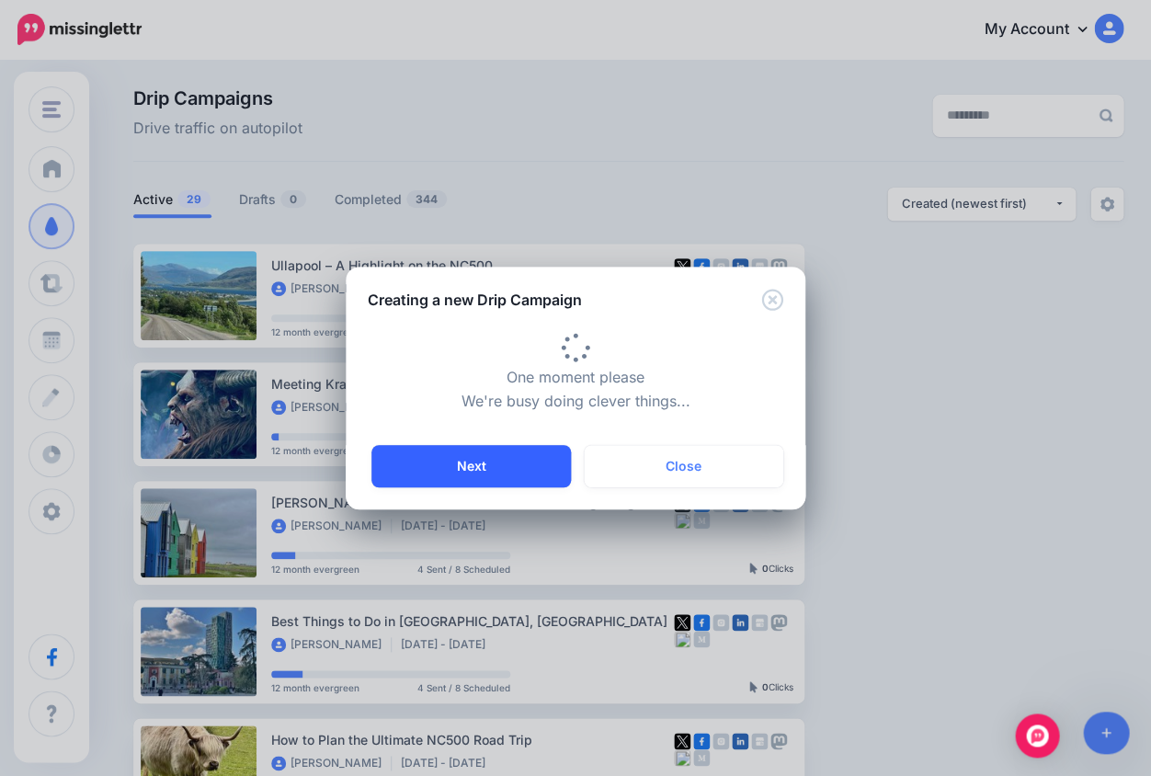
type input "**********"
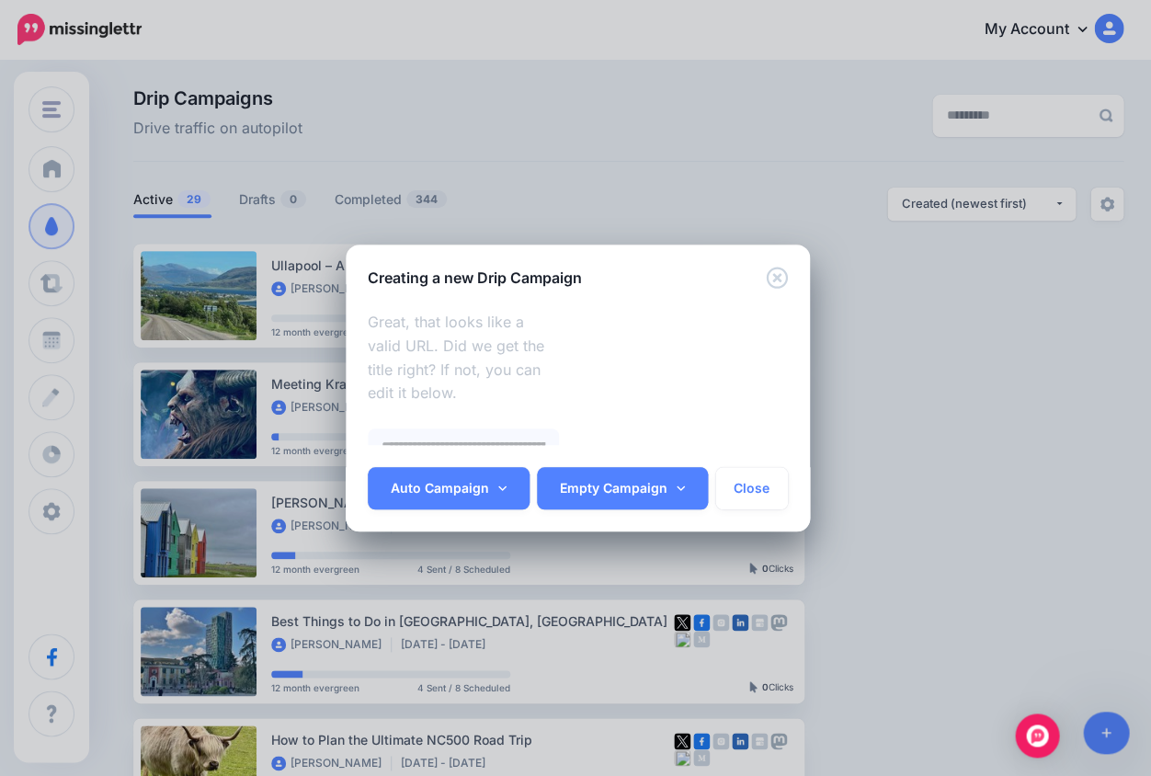
scroll to position [497, 0]
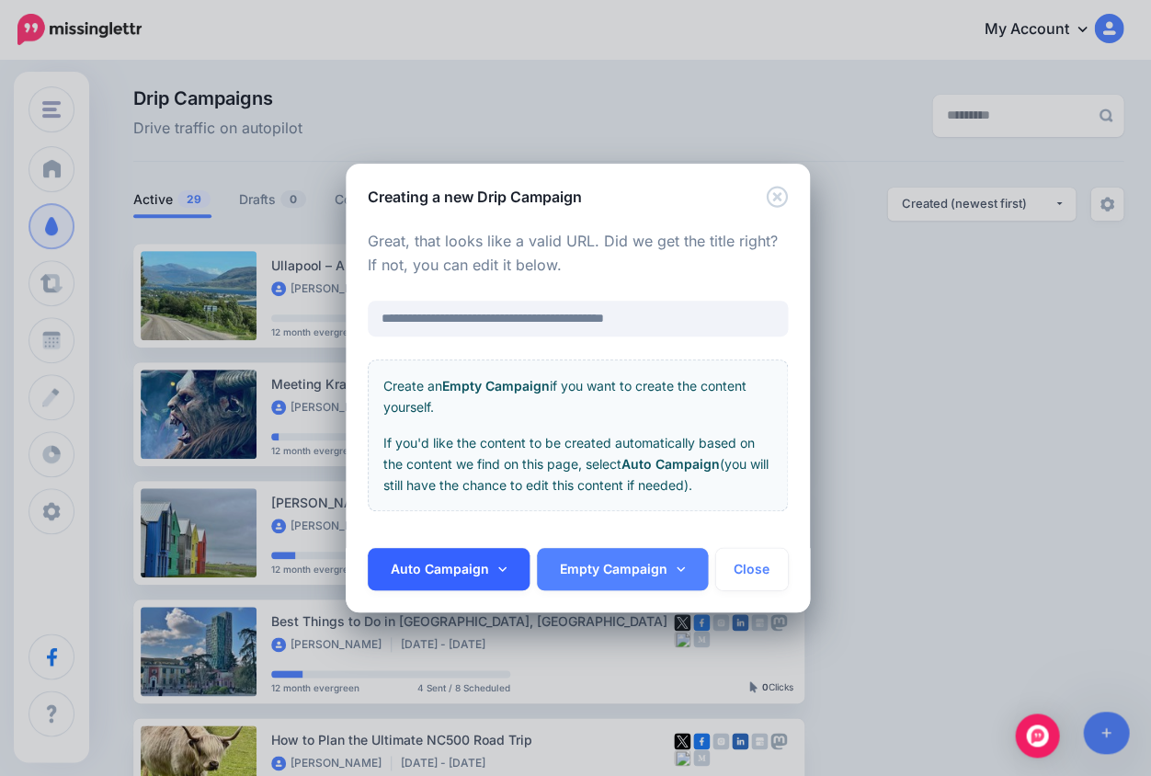
click at [451, 573] on link "Auto Campaign" at bounding box center [449, 569] width 162 height 42
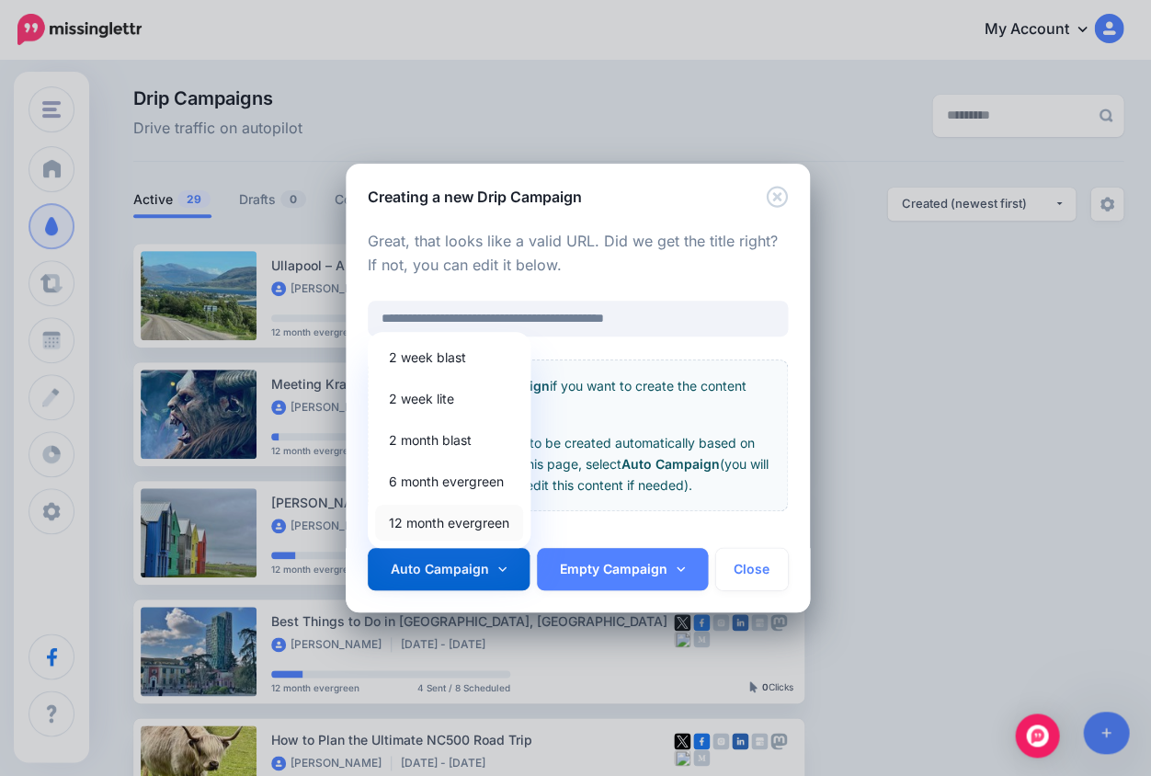
click at [447, 520] on link "12 month evergreen" at bounding box center [449, 523] width 148 height 36
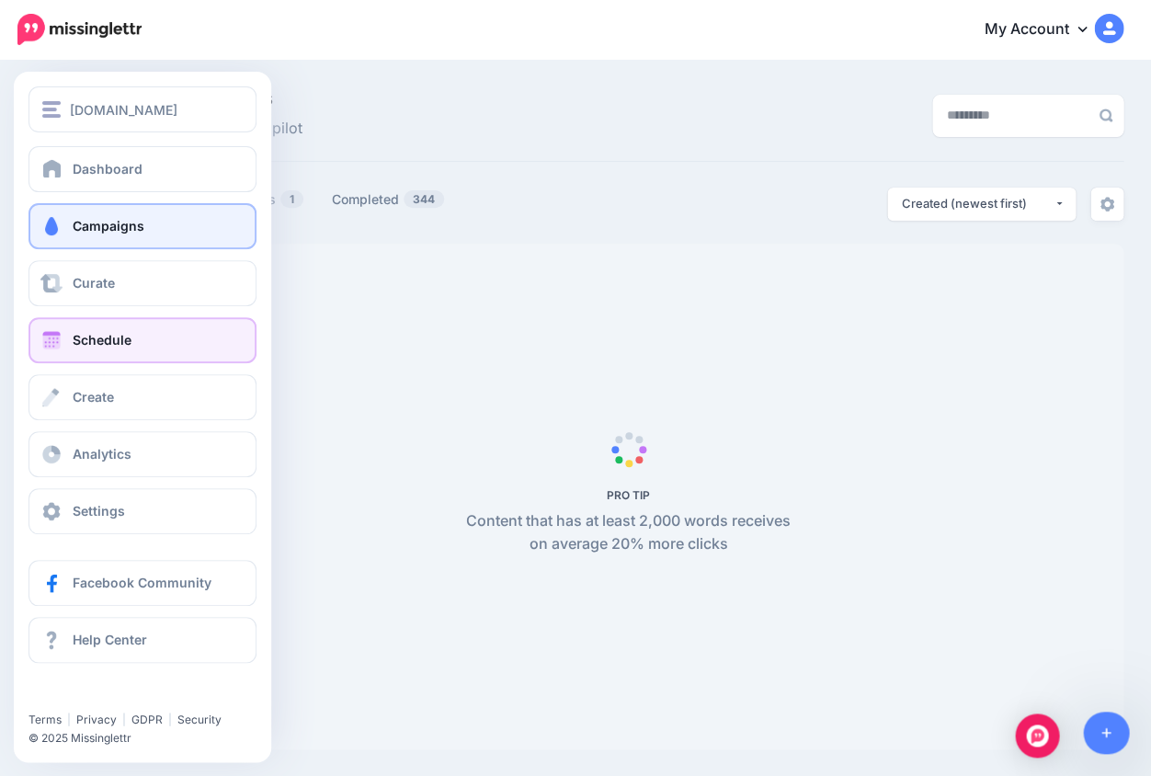
click at [95, 345] on span "Schedule" at bounding box center [102, 340] width 59 height 16
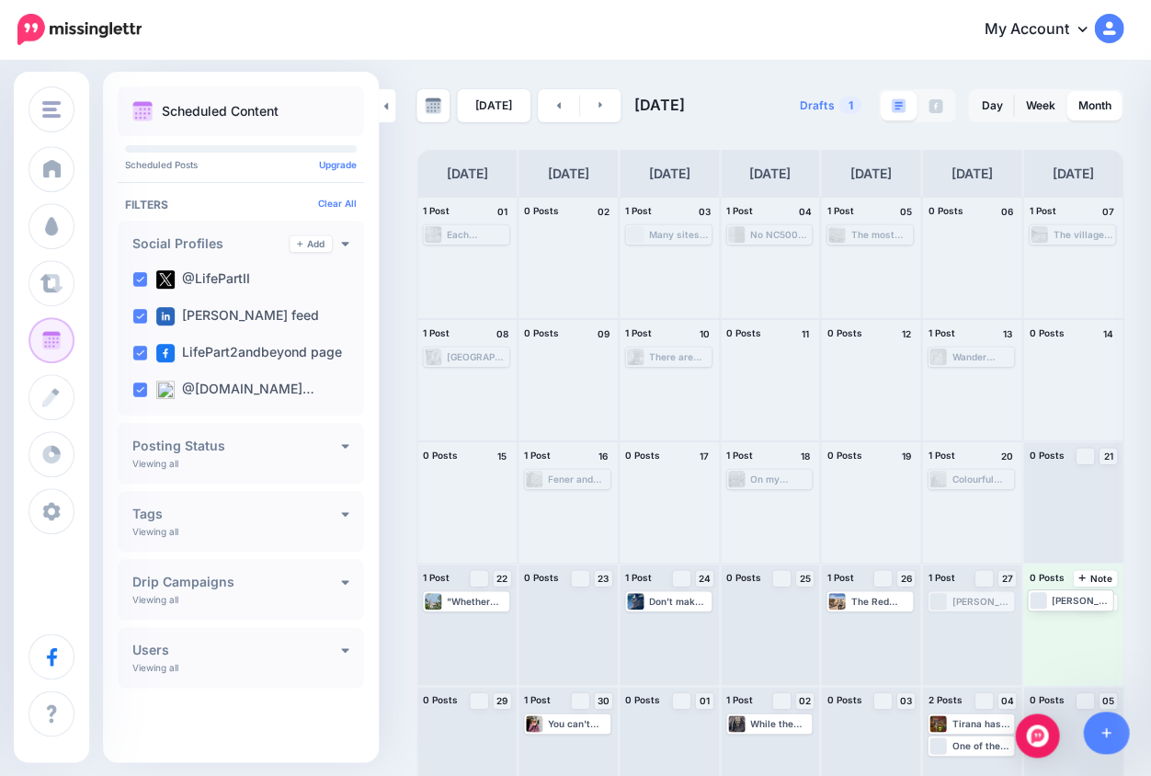
drag, startPoint x: 965, startPoint y: 602, endPoint x: 1066, endPoint y: 600, distance: 101.2
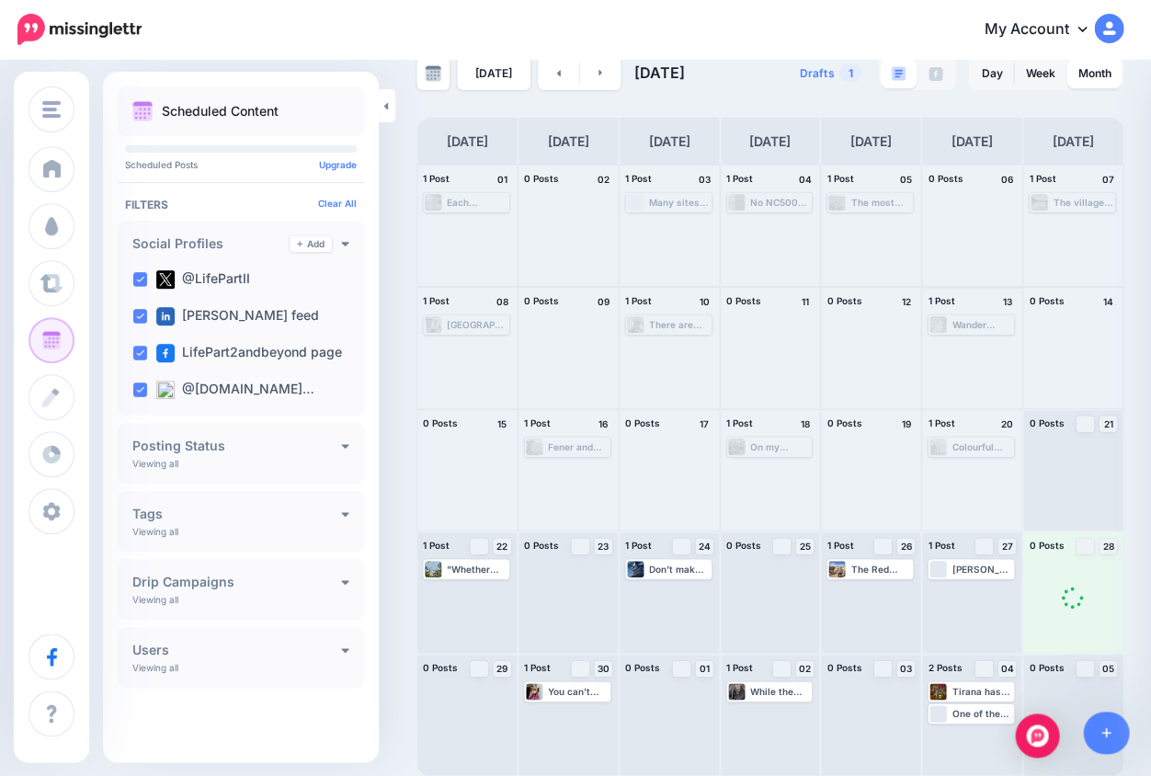
scroll to position [32, 0]
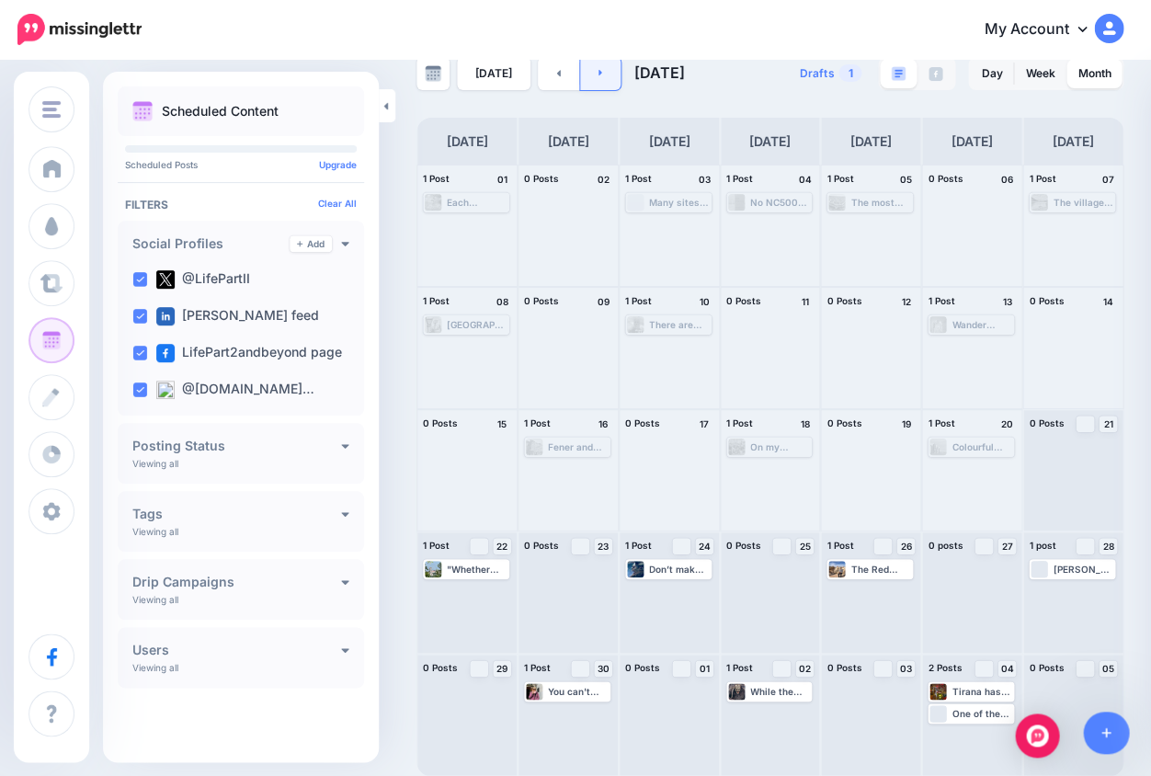
click at [599, 70] on icon at bounding box center [601, 72] width 5 height 11
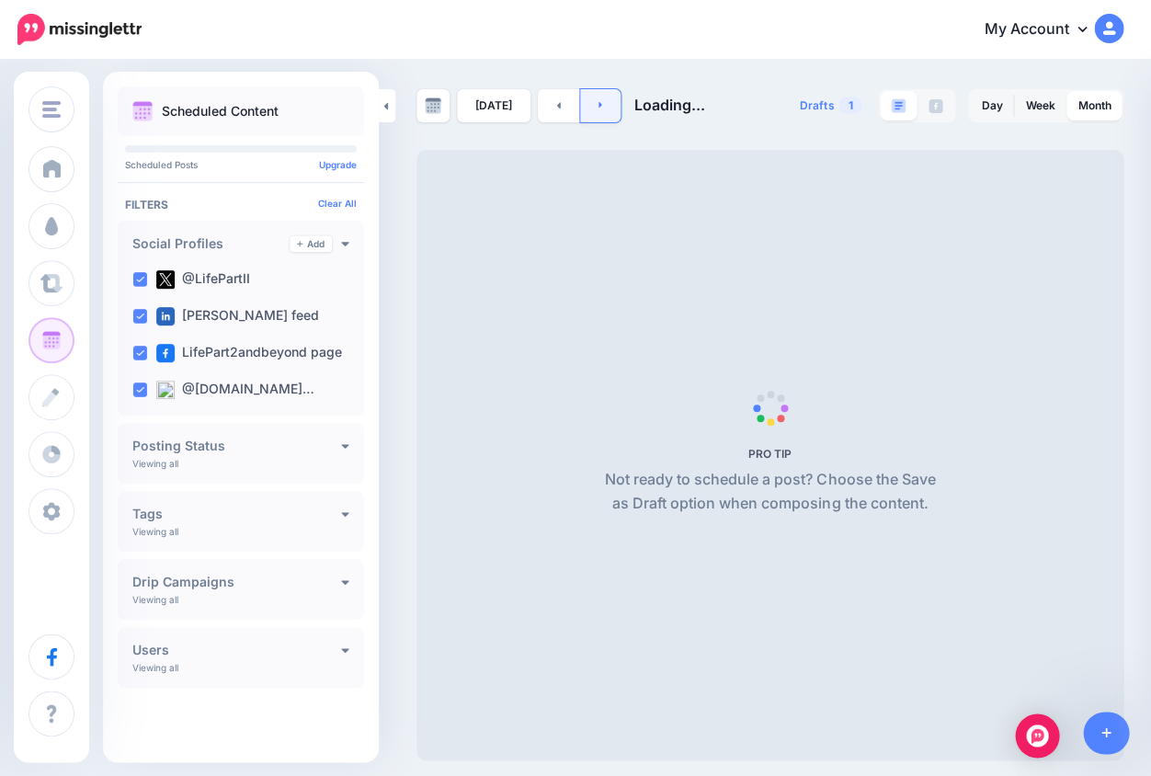
scroll to position [0, 0]
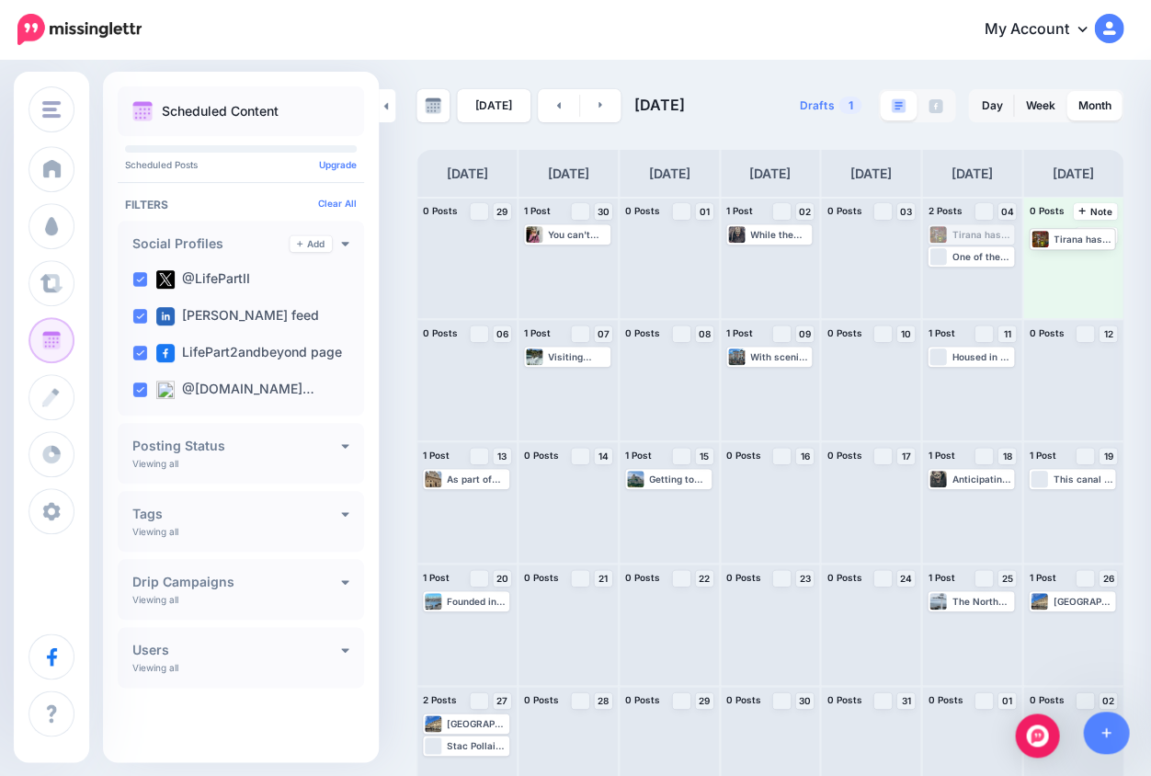
drag, startPoint x: 968, startPoint y: 234, endPoint x: 1070, endPoint y: 237, distance: 102.1
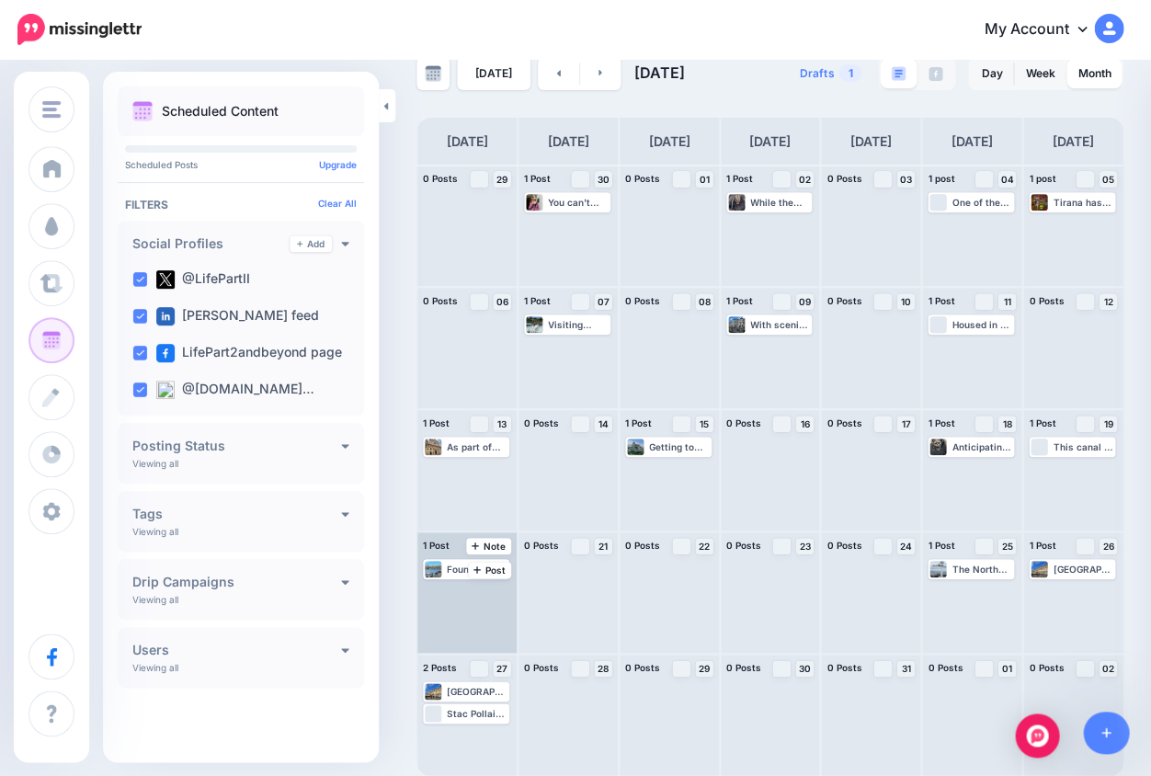
scroll to position [32, 0]
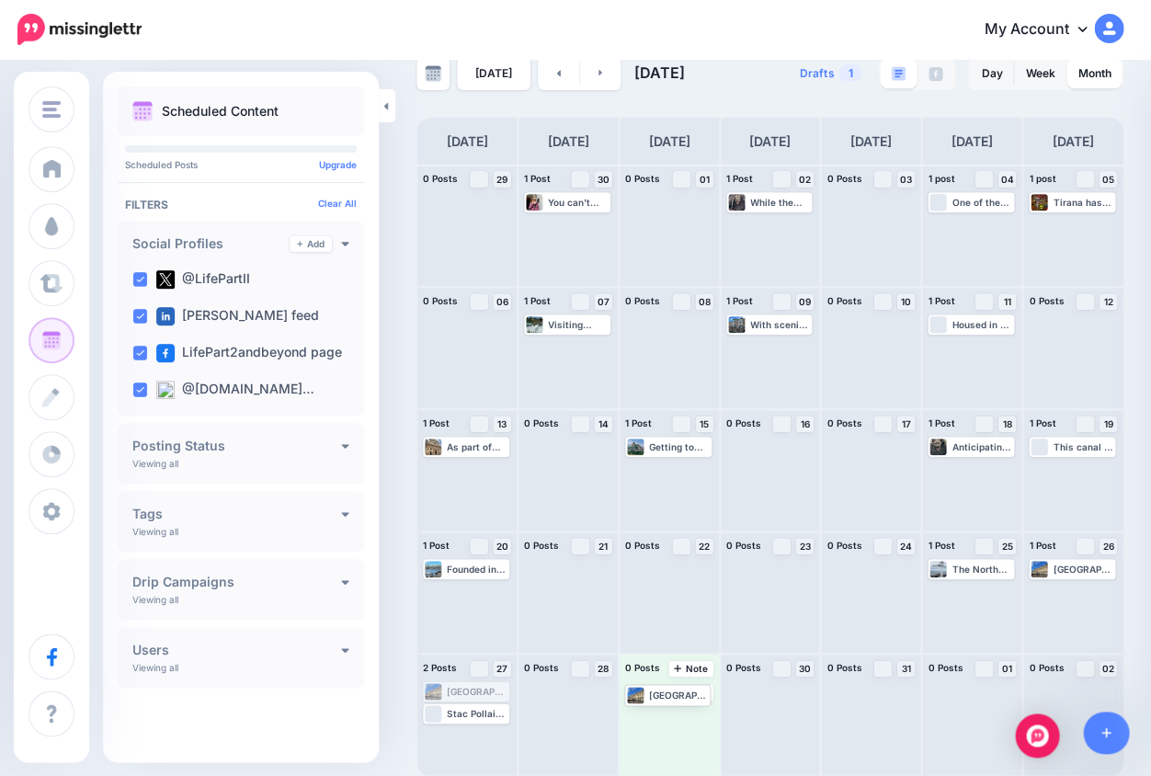
drag, startPoint x: 461, startPoint y: 690, endPoint x: 662, endPoint y: 694, distance: 201.4
click at [651, 693] on div "[GEOGRAPHIC_DATA] is a relatively small city, with most of its key attractions …" at bounding box center [679, 691] width 61 height 11
click at [703, 713] on icon "button" at bounding box center [708, 713] width 11 height 11
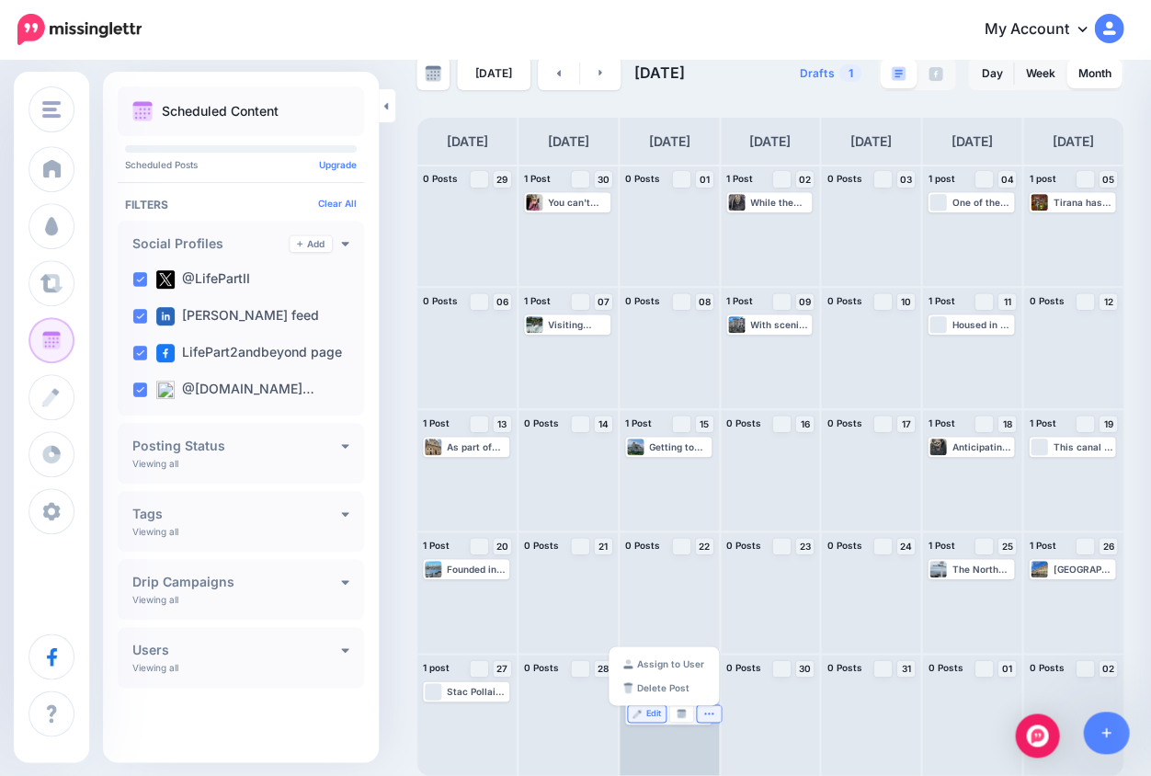
click at [646, 714] on span "Edit" at bounding box center [653, 713] width 15 height 9
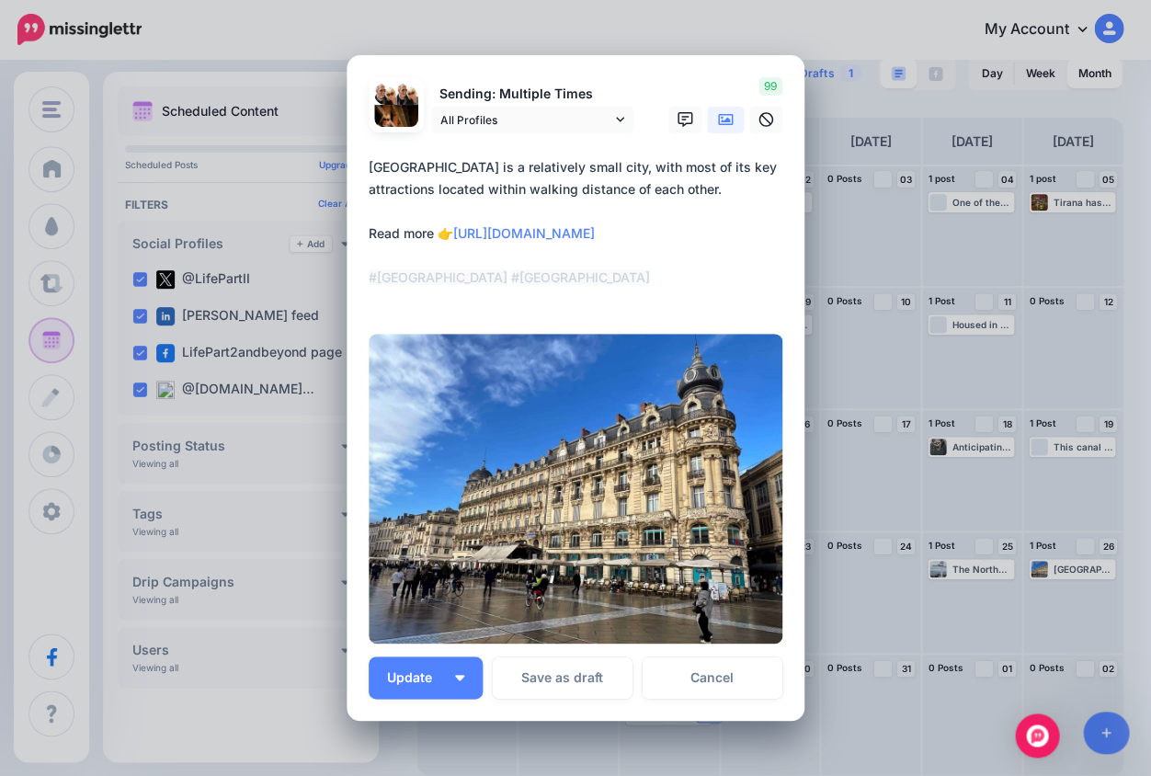
click at [1063, 568] on div "Edit Post Loading Sending: Multiple Times All Profiles" at bounding box center [575, 388] width 1151 height 776
click at [1038, 570] on div "Edit Post Loading Sending: Multiple Times All Profiles" at bounding box center [575, 388] width 1151 height 776
click at [714, 680] on link "Cancel" at bounding box center [712, 678] width 141 height 42
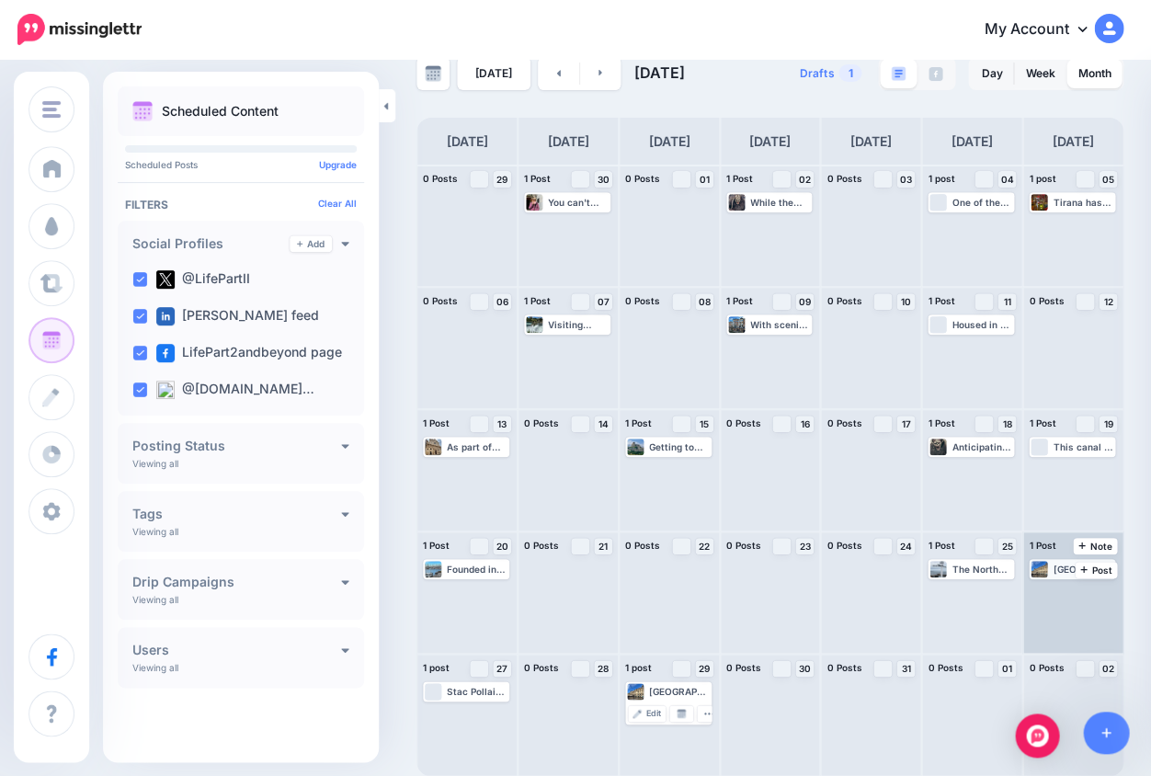
click at [1060, 567] on div "[GEOGRAPHIC_DATA] is a relatively small city, with most of its key attractions …" at bounding box center [1083, 569] width 61 height 11
click at [1050, 591] on span "Edit" at bounding box center [1057, 591] width 15 height 9
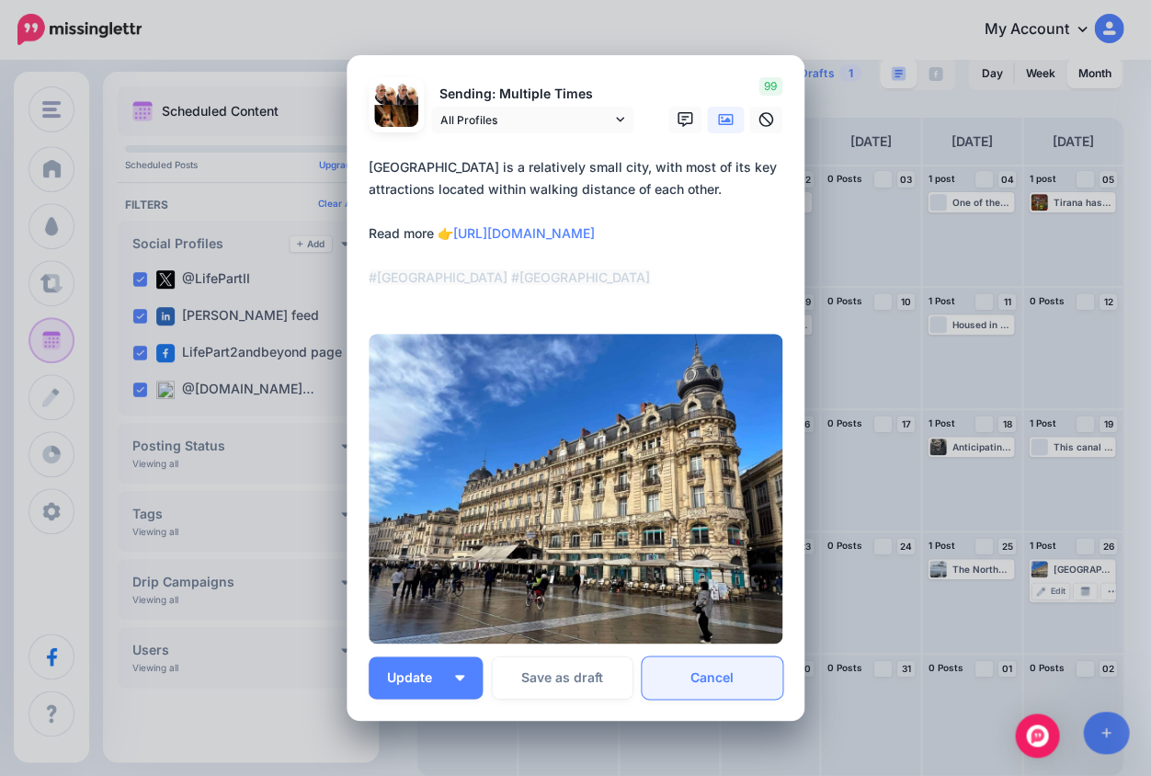
click at [743, 664] on link "Cancel" at bounding box center [712, 678] width 141 height 42
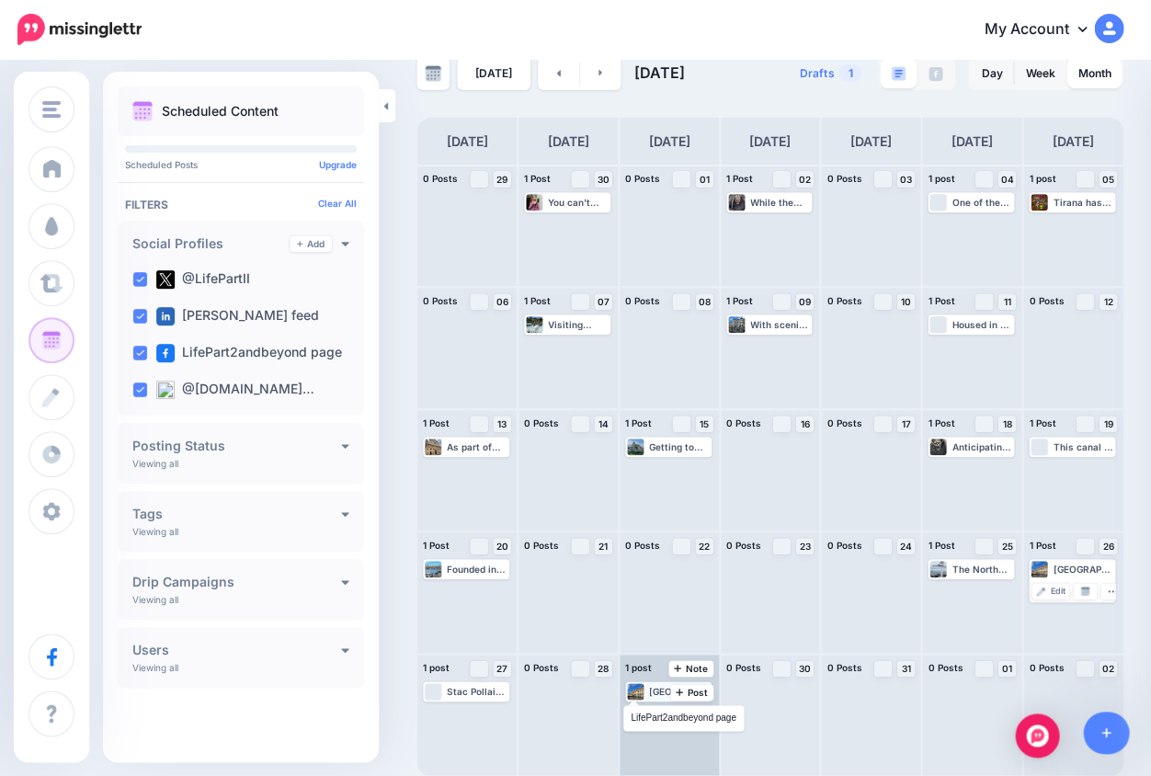
click at [639, 692] on div at bounding box center [635, 691] width 17 height 17
click at [703, 714] on icon "button" at bounding box center [708, 713] width 11 height 11
click at [672, 687] on link "Delete Post" at bounding box center [664, 688] width 96 height 20
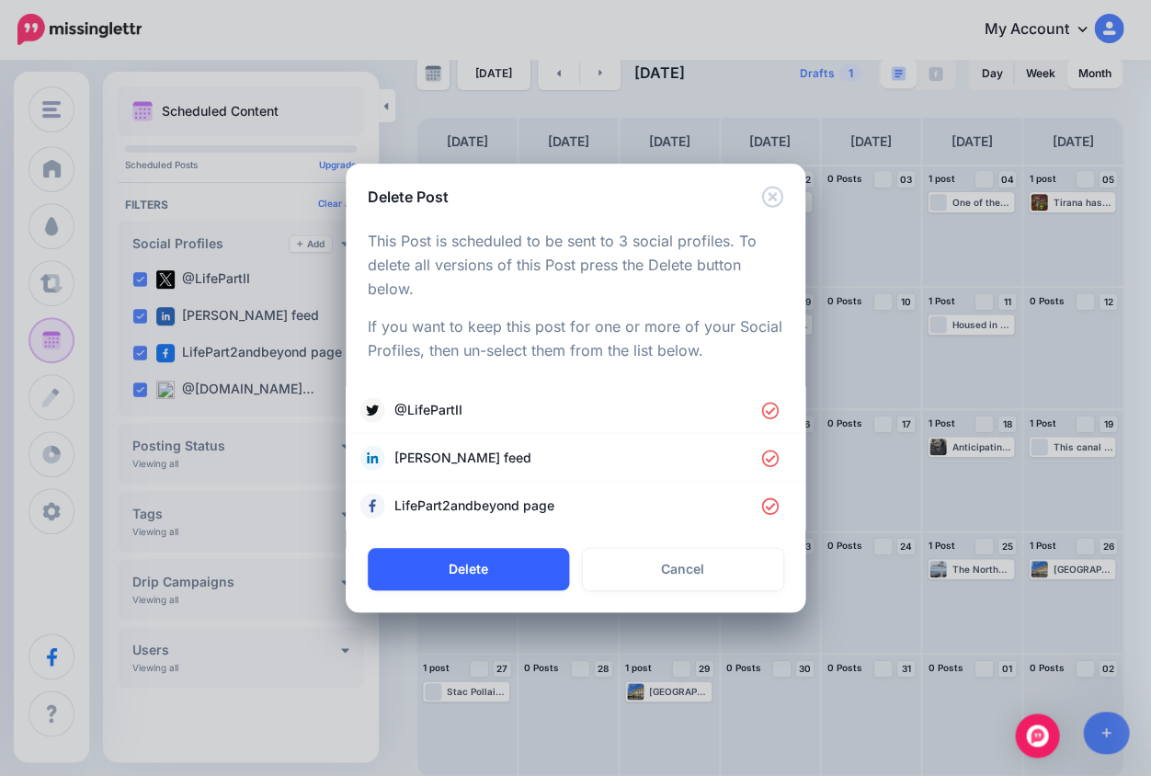
click at [520, 557] on button "Delete" at bounding box center [468, 569] width 201 height 42
click at [1054, 574] on div "Delete Post Loading This Post is scheduled to be sent to 3 social profiles. To …" at bounding box center [575, 388] width 1151 height 776
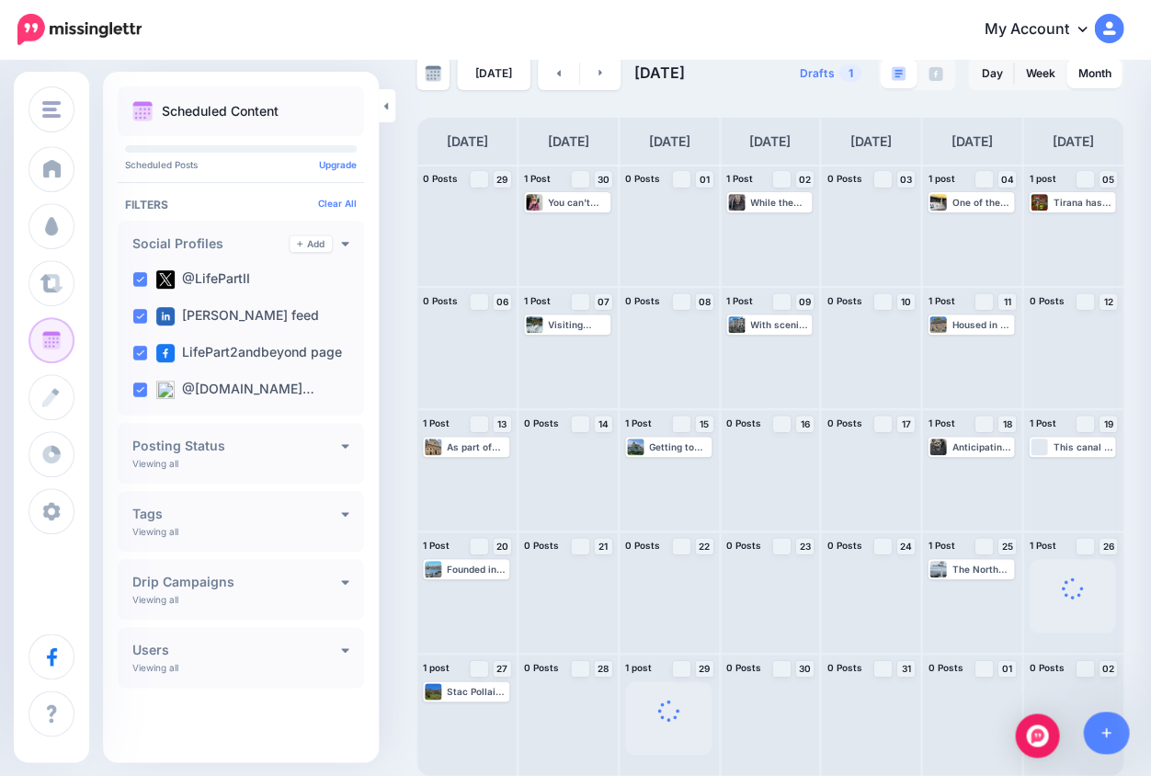
click at [711, 566] on body "My Account Dashboard My Account Billing Logout" at bounding box center [575, 356] width 1151 height 776
drag, startPoint x: 971, startPoint y: 447, endPoint x: 870, endPoint y: 445, distance: 101.2
